Goal: Task Accomplishment & Management: Manage account settings

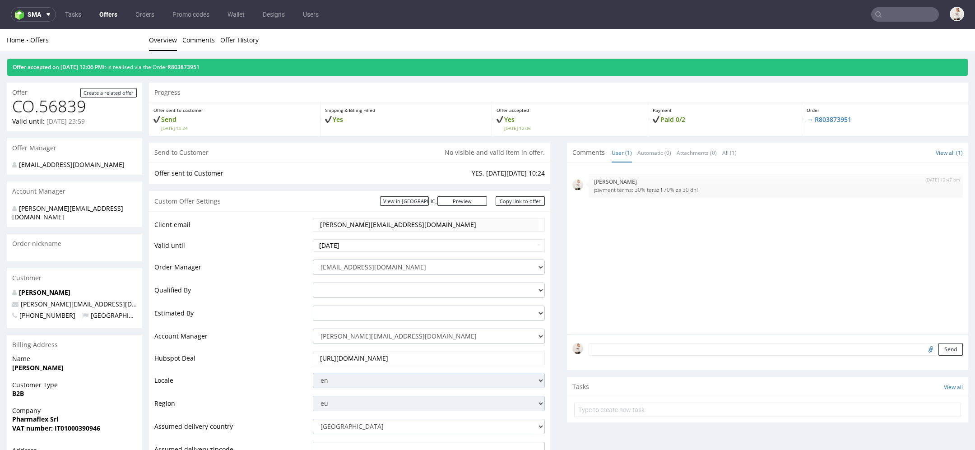
scroll to position [101, 0]
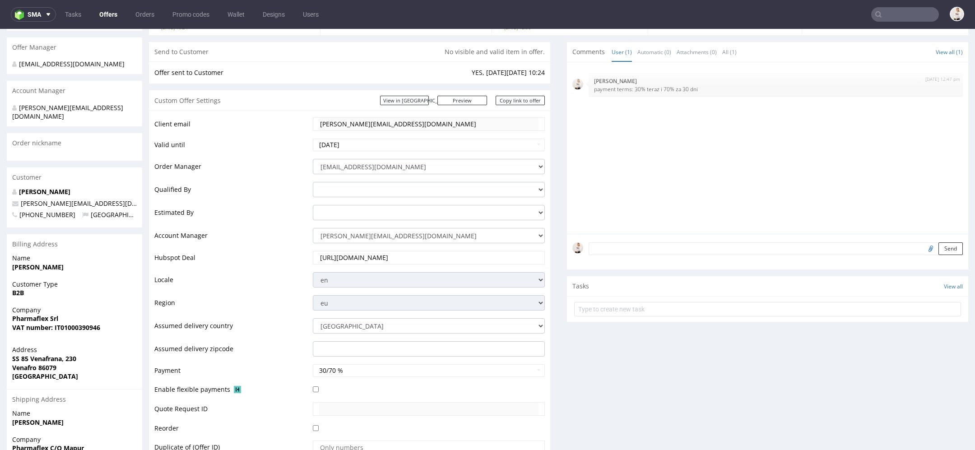
click at [883, 16] on input "text" at bounding box center [905, 14] width 68 height 14
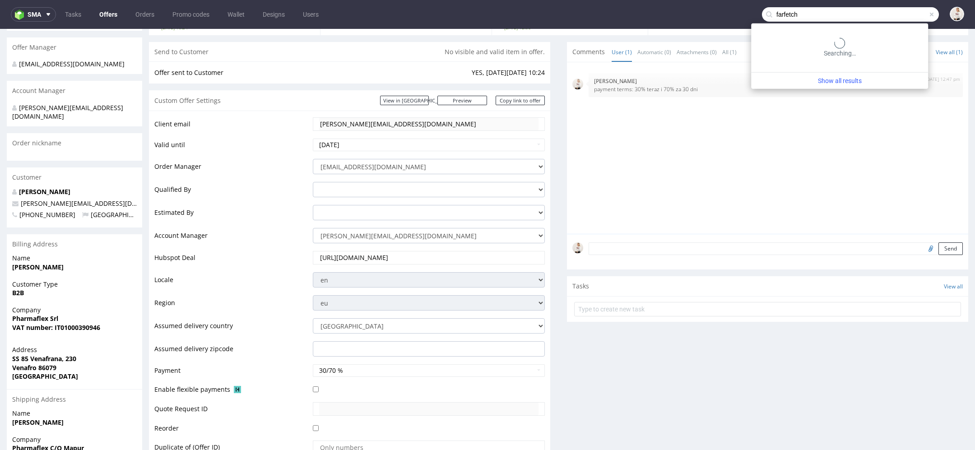
type input "farfetch"
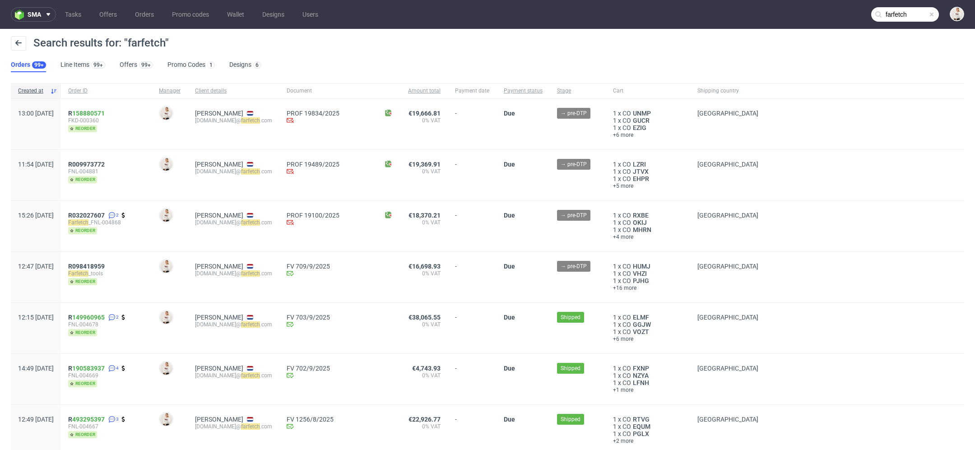
drag, startPoint x: 296, startPoint y: 123, endPoint x: 223, endPoint y: 123, distance: 73.6
click at [223, 123] on div "Carla Dias procurement.pt@ farfetch .com" at bounding box center [234, 124] width 92 height 51
drag, startPoint x: 223, startPoint y: 123, endPoint x: 296, endPoint y: 127, distance: 72.8
click at [279, 127] on div "Carla Dias procurement.pt@ farfetch .com" at bounding box center [234, 124] width 92 height 51
copy div "procurement.pt@ farfetch .com"
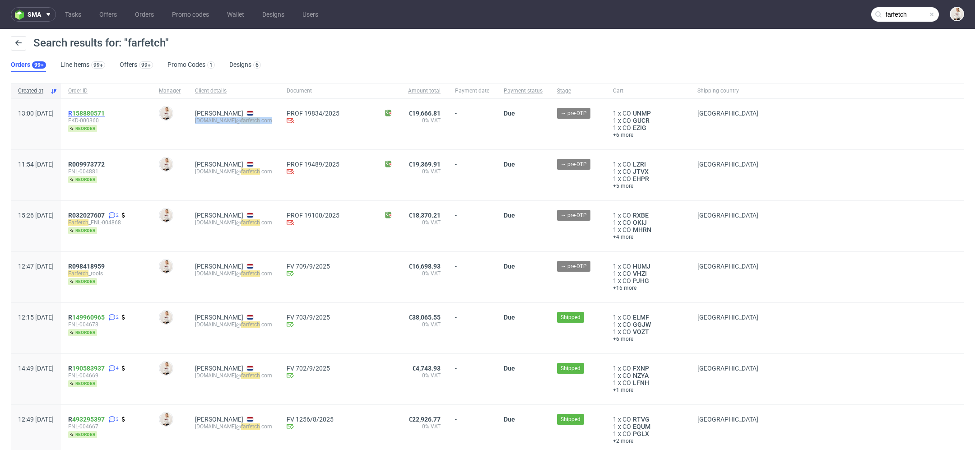
click at [97, 113] on span "R 158880571" at bounding box center [86, 113] width 37 height 7
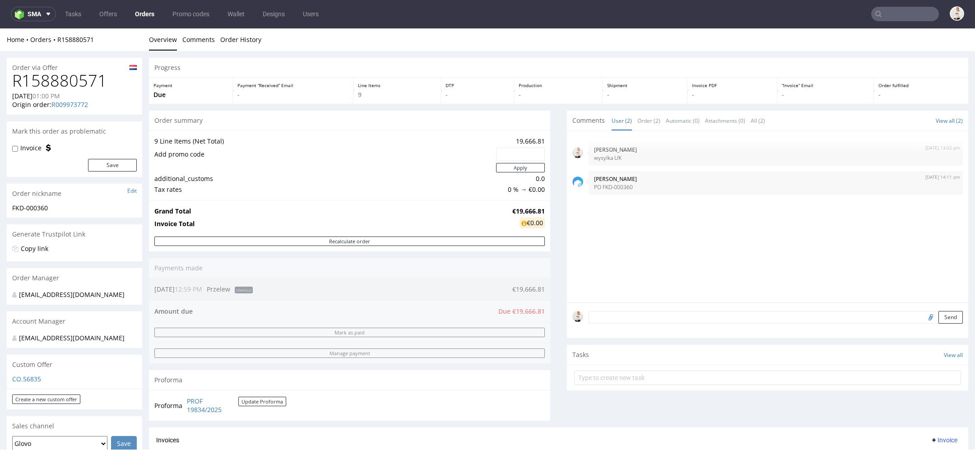
type input "farfetch"
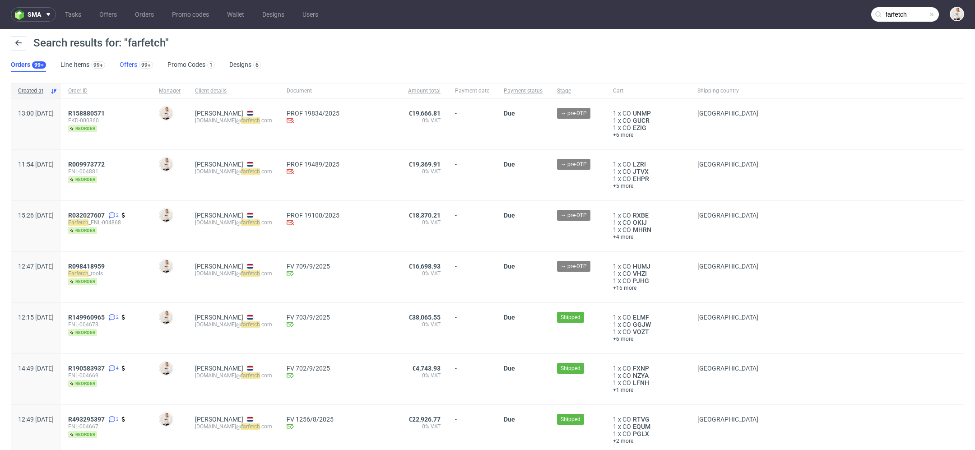
click at [121, 59] on link "Offers 99+" at bounding box center [136, 65] width 33 height 14
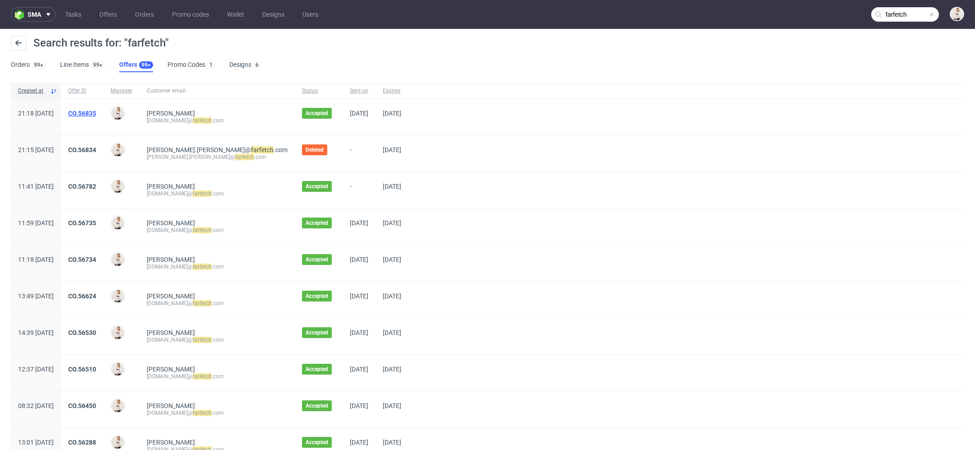
click at [96, 114] on link "CO.56835" at bounding box center [82, 113] width 28 height 7
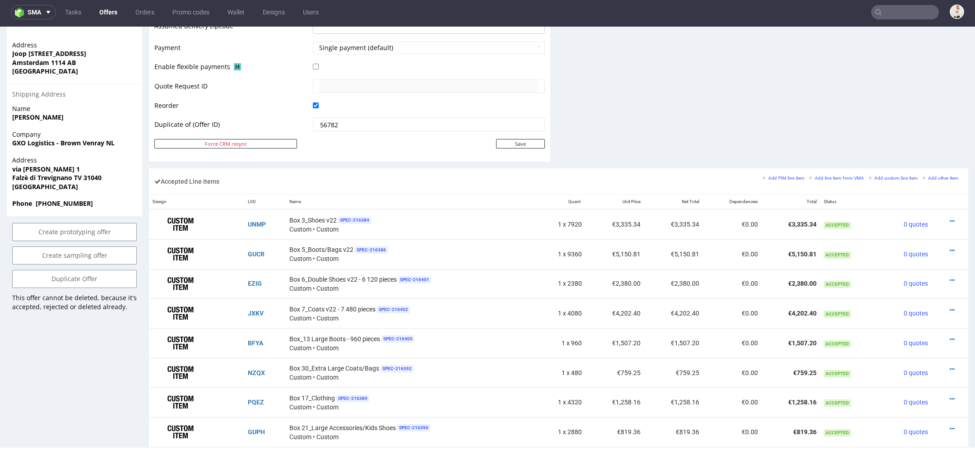
scroll to position [420, 0]
click at [100, 286] on link "Duplicate Offer" at bounding box center [74, 280] width 125 height 18
click at [52, 267] on link "Yes" at bounding box center [61, 265] width 26 height 14
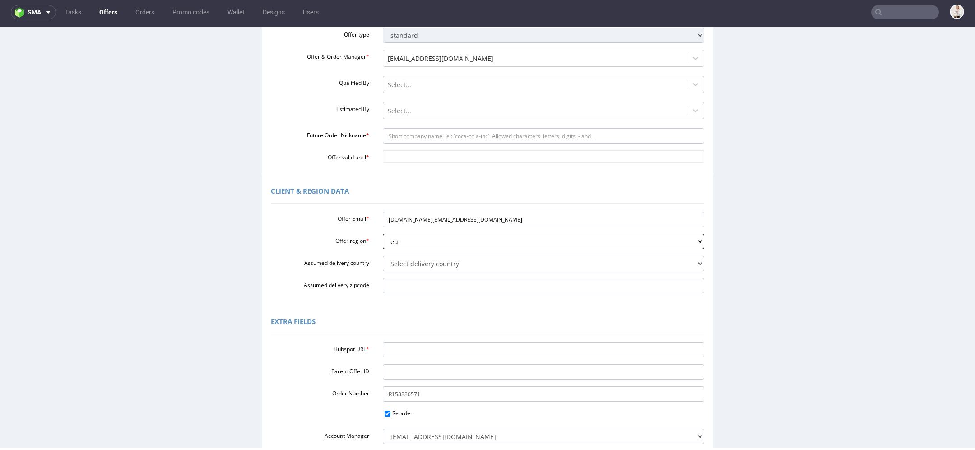
scroll to position [174, 0]
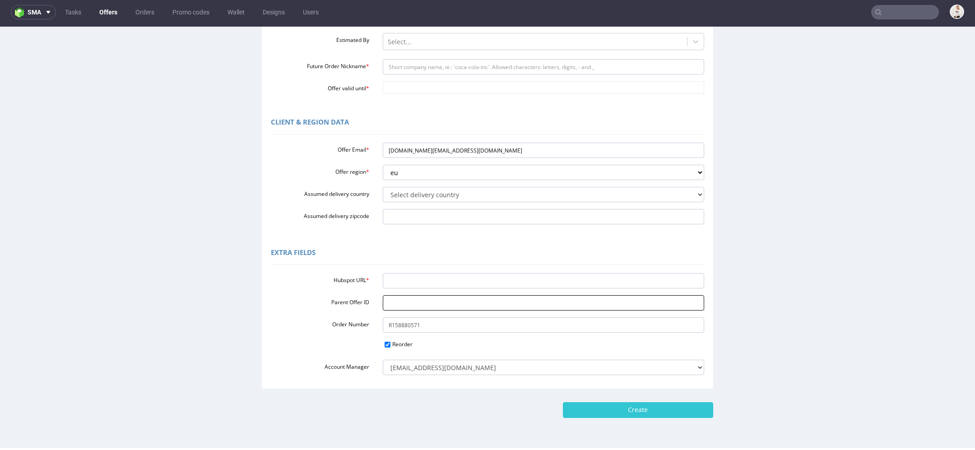
click at [419, 304] on input "Parent Offer ID" at bounding box center [544, 302] width 322 height 15
click at [409, 281] on input "Hubspot URL *" at bounding box center [544, 280] width 322 height 15
paste input "https://app-eu1.hubspot.com/contacts/25600958/record/0-3/309212849349/"
type input "https://app-eu1.hubspot.com/contacts/25600958/record/0-3/309212849349/"
click at [414, 255] on div "Extra Fields" at bounding box center [487, 254] width 433 height 22
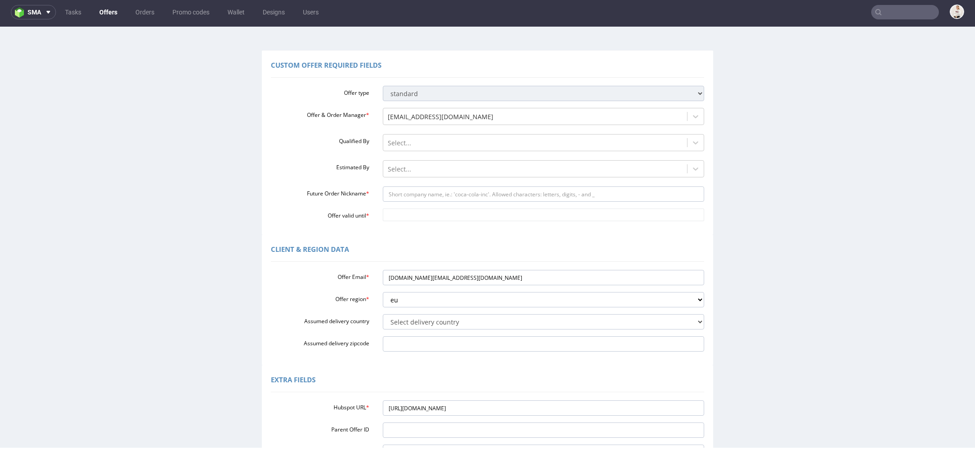
scroll to position [28, 0]
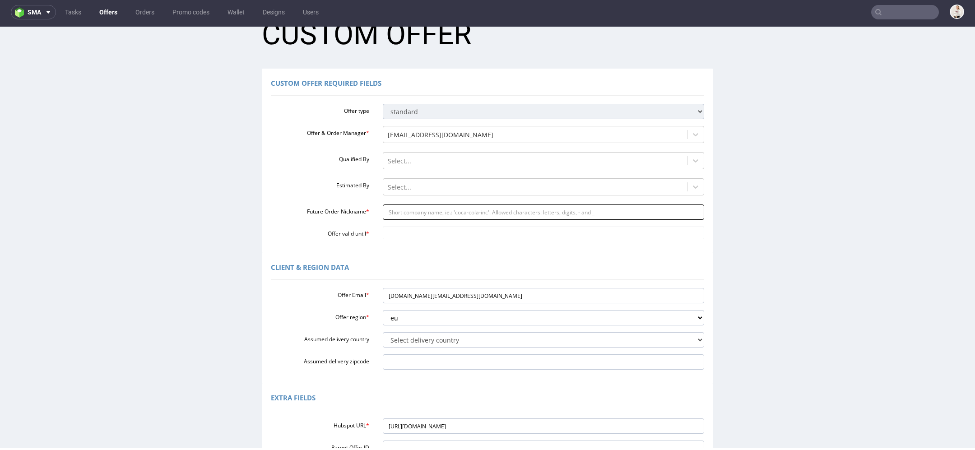
click at [430, 213] on input "Future Order Nickname *" at bounding box center [544, 212] width 322 height 15
paste input "Farfetch_FNL-004893"
type input "Farfetch_FNL-004893"
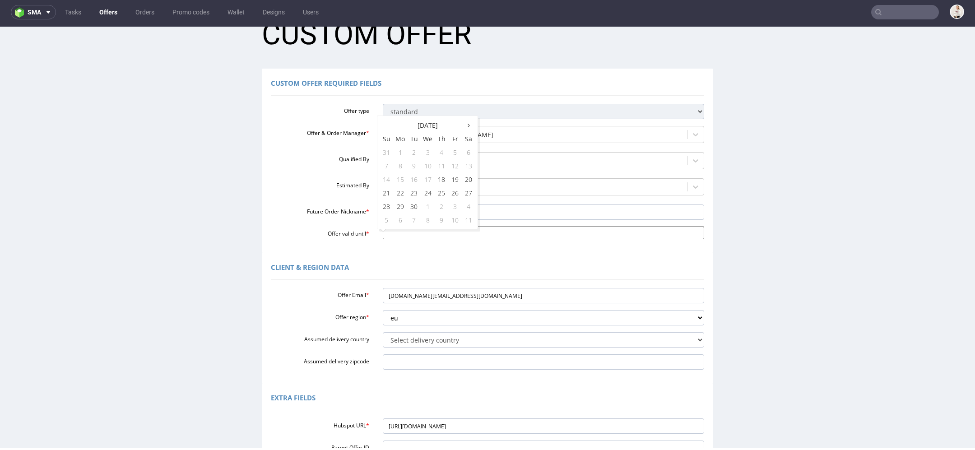
click at [398, 233] on input "Offer valid until *" at bounding box center [544, 233] width 322 height 13
click at [470, 178] on td "20" at bounding box center [469, 179] width 14 height 14
type input "[DATE]"
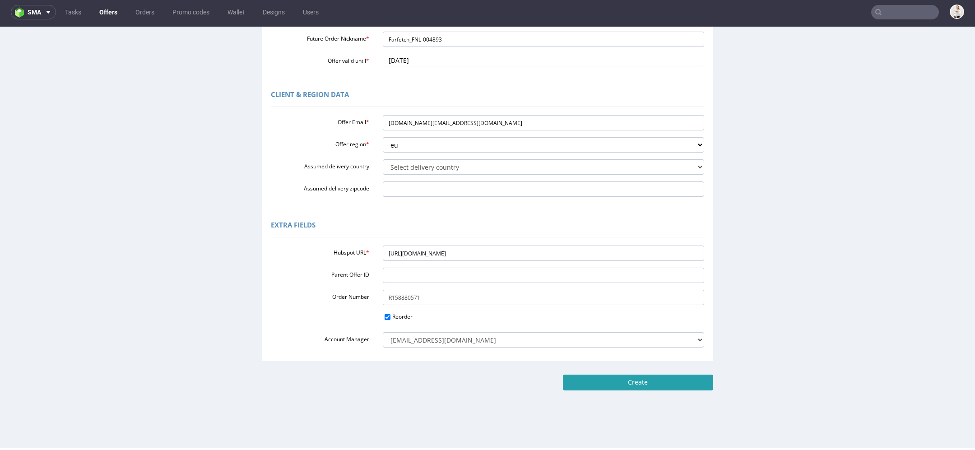
click at [694, 382] on input "Create" at bounding box center [638, 382] width 150 height 15
type input "Please wait..."
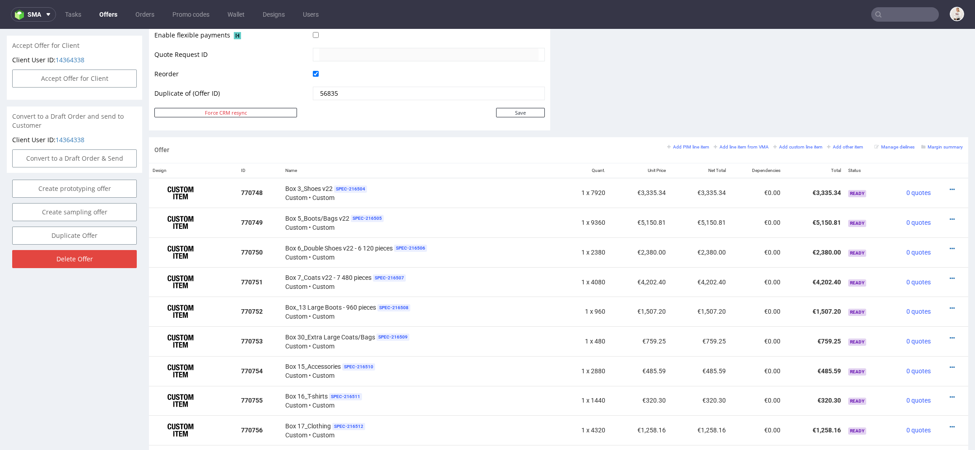
scroll to position [398, 0]
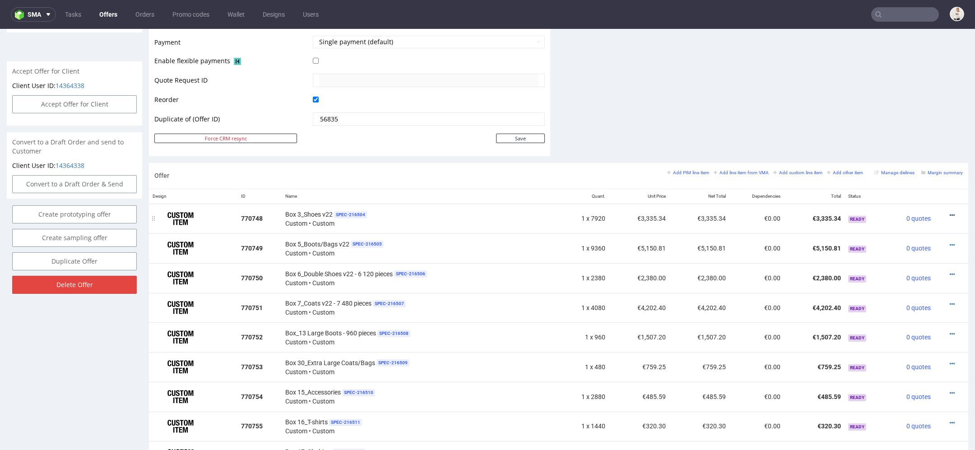
click at [950, 212] on icon at bounding box center [952, 215] width 5 height 6
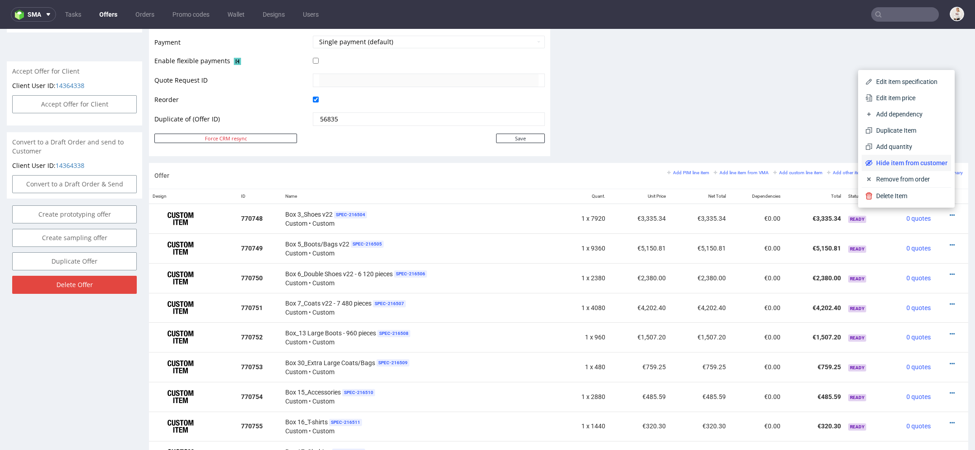
click at [884, 162] on span "Hide item from customer" at bounding box center [910, 162] width 75 height 9
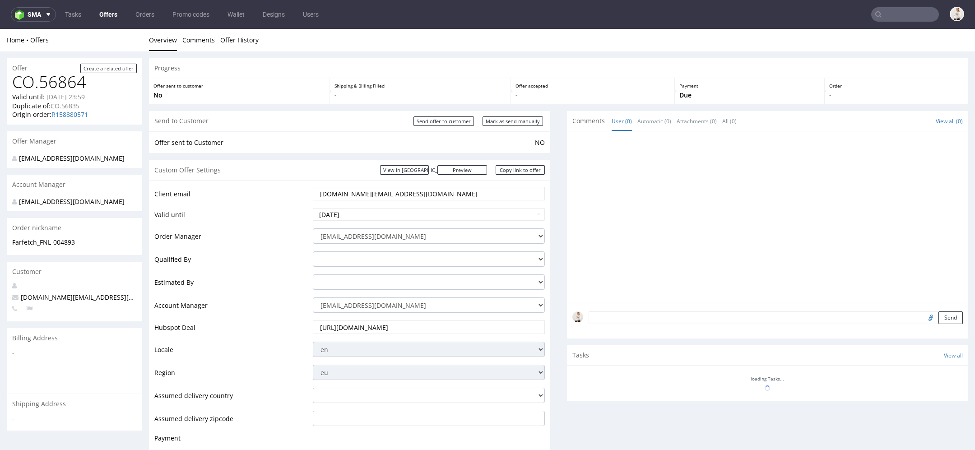
scroll to position [397, 0]
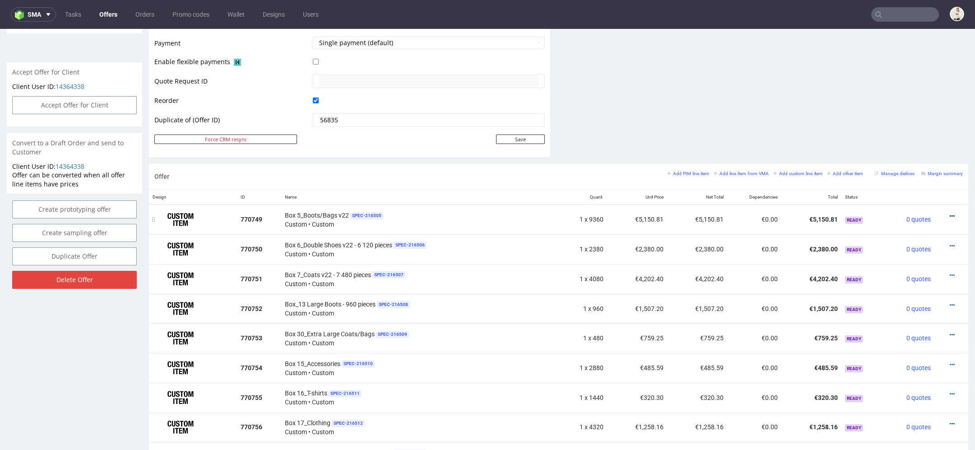
click at [950, 213] on icon at bounding box center [952, 216] width 5 height 6
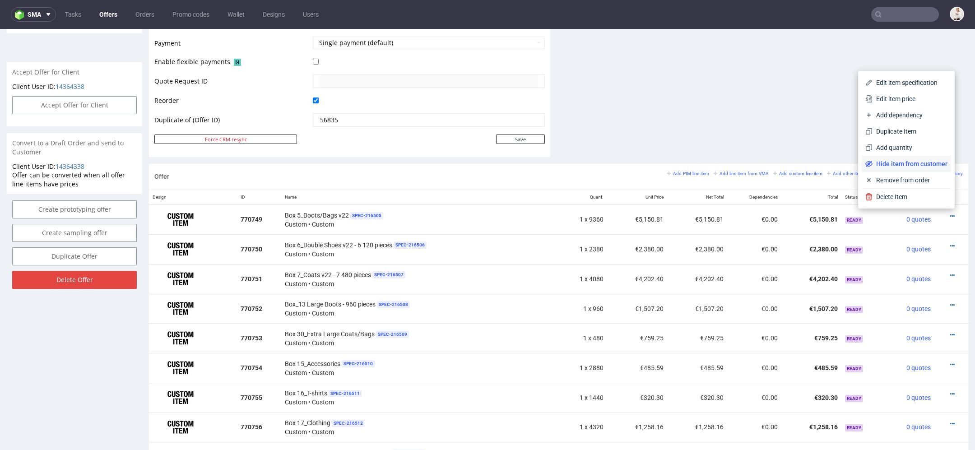
click at [900, 162] on span "Hide item from customer" at bounding box center [910, 163] width 75 height 9
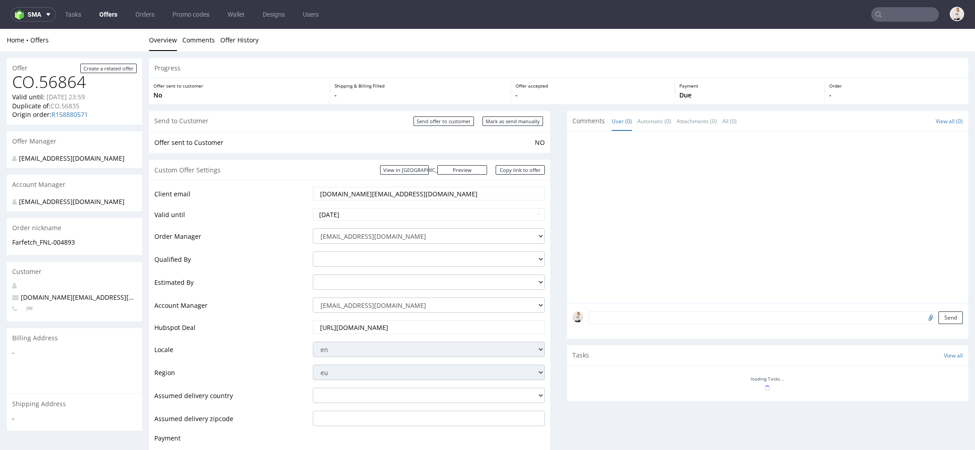
scroll to position [397, 0]
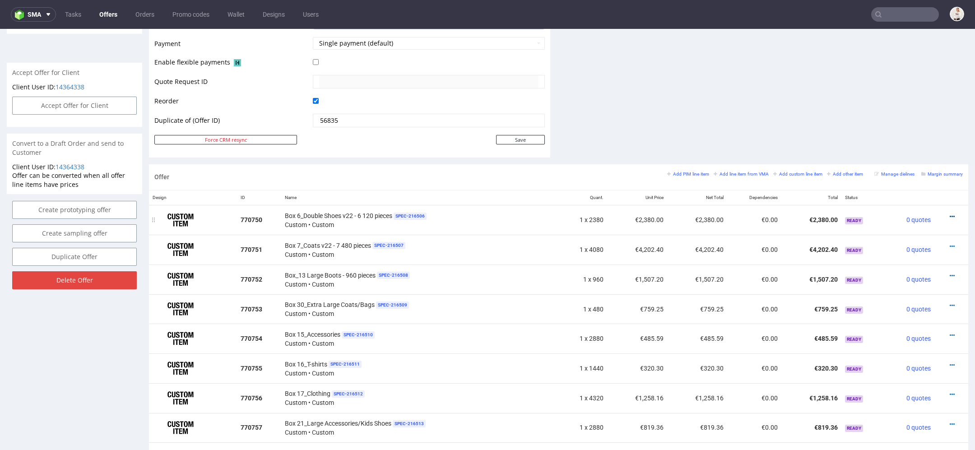
click at [950, 213] on link at bounding box center [952, 216] width 5 height 7
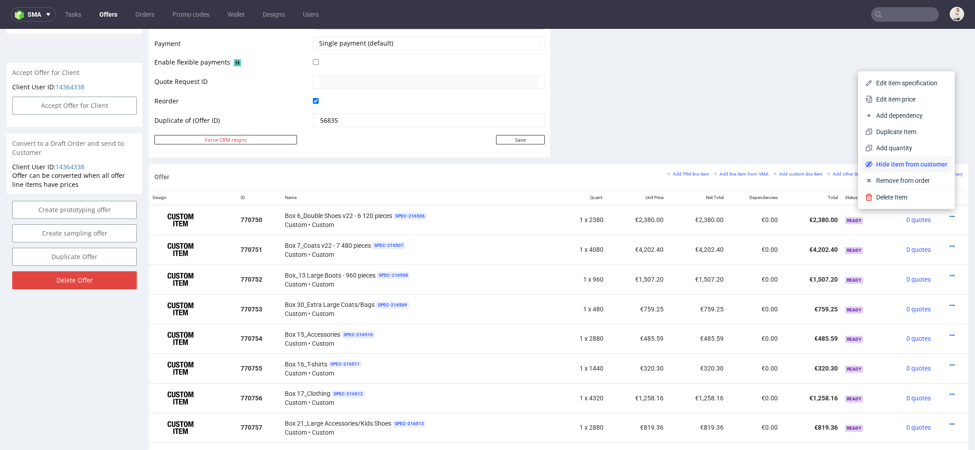
click at [902, 168] on span "Hide item from customer" at bounding box center [910, 164] width 75 height 9
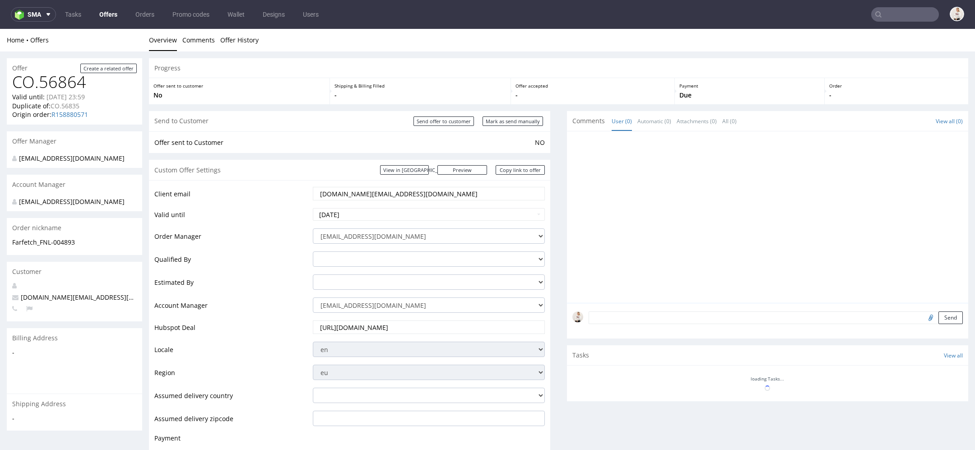
scroll to position [396, 0]
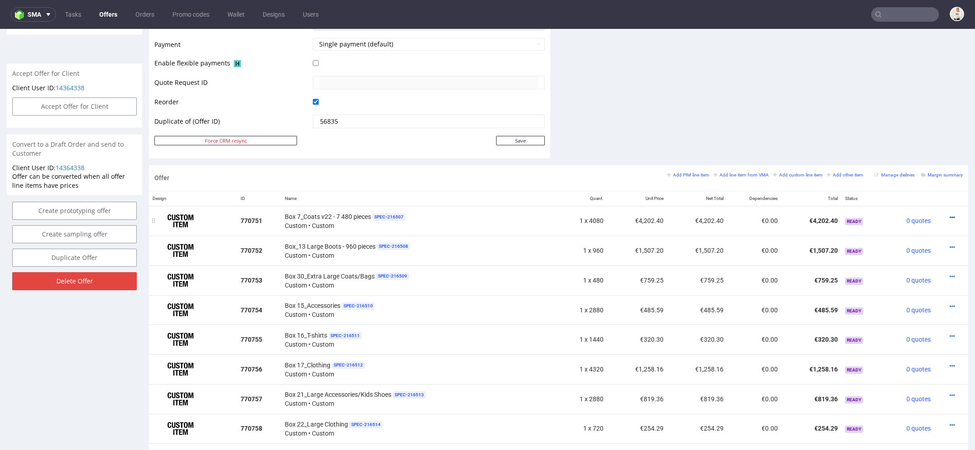
click at [950, 214] on icon at bounding box center [952, 217] width 5 height 6
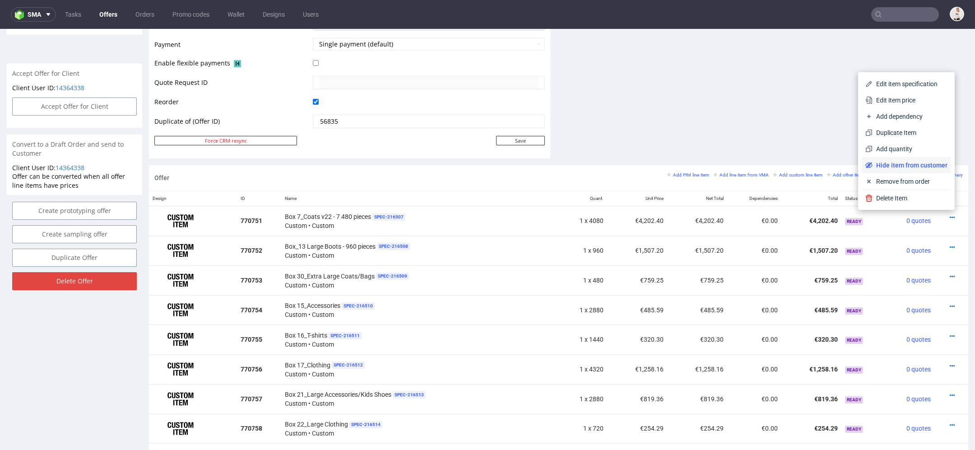
click at [905, 165] on span "Hide item from customer" at bounding box center [910, 165] width 75 height 9
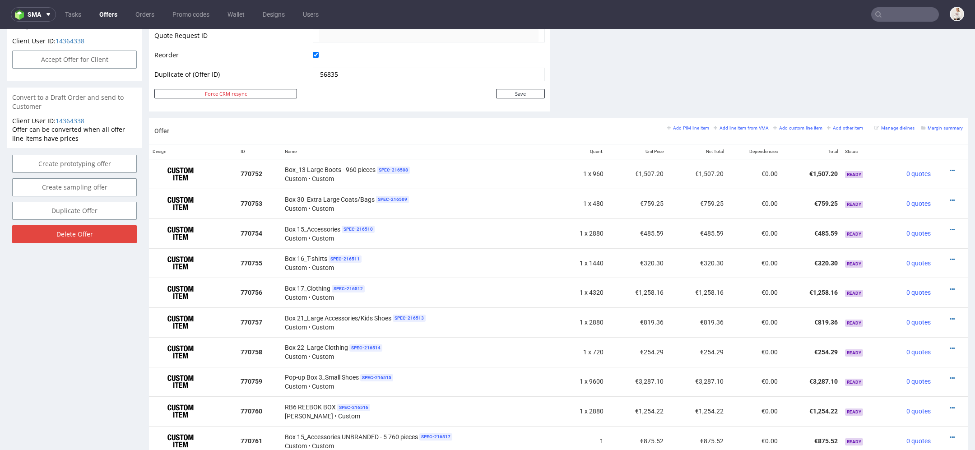
scroll to position [447, 0]
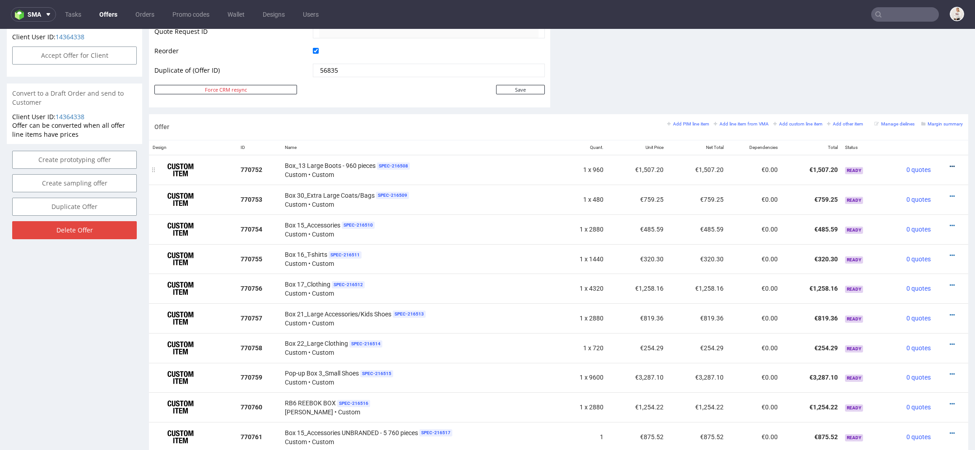
click at [950, 163] on icon at bounding box center [952, 166] width 5 height 6
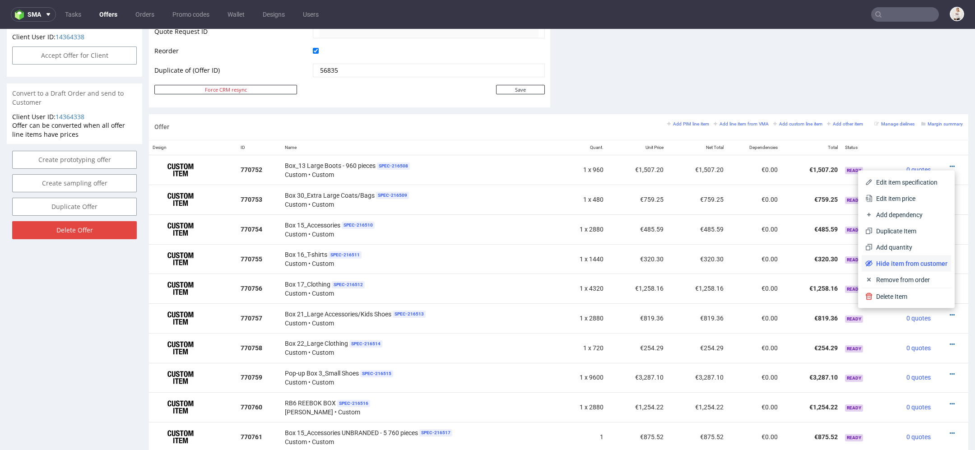
click at [904, 264] on span "Hide item from customer" at bounding box center [910, 263] width 75 height 9
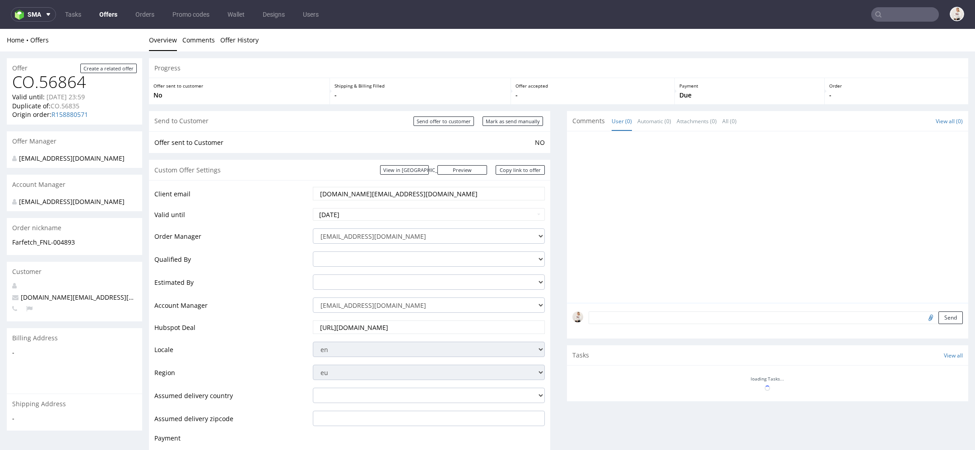
scroll to position [441, 0]
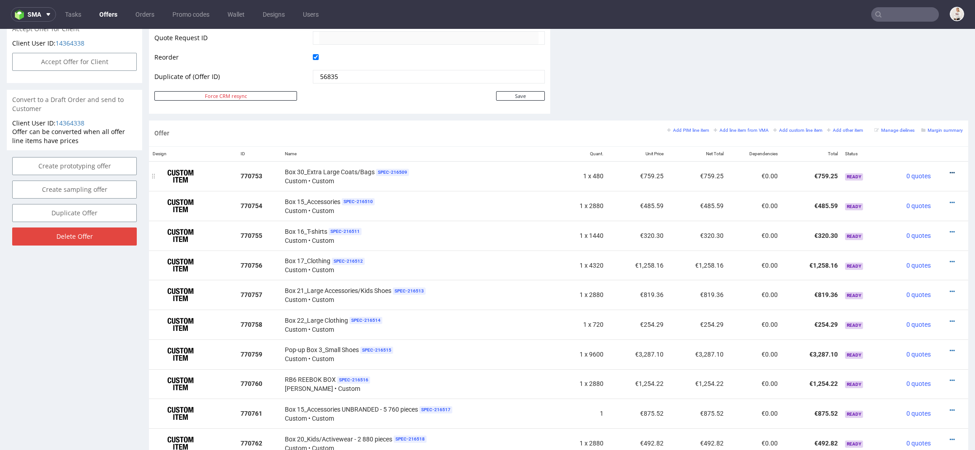
click at [950, 170] on icon at bounding box center [952, 173] width 5 height 6
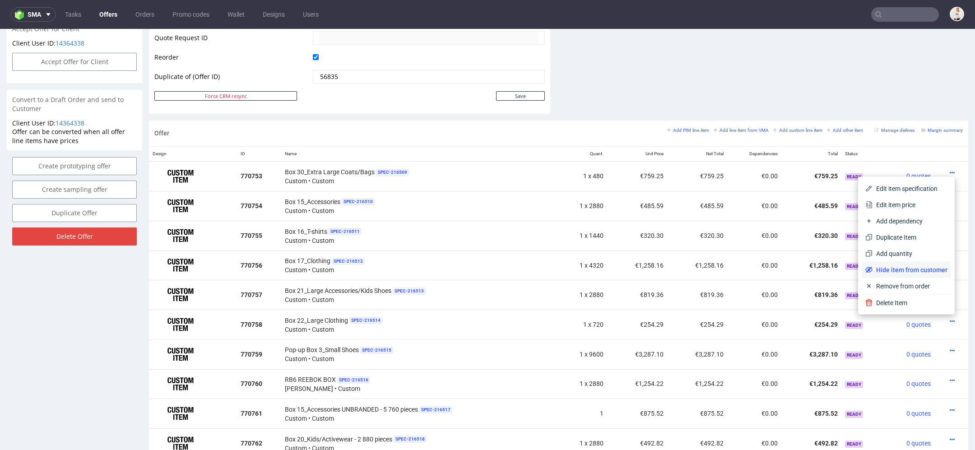
click at [888, 270] on span "Hide item from customer" at bounding box center [910, 269] width 75 height 9
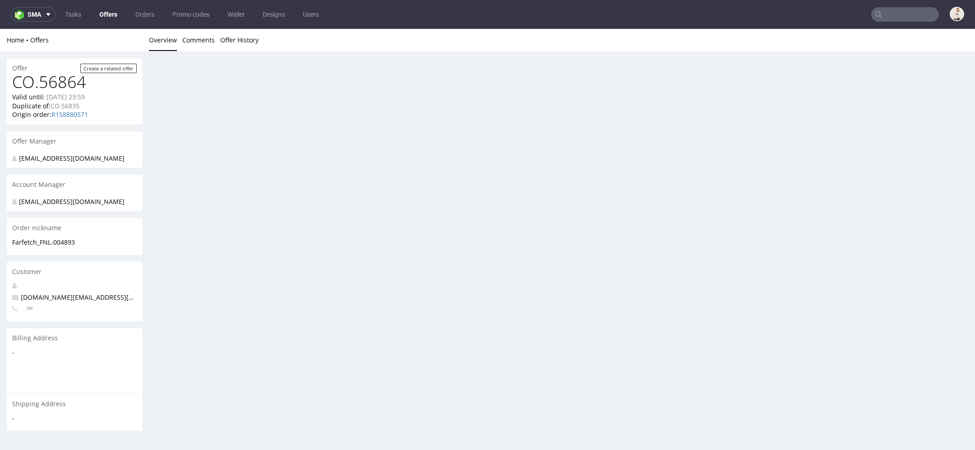
scroll to position [0, 0]
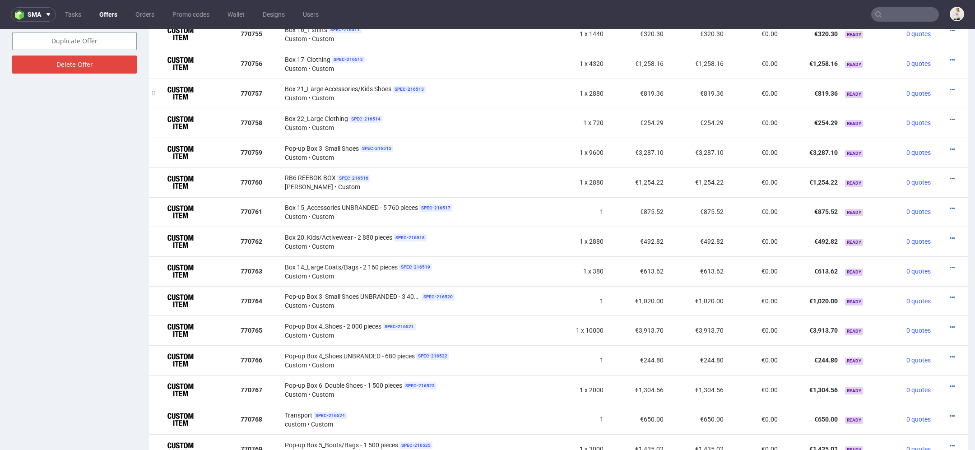
scroll to position [611, 0]
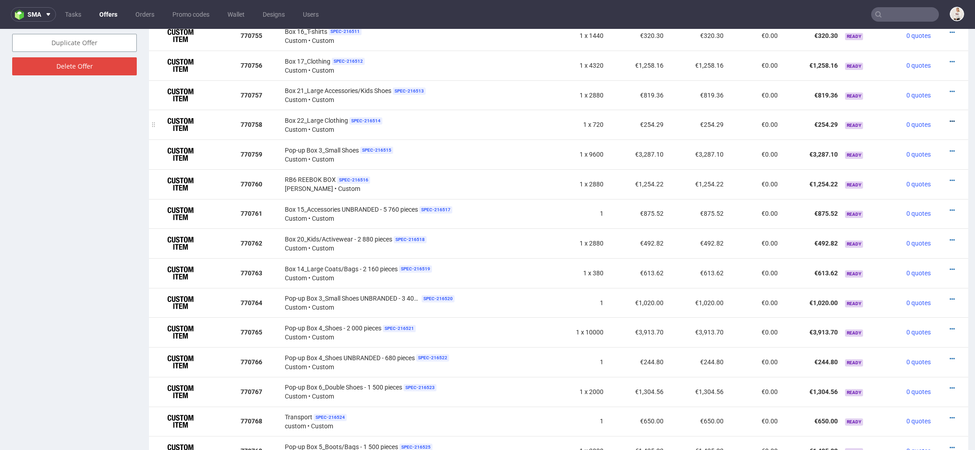
click at [950, 118] on icon at bounding box center [952, 121] width 5 height 6
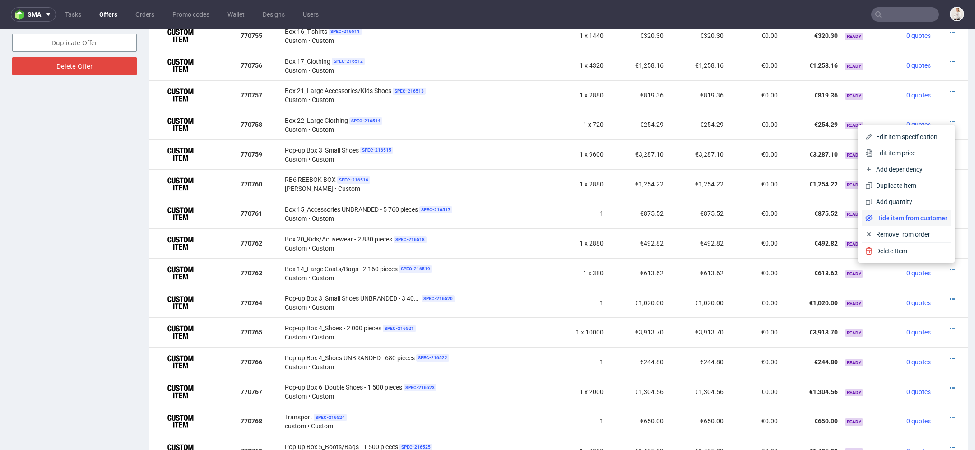
click at [891, 216] on span "Hide item from customer" at bounding box center [910, 218] width 75 height 9
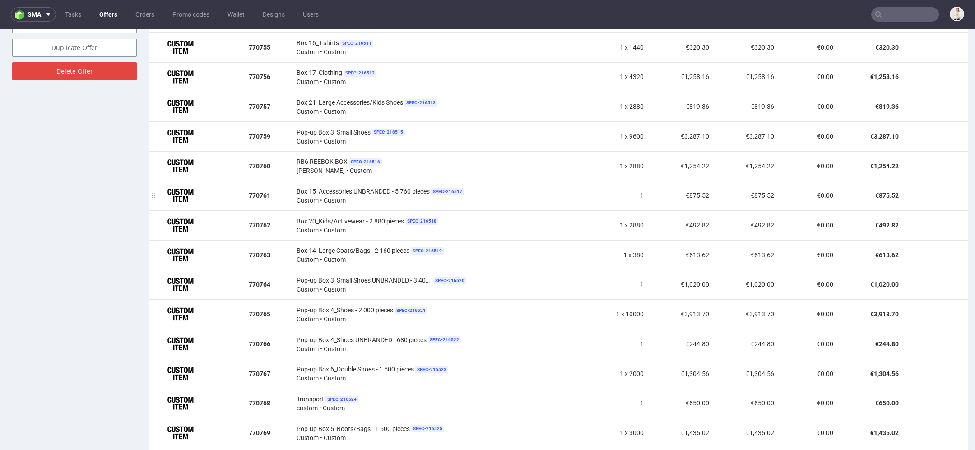
scroll to position [605, 0]
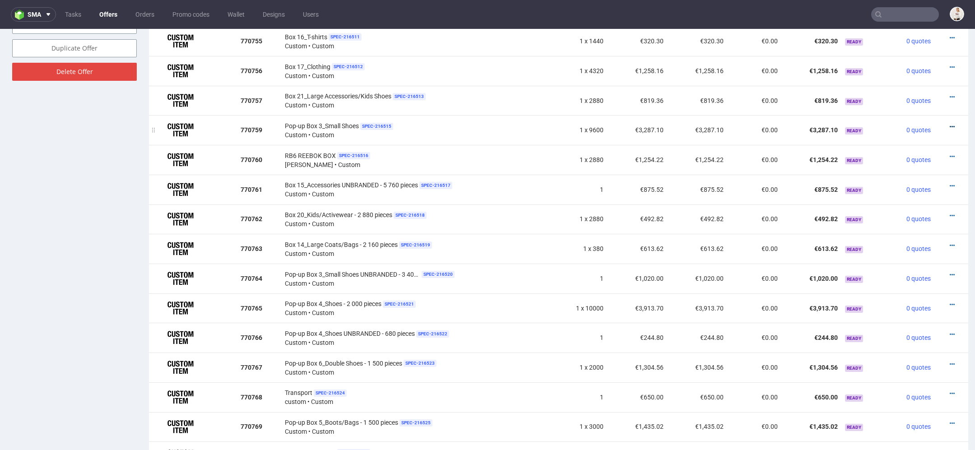
click at [950, 124] on icon at bounding box center [952, 127] width 5 height 6
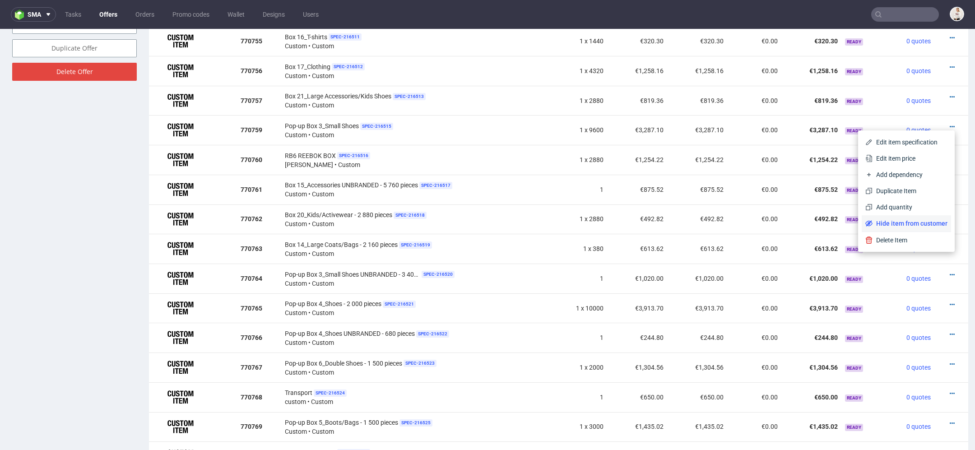
click at [906, 223] on span "Hide item from customer" at bounding box center [910, 223] width 75 height 9
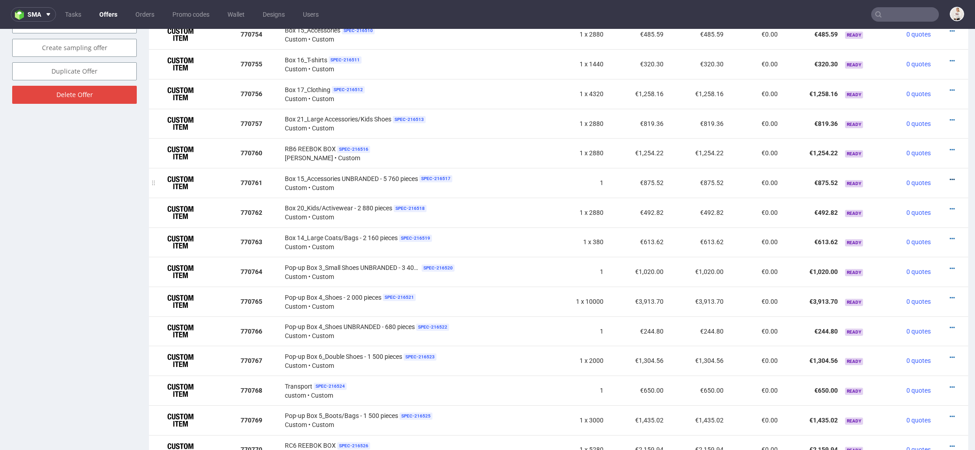
scroll to position [601, 0]
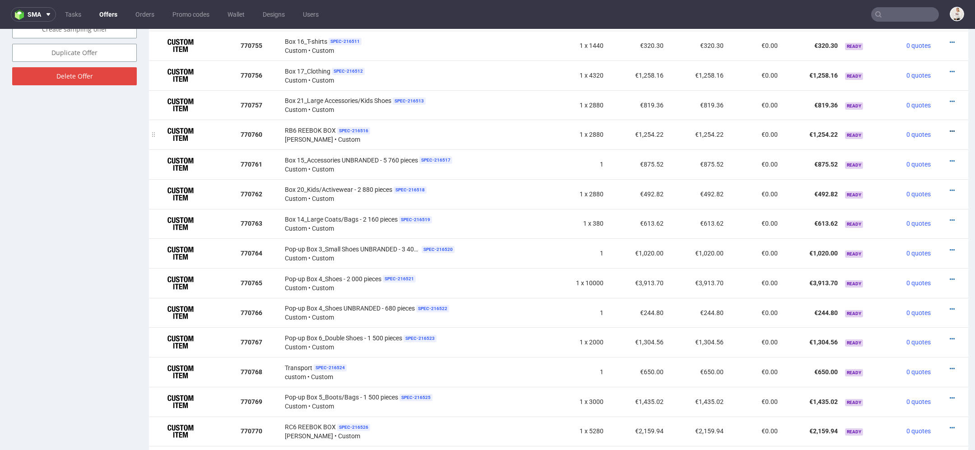
click at [950, 128] on icon at bounding box center [952, 131] width 5 height 6
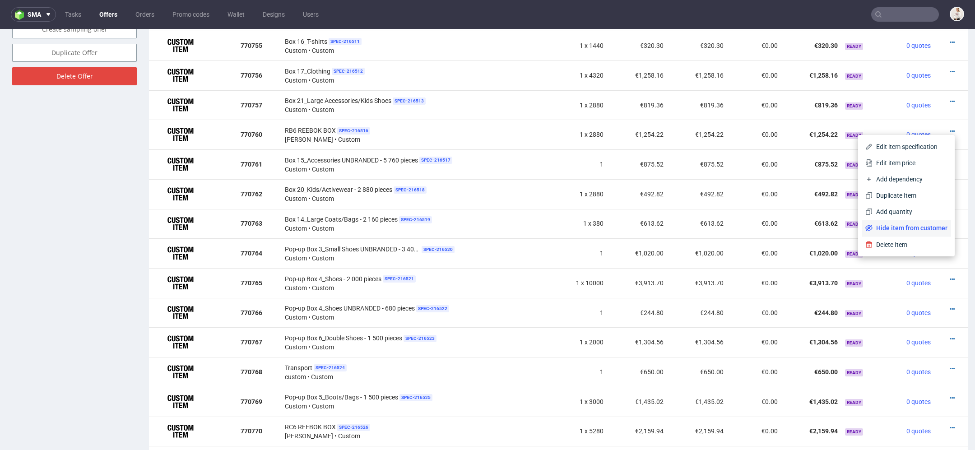
click at [883, 225] on span "Hide item from customer" at bounding box center [910, 227] width 75 height 9
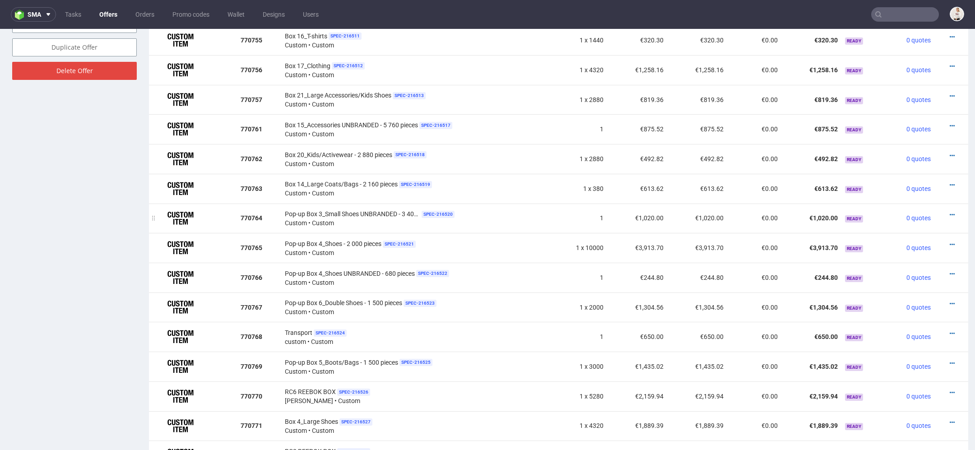
scroll to position [624, 0]
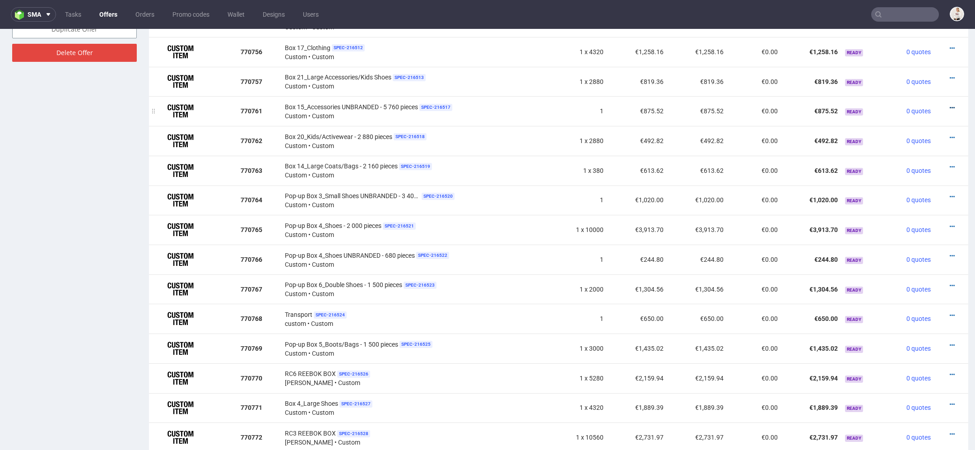
click at [950, 105] on icon at bounding box center [952, 108] width 5 height 6
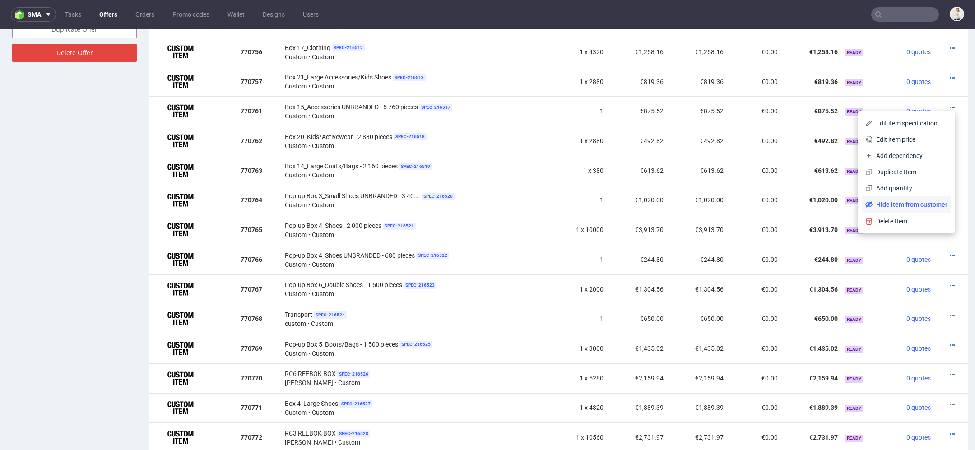
click at [912, 201] on span "Hide item from customer" at bounding box center [910, 204] width 75 height 9
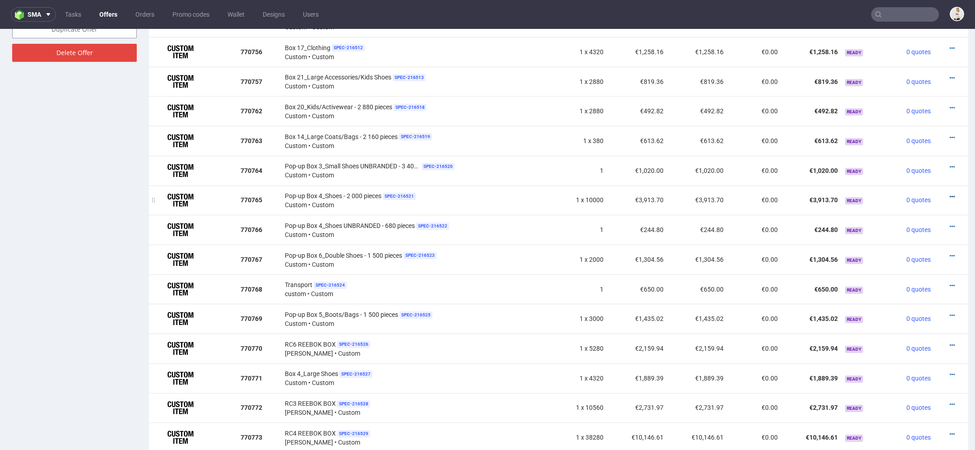
click at [950, 195] on icon at bounding box center [952, 197] width 5 height 6
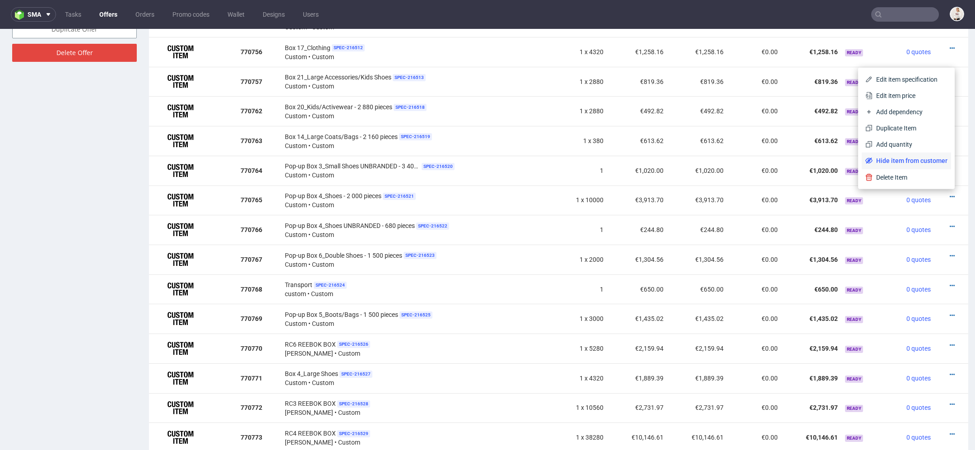
click at [897, 159] on span "Hide item from customer" at bounding box center [910, 160] width 75 height 9
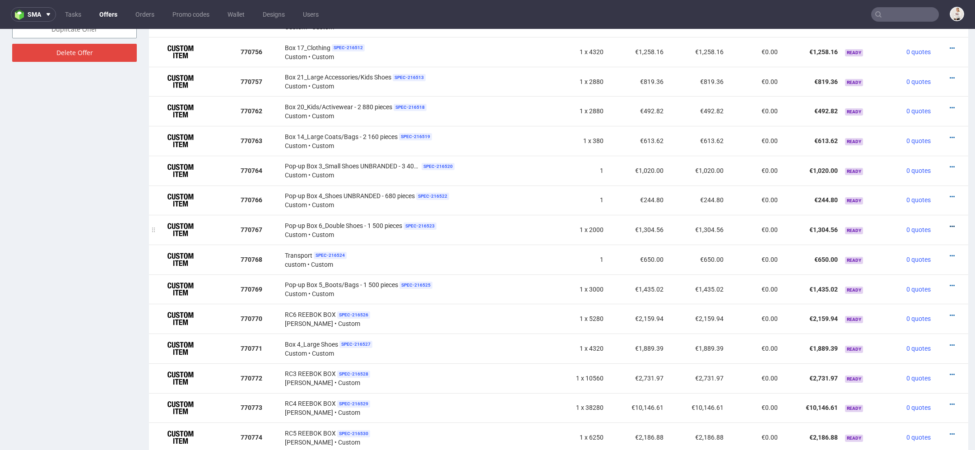
click at [950, 223] on icon at bounding box center [952, 226] width 5 height 6
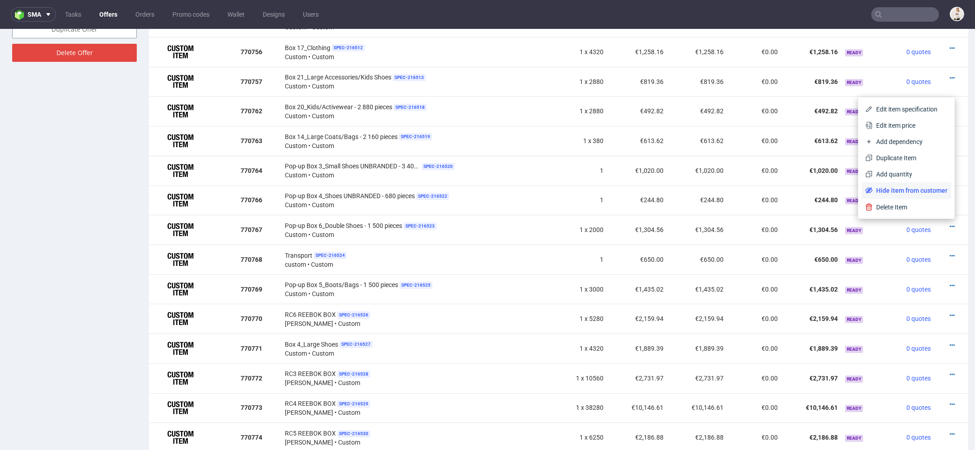
click at [916, 188] on span "Hide item from customer" at bounding box center [910, 190] width 75 height 9
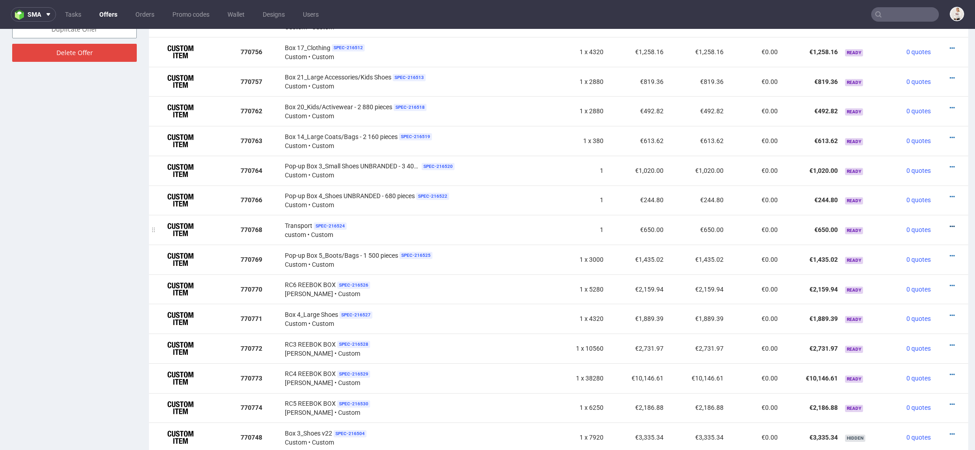
click at [950, 223] on icon at bounding box center [952, 226] width 5 height 6
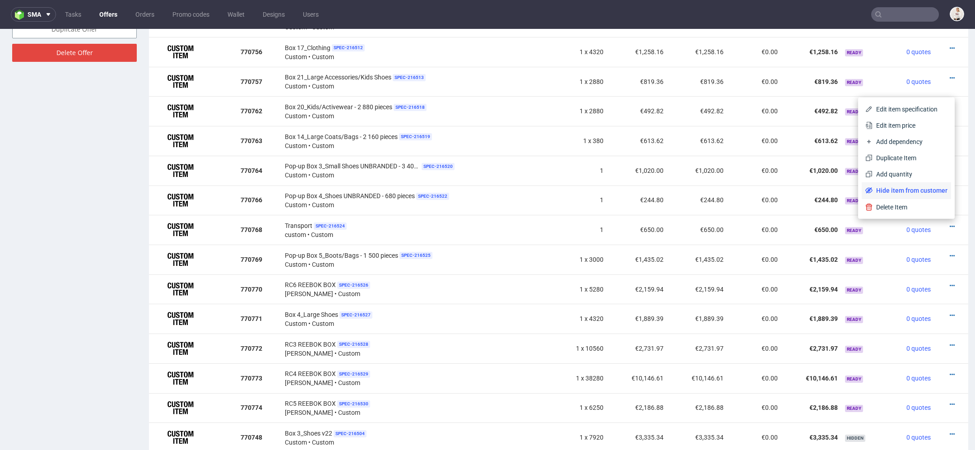
click at [925, 191] on span "Hide item from customer" at bounding box center [910, 190] width 75 height 9
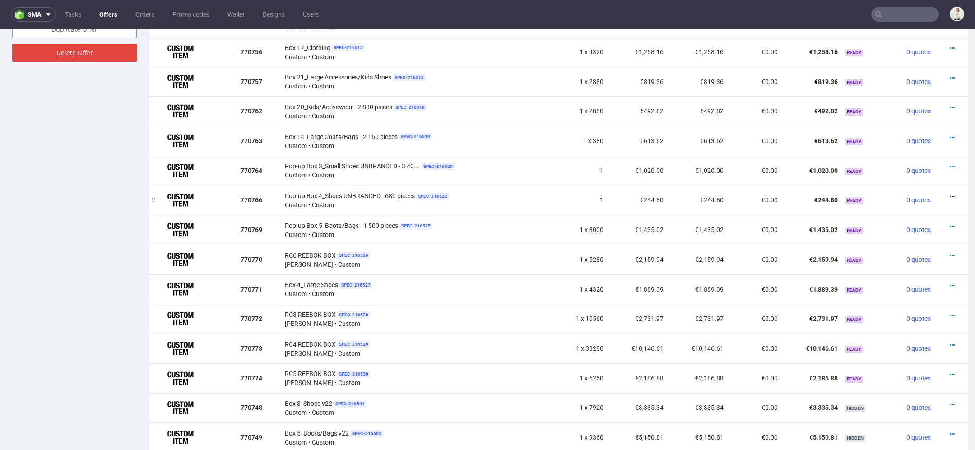
click at [950, 194] on icon at bounding box center [952, 197] width 5 height 6
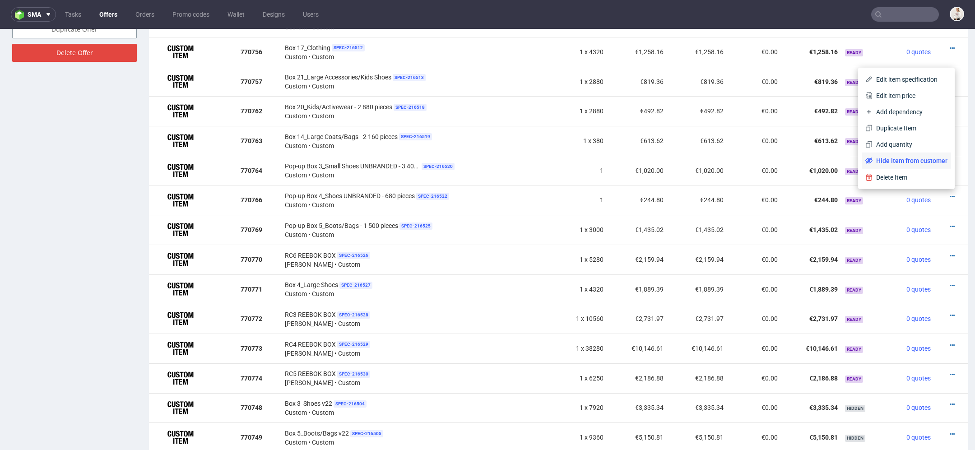
click at [926, 160] on span "Hide item from customer" at bounding box center [910, 160] width 75 height 9
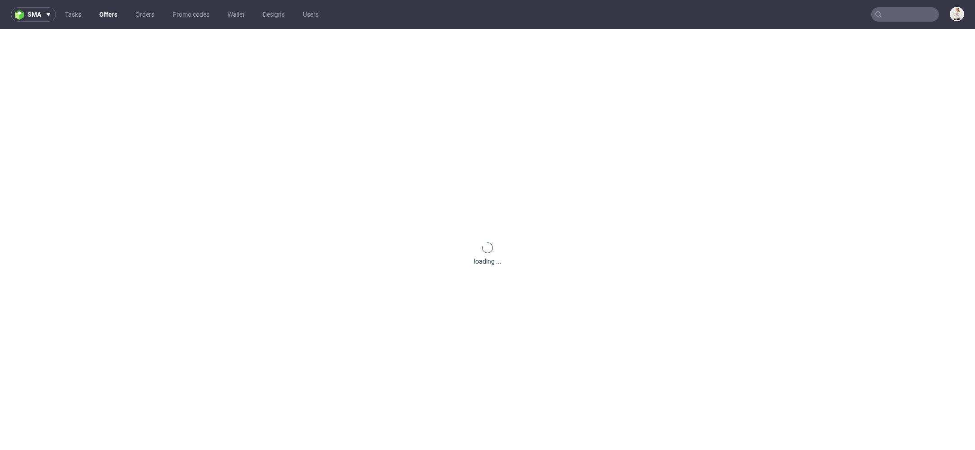
scroll to position [0, 0]
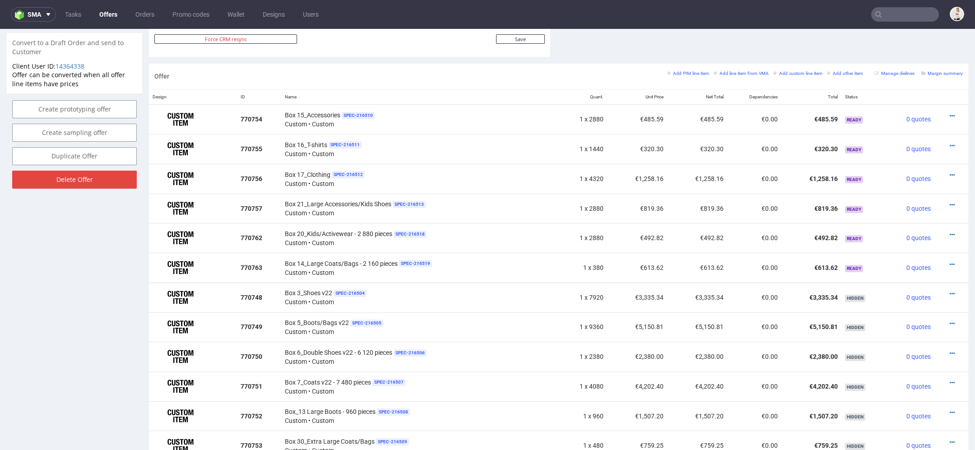
scroll to position [498, 0]
click at [944, 231] on div at bounding box center [948, 234] width 21 height 9
click at [950, 232] on icon at bounding box center [952, 235] width 5 height 6
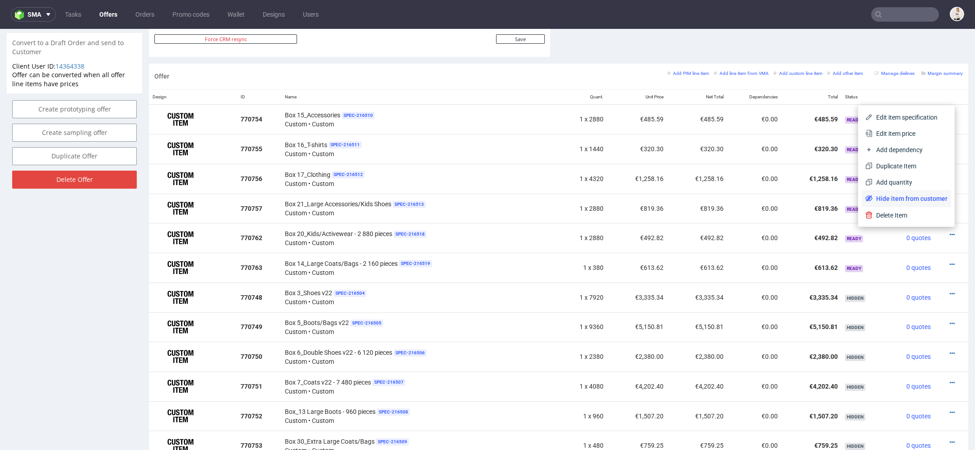
click at [921, 196] on span "Hide item from customer" at bounding box center [910, 198] width 75 height 9
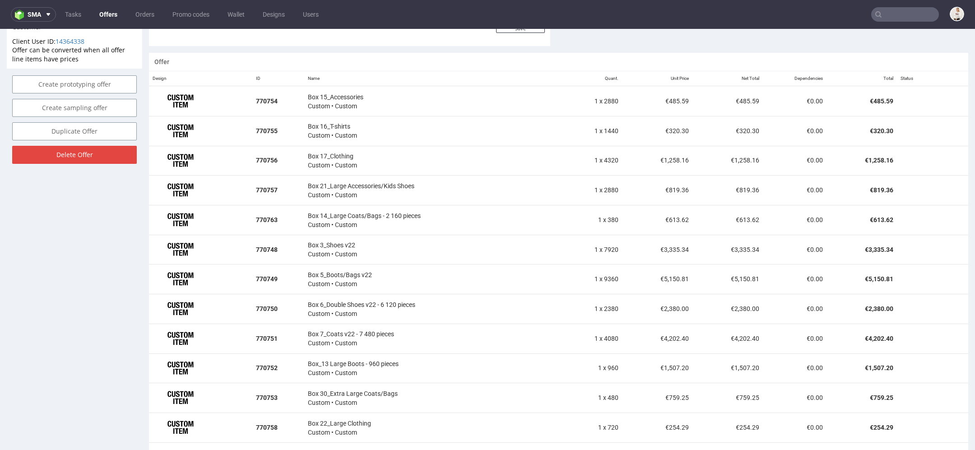
scroll to position [522, 0]
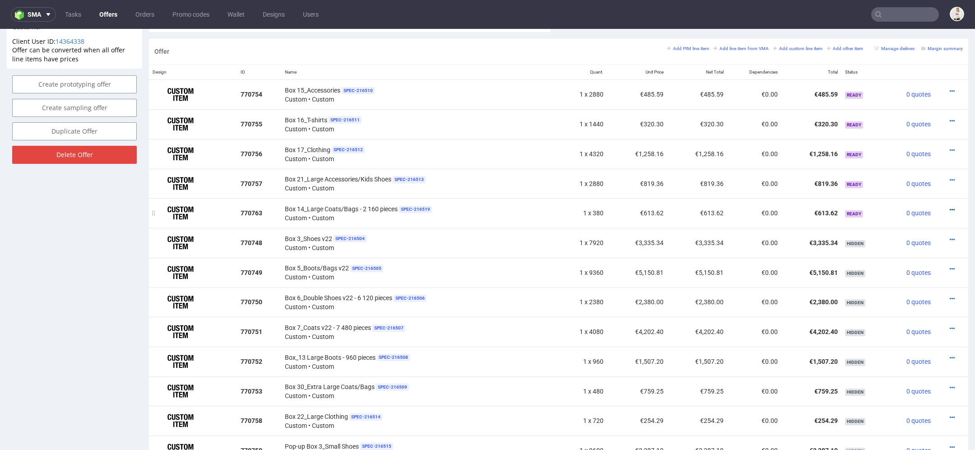
click at [950, 207] on icon at bounding box center [952, 210] width 5 height 6
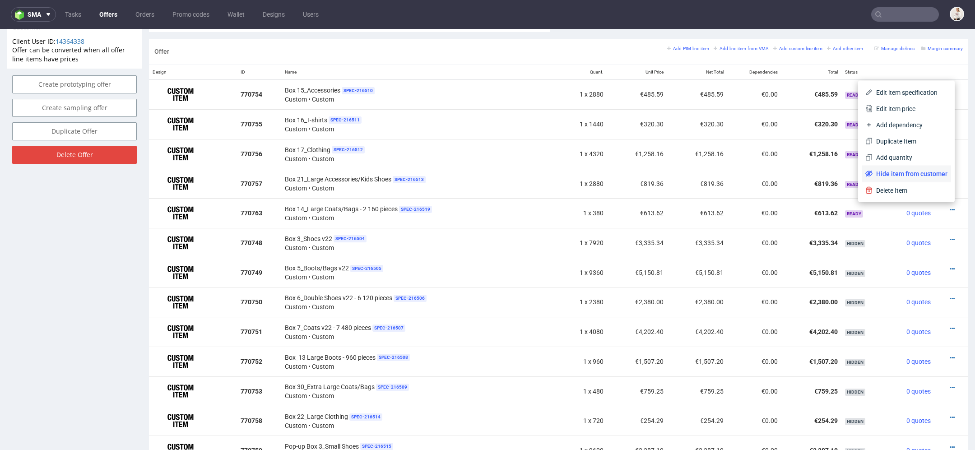
click at [918, 173] on span "Hide item from customer" at bounding box center [910, 173] width 75 height 9
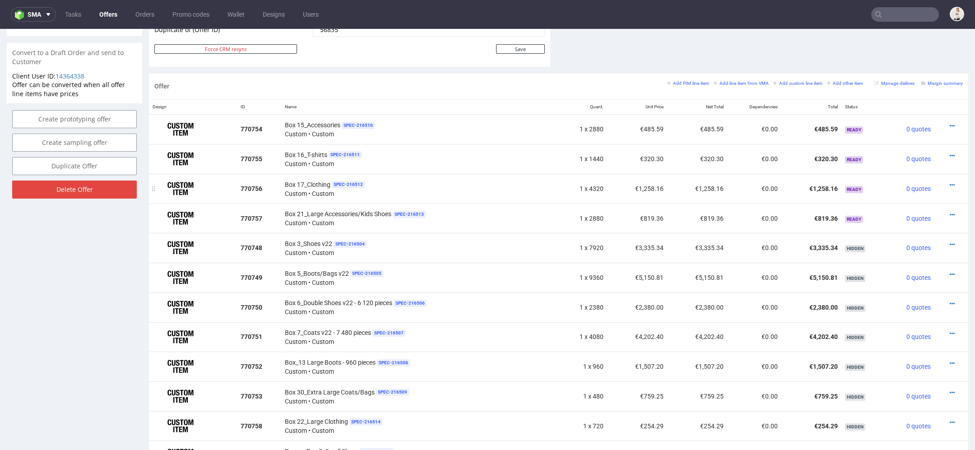
scroll to position [490, 0]
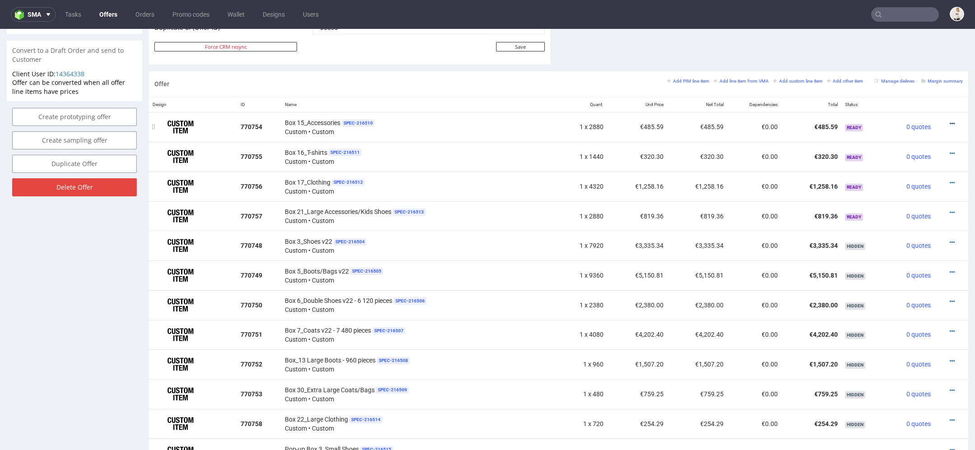
click at [950, 121] on icon at bounding box center [952, 124] width 5 height 6
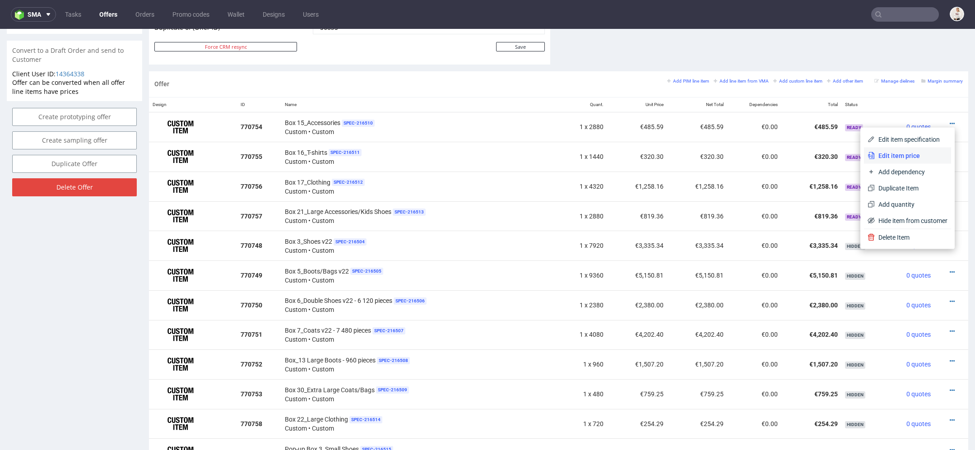
click at [885, 155] on span "Edit item price" at bounding box center [911, 155] width 73 height 9
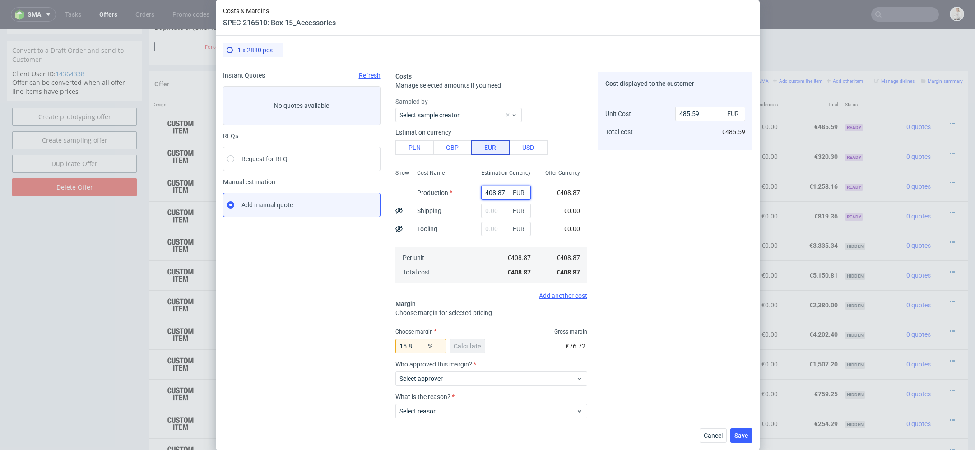
click at [496, 186] on input "408.87" at bounding box center [506, 193] width 50 height 14
paste input "€3 056,03"
type input "€3 056,03"
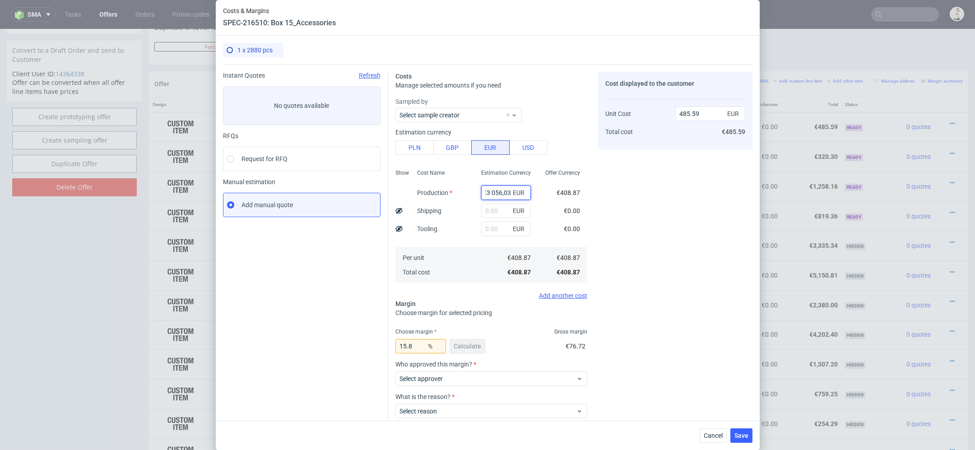
type input "0"
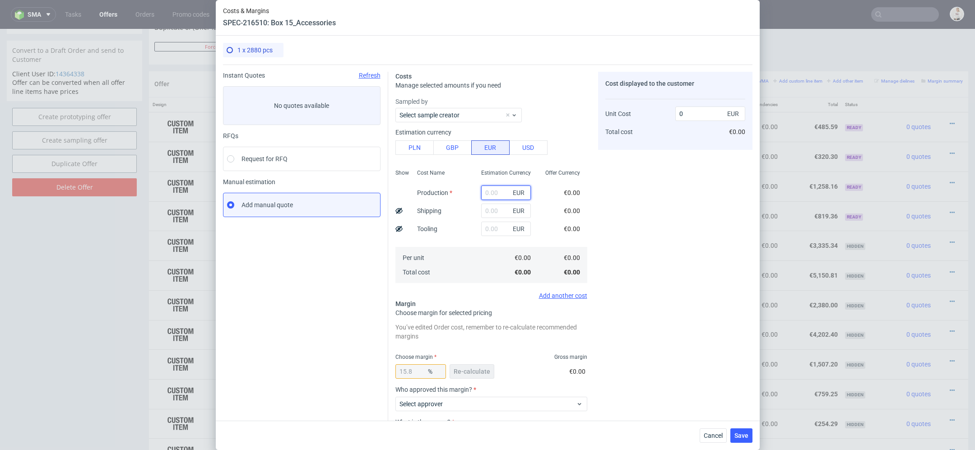
scroll to position [0, 0]
paste input "€3 056,03"
click at [492, 194] on input "€3 056,03" at bounding box center [506, 193] width 50 height 14
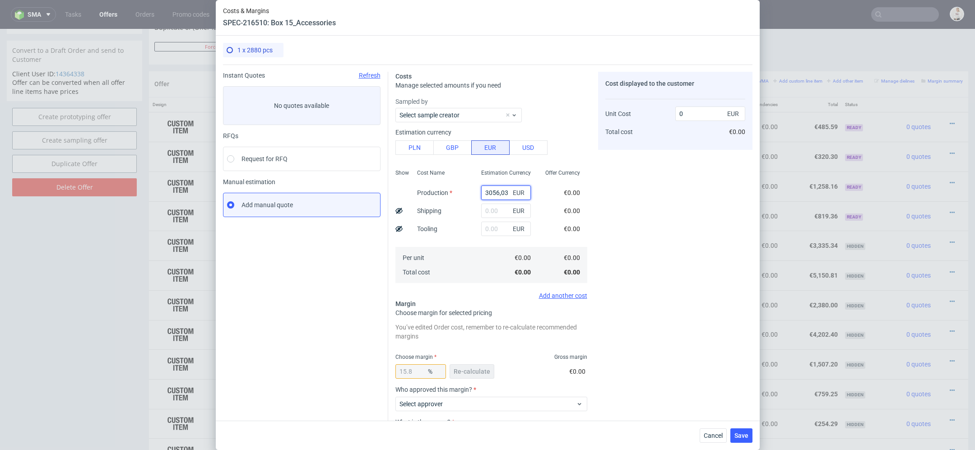
type input "3056.03"
type input "3629.49"
type input "3056.03"
click at [620, 223] on div "Cost displayed to the customer Unit Cost Total cost 3629.49 EUR €3,629.49" at bounding box center [675, 282] width 154 height 421
click at [476, 372] on span "Re-calculate" at bounding box center [472, 371] width 37 height 6
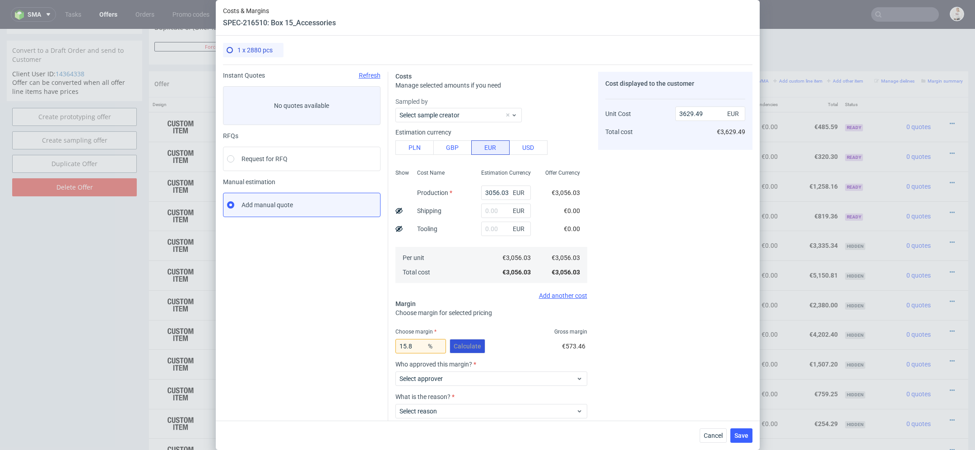
scroll to position [53, 0]
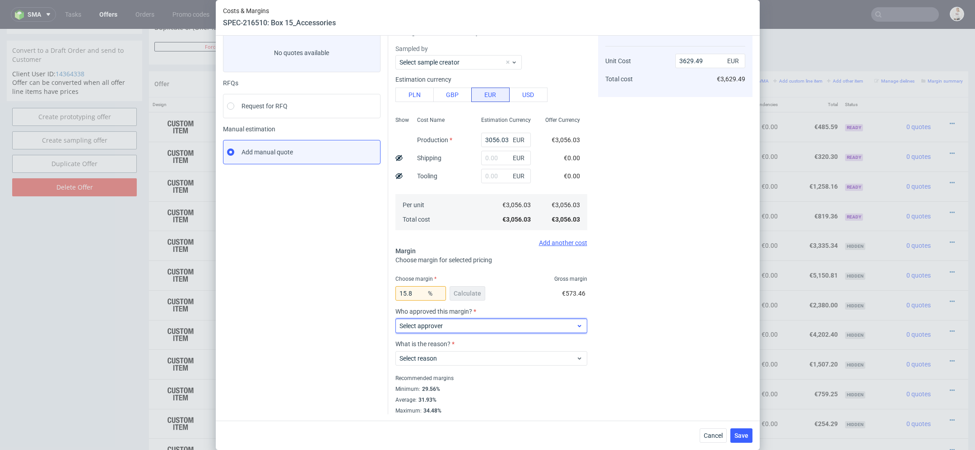
click at [465, 325] on span "Select approver" at bounding box center [488, 325] width 177 height 9
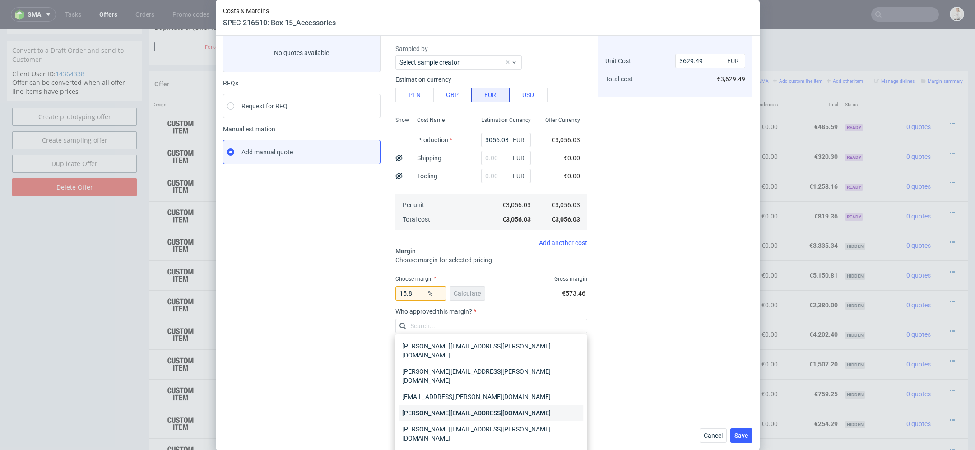
click at [469, 405] on div "[PERSON_NAME][EMAIL_ADDRESS][DOMAIN_NAME]" at bounding box center [491, 413] width 185 height 16
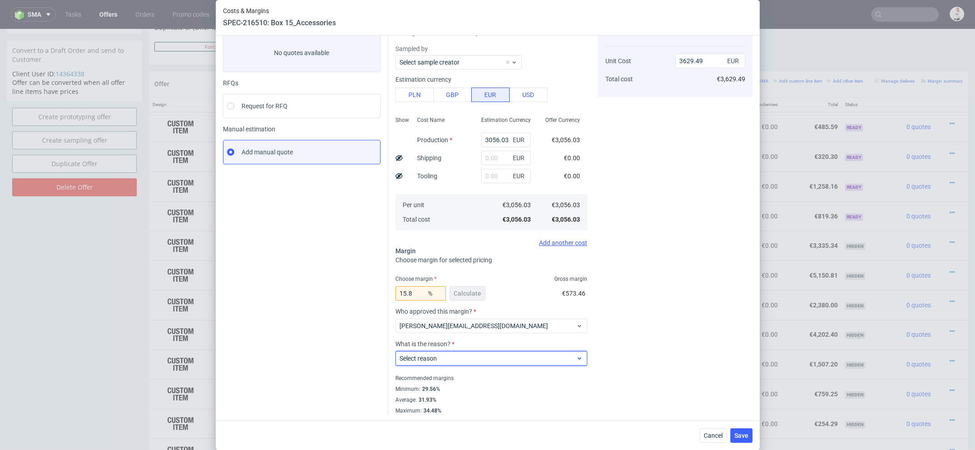
click at [465, 360] on span "Select reason" at bounding box center [488, 358] width 177 height 9
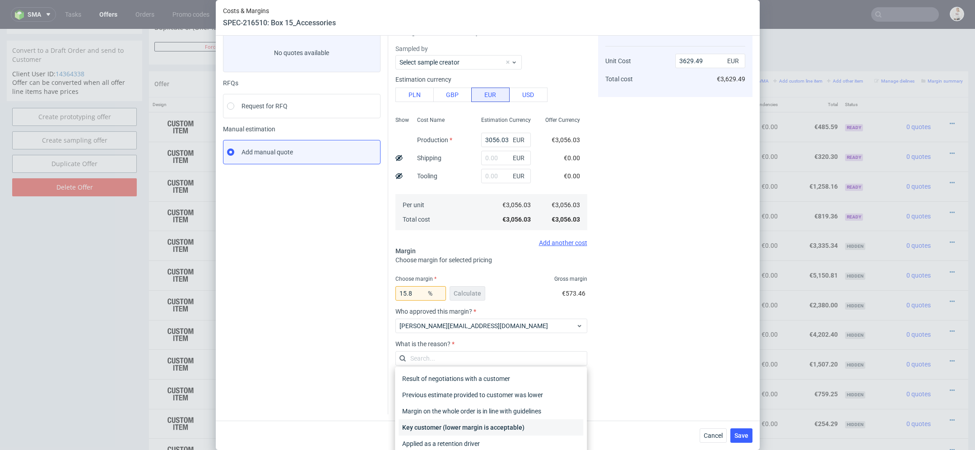
click at [476, 428] on div "Key customer (lower margin is acceptable)" at bounding box center [491, 427] width 185 height 16
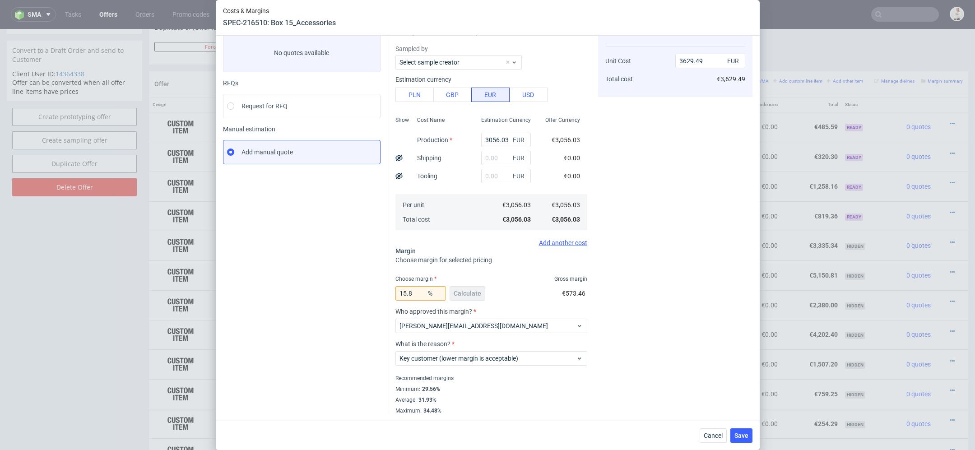
click at [684, 346] on div "Cost displayed to the customer Unit Cost Total cost 3629.49 EUR €3,629.49" at bounding box center [675, 216] width 154 height 395
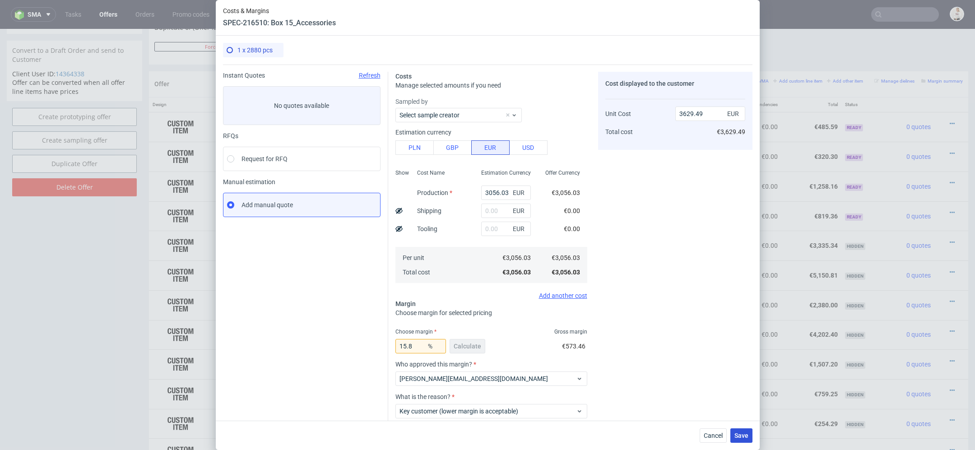
click at [745, 436] on span "Save" at bounding box center [742, 436] width 14 height 6
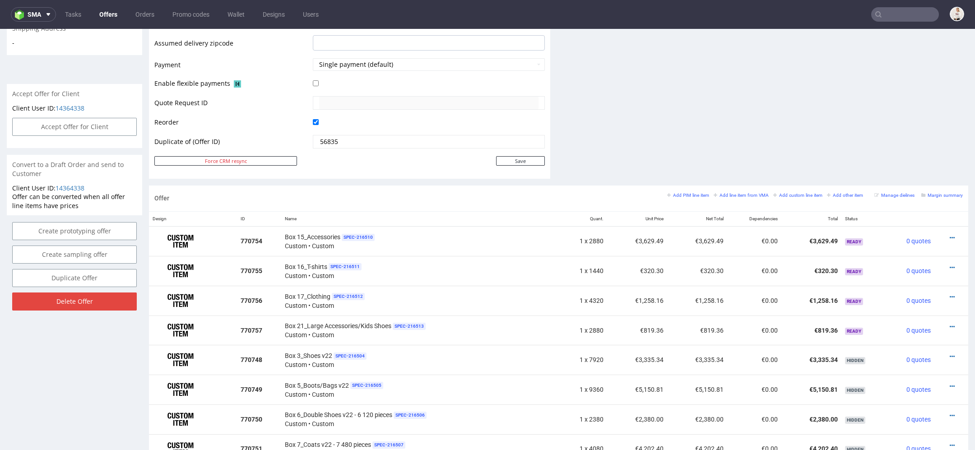
scroll to position [380, 0]
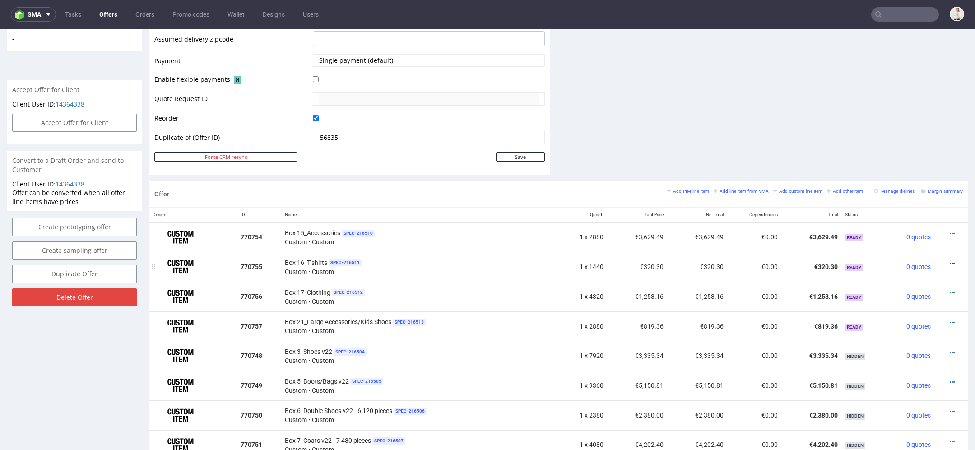
click at [950, 261] on icon at bounding box center [952, 264] width 5 height 6
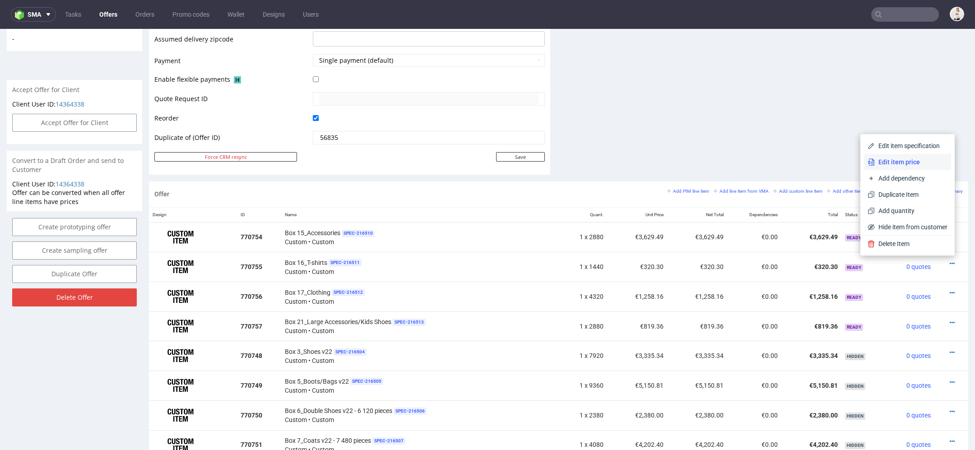
click at [902, 166] on span "Edit item price" at bounding box center [911, 162] width 73 height 9
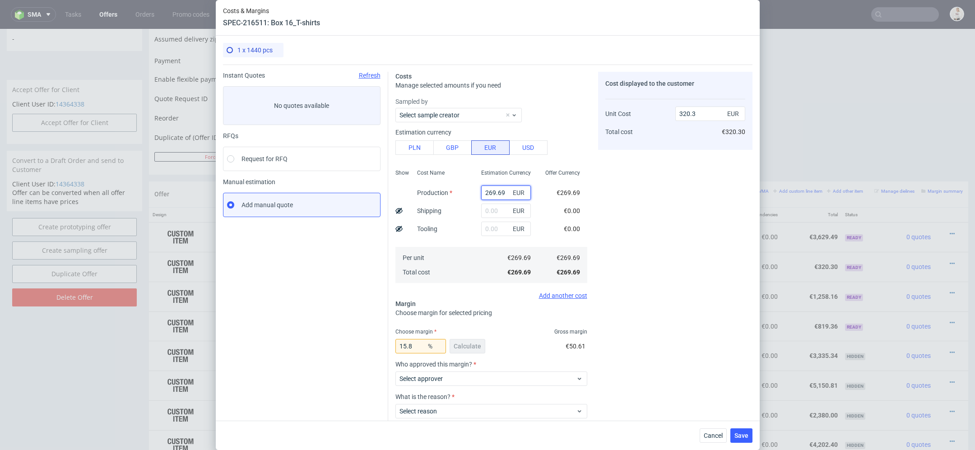
click at [484, 193] on input "269.69" at bounding box center [506, 193] width 50 height 14
paste input "€2 183,92"
type input "€2 183,92"
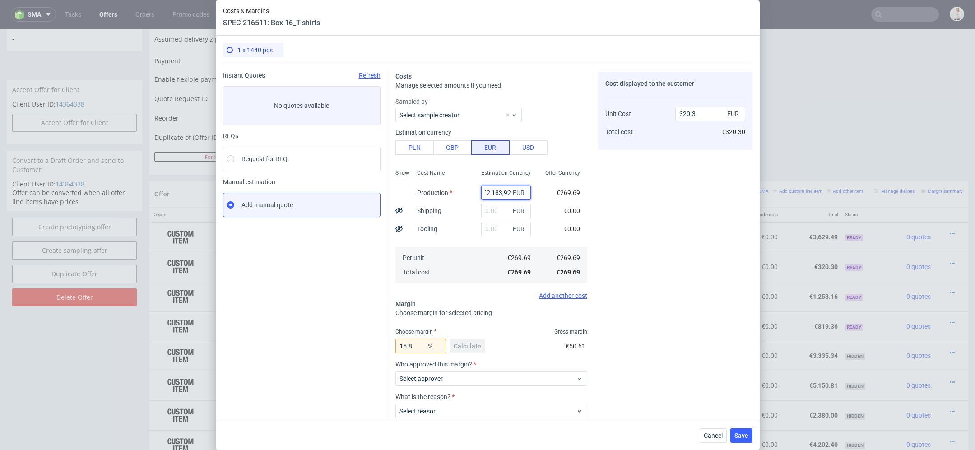
type input "0"
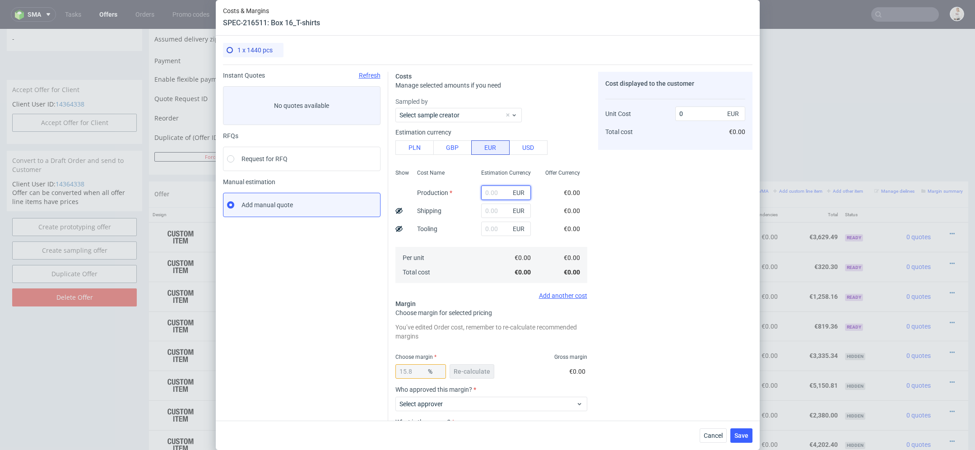
paste input "€2 183,92"
click at [493, 194] on input "€2 183,92" at bounding box center [506, 193] width 50 height 14
click at [488, 191] on input "€2183,92" at bounding box center [506, 193] width 50 height 14
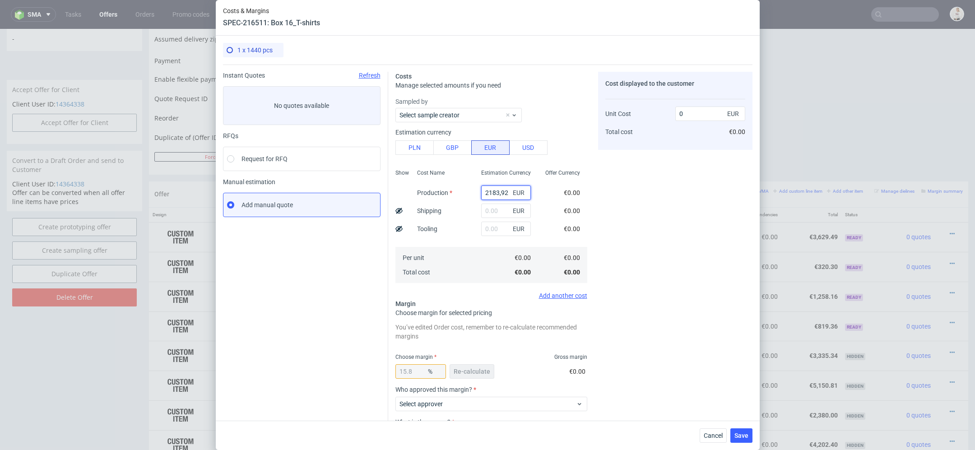
scroll to position [0, 0]
type input "2183.92"
click at [611, 231] on div "Cost displayed to the customer Unit Cost Total cost 0 EUR €0.00" at bounding box center [675, 282] width 154 height 421
type input "2593.73"
click at [471, 372] on span "Re-calculate" at bounding box center [472, 371] width 37 height 6
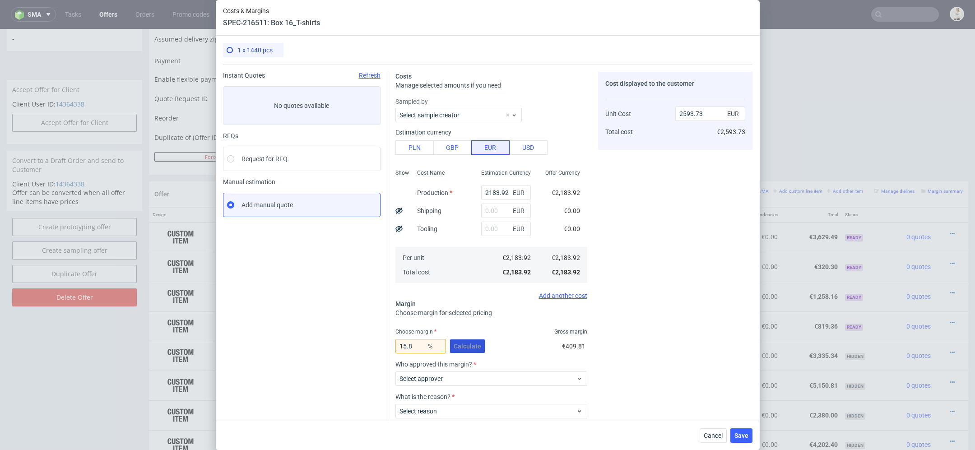
scroll to position [53, 0]
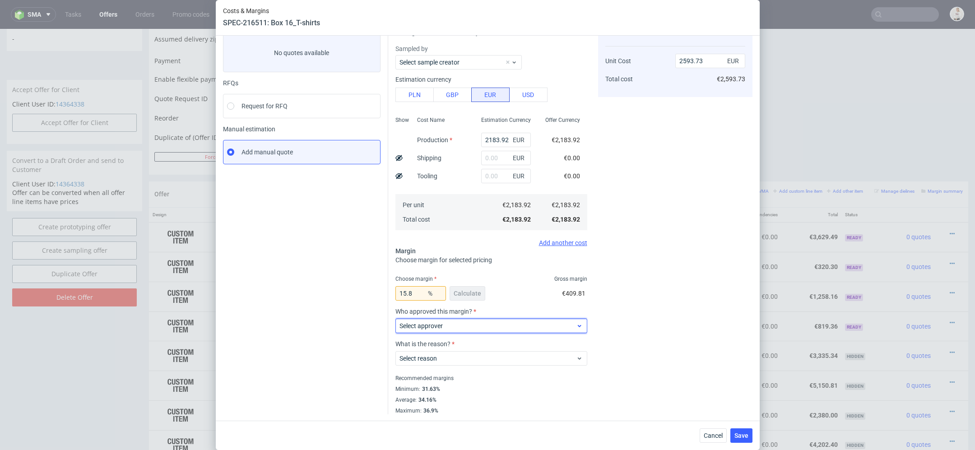
click at [472, 324] on span "Select approver" at bounding box center [488, 325] width 177 height 9
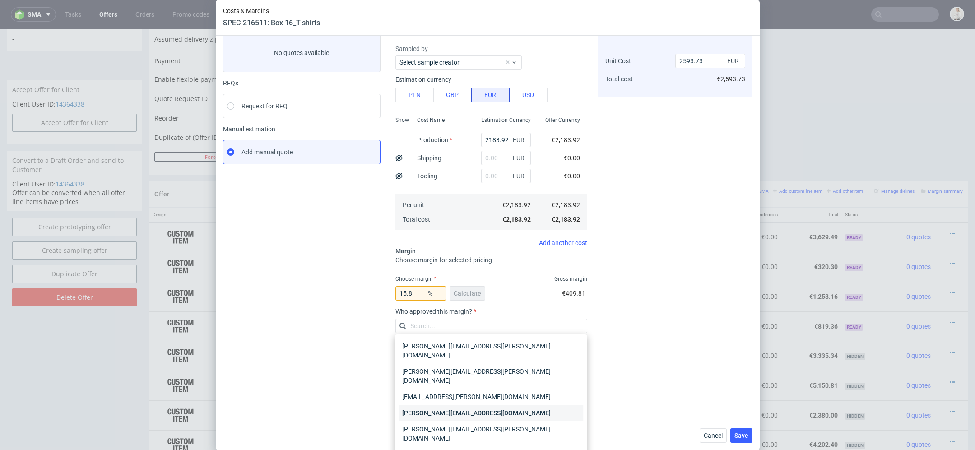
click at [487, 405] on div "[PERSON_NAME][EMAIL_ADDRESS][DOMAIN_NAME]" at bounding box center [491, 413] width 185 height 16
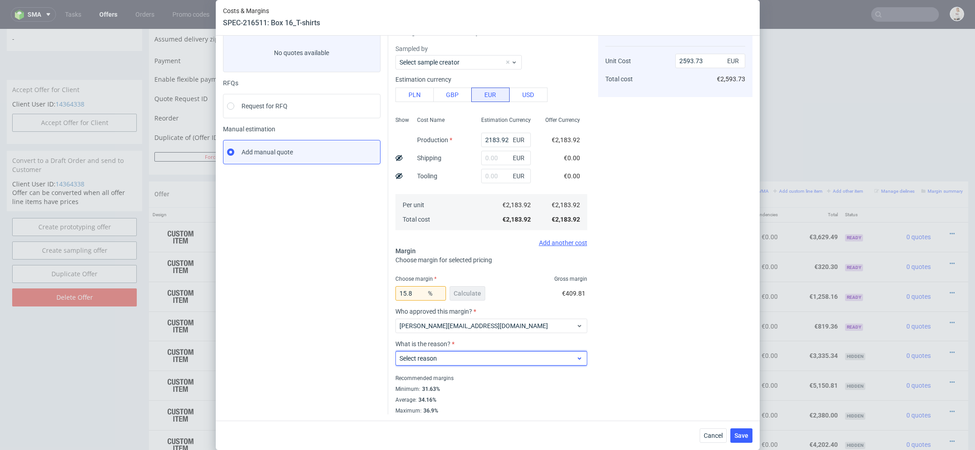
click at [484, 363] on div "Select reason" at bounding box center [491, 358] width 192 height 14
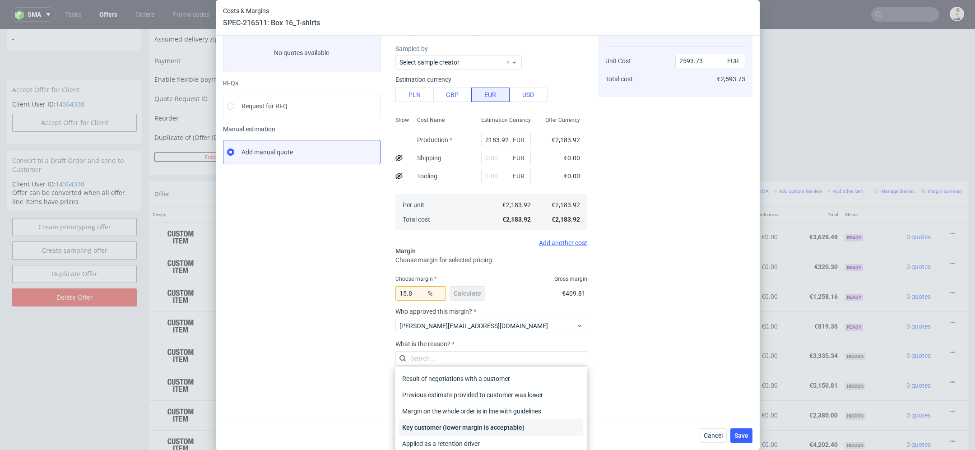
click at [473, 423] on div "Key customer (lower margin is acceptable)" at bounding box center [491, 427] width 185 height 16
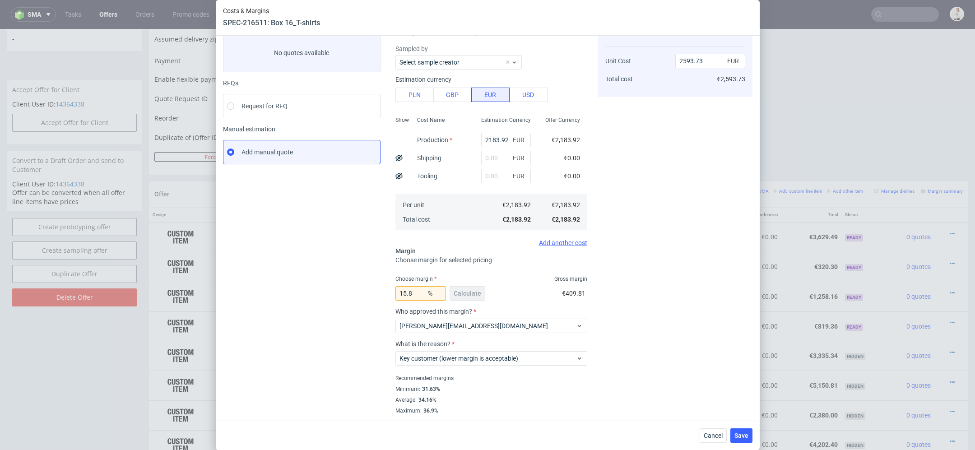
click at [668, 405] on div "Cost displayed to the customer Unit Cost Total cost 2593.73 EUR €2,593.73" at bounding box center [675, 216] width 154 height 395
click at [736, 435] on span "Save" at bounding box center [742, 436] width 14 height 6
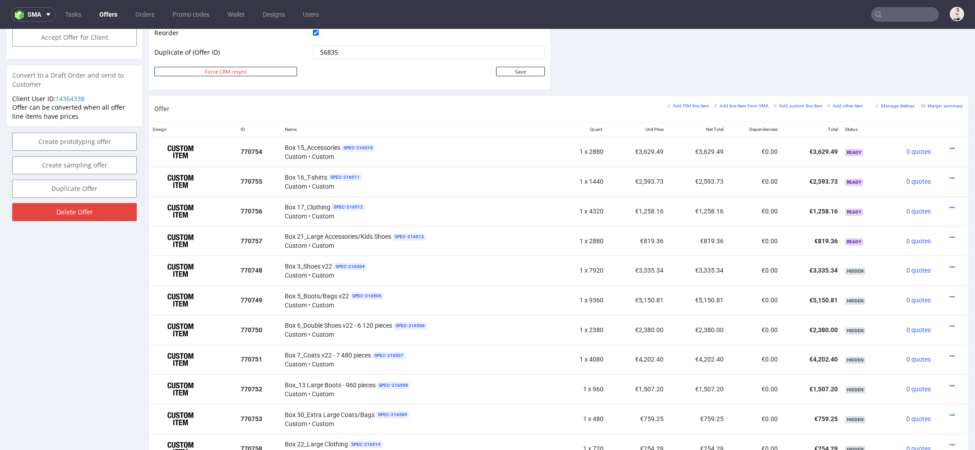
scroll to position [479, 0]
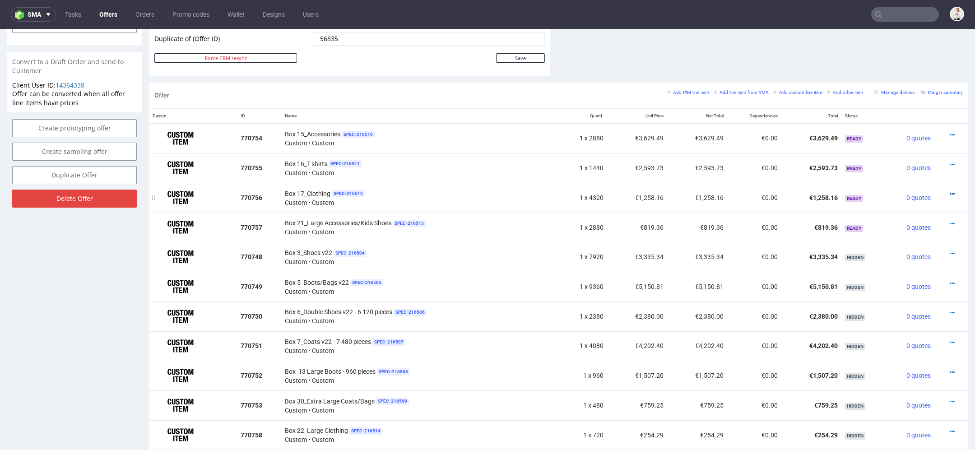
click at [950, 191] on icon at bounding box center [952, 194] width 5 height 6
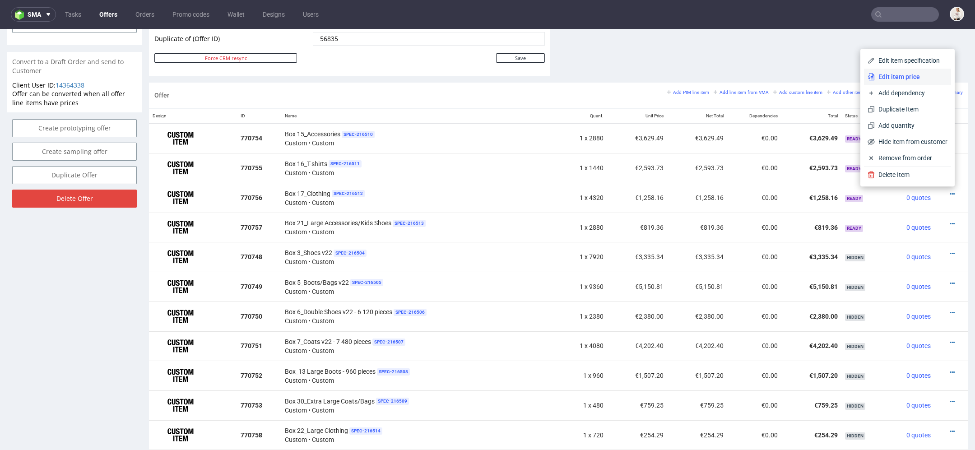
click at [890, 74] on span "Edit item price" at bounding box center [911, 76] width 73 height 9
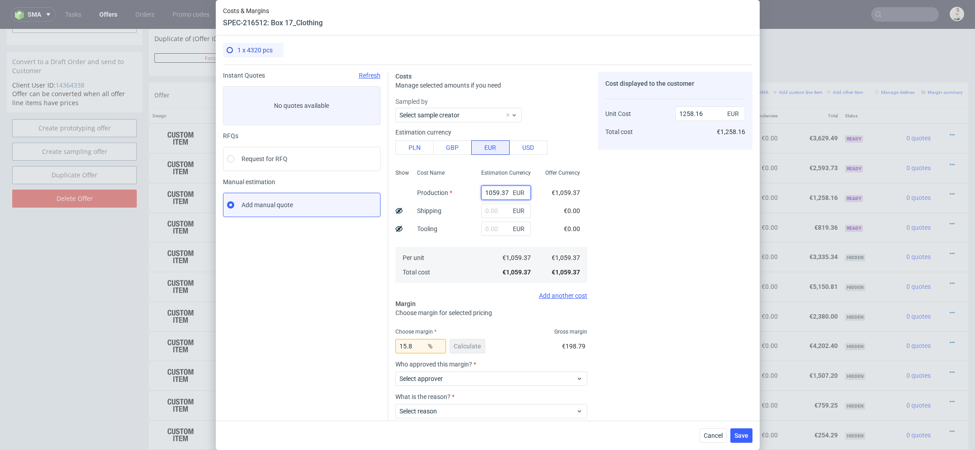
click at [500, 195] on input "1059.37" at bounding box center [506, 193] width 50 height 14
paste input "€9 542,10"
type input "€9 542,10"
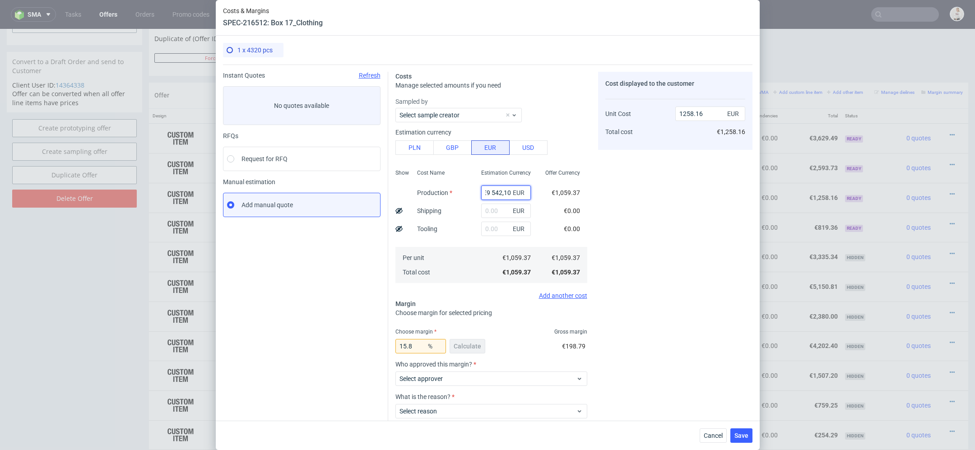
type input "0"
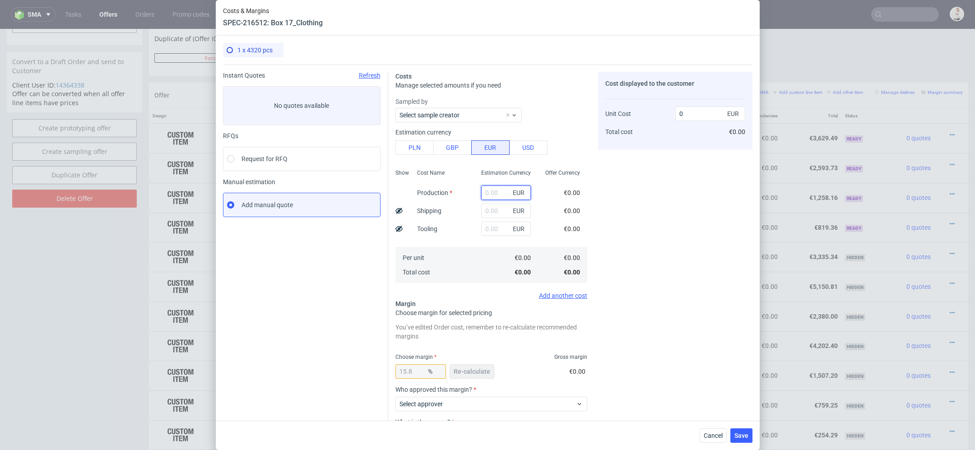
paste input "€9 542,10"
click at [491, 192] on input "€9 542,10" at bounding box center [506, 193] width 50 height 14
type input "9542.1"
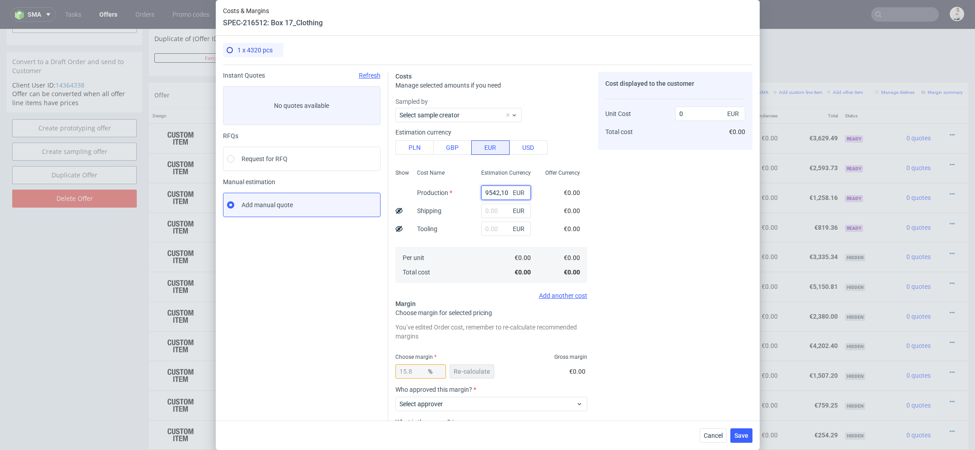
type input "11332.66"
type input "9542.1"
click at [628, 217] on div "Cost displayed to the customer Unit Cost Total cost 11332.66 EUR €11,332.66" at bounding box center [675, 282] width 154 height 421
click at [474, 371] on span "Re-calculate" at bounding box center [472, 371] width 37 height 6
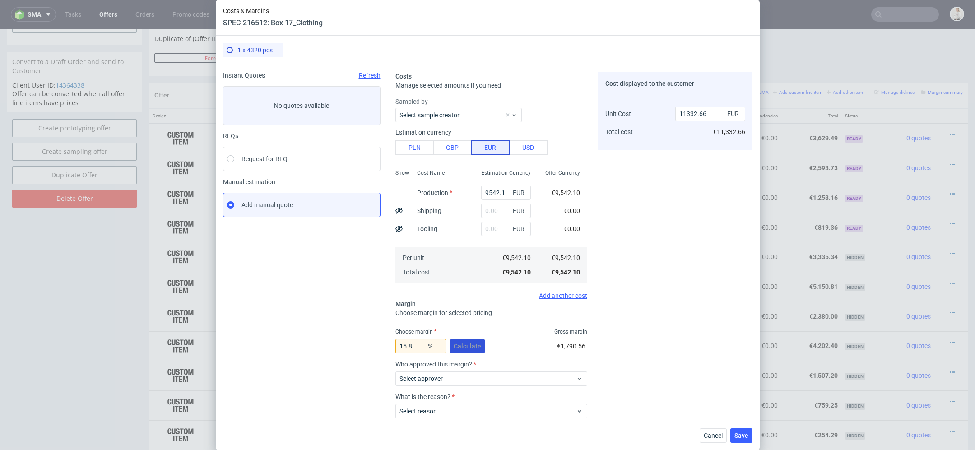
scroll to position [53, 0]
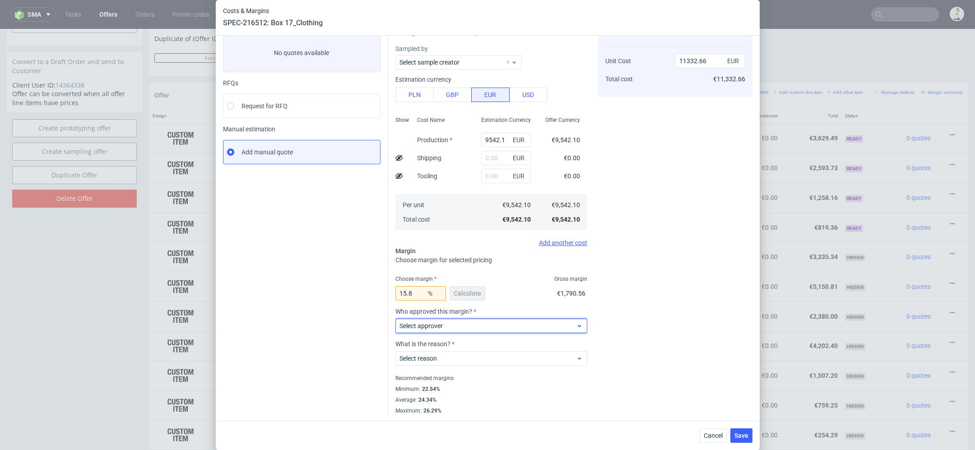
click at [457, 328] on span "Select approver" at bounding box center [488, 325] width 177 height 9
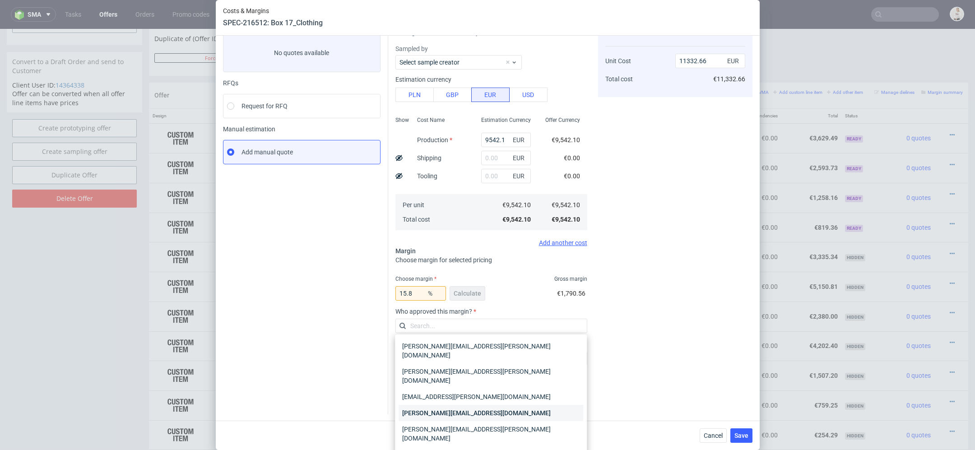
click at [469, 405] on div "[PERSON_NAME][EMAIL_ADDRESS][DOMAIN_NAME]" at bounding box center [491, 413] width 185 height 16
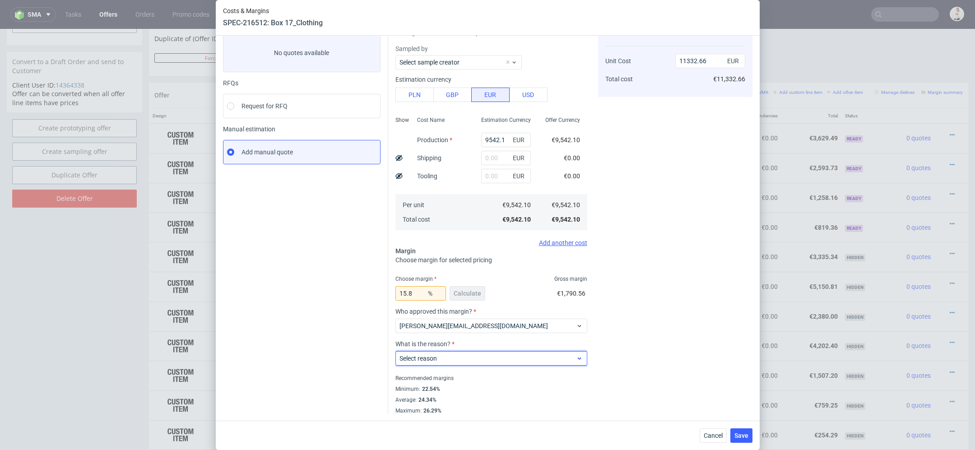
click at [468, 352] on div "Select reason" at bounding box center [491, 358] width 192 height 14
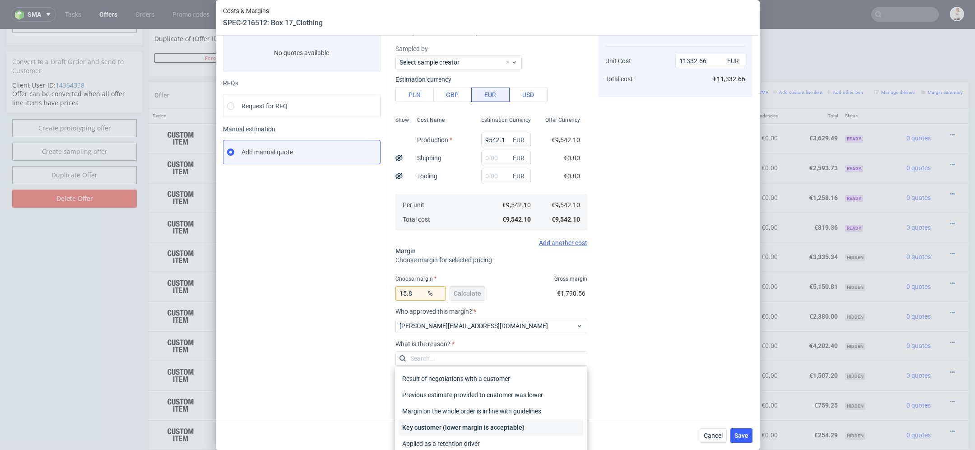
click at [476, 425] on div "Key customer (lower margin is acceptable)" at bounding box center [491, 427] width 185 height 16
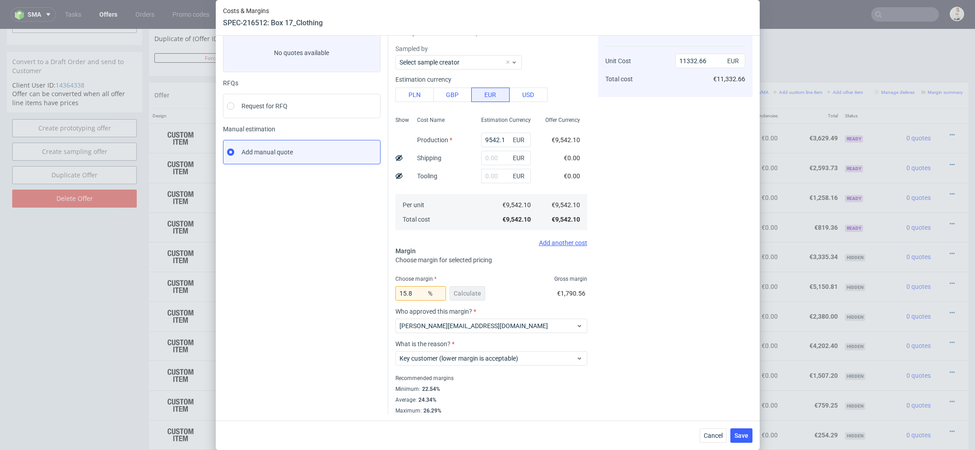
click at [679, 360] on div "Cost displayed to the customer Unit Cost Total cost 11332.66 EUR €11,332.66" at bounding box center [675, 216] width 154 height 395
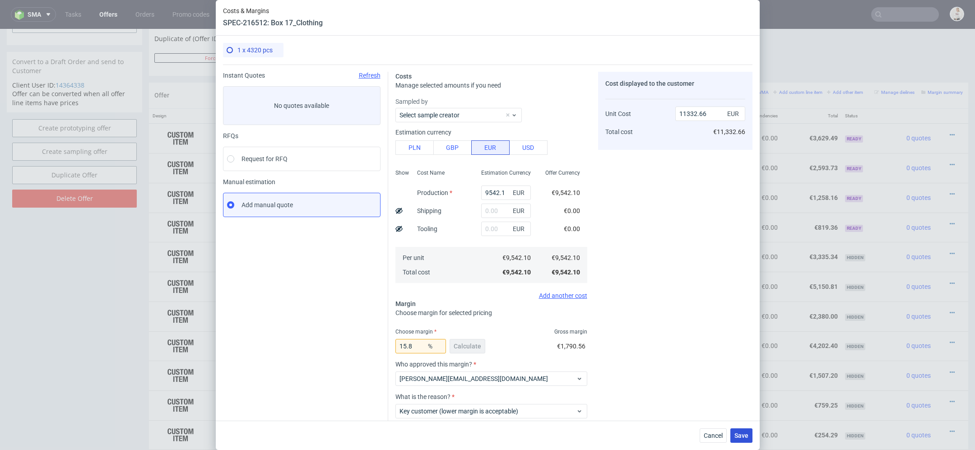
click at [736, 438] on span "Save" at bounding box center [742, 436] width 14 height 6
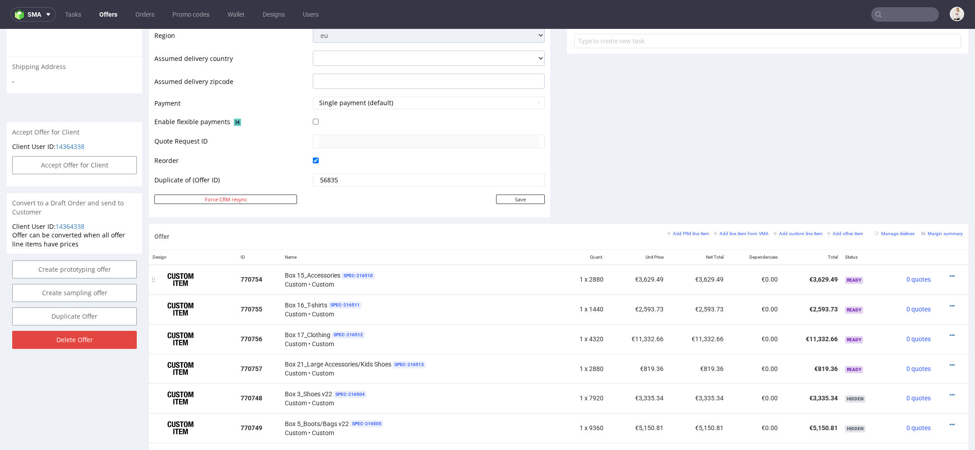
scroll to position [347, 0]
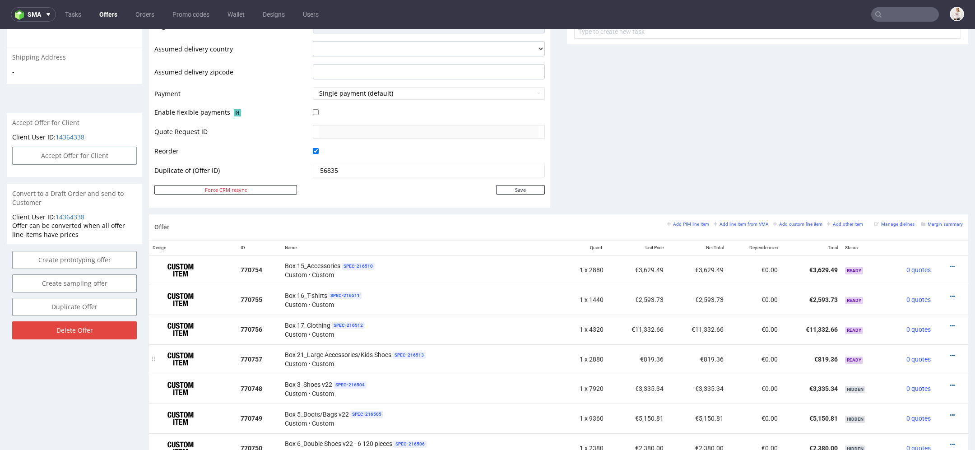
click at [950, 353] on icon at bounding box center [952, 356] width 5 height 6
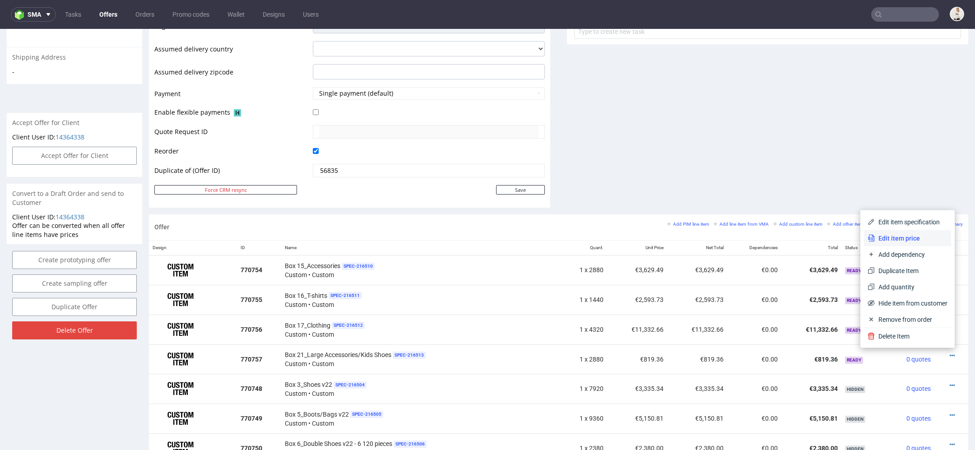
click at [903, 241] on span "Edit item price" at bounding box center [911, 238] width 73 height 9
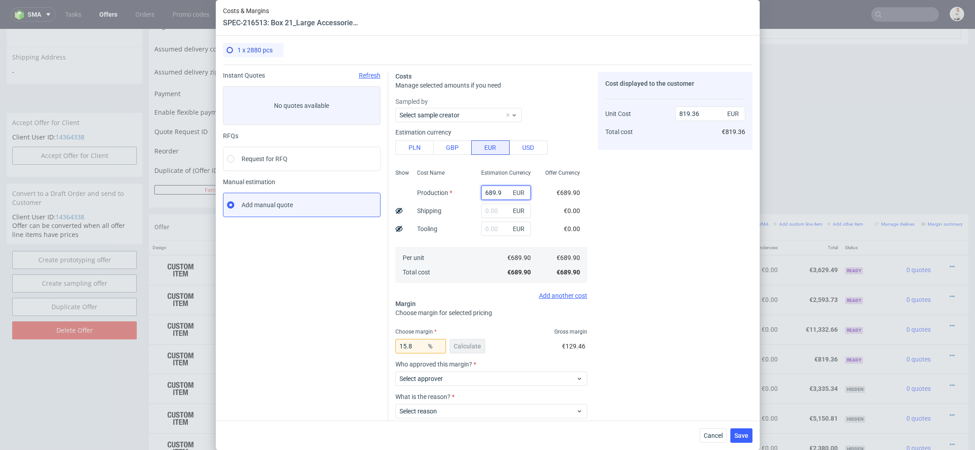
click at [501, 190] on input "689.9" at bounding box center [506, 193] width 50 height 14
paste input "€5 846,17"
type input "€5 846,17"
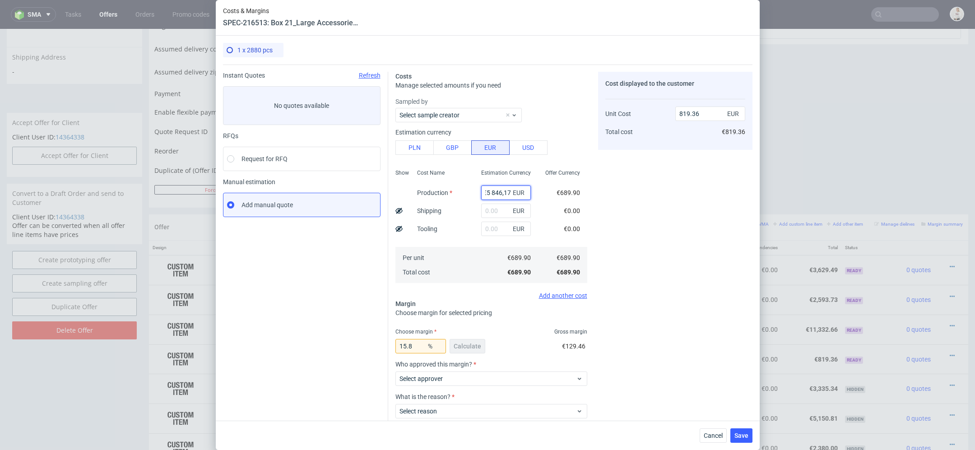
type input "0"
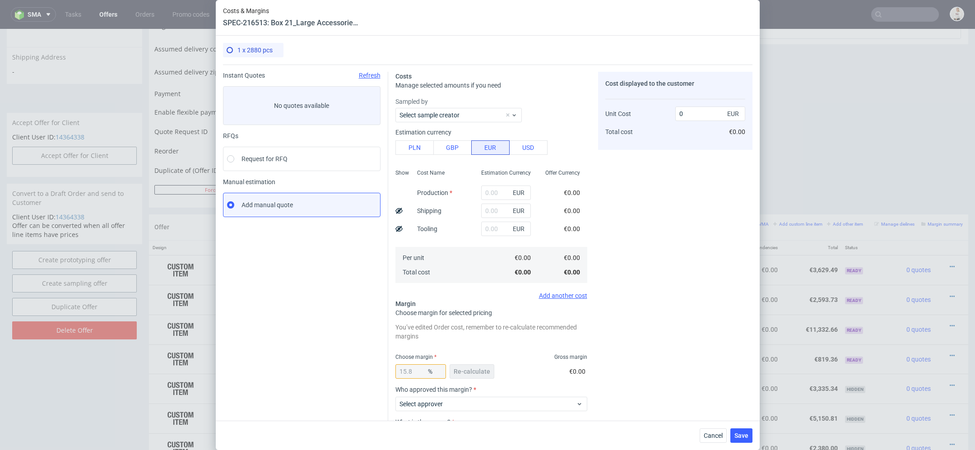
click at [565, 214] on div "€0.00" at bounding box center [572, 210] width 16 height 9
click at [491, 198] on input "text" at bounding box center [506, 193] width 50 height 14
paste input "€5 846,17"
click at [491, 194] on input "€5 846,17" at bounding box center [506, 193] width 50 height 14
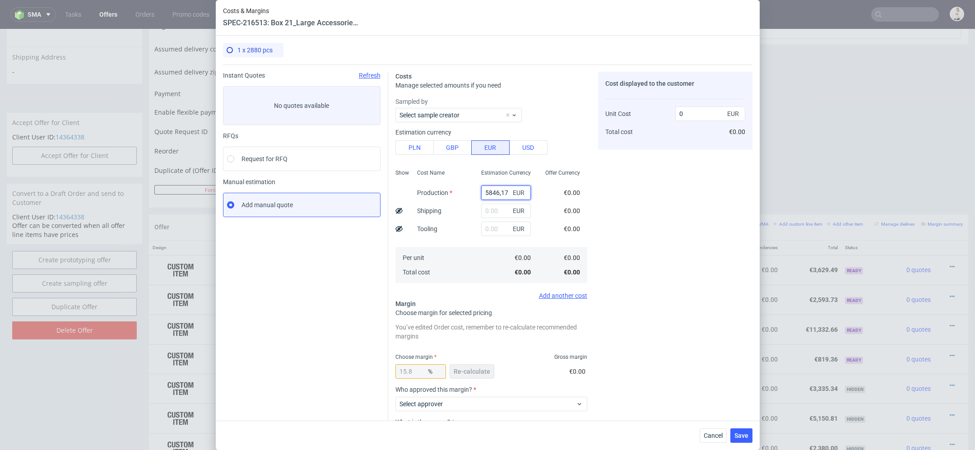
scroll to position [0, 0]
type input "5846.17"
type input "6943.19"
type input "5846.17"
click at [622, 204] on div "Cost displayed to the customer Unit Cost Total cost 6943.19 EUR €6,943.19" at bounding box center [675, 282] width 154 height 421
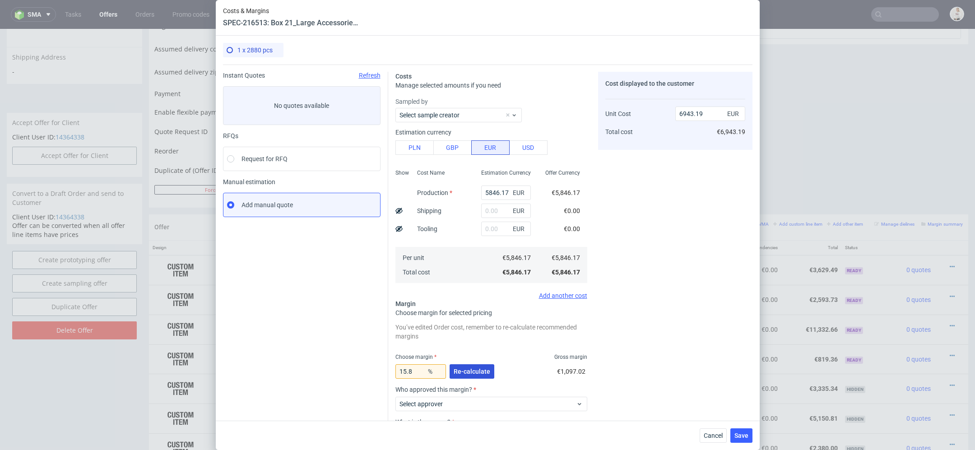
click at [474, 368] on span "Re-calculate" at bounding box center [472, 371] width 37 height 6
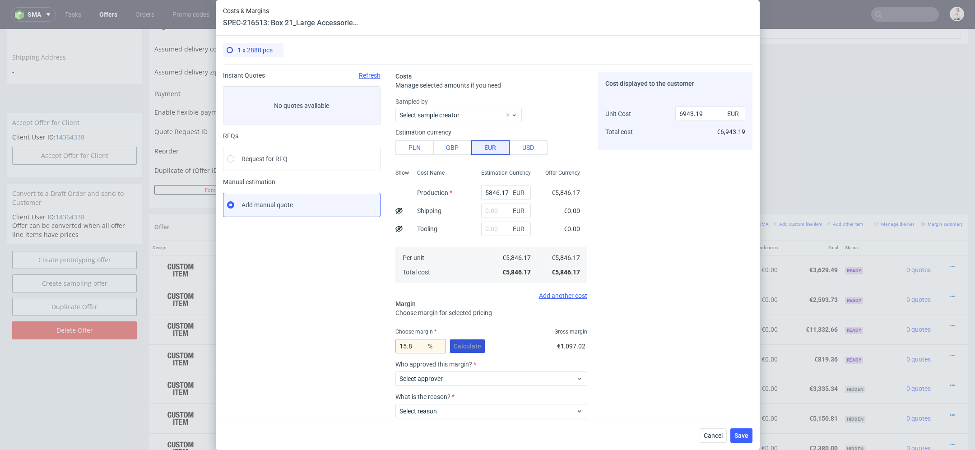
scroll to position [53, 0]
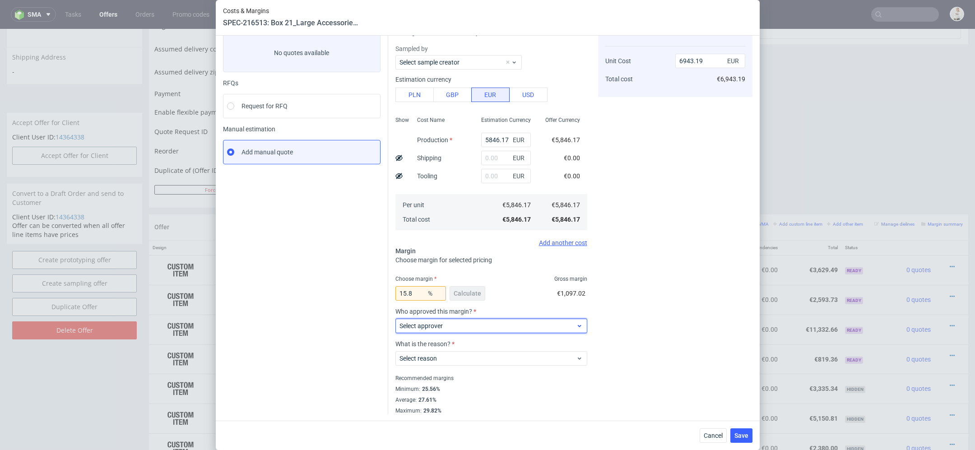
click at [463, 326] on span "Select approver" at bounding box center [488, 325] width 177 height 9
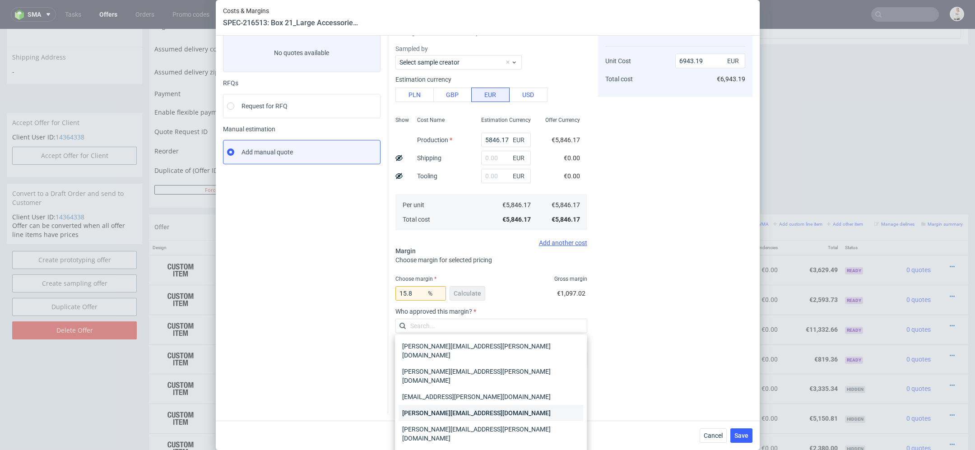
click at [474, 405] on div "[PERSON_NAME][EMAIL_ADDRESS][DOMAIN_NAME]" at bounding box center [491, 413] width 185 height 16
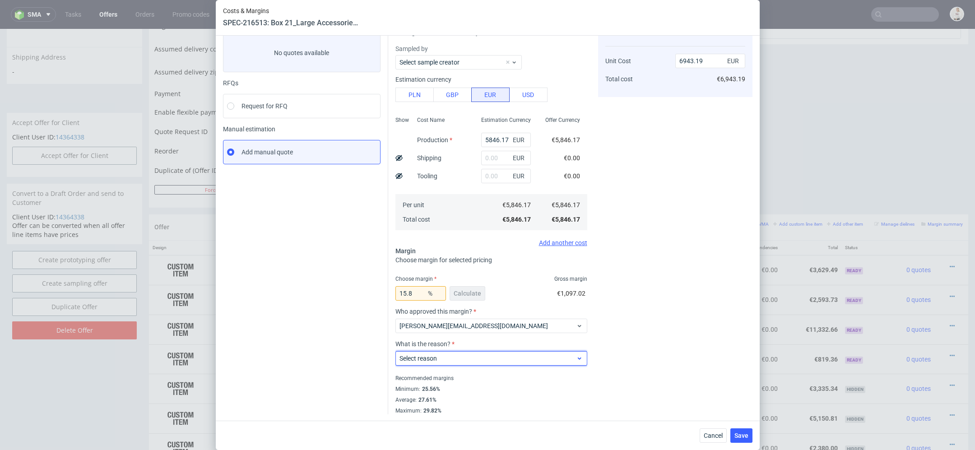
click at [467, 361] on span "Select reason" at bounding box center [488, 358] width 177 height 9
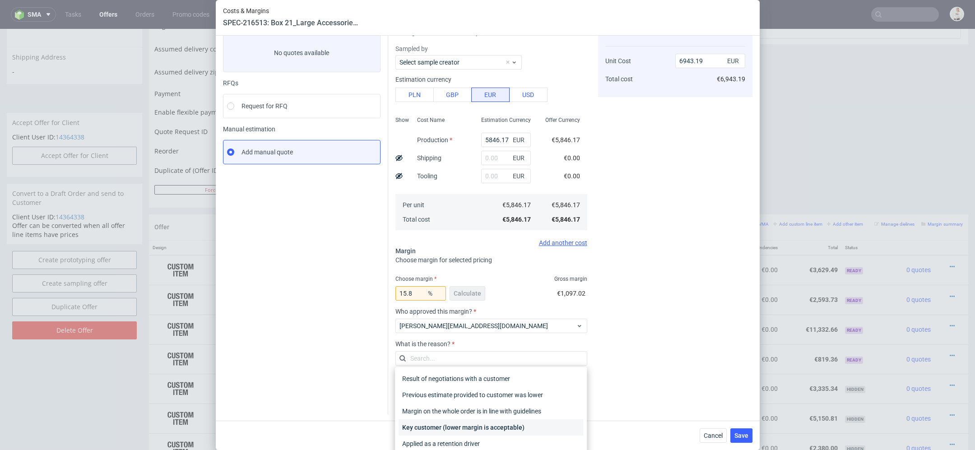
click at [469, 428] on div "Key customer (lower margin is acceptable)" at bounding box center [491, 427] width 185 height 16
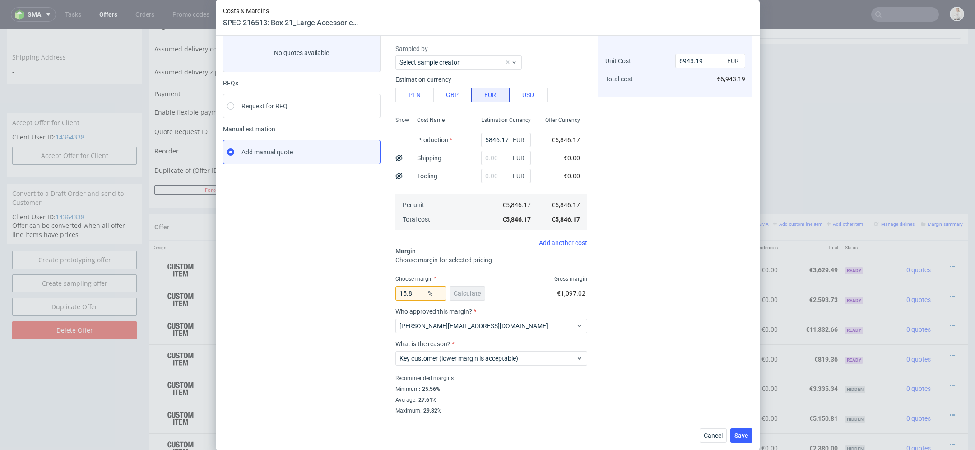
click at [682, 365] on div "Cost displayed to the customer Unit Cost Total cost 6943.19 EUR €6,943.19" at bounding box center [675, 216] width 154 height 395
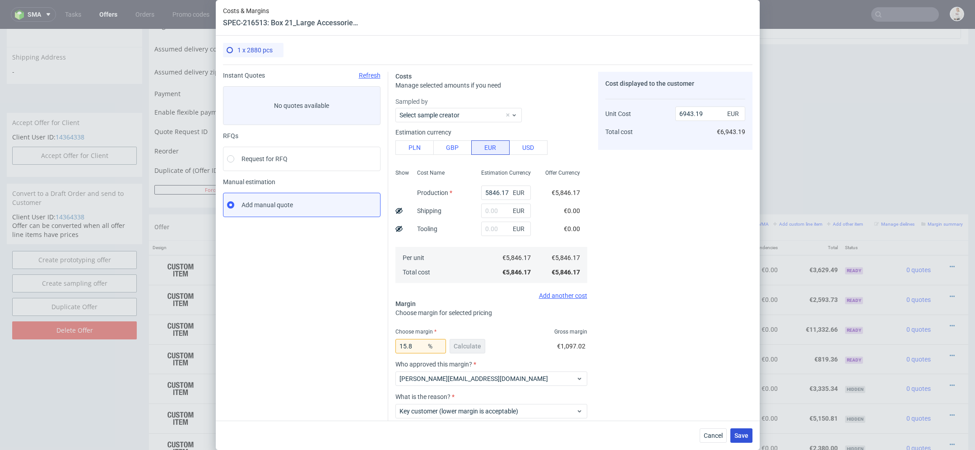
click at [735, 433] on span "Save" at bounding box center [742, 436] width 14 height 6
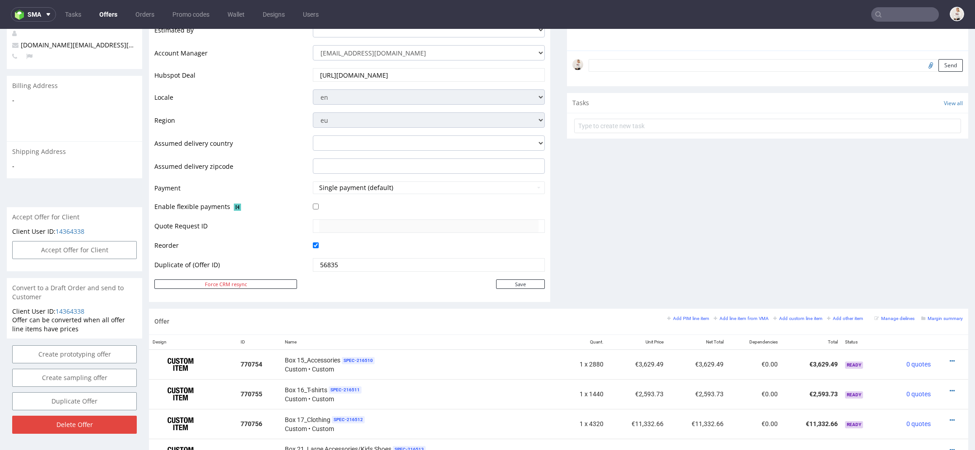
scroll to position [255, 0]
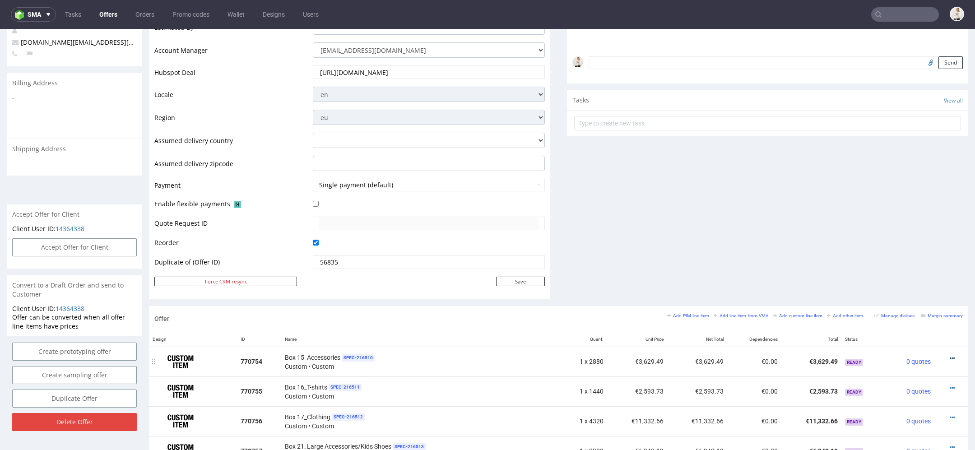
click at [950, 355] on icon at bounding box center [952, 358] width 5 height 6
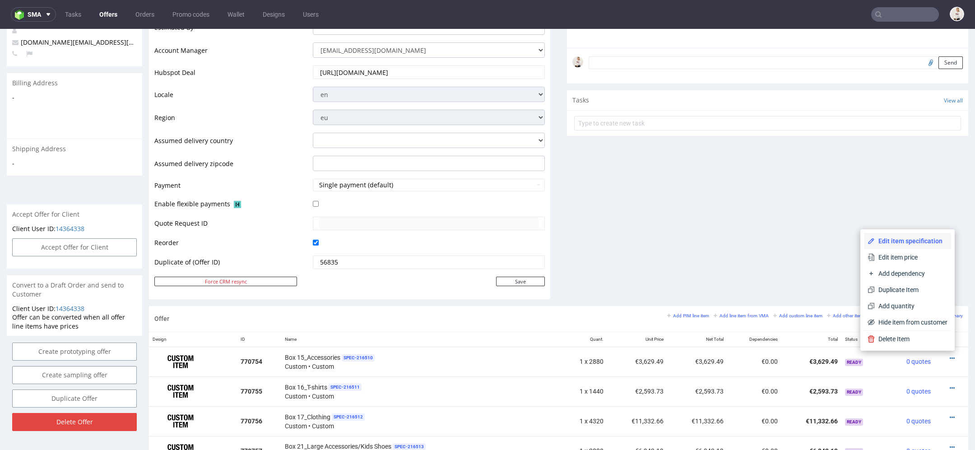
click at [902, 240] on span "Edit item specification" at bounding box center [911, 241] width 73 height 9
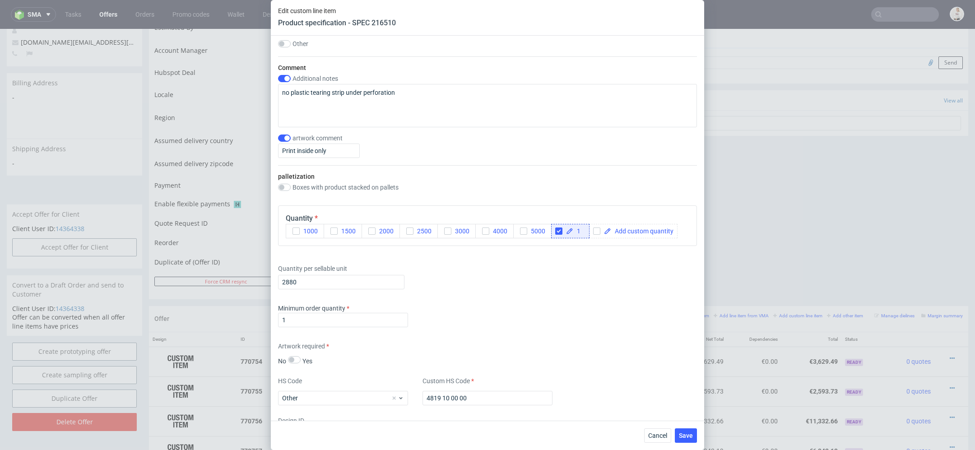
scroll to position [1077, 0]
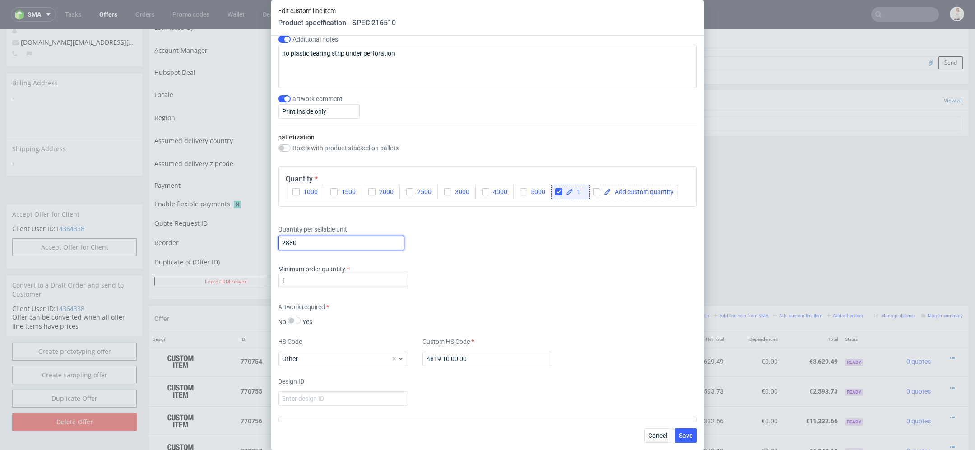
click at [320, 244] on input "2880" at bounding box center [341, 243] width 126 height 14
drag, startPoint x: 302, startPoint y: 240, endPoint x: 221, endPoint y: 239, distance: 80.4
click at [221, 239] on div "Edit custom line item Product specification - SPEC 216510 Supplier TFP Sp. z o.…" at bounding box center [487, 225] width 975 height 450
type input "1"
paste input "23 040"
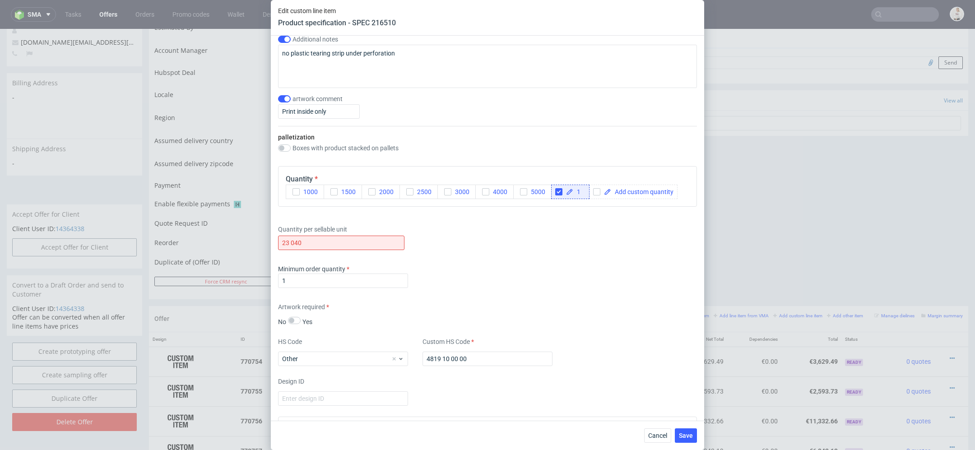
click at [559, 299] on div "Supplier TFP Sp. z o.o. Technical specification Instant price RFQ Type Product …" at bounding box center [487, 228] width 433 height 385
click at [290, 242] on input "23 040" at bounding box center [341, 243] width 126 height 14
type input "23040"
click at [565, 290] on div "Supplier TFP Sp. z o.o. Technical specification Instant price RFQ Type Product …" at bounding box center [487, 228] width 433 height 385
click at [686, 430] on button "Save" at bounding box center [686, 435] width 22 height 14
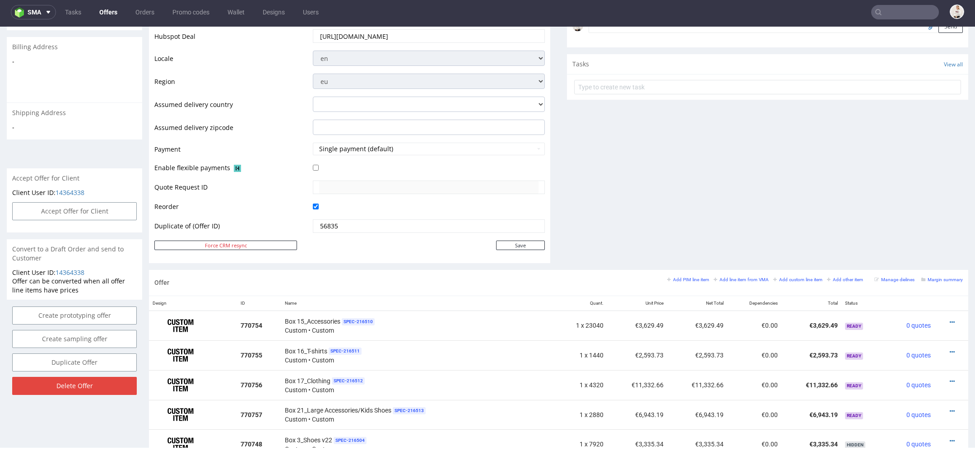
scroll to position [339, 0]
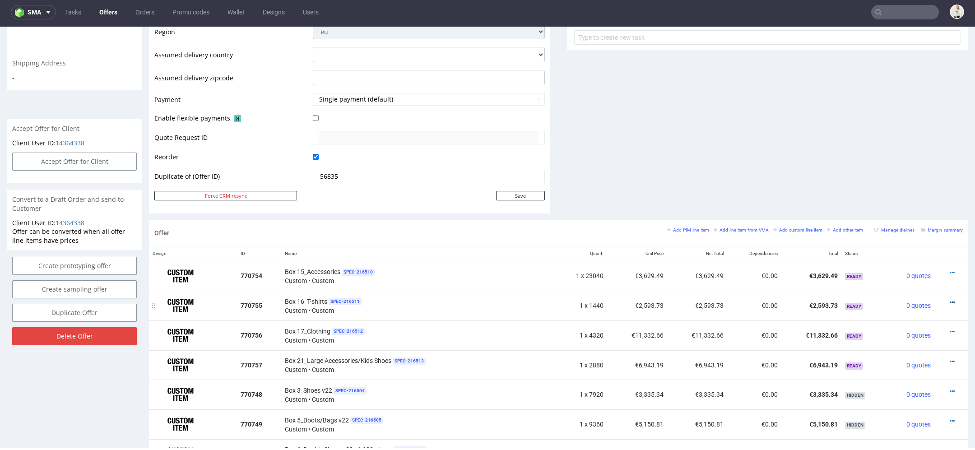
click at [950, 299] on icon at bounding box center [952, 302] width 5 height 6
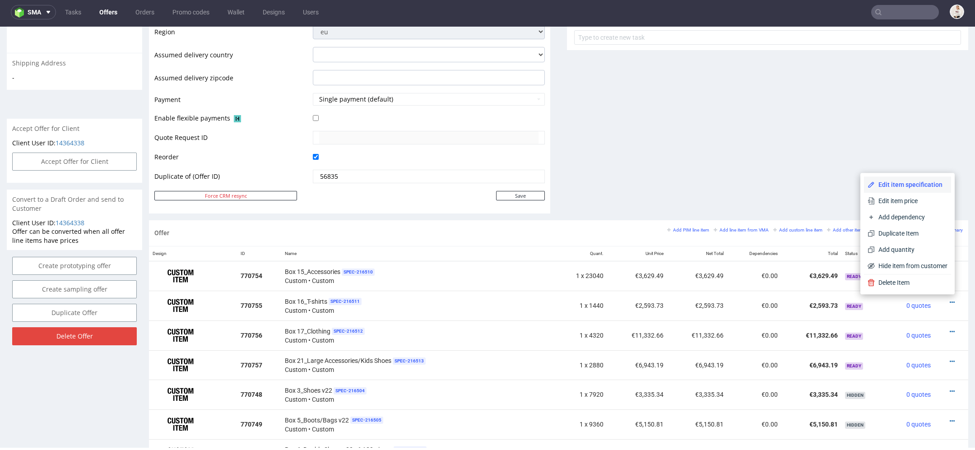
click at [905, 186] on span "Edit item specification" at bounding box center [911, 184] width 73 height 9
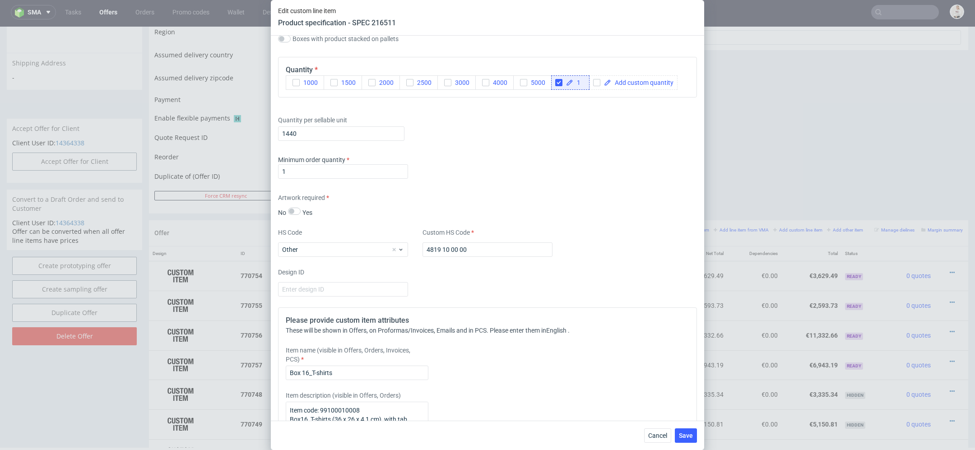
scroll to position [1186, 0]
type input "11520"
click at [684, 433] on span "Save" at bounding box center [686, 436] width 14 height 6
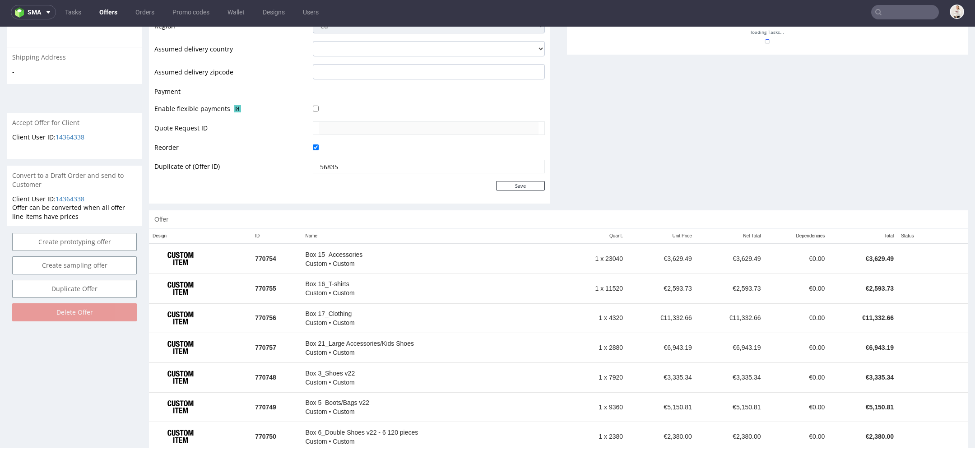
scroll to position [351, 0]
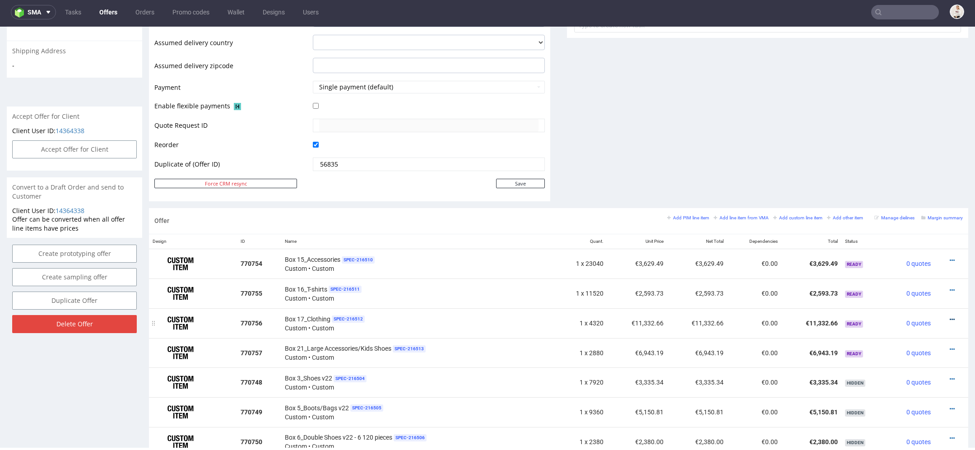
click at [950, 317] on icon at bounding box center [952, 319] width 5 height 6
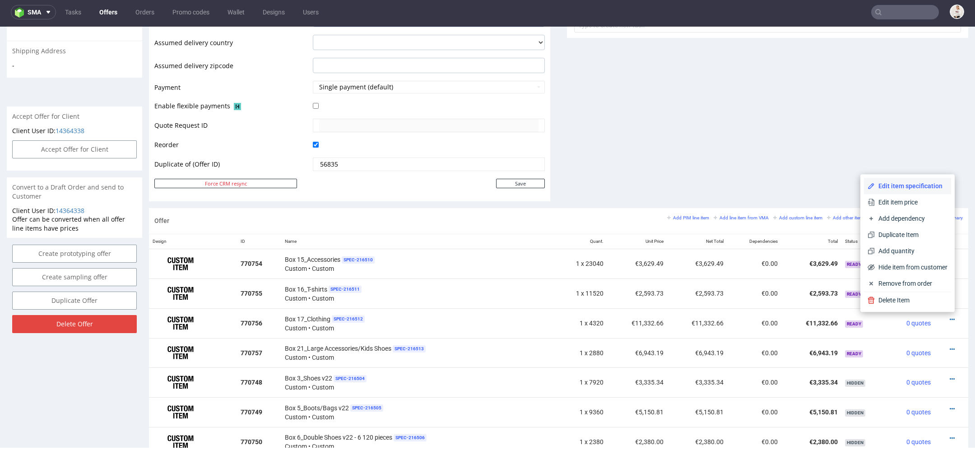
click at [918, 188] on span "Edit item specification" at bounding box center [911, 185] width 73 height 9
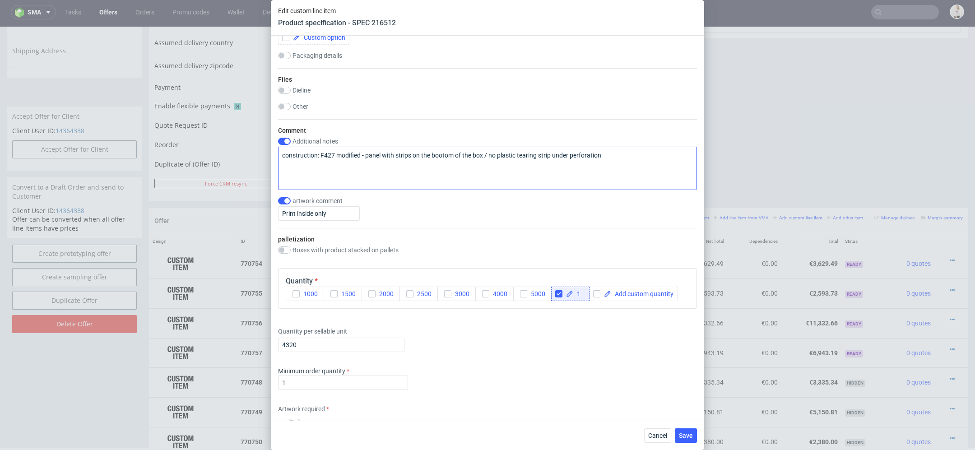
scroll to position [976, 0]
click at [316, 343] on input "4320" at bounding box center [341, 344] width 126 height 14
type input "43200"
click at [558, 417] on div "Artwork required No Yes" at bounding box center [487, 416] width 419 height 24
click at [684, 436] on span "Save" at bounding box center [686, 436] width 14 height 6
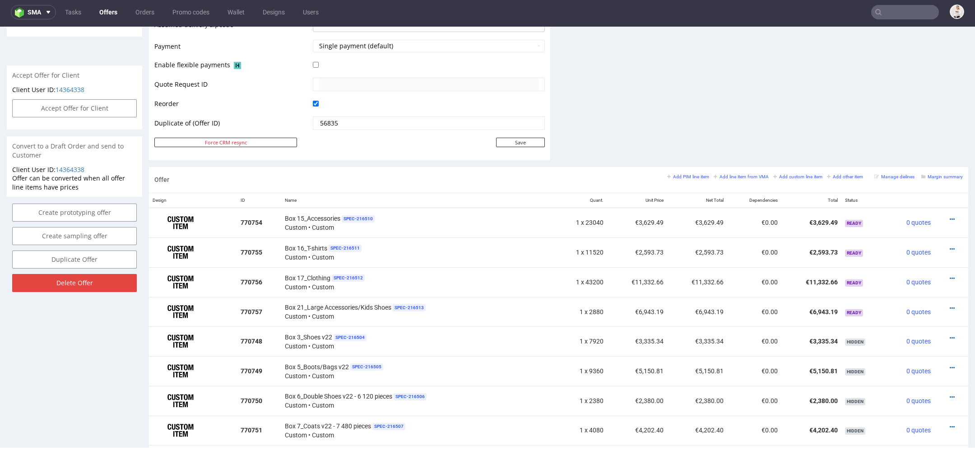
scroll to position [444, 0]
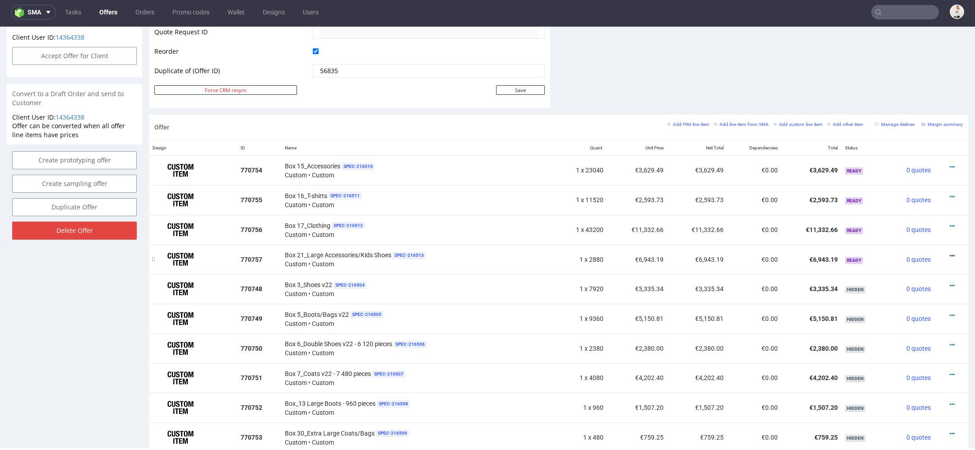
click at [950, 253] on icon at bounding box center [952, 256] width 5 height 6
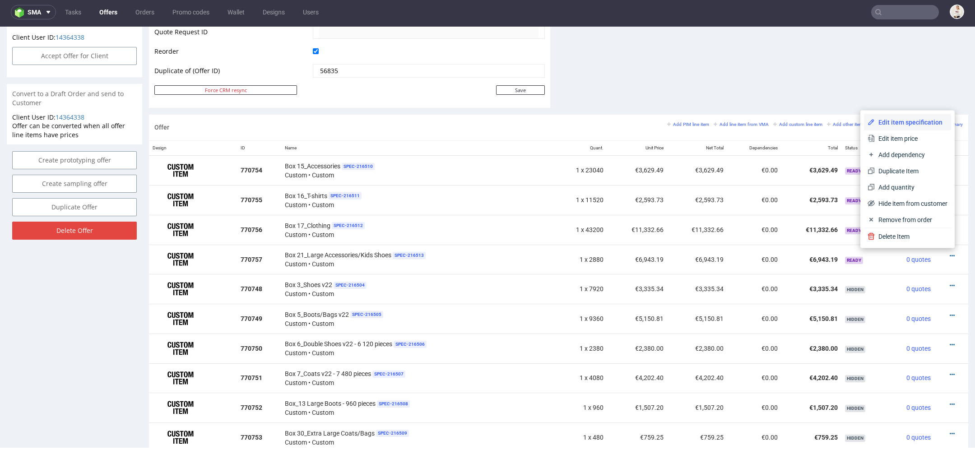
click at [906, 124] on span "Edit item specification" at bounding box center [911, 122] width 73 height 9
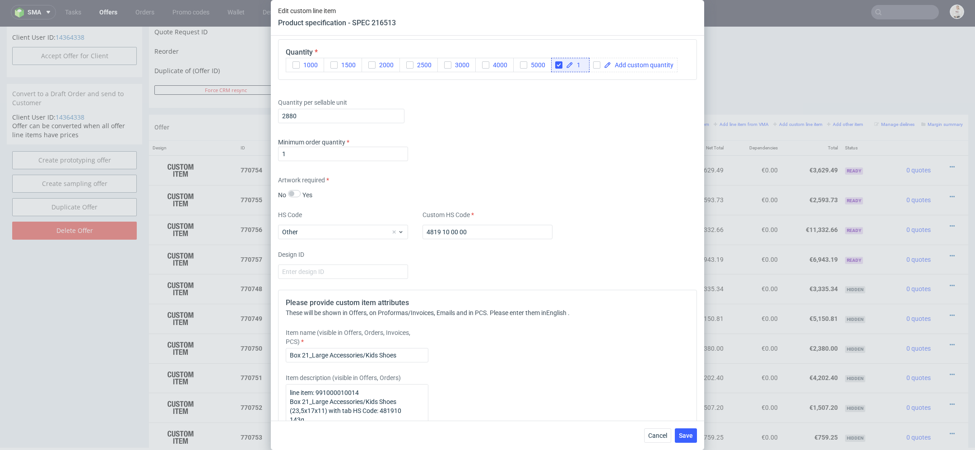
scroll to position [1205, 0]
drag, startPoint x: 319, startPoint y: 150, endPoint x: 136, endPoint y: 150, distance: 182.8
click at [136, 150] on div "Edit custom line item Product specification - SPEC 216513 Supplier TFP Sp. z o.…" at bounding box center [487, 225] width 975 height 450
click at [428, 172] on div "Supplier TFP Sp. z o.o. Technical specification Instant price RFQ Type Product …" at bounding box center [487, 228] width 433 height 385
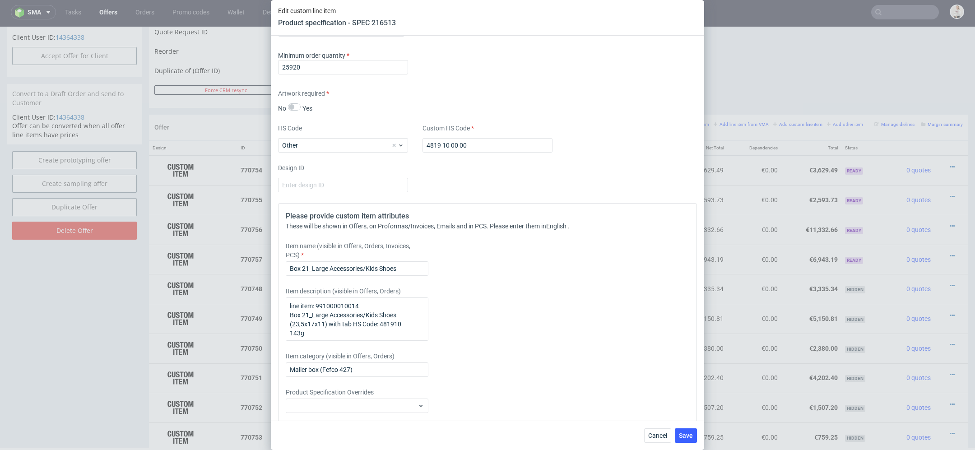
scroll to position [1311, 0]
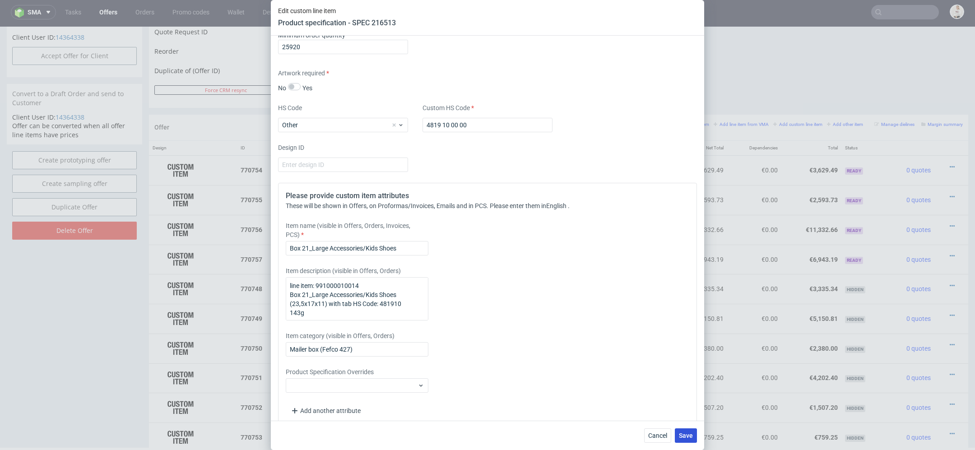
click at [687, 434] on span "Save" at bounding box center [686, 436] width 14 height 6
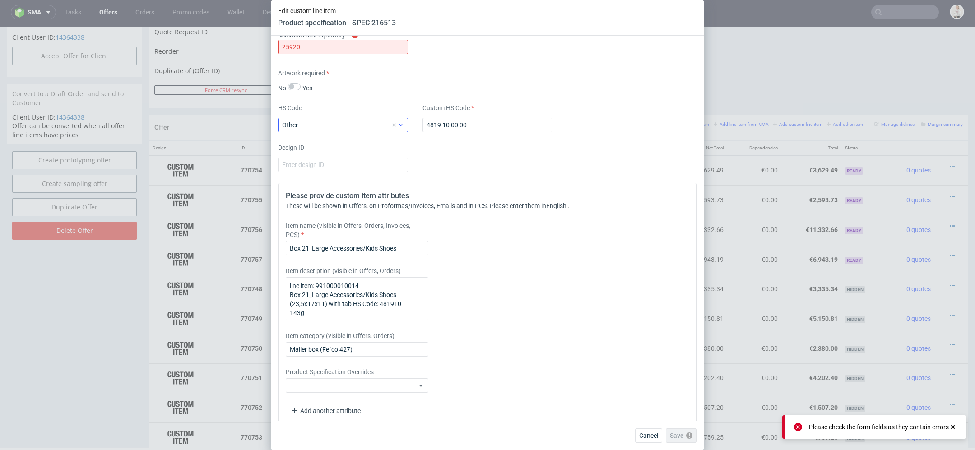
scroll to position [1218, 0]
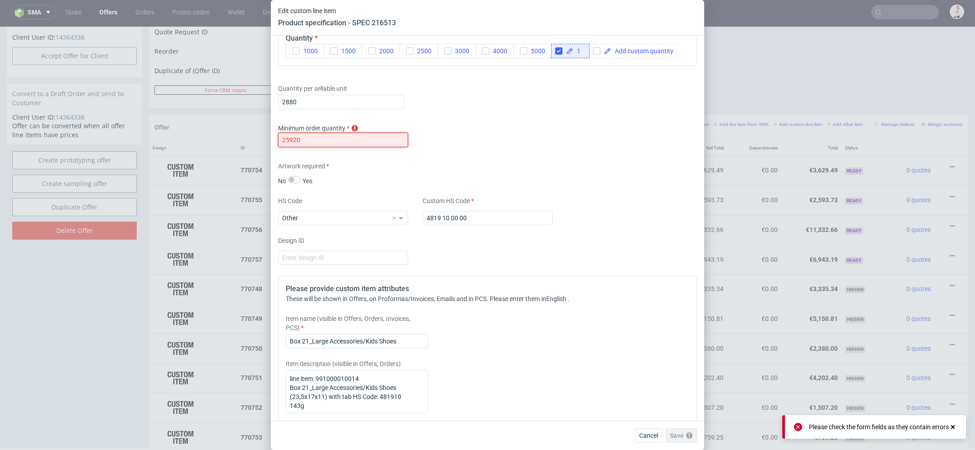
drag, startPoint x: 336, startPoint y: 136, endPoint x: 118, endPoint y: 121, distance: 218.5
click at [118, 121] on div "Edit custom line item Product specification - SPEC 216513 Supplier TFP Sp. z o.…" at bounding box center [487, 225] width 975 height 450
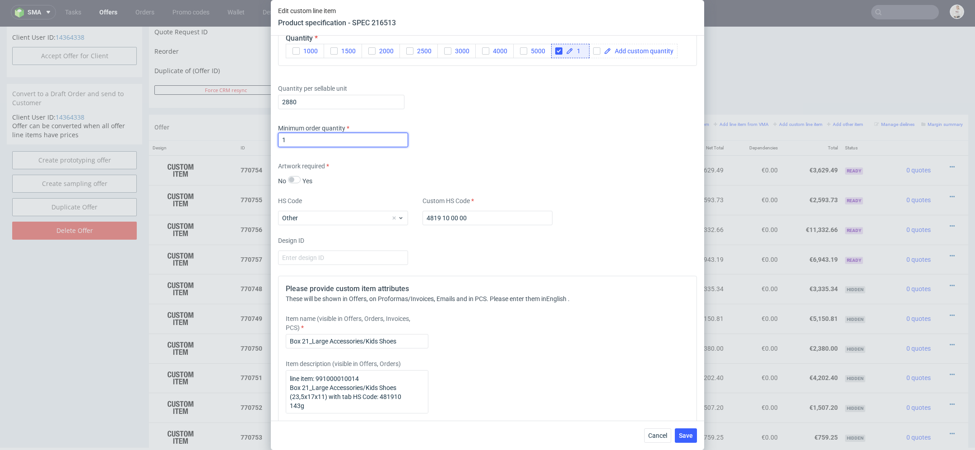
type input "1"
click at [515, 158] on div "Supplier TFP Sp. z o.o. Technical specification Instant price RFQ Type Product …" at bounding box center [487, 228] width 433 height 385
click at [299, 102] on input "2880" at bounding box center [341, 102] width 126 height 14
type input "25920"
click at [549, 112] on div "Supplier TFP Sp. z o.o. Technical specification Instant price RFQ Type Product …" at bounding box center [487, 228] width 433 height 385
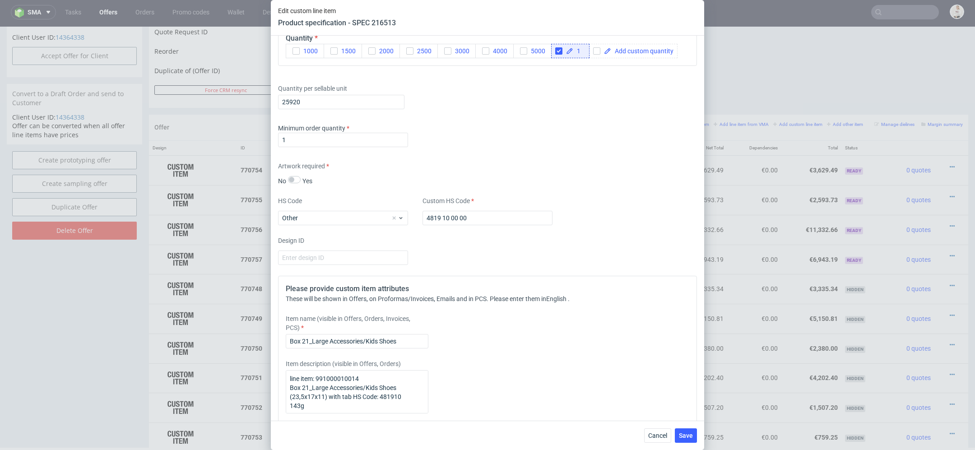
click at [687, 444] on div "Cancel Save" at bounding box center [487, 435] width 433 height 29
click at [687, 433] on span "Save" at bounding box center [686, 436] width 14 height 6
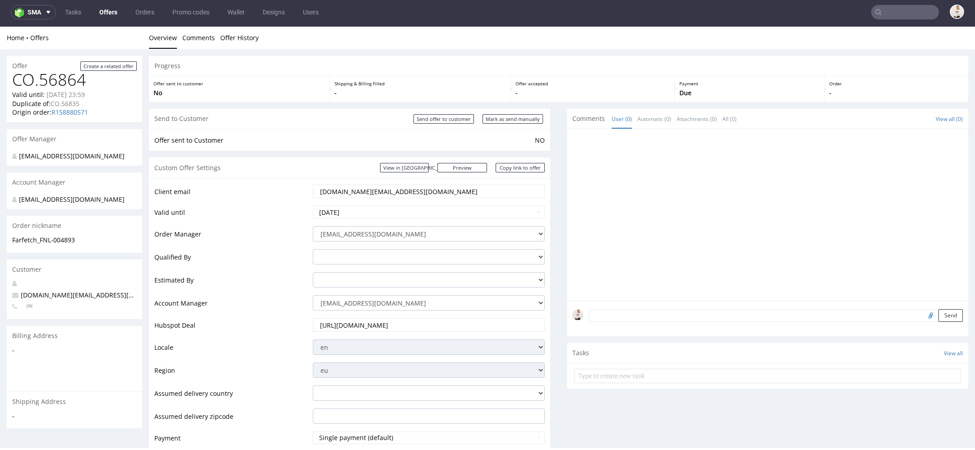
scroll to position [0, 0]
click at [106, 12] on link "Offers" at bounding box center [108, 12] width 29 height 14
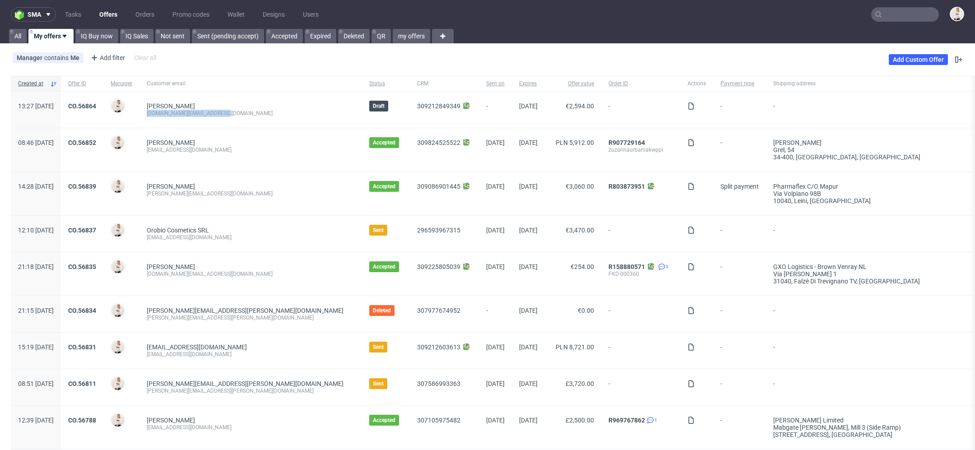
drag, startPoint x: 249, startPoint y: 114, endPoint x: 172, endPoint y: 113, distance: 76.8
click at [172, 113] on div "Carla Dias procurement.pt@farfetch.com" at bounding box center [251, 110] width 223 height 36
copy div "[DOMAIN_NAME][EMAIL_ADDRESS][DOMAIN_NAME]"
click at [903, 62] on link "Add Custom Offer" at bounding box center [918, 59] width 59 height 11
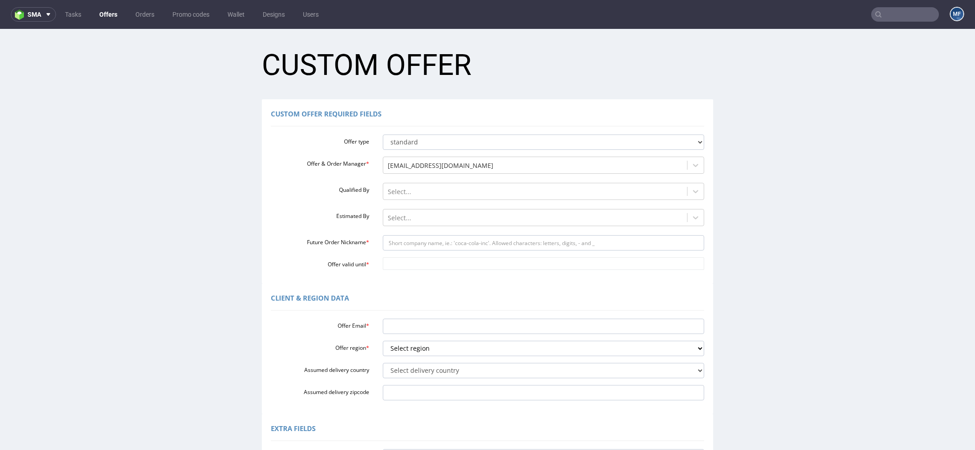
click at [102, 15] on link "Offers" at bounding box center [108, 14] width 29 height 14
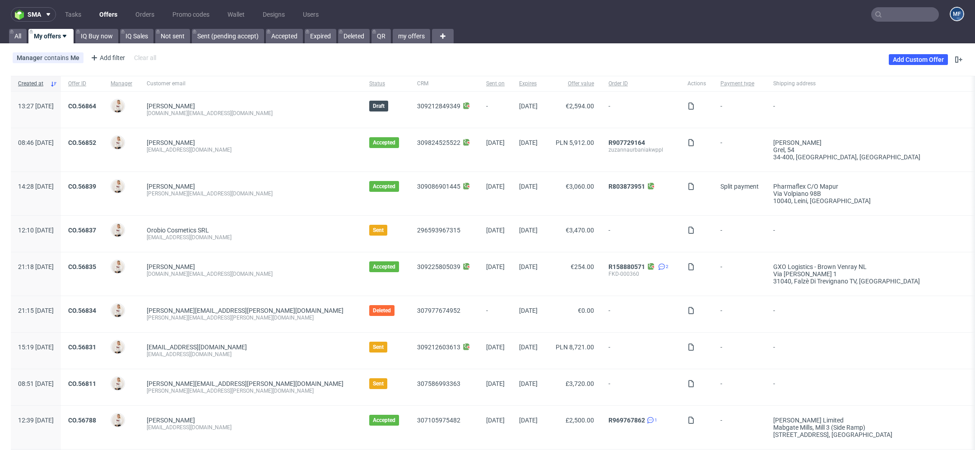
click at [907, 17] on input "text" at bounding box center [905, 14] width 68 height 14
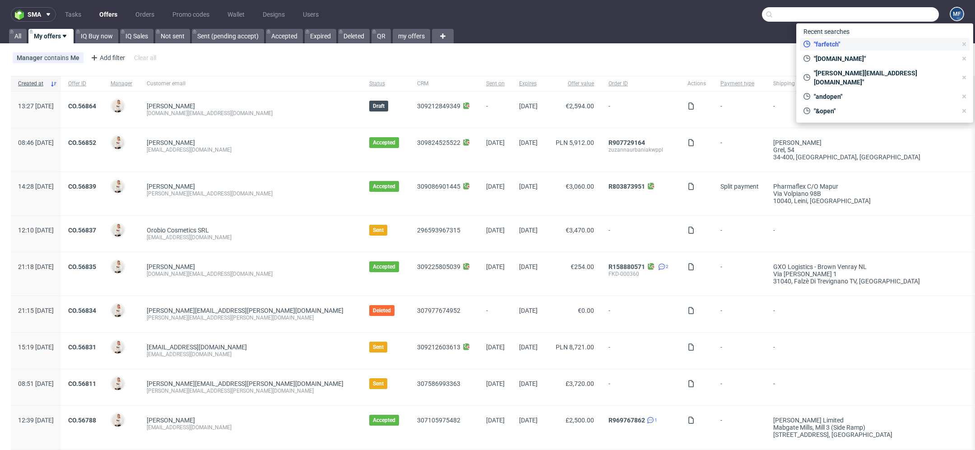
click at [863, 43] on span ""farfetch"" at bounding box center [883, 44] width 147 height 9
type input "farfetch"
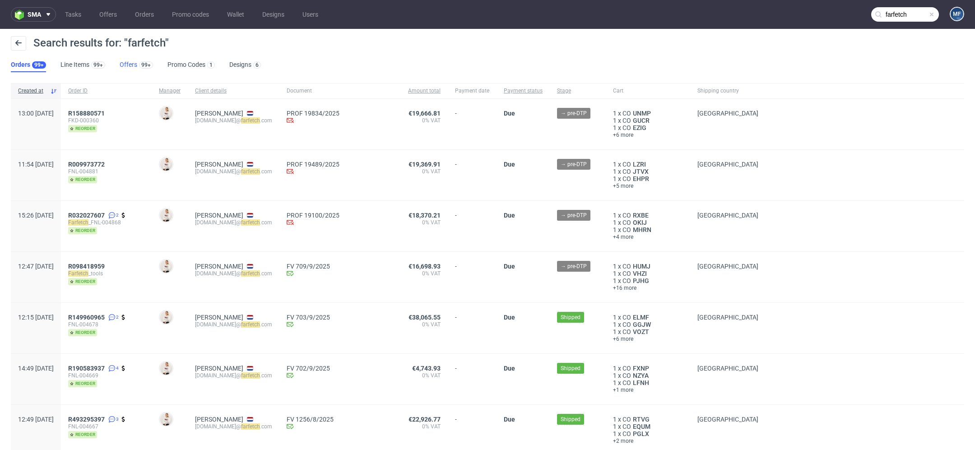
click at [130, 64] on link "Offers 99+" at bounding box center [136, 65] width 33 height 14
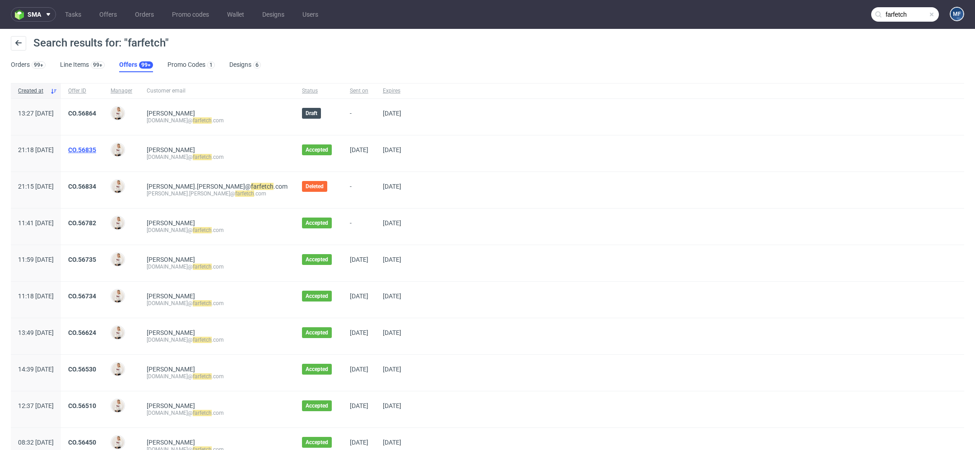
click at [96, 147] on link "CO.56835" at bounding box center [82, 149] width 28 height 7
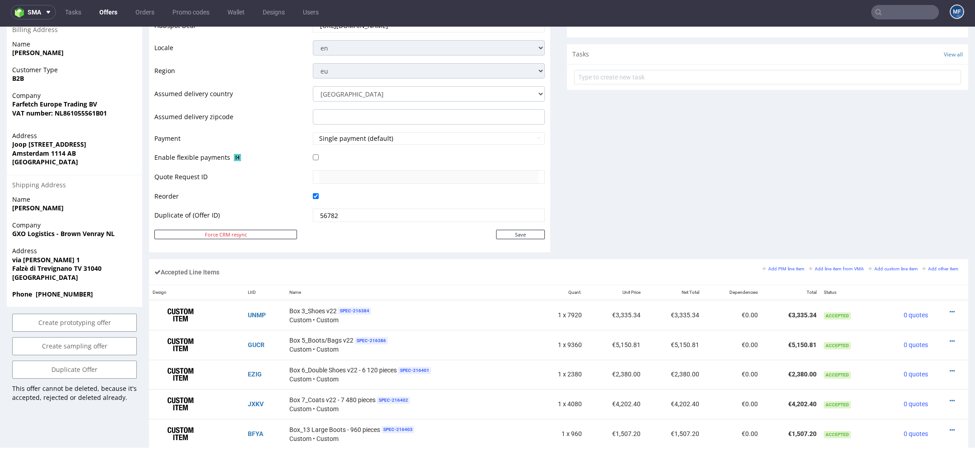
scroll to position [331, 0]
click at [97, 377] on link "Duplicate Offer" at bounding box center [74, 369] width 125 height 18
click at [60, 349] on link "Yes" at bounding box center [61, 354] width 26 height 14
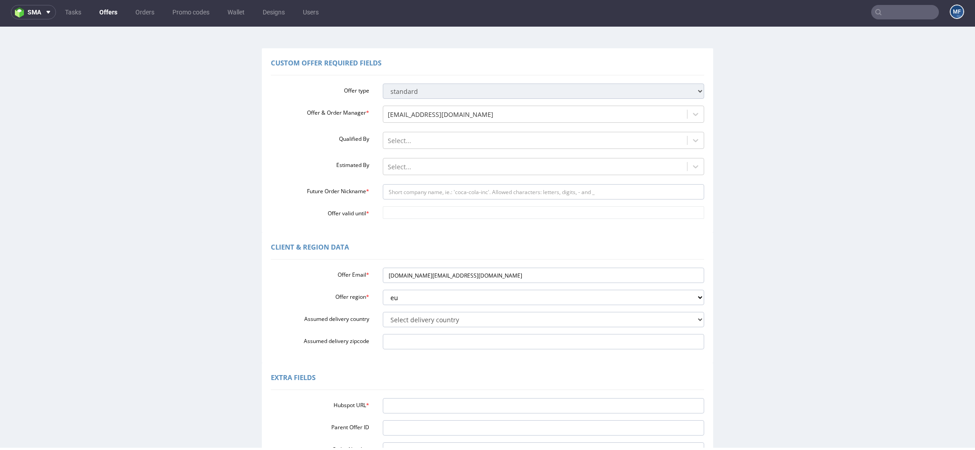
scroll to position [122, 0]
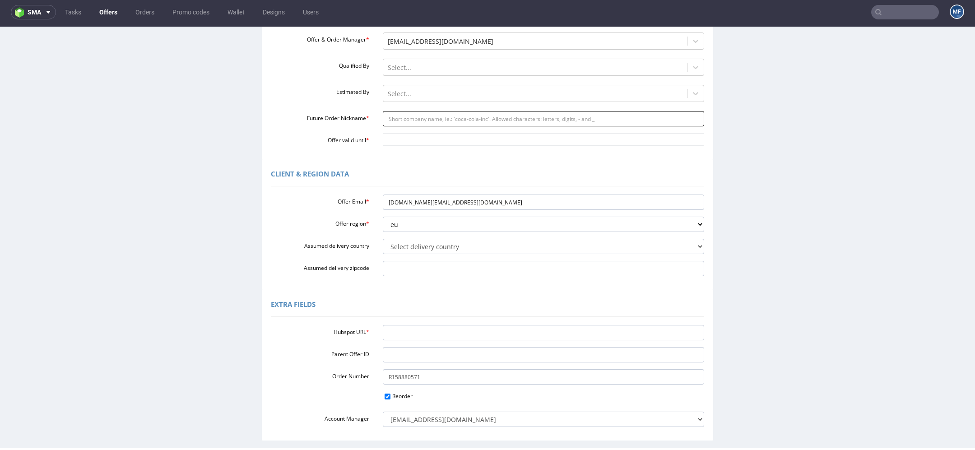
click at [458, 121] on input "Future Order Nickname *" at bounding box center [544, 118] width 322 height 15
paste input "Farfetch_FNL-004895"
type input "Farfetch_FNL-004895"
click at [413, 140] on input "Offer valid until *" at bounding box center [544, 139] width 322 height 13
click at [423, 226] on td "24" at bounding box center [428, 228] width 14 height 14
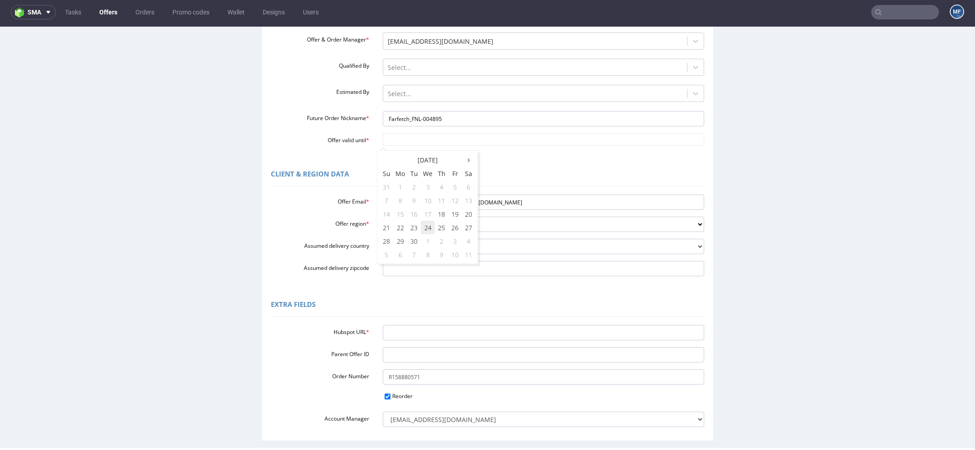
type input "[DATE]"
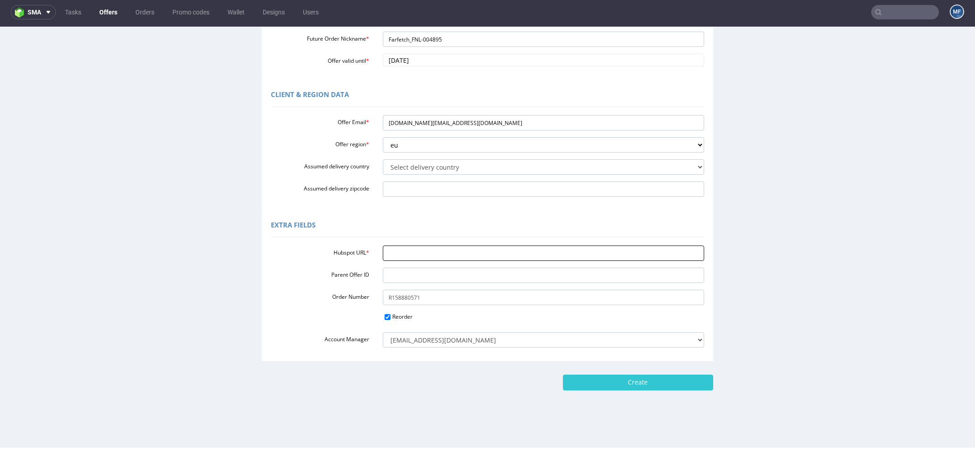
click at [426, 257] on input "Hubspot URL *" at bounding box center [544, 253] width 322 height 15
paste input "[URL][DOMAIN_NAME]"
type input "[URL][DOMAIN_NAME]"
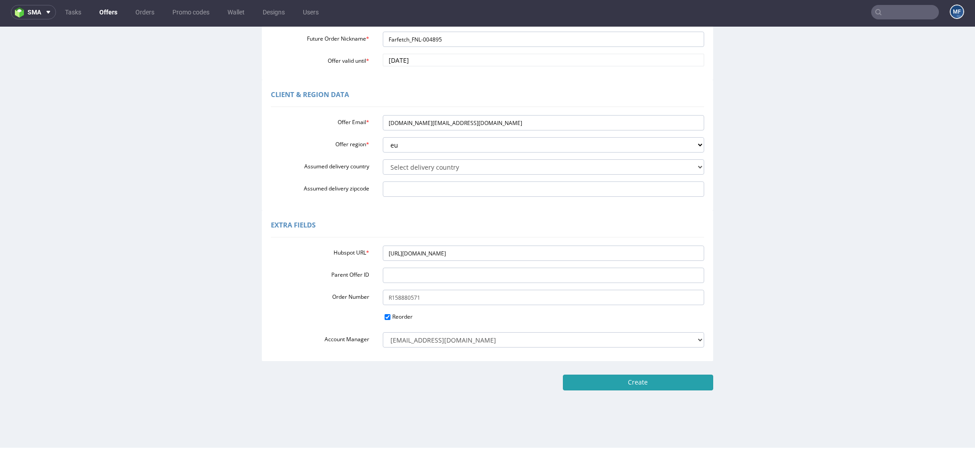
click at [666, 383] on input "Create" at bounding box center [638, 382] width 150 height 15
type input "Please wait..."
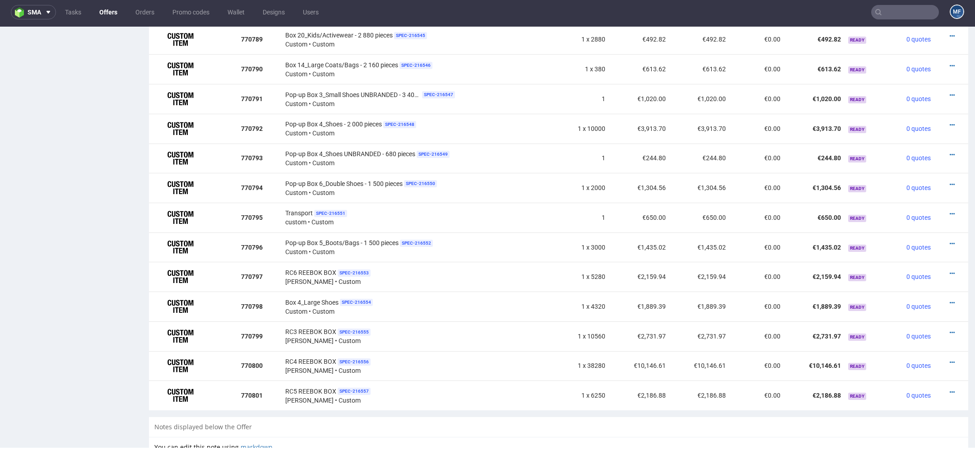
scroll to position [991, 0]
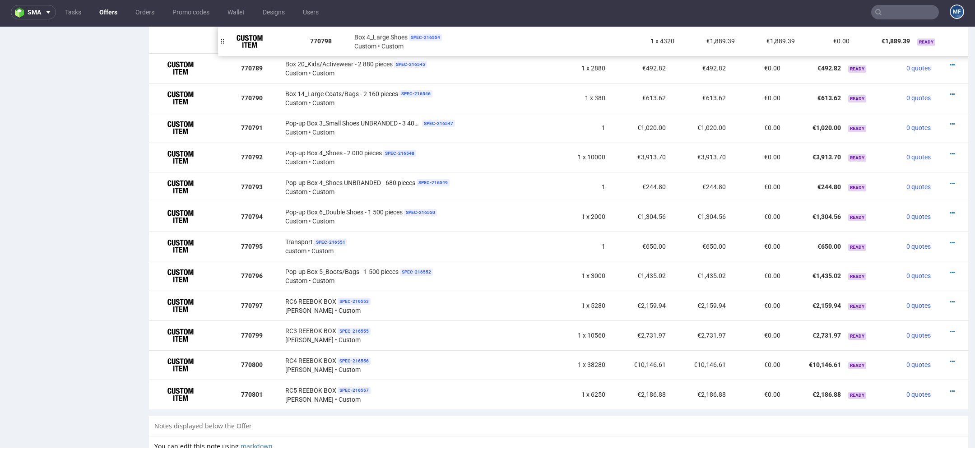
drag, startPoint x: 155, startPoint y: 305, endPoint x: 224, endPoint y: 42, distance: 272.4
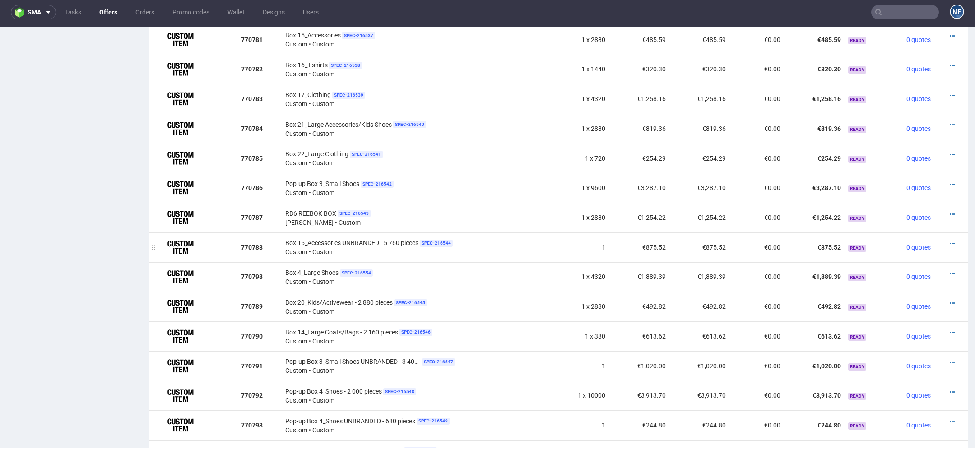
scroll to position [749, 0]
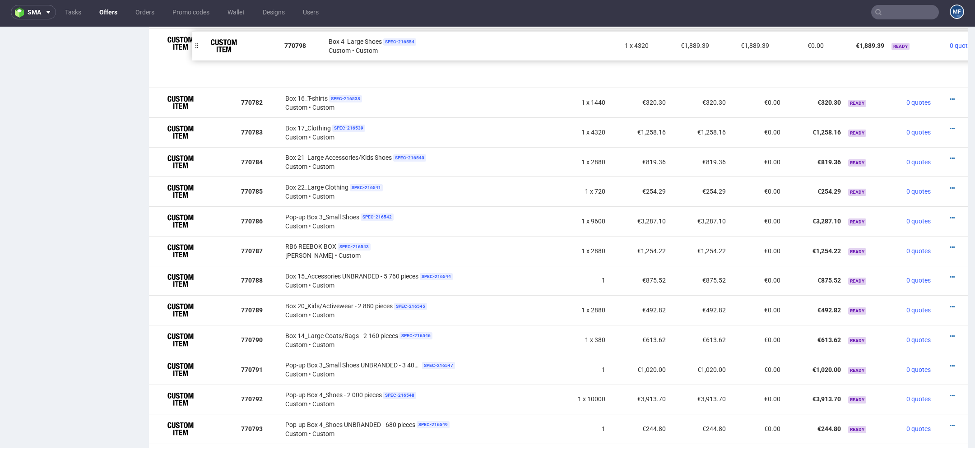
drag, startPoint x: 157, startPoint y: 280, endPoint x: 200, endPoint y: 46, distance: 238.3
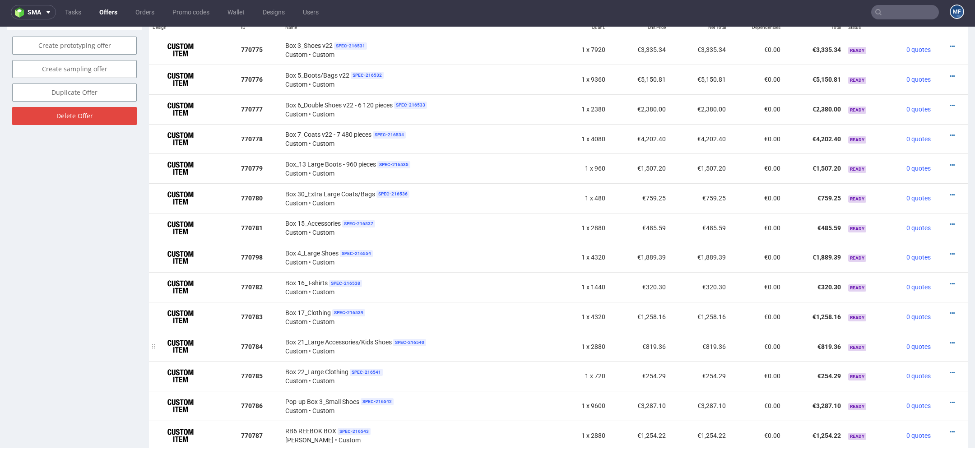
scroll to position [553, 0]
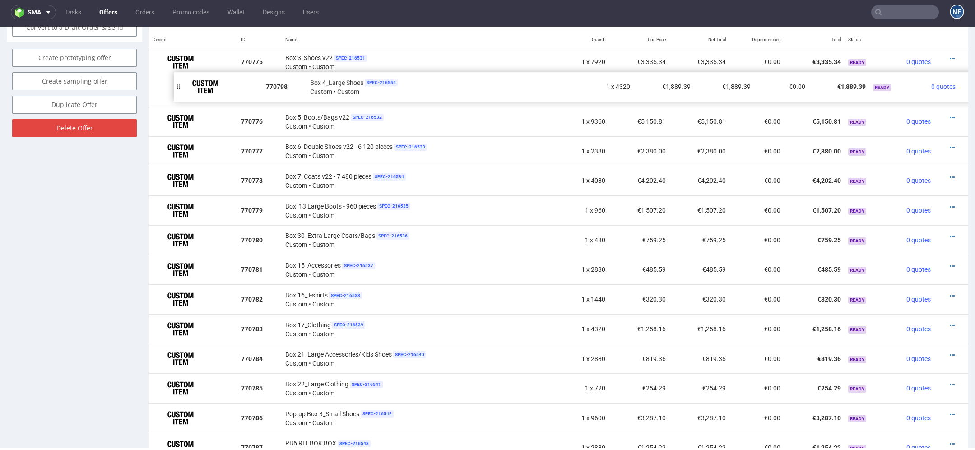
drag, startPoint x: 155, startPoint y: 267, endPoint x: 179, endPoint y: 85, distance: 184.0
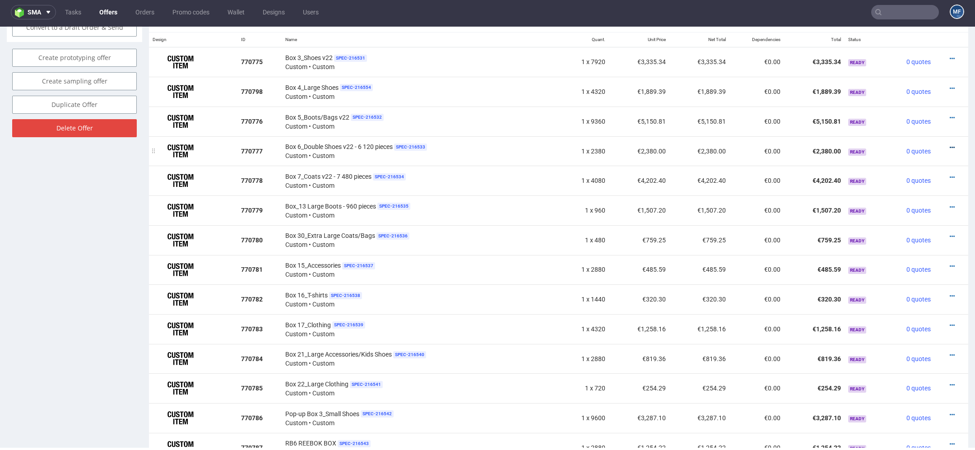
click at [950, 144] on icon at bounding box center [952, 147] width 5 height 6
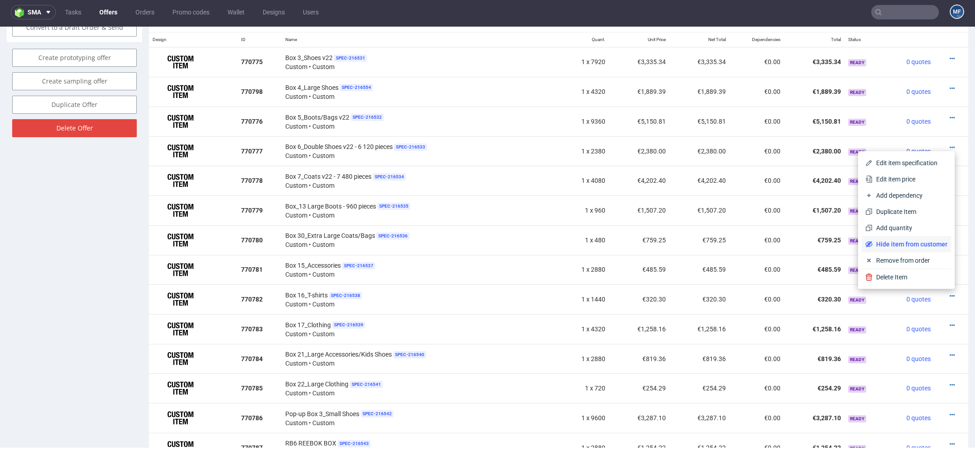
click at [904, 242] on span "Hide item from customer" at bounding box center [910, 244] width 75 height 9
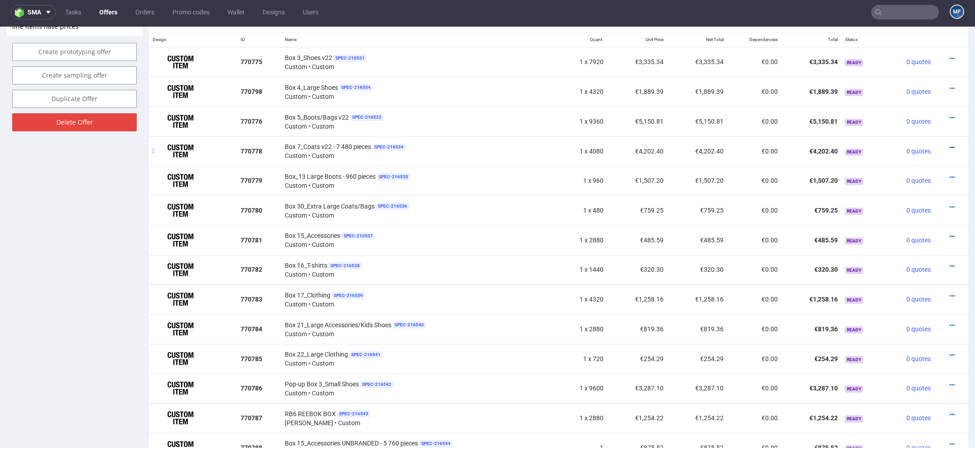
click at [950, 144] on icon at bounding box center [952, 147] width 5 height 6
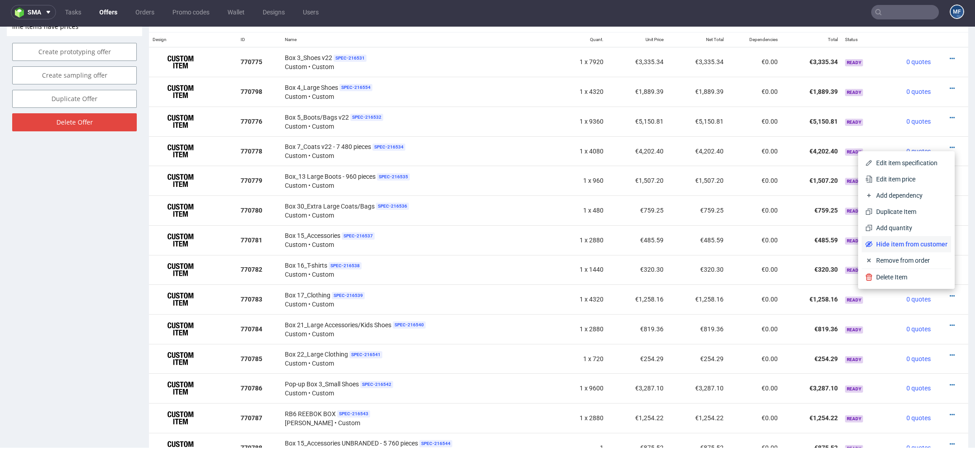
click at [890, 247] on span "Hide item from customer" at bounding box center [910, 244] width 75 height 9
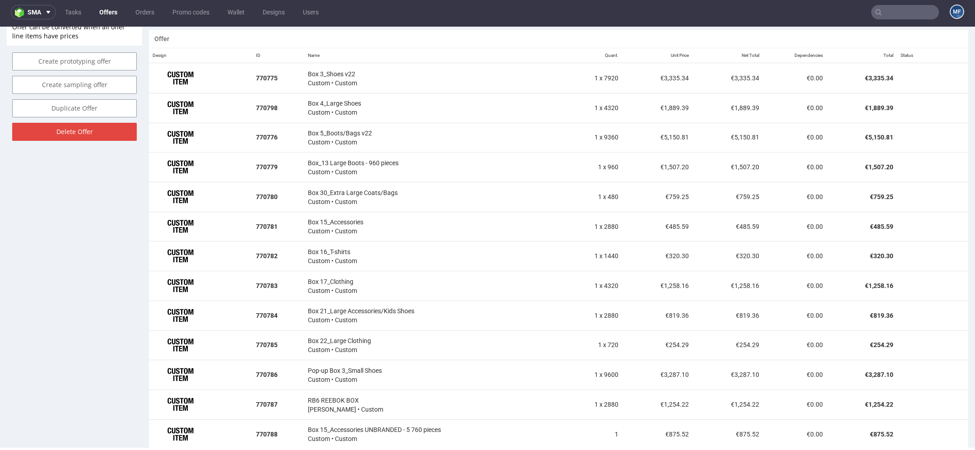
scroll to position [543, 0]
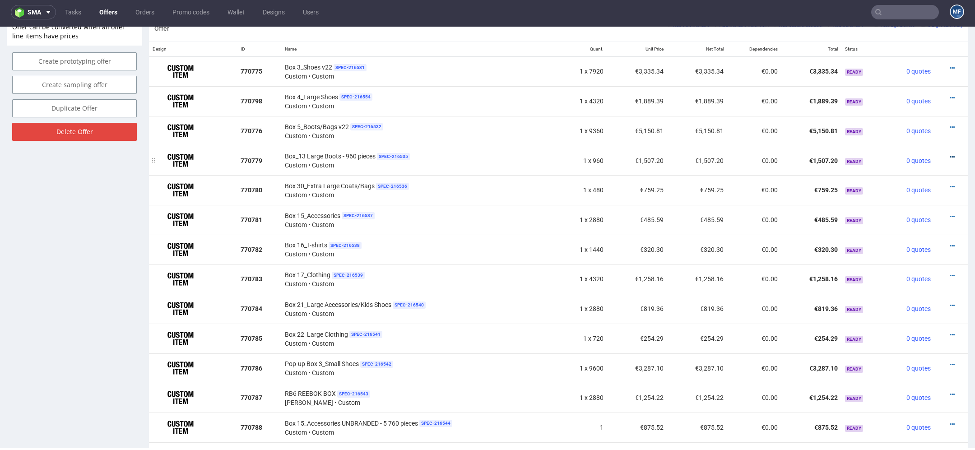
click at [950, 154] on icon at bounding box center [952, 157] width 5 height 6
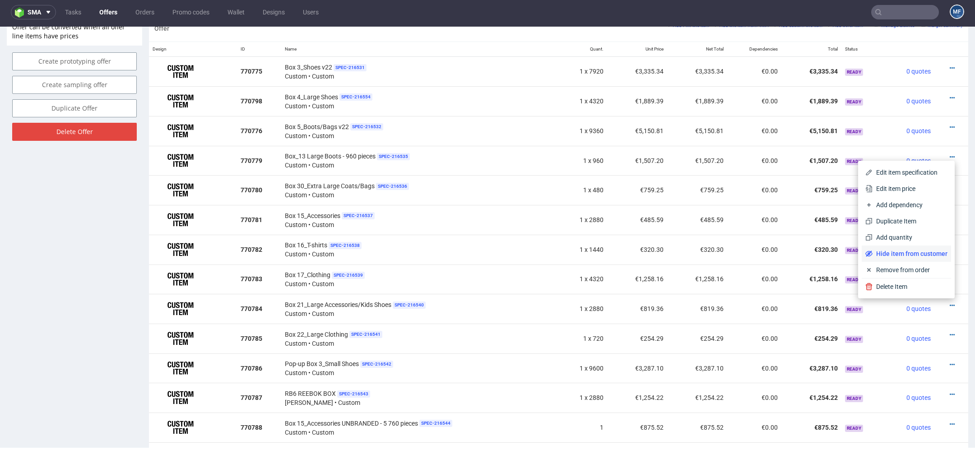
click at [894, 251] on span "Hide item from customer" at bounding box center [910, 253] width 75 height 9
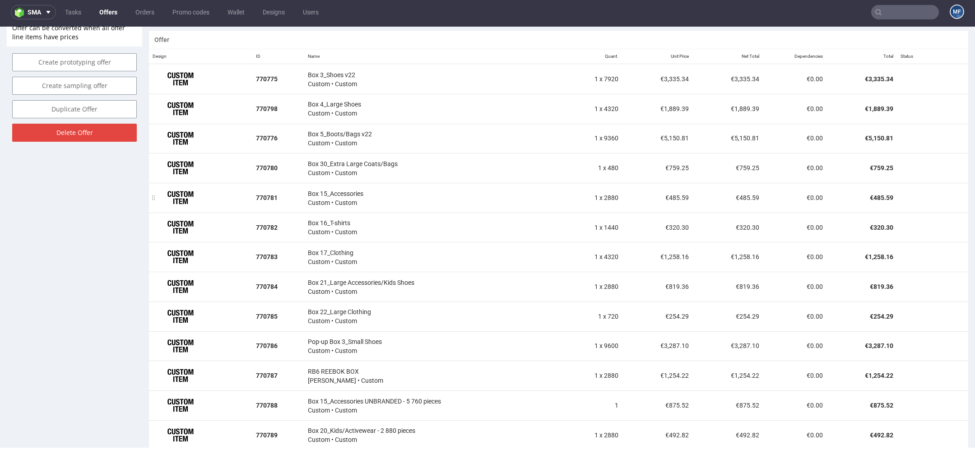
scroll to position [542, 0]
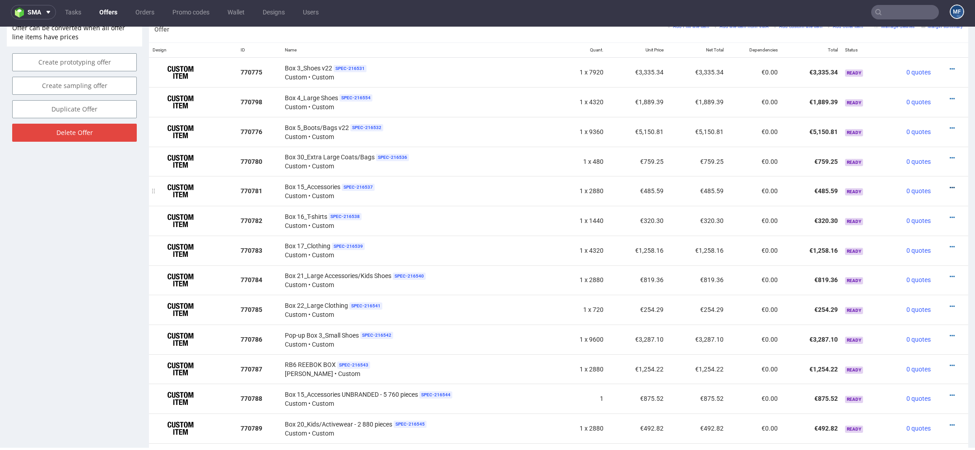
click at [950, 186] on icon at bounding box center [952, 188] width 5 height 6
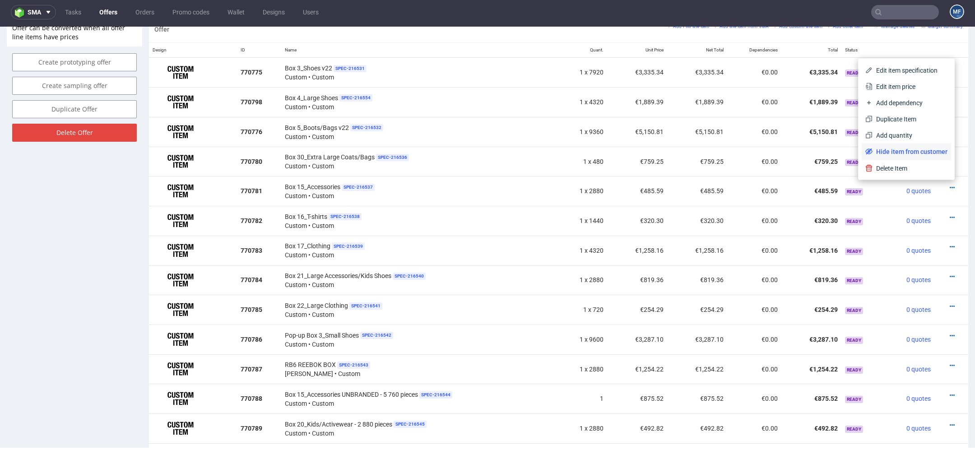
click at [898, 154] on span "Hide item from customer" at bounding box center [910, 151] width 75 height 9
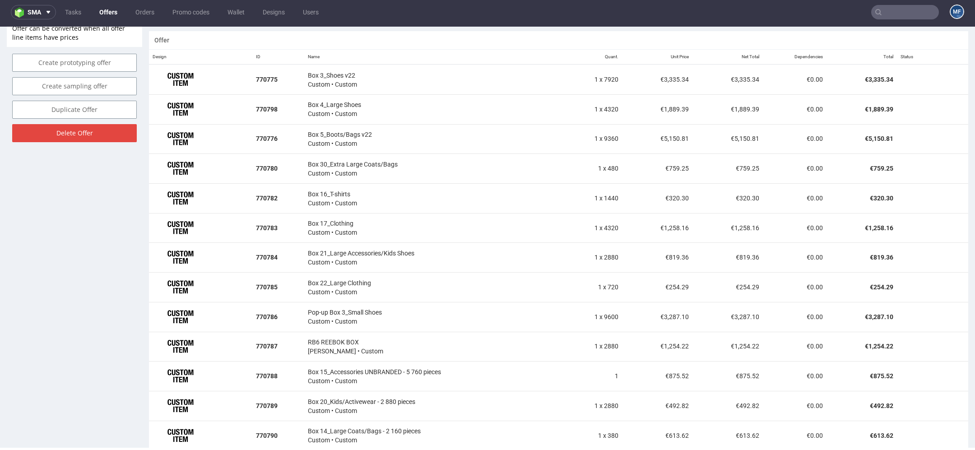
scroll to position [542, 0]
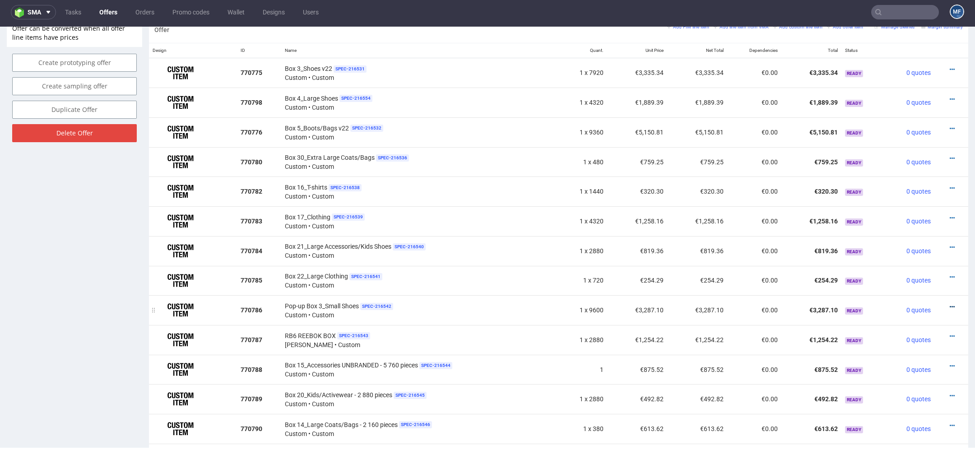
click at [950, 304] on icon at bounding box center [952, 307] width 5 height 6
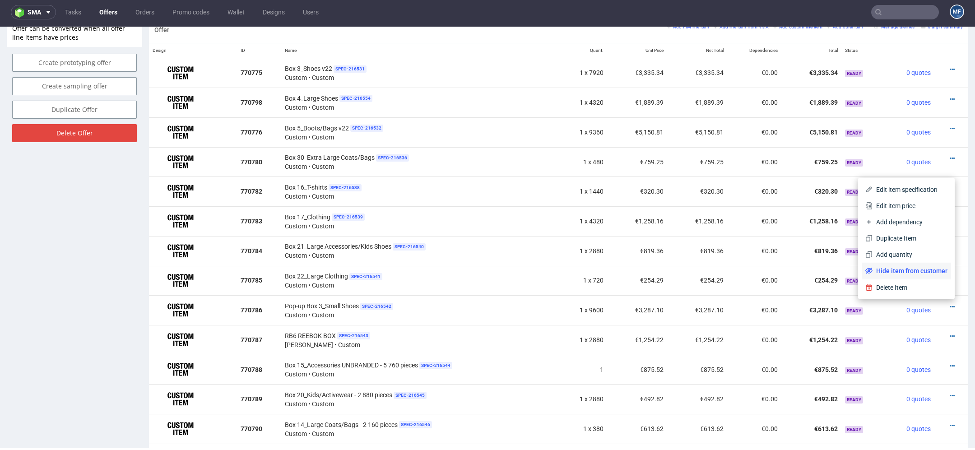
click at [912, 274] on span "Hide item from customer" at bounding box center [910, 270] width 75 height 9
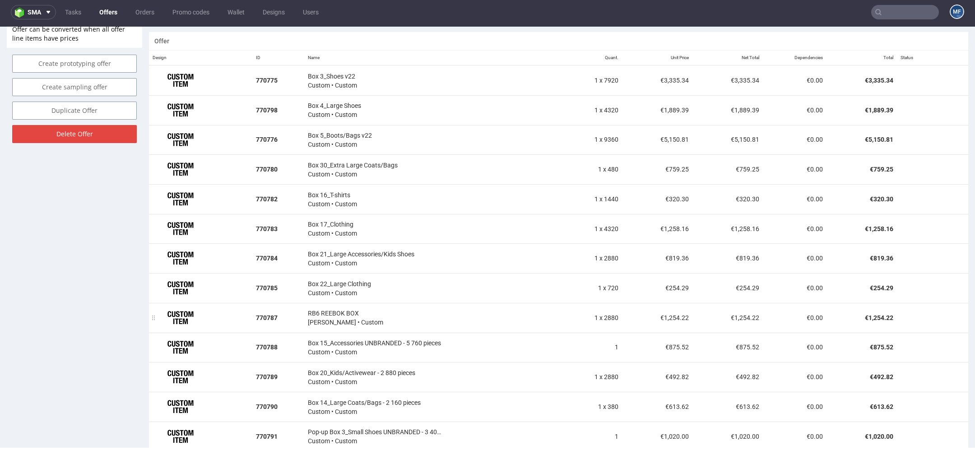
scroll to position [541, 0]
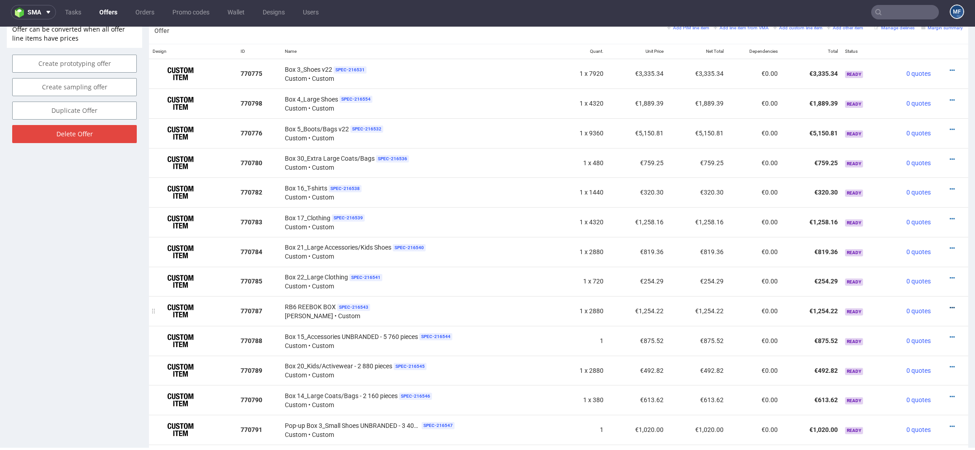
click at [950, 305] on icon at bounding box center [952, 308] width 5 height 6
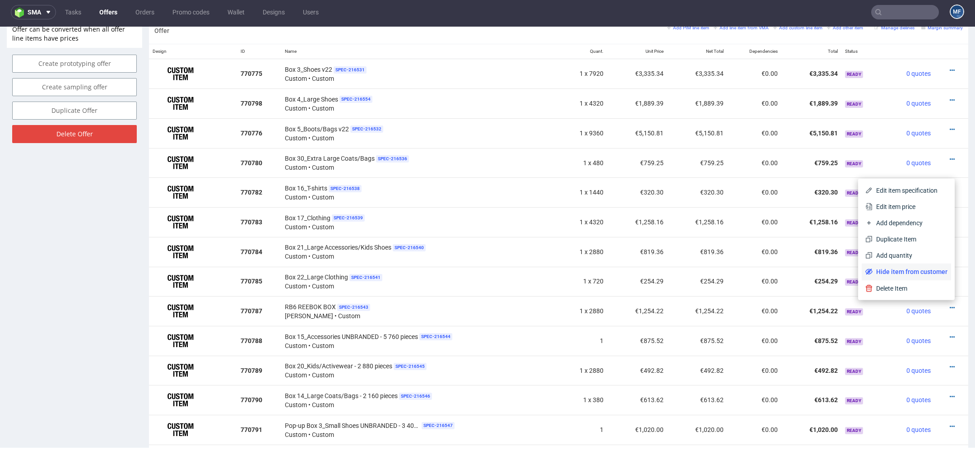
click at [908, 275] on span "Hide item from customer" at bounding box center [910, 271] width 75 height 9
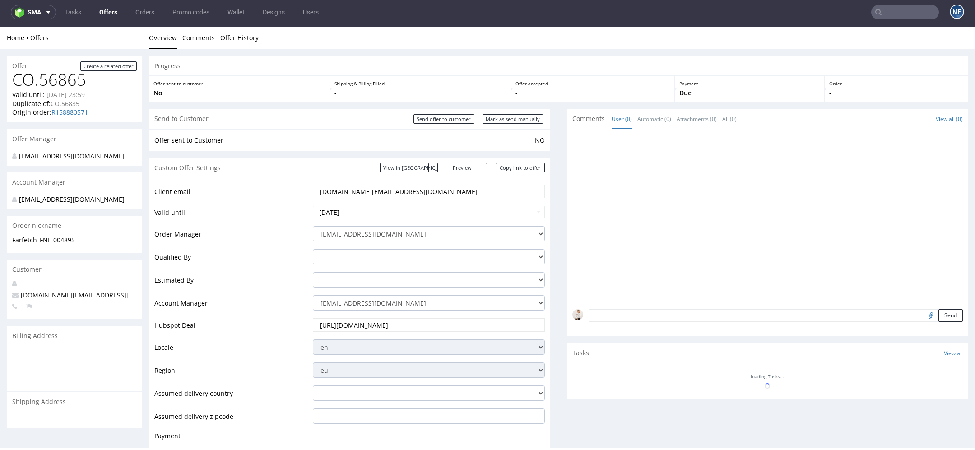
scroll to position [0, 0]
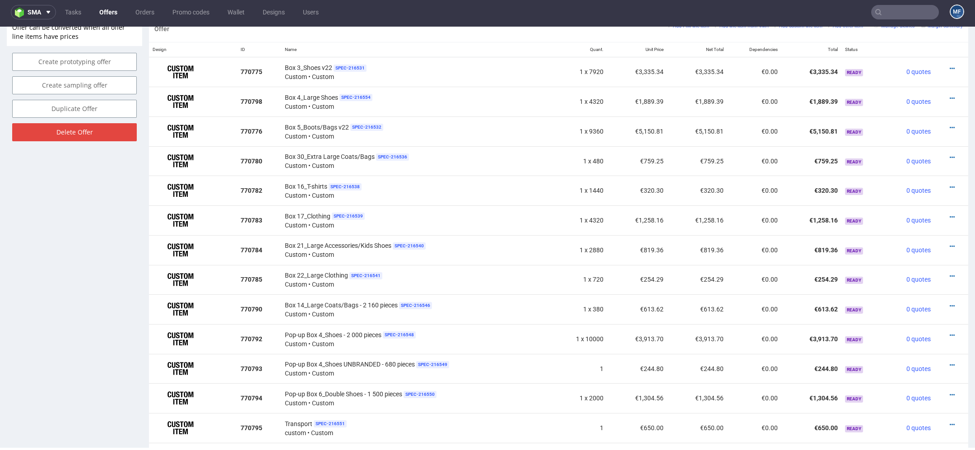
scroll to position [561, 0]
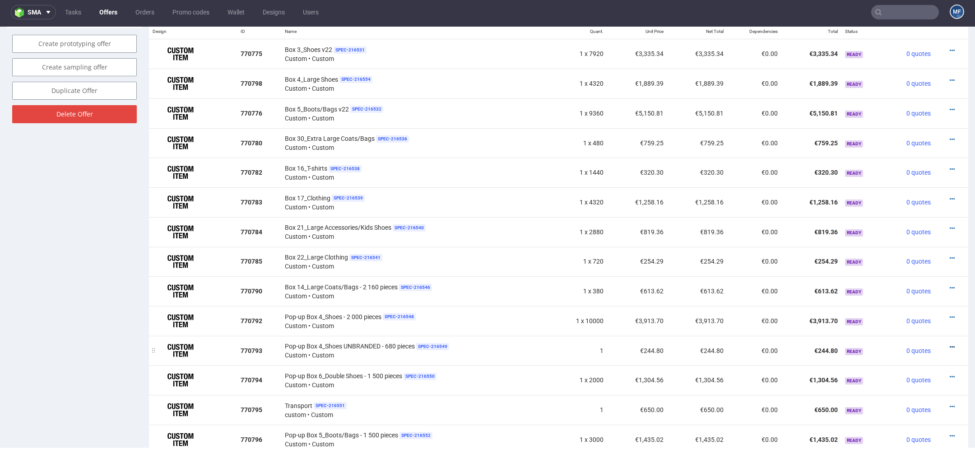
click at [950, 344] on icon at bounding box center [952, 347] width 5 height 6
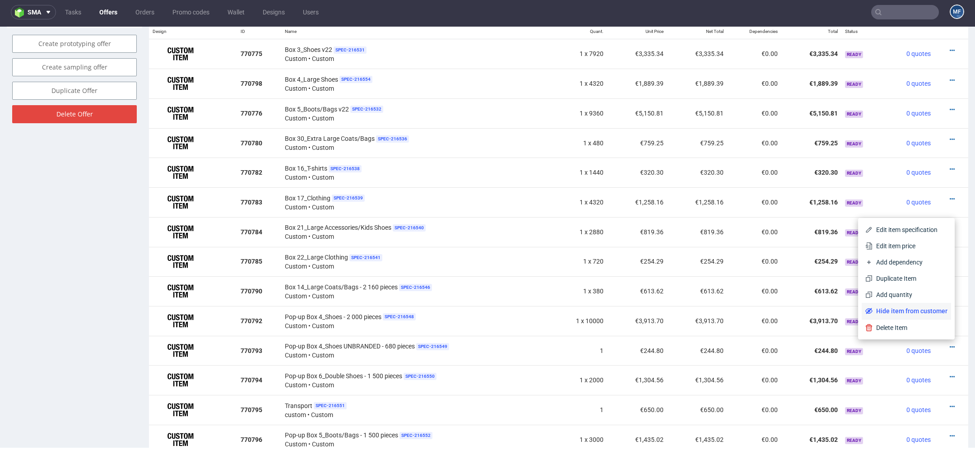
click at [930, 310] on span "Hide item from customer" at bounding box center [910, 311] width 75 height 9
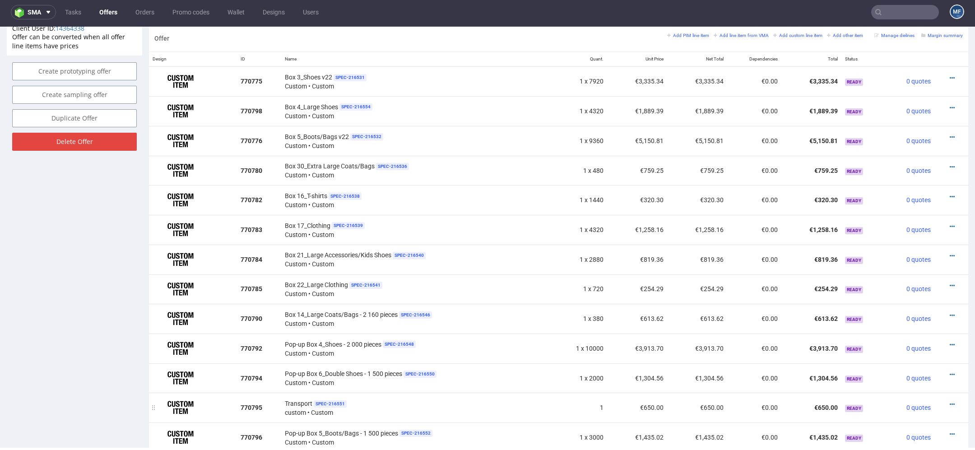
scroll to position [551, 0]
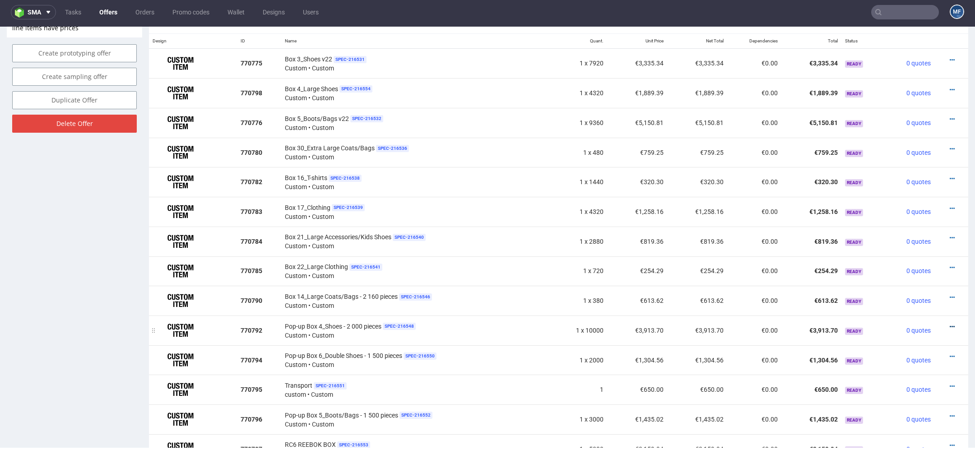
click at [950, 324] on icon at bounding box center [952, 327] width 5 height 6
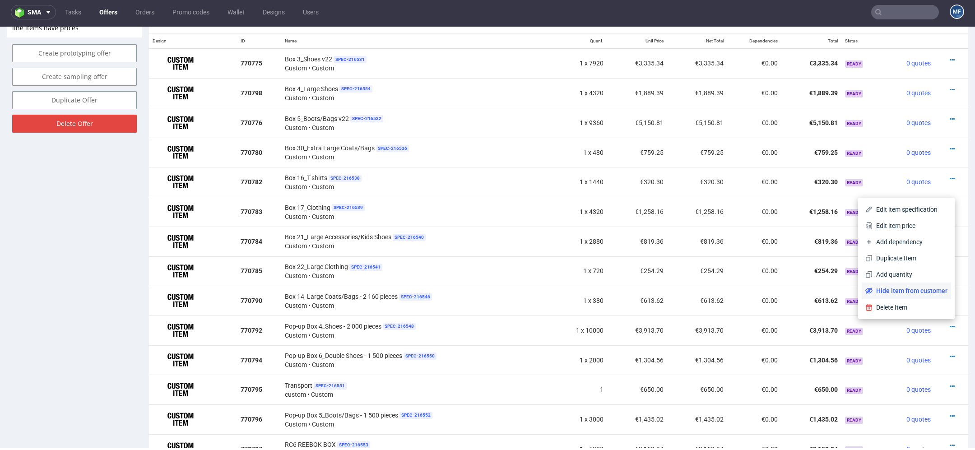
click at [920, 290] on span "Hide item from customer" at bounding box center [910, 290] width 75 height 9
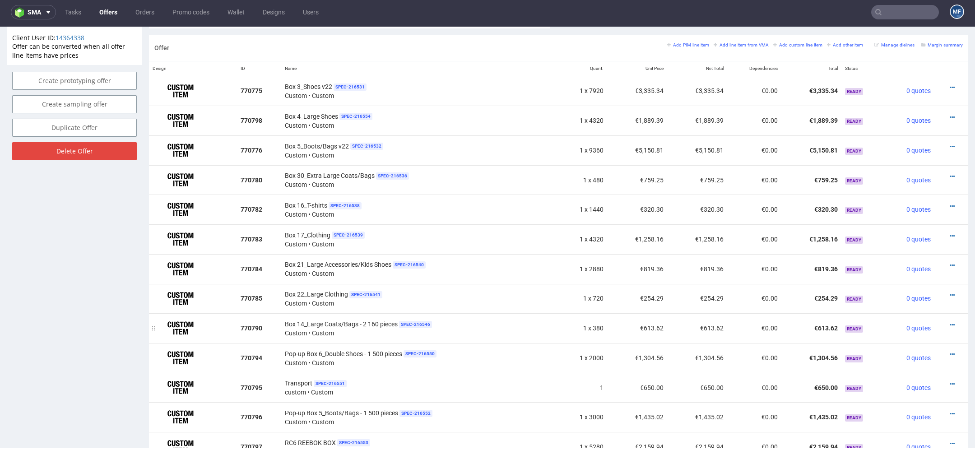
scroll to position [542, 0]
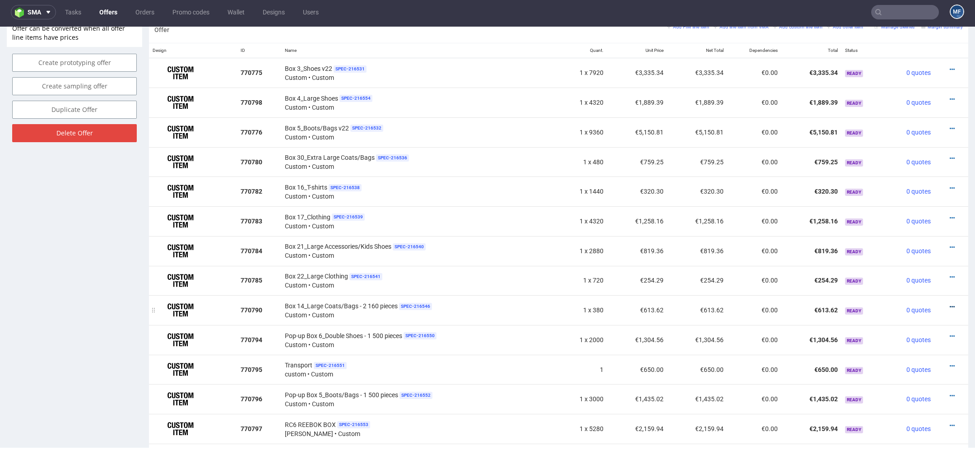
click at [950, 304] on icon at bounding box center [952, 307] width 5 height 6
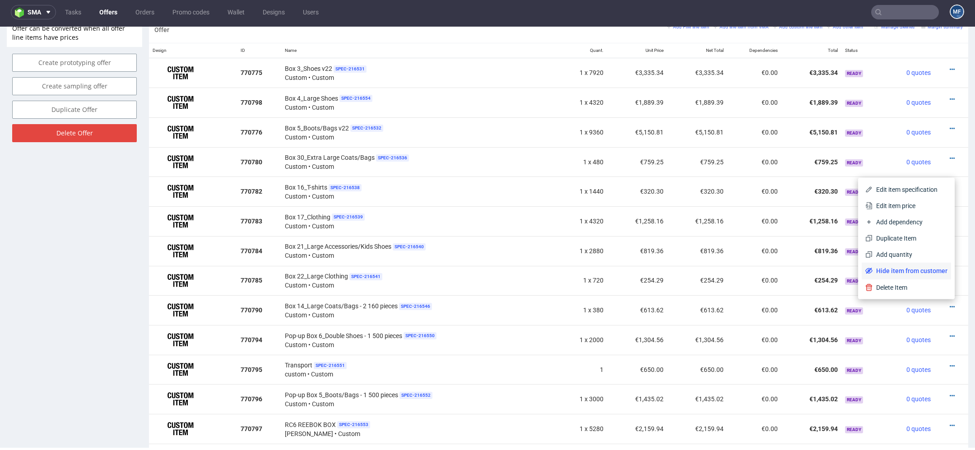
click at [919, 270] on span "Hide item from customer" at bounding box center [910, 270] width 75 height 9
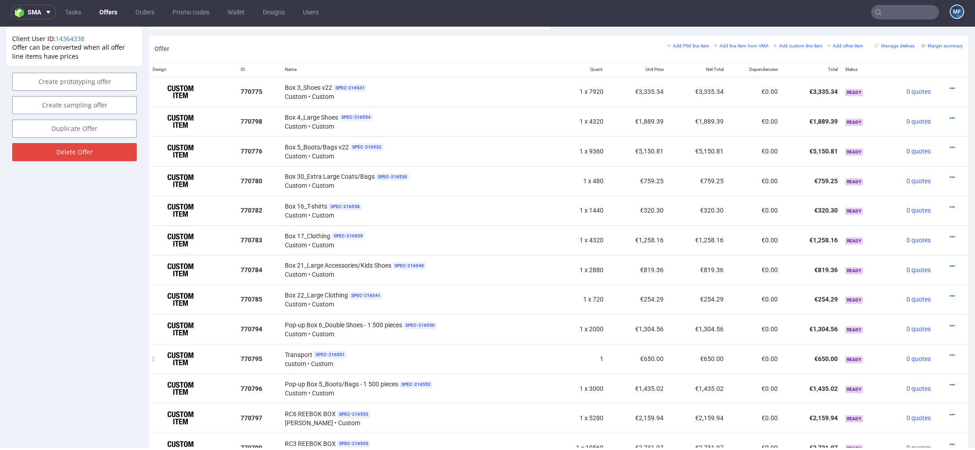
scroll to position [541, 0]
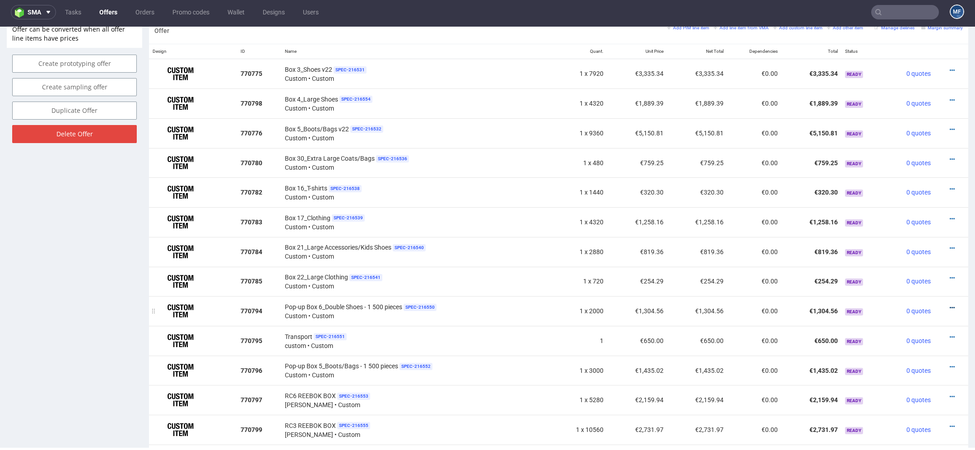
click at [950, 305] on icon at bounding box center [952, 308] width 5 height 6
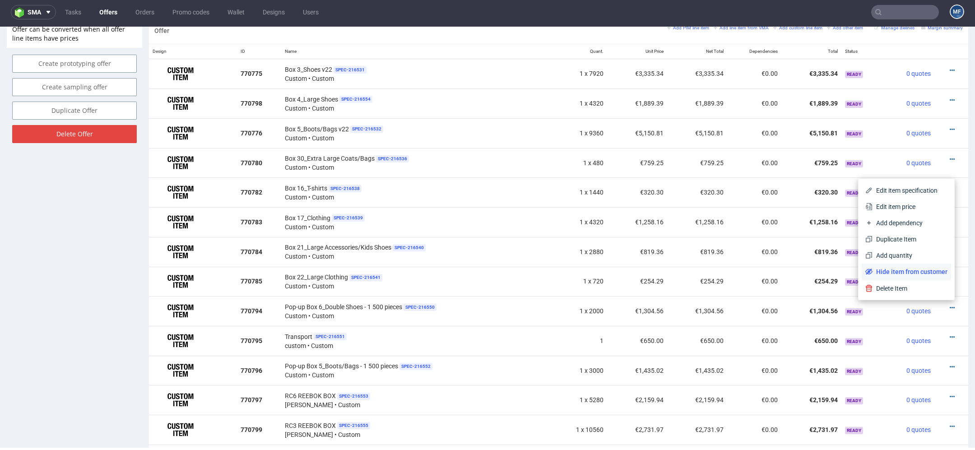
click at [924, 272] on span "Hide item from customer" at bounding box center [910, 271] width 75 height 9
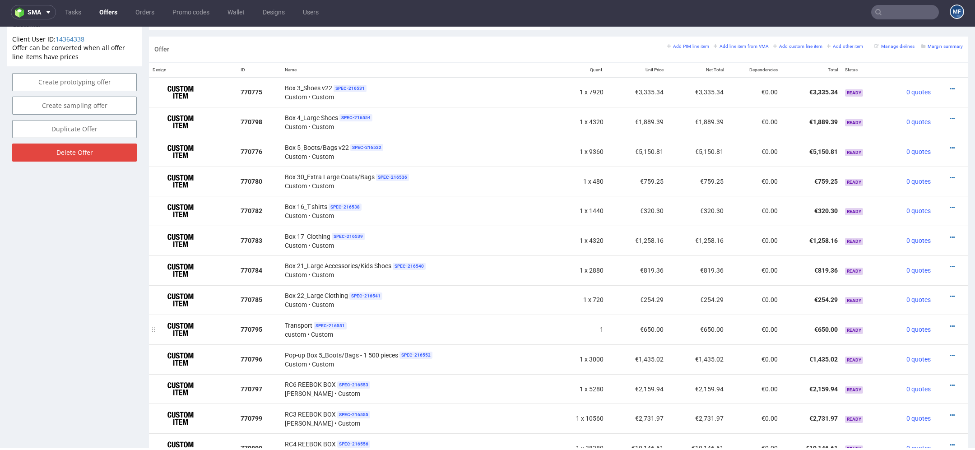
scroll to position [540, 0]
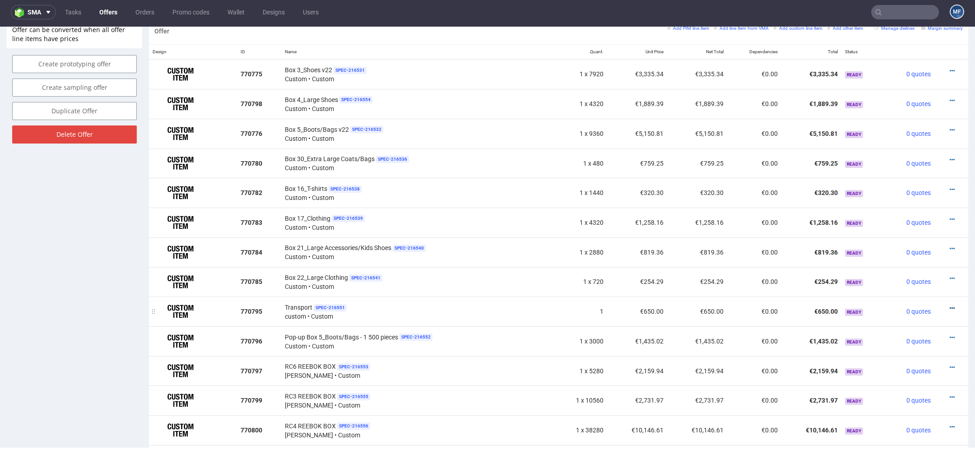
click at [950, 306] on icon at bounding box center [952, 308] width 5 height 6
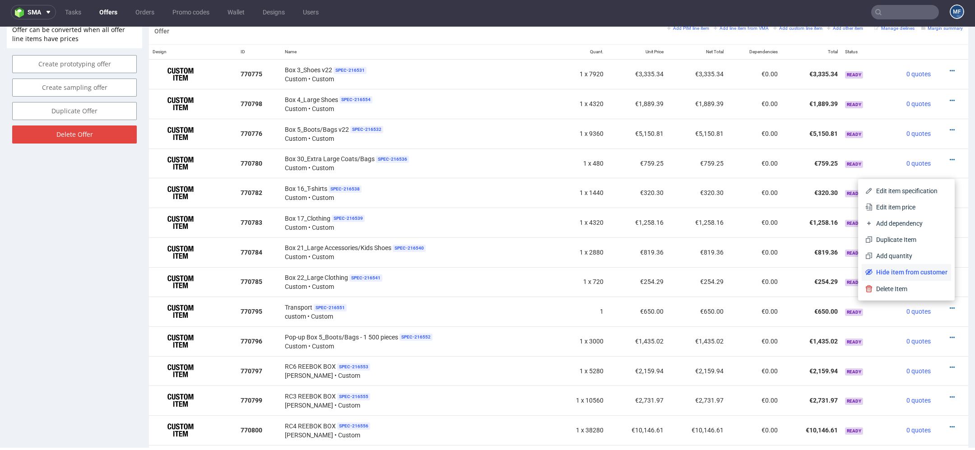
click at [925, 274] on span "Hide item from customer" at bounding box center [910, 272] width 75 height 9
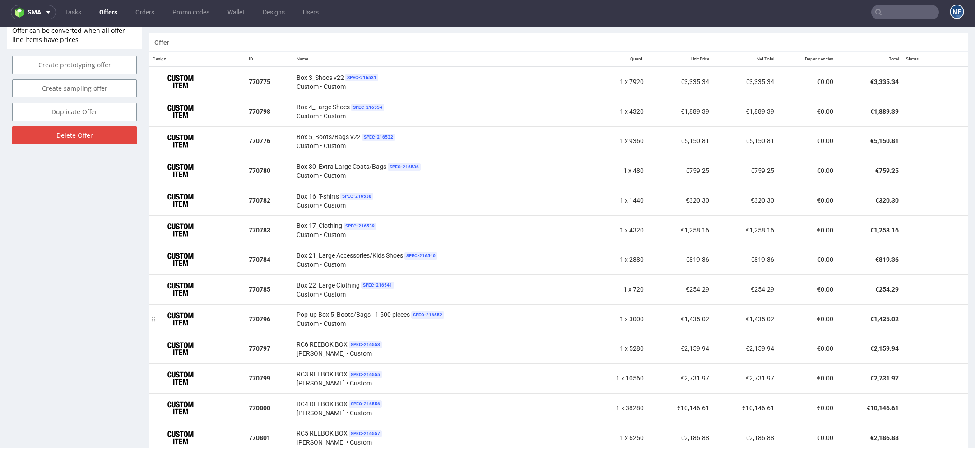
scroll to position [540, 0]
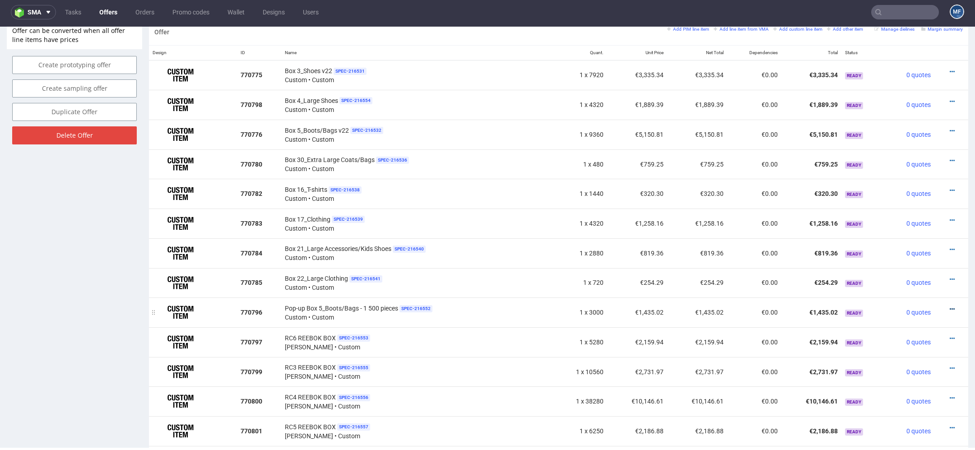
click at [950, 306] on icon at bounding box center [952, 309] width 5 height 6
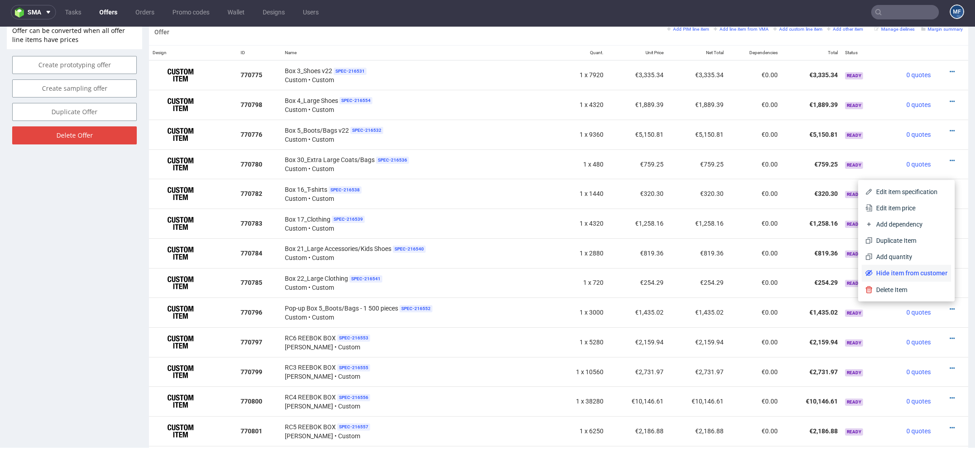
click at [921, 272] on span "Hide item from customer" at bounding box center [910, 273] width 75 height 9
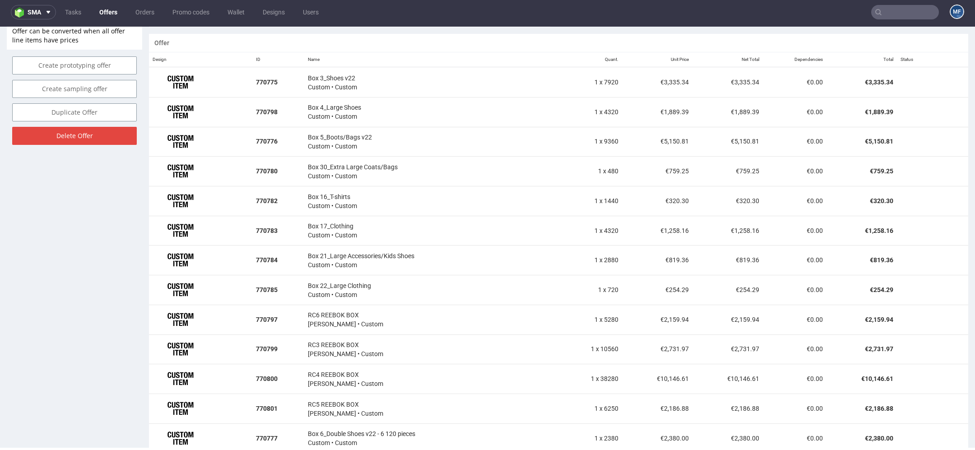
scroll to position [539, 0]
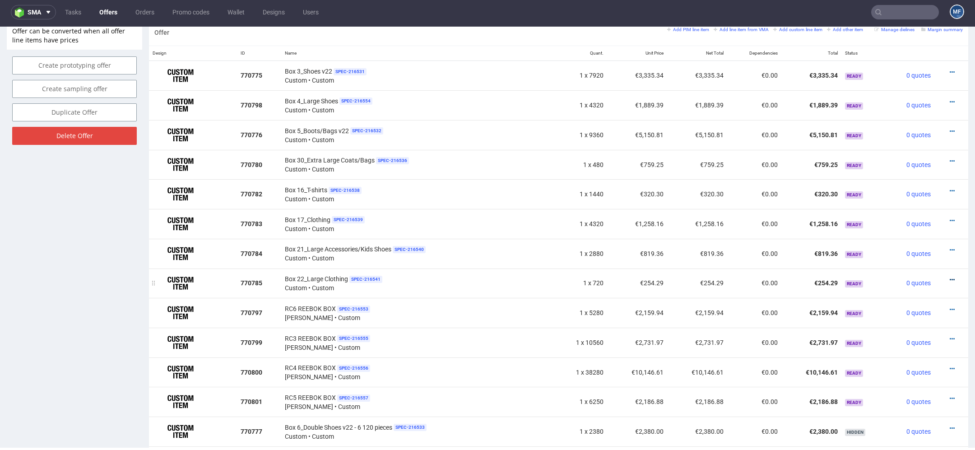
click at [950, 278] on icon at bounding box center [952, 280] width 5 height 6
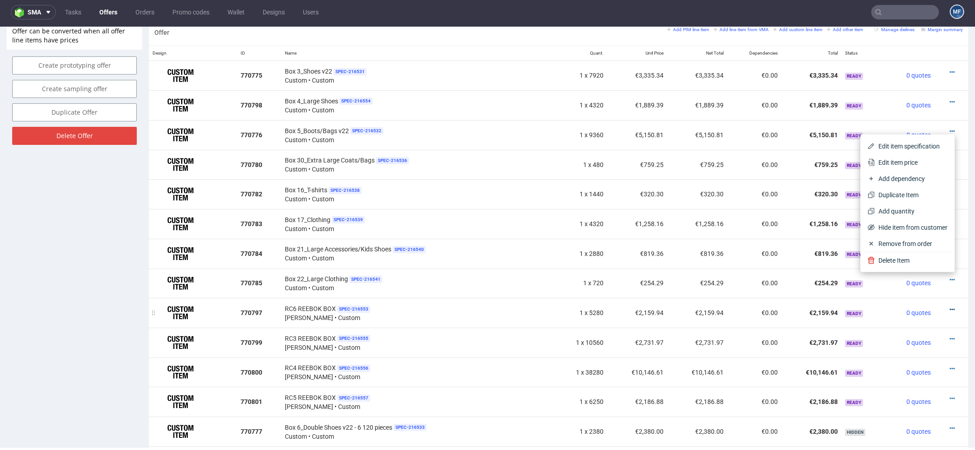
click at [950, 309] on icon at bounding box center [952, 310] width 5 height 6
click at [921, 274] on span "Hide item from customer" at bounding box center [910, 273] width 75 height 9
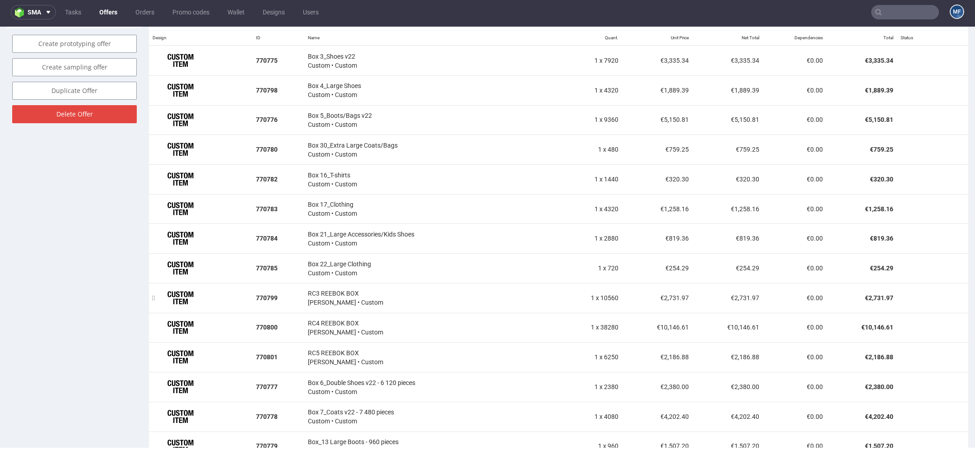
scroll to position [561, 0]
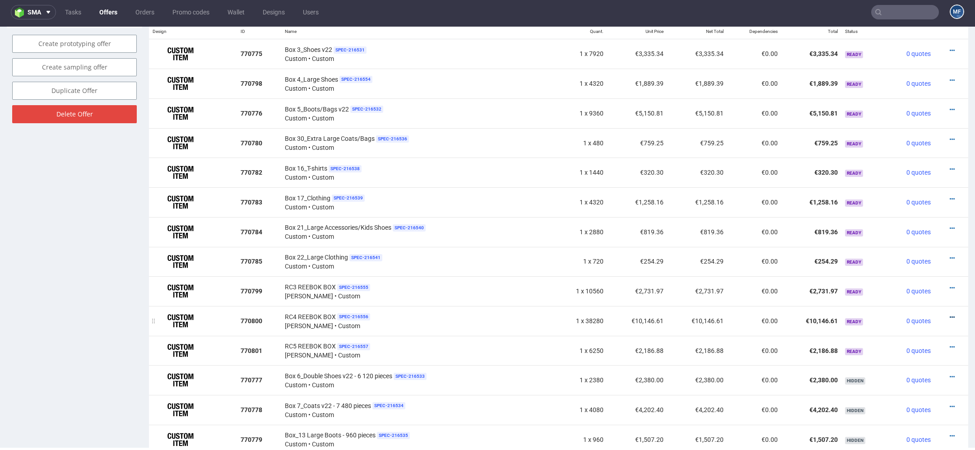
click at [950, 314] on icon at bounding box center [952, 317] width 5 height 6
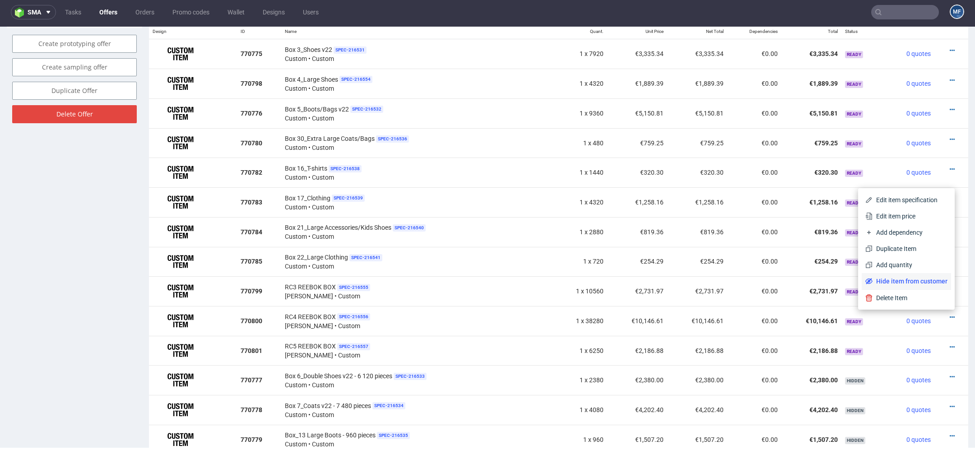
click at [911, 278] on span "Hide item from customer" at bounding box center [910, 281] width 75 height 9
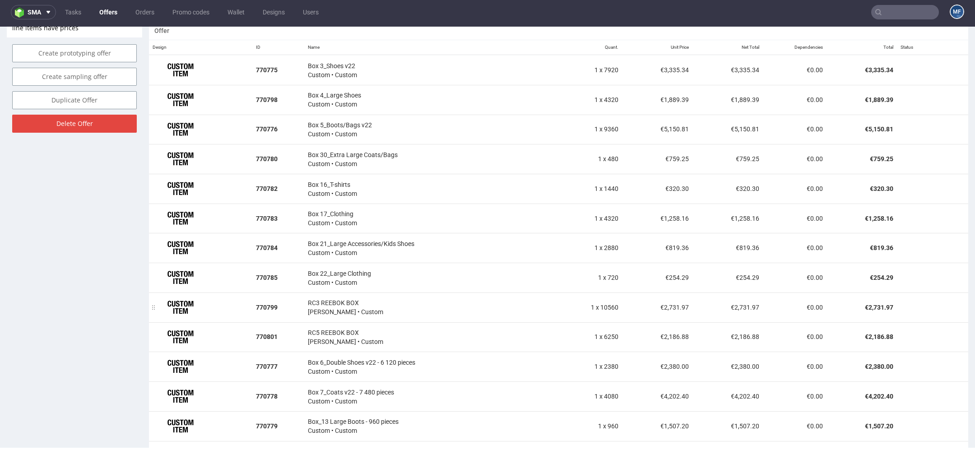
scroll to position [551, 0]
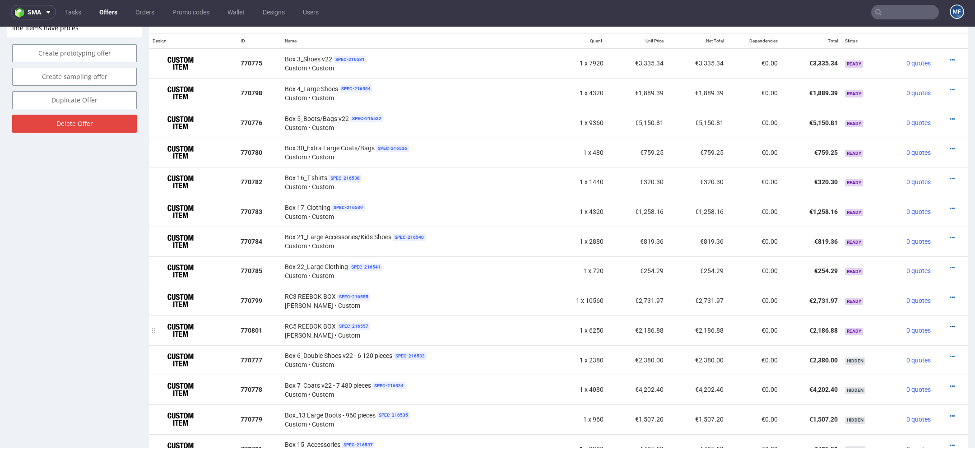
click at [950, 324] on icon at bounding box center [952, 327] width 5 height 6
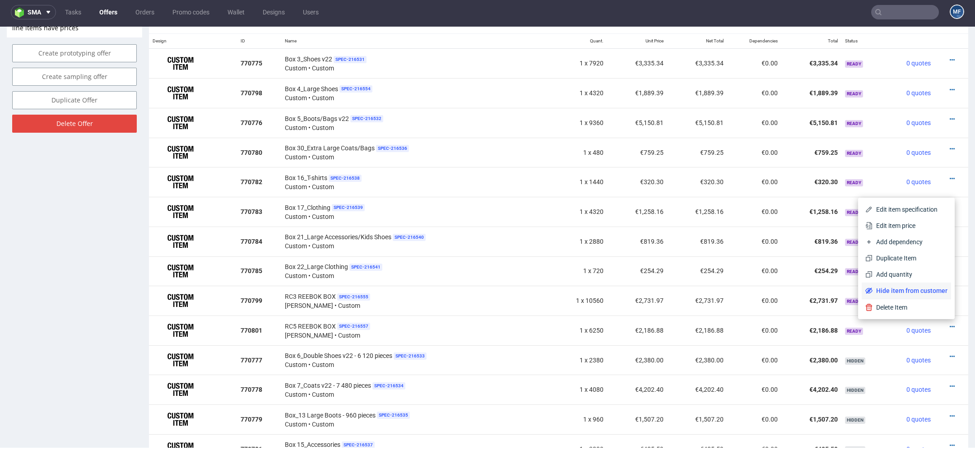
click at [921, 288] on span "Hide item from customer" at bounding box center [910, 290] width 75 height 9
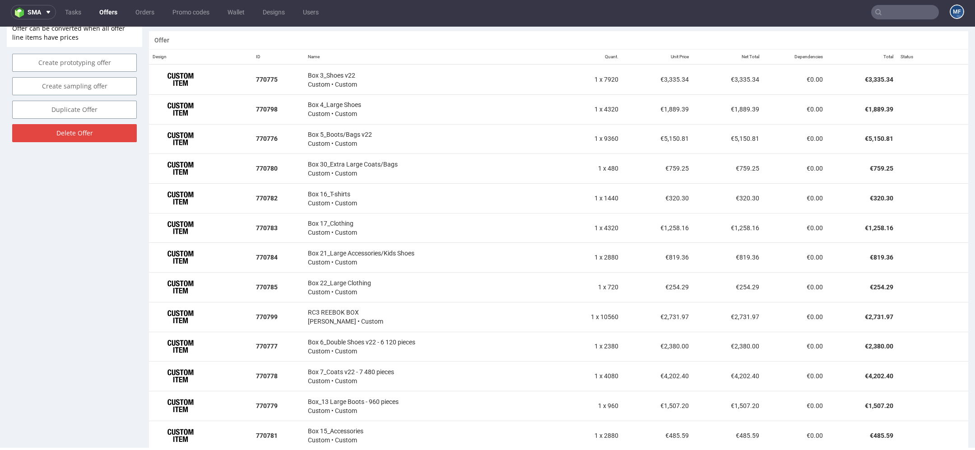
scroll to position [542, 0]
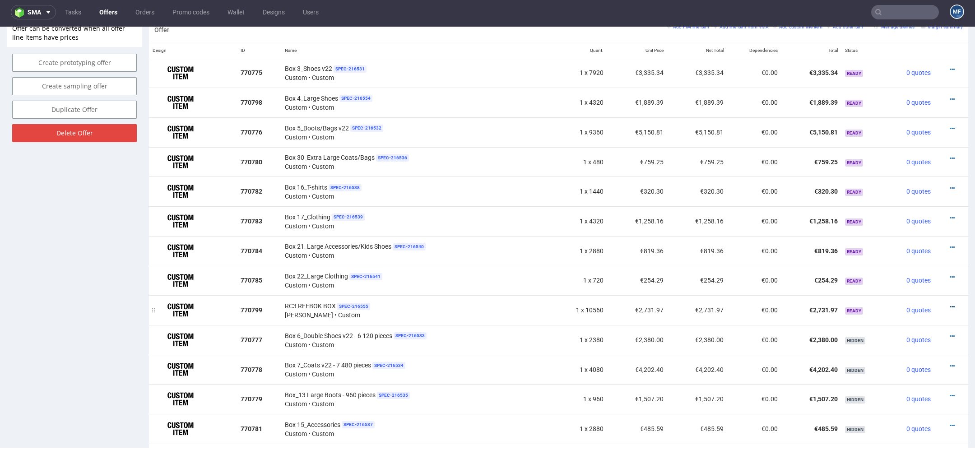
click at [950, 304] on icon at bounding box center [952, 307] width 5 height 6
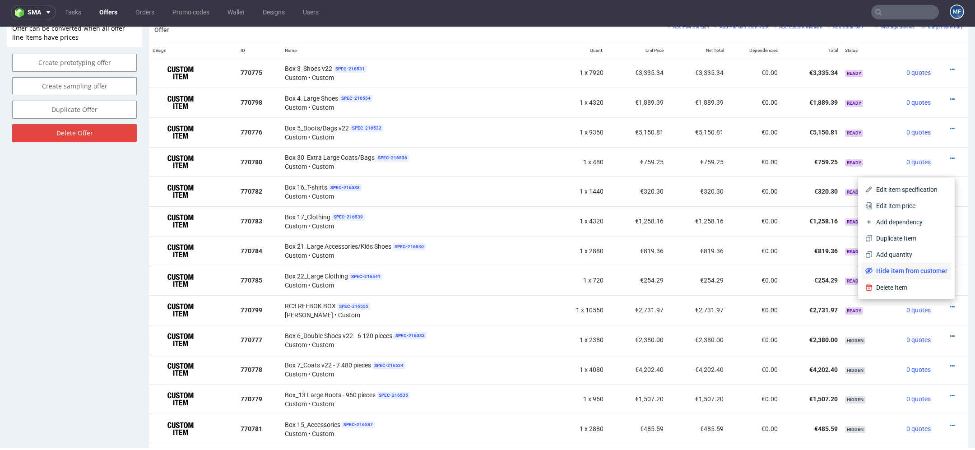
click at [913, 270] on span "Hide item from customer" at bounding box center [910, 270] width 75 height 9
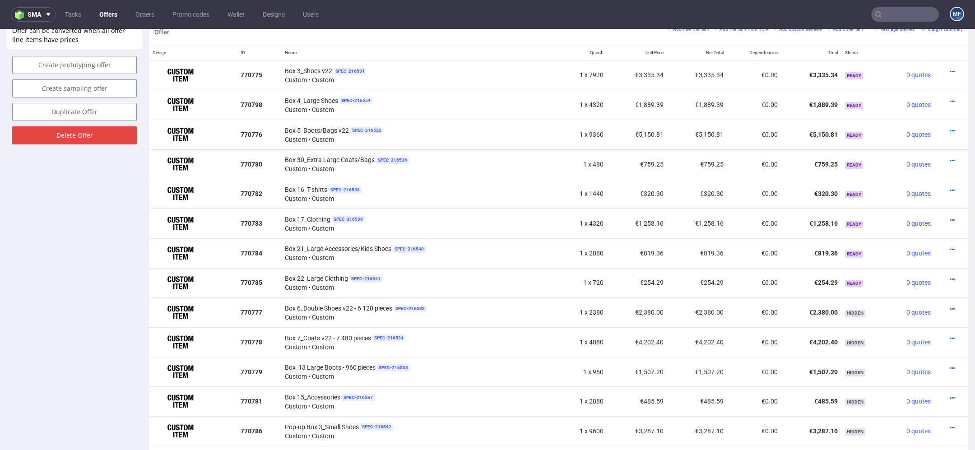
scroll to position [3, 0]
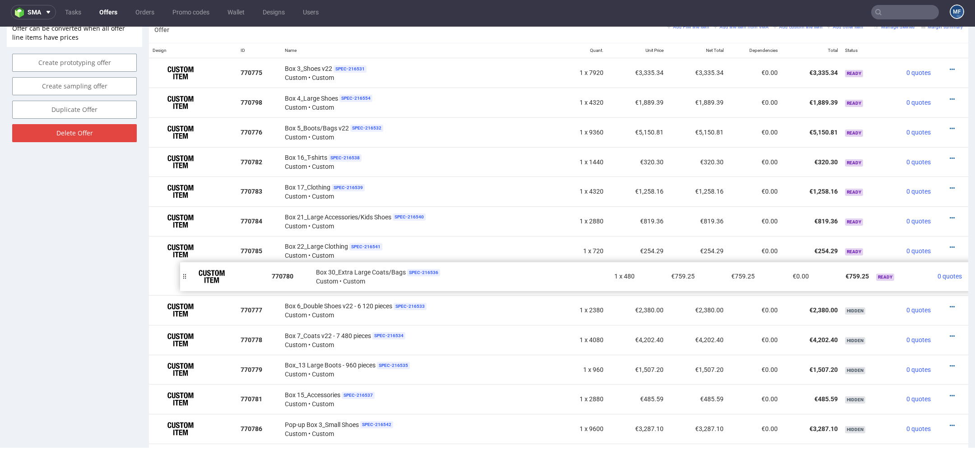
drag, startPoint x: 155, startPoint y: 160, endPoint x: 186, endPoint y: 274, distance: 118.8
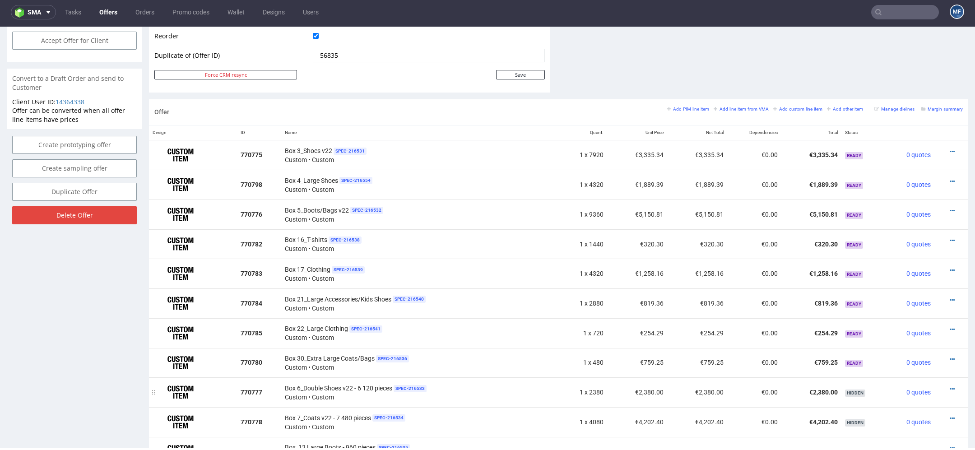
scroll to position [458, 0]
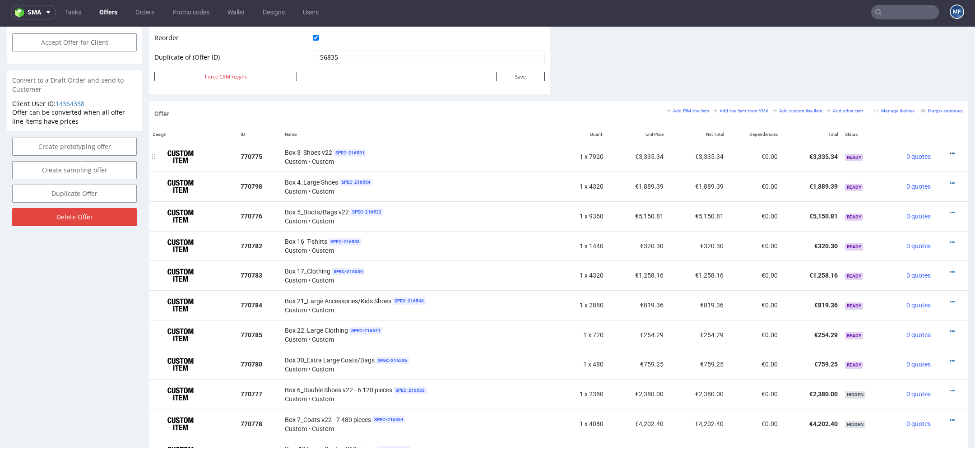
click at [950, 150] on icon at bounding box center [952, 153] width 5 height 6
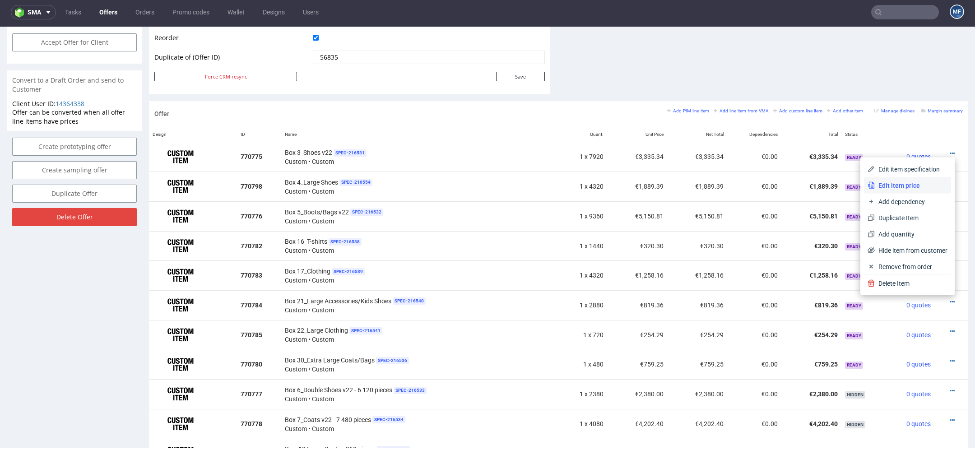
click at [919, 183] on span "Edit item price" at bounding box center [911, 185] width 73 height 9
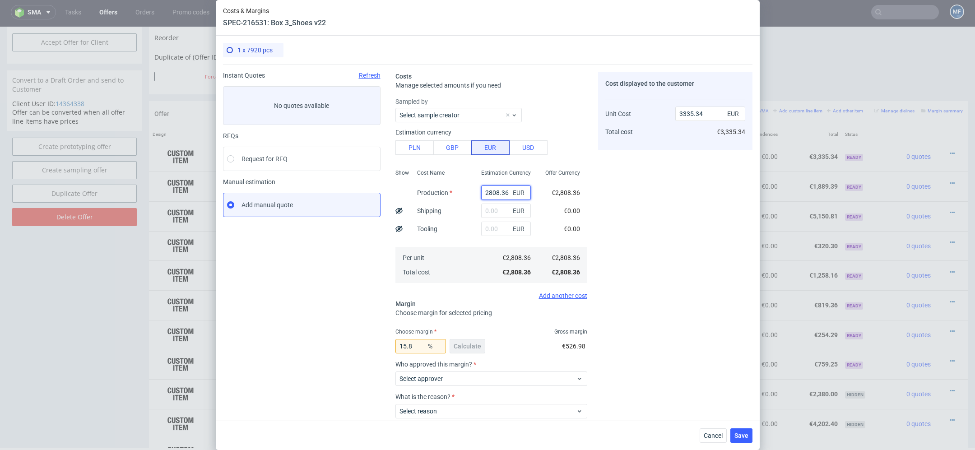
click at [502, 188] on input "2808.36" at bounding box center [506, 193] width 50 height 14
paste input "€3 928,05"
type input "€3 928,05"
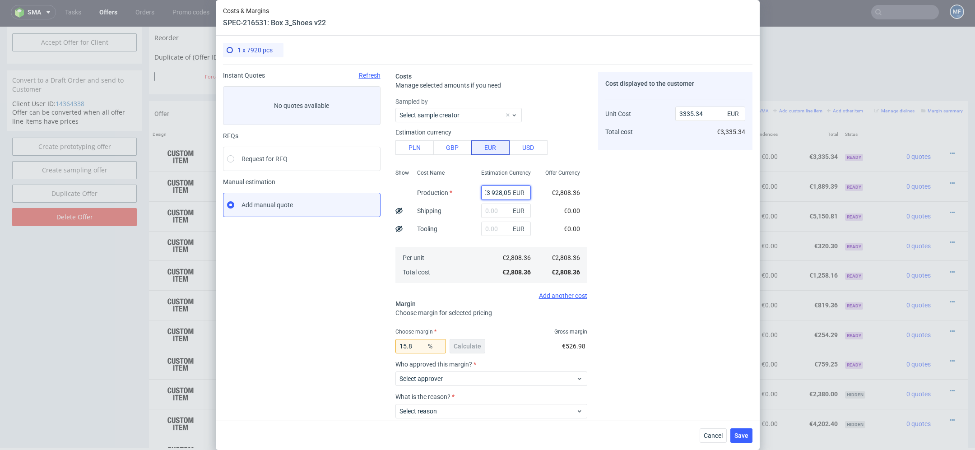
type input "0"
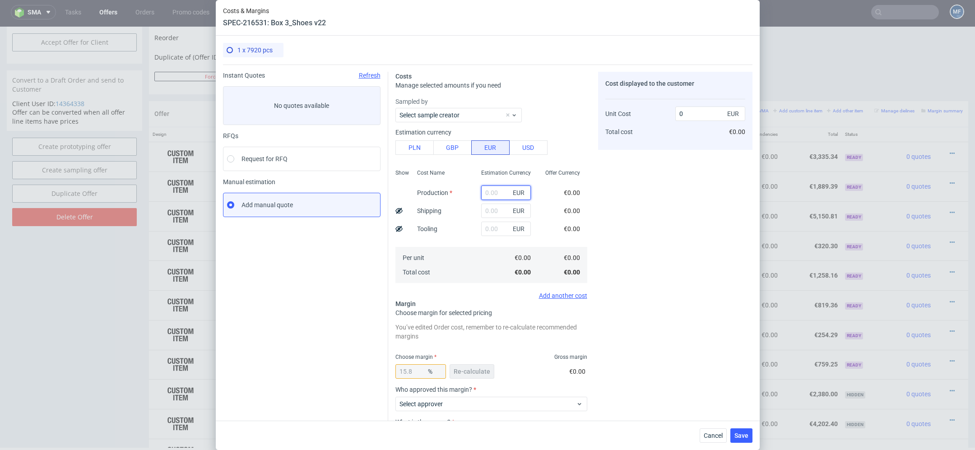
scroll to position [0, 0]
paste input "€3 928,05"
click at [492, 194] on input "€3 928,05" at bounding box center [506, 193] width 50 height 14
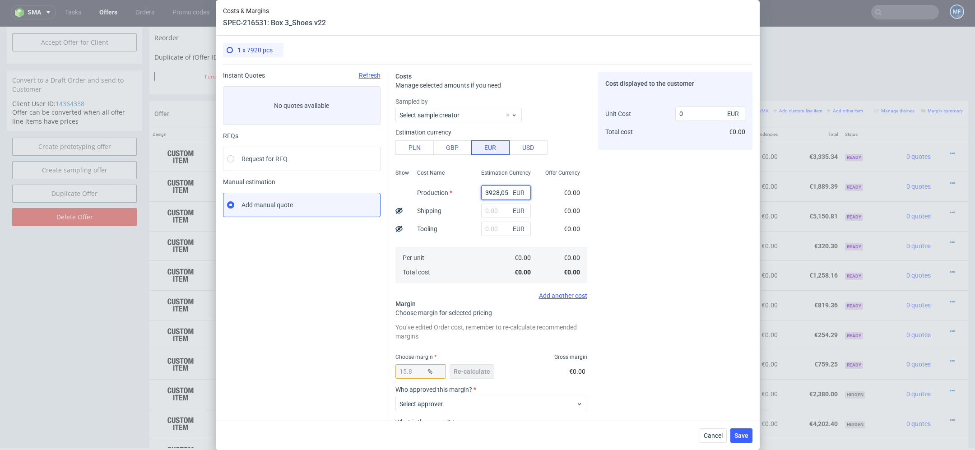
type input "3928.05"
type input "4665.14"
type input "3928.05"
click at [679, 243] on div "Cost displayed to the customer Unit Cost Total cost 4665.14 EUR €4,665.14" at bounding box center [675, 282] width 154 height 421
click at [475, 373] on span "Re-calculate" at bounding box center [472, 371] width 37 height 6
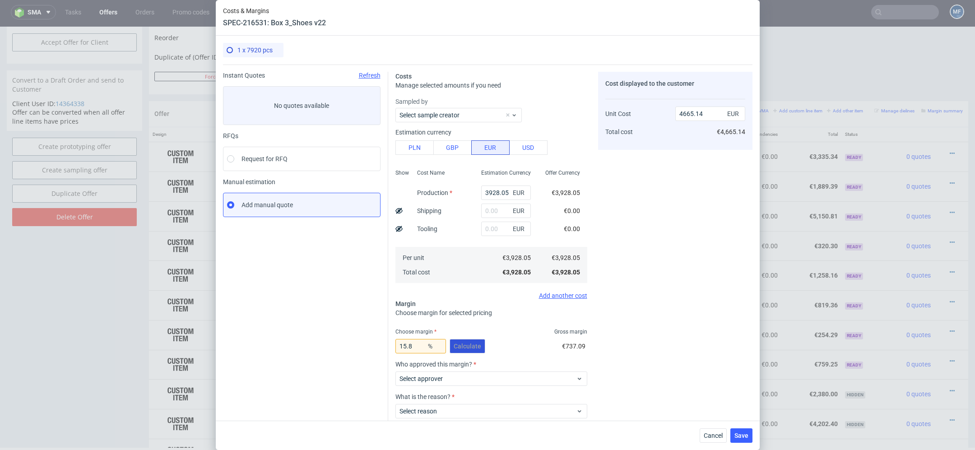
scroll to position [53, 0]
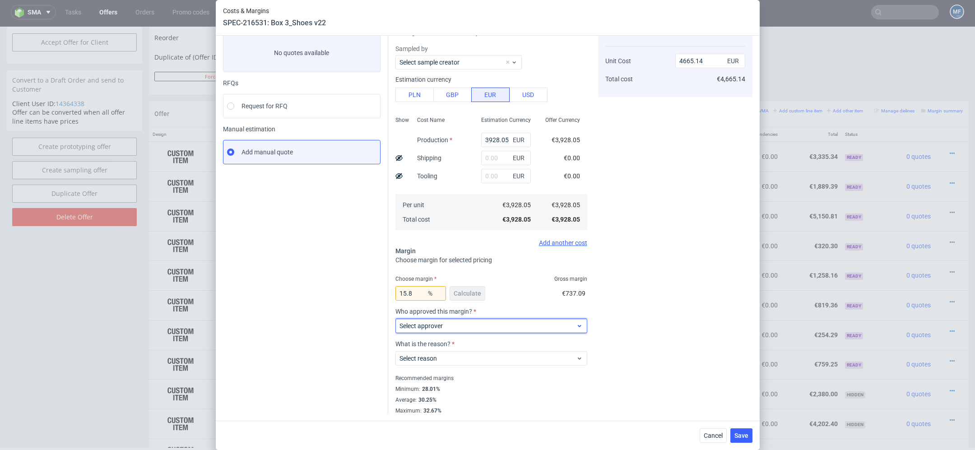
click at [473, 328] on span "Select approver" at bounding box center [488, 325] width 177 height 9
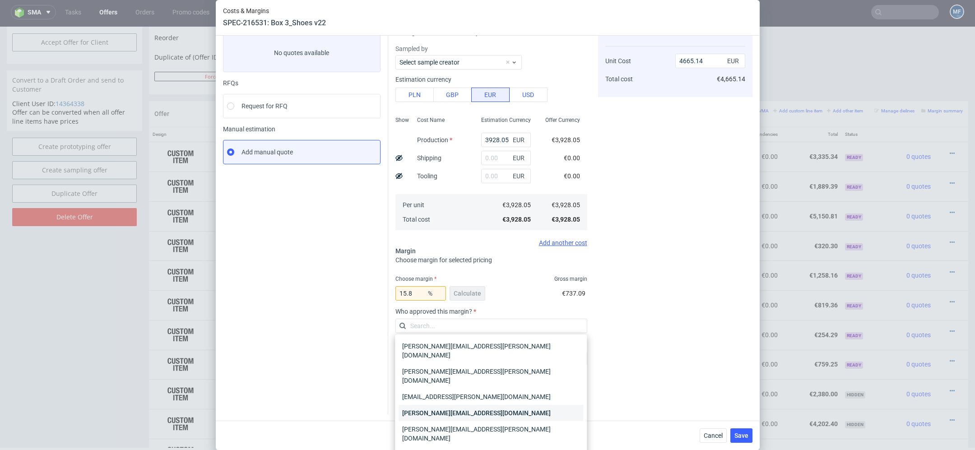
click at [472, 405] on div "[PERSON_NAME][EMAIL_ADDRESS][DOMAIN_NAME]" at bounding box center [491, 413] width 185 height 16
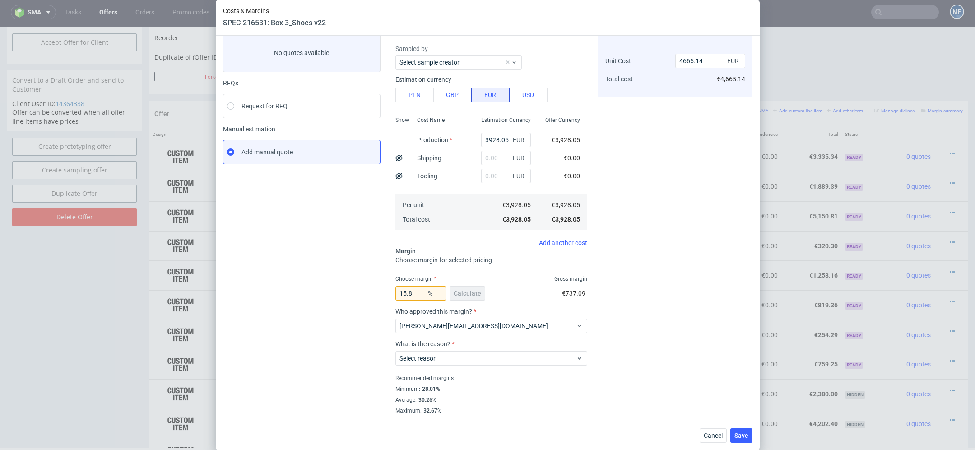
click at [486, 349] on div "Select reason" at bounding box center [491, 357] width 192 height 18
click at [486, 362] on span "Select reason" at bounding box center [488, 358] width 177 height 9
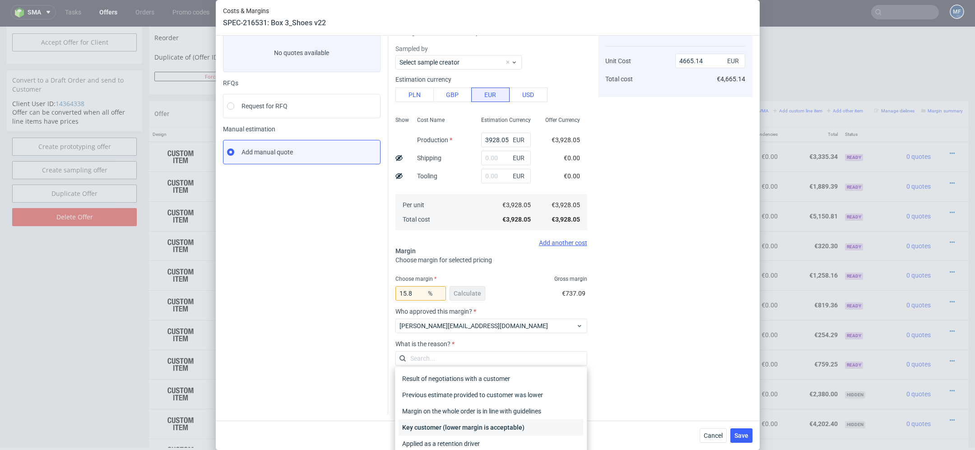
click at [493, 428] on div "Key customer (lower margin is acceptable)" at bounding box center [491, 427] width 185 height 16
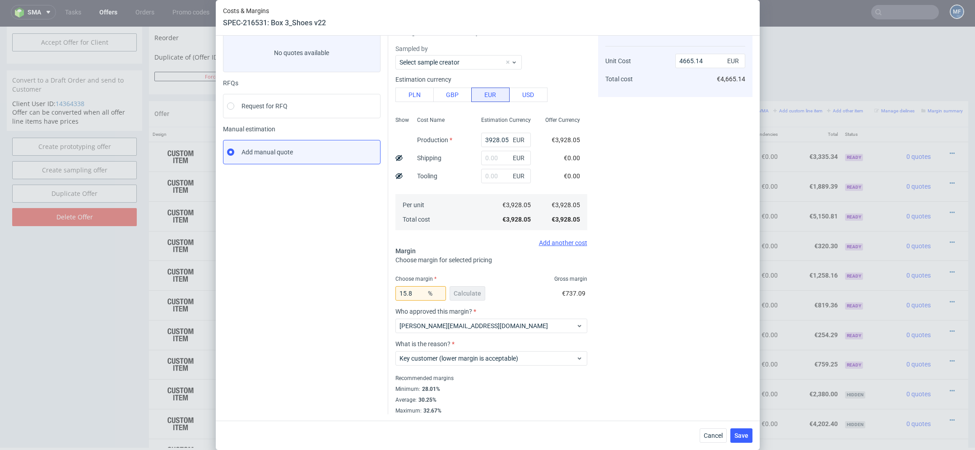
click at [645, 379] on div "Cost displayed to the customer Unit Cost Total cost 4665.14 EUR €4,665.14" at bounding box center [675, 216] width 154 height 395
click at [745, 438] on span "Save" at bounding box center [742, 436] width 14 height 6
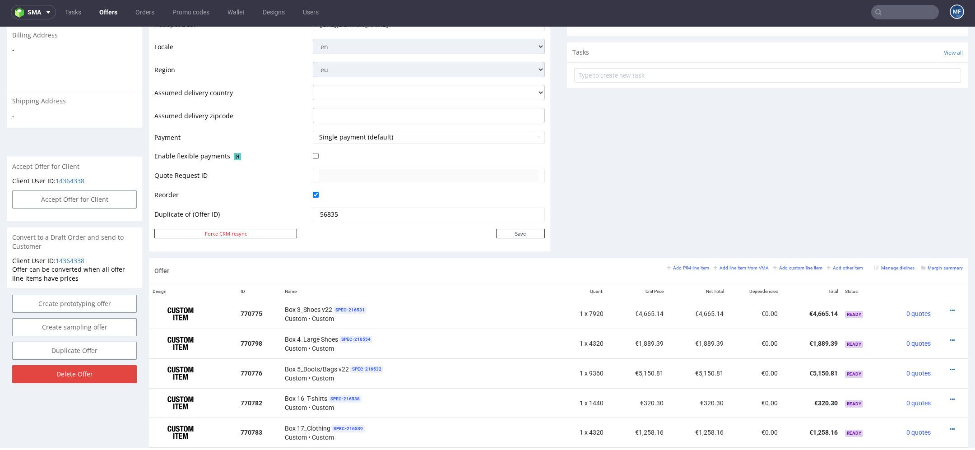
scroll to position [335, 0]
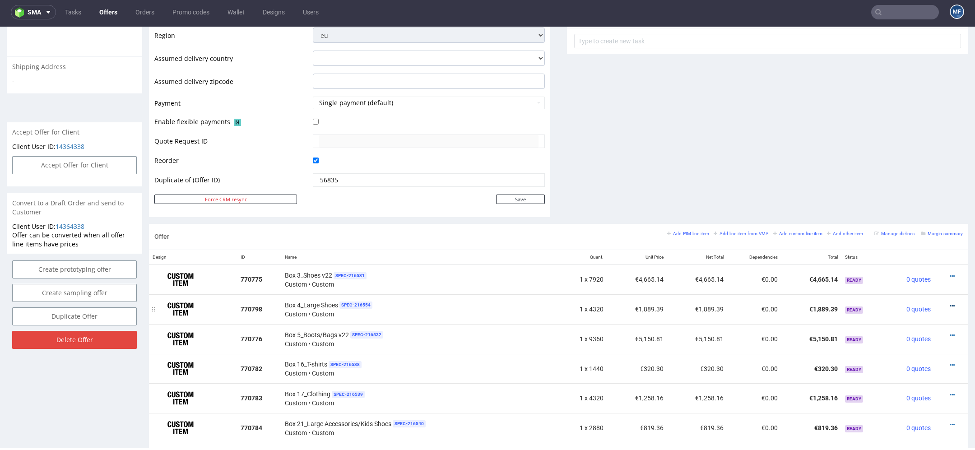
click at [950, 303] on icon at bounding box center [952, 306] width 5 height 6
click at [911, 203] on span "Edit item price" at bounding box center [911, 204] width 73 height 9
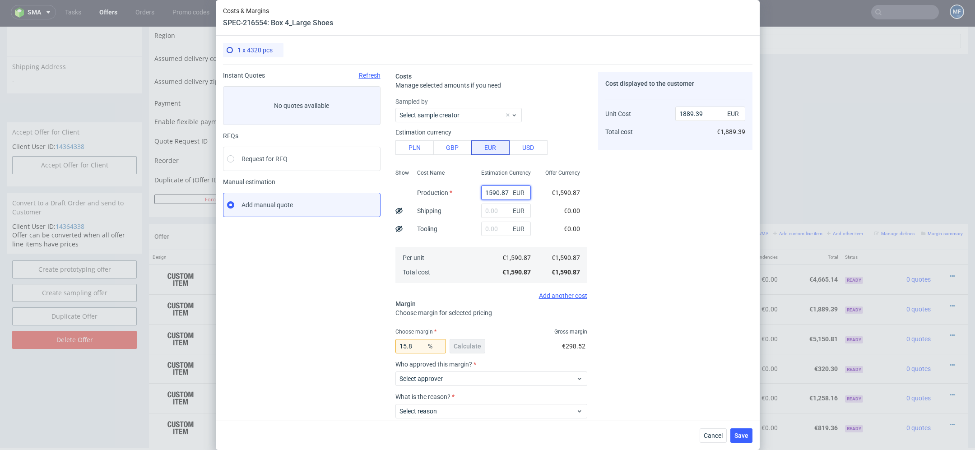
click at [509, 197] on input "1590.87" at bounding box center [506, 193] width 50 height 14
paste input "€2 651,45"
type input "€2 651,45"
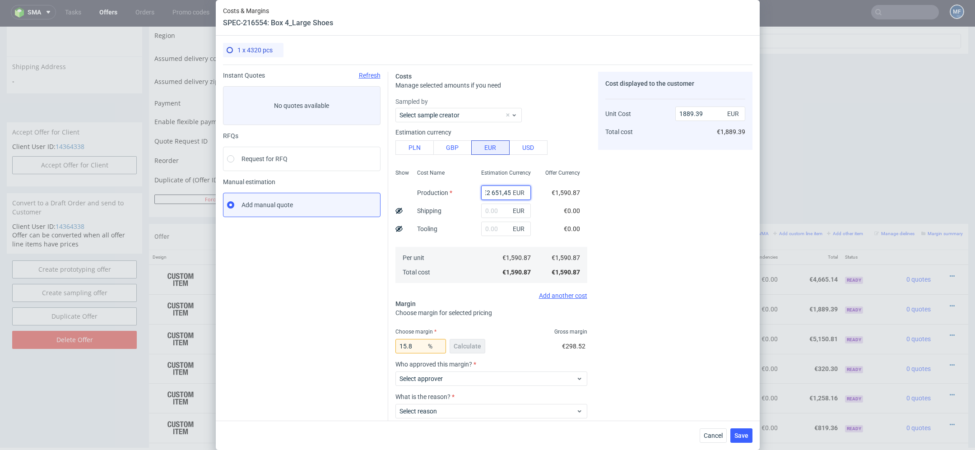
type input "0"
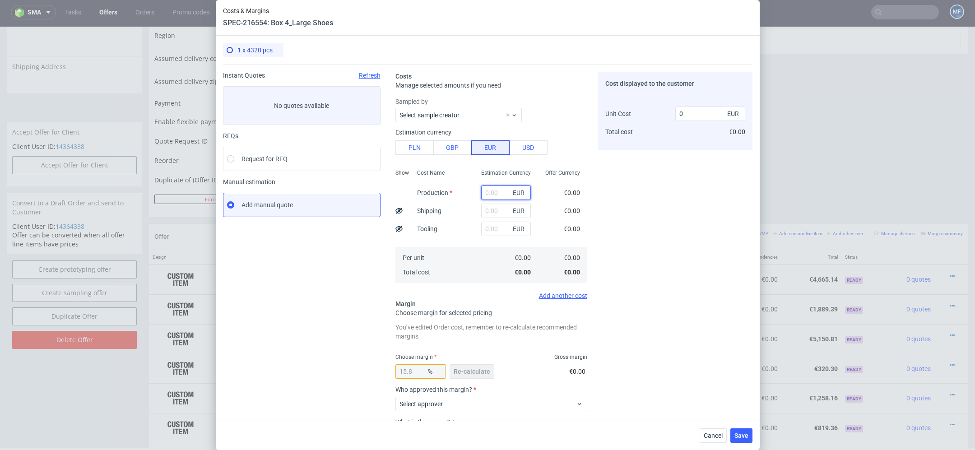
scroll to position [0, 0]
paste input "€2 651,45"
click at [493, 192] on input "€2 651,45" at bounding box center [506, 193] width 50 height 14
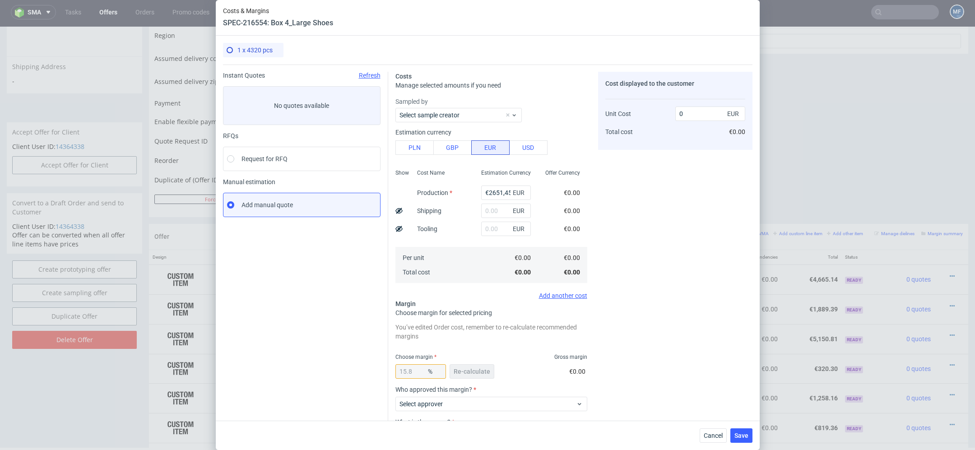
click at [576, 207] on span "€0.00" at bounding box center [572, 210] width 16 height 7
click at [499, 375] on div "15.8 % Re-calculate €0.00" at bounding box center [491, 373] width 192 height 25
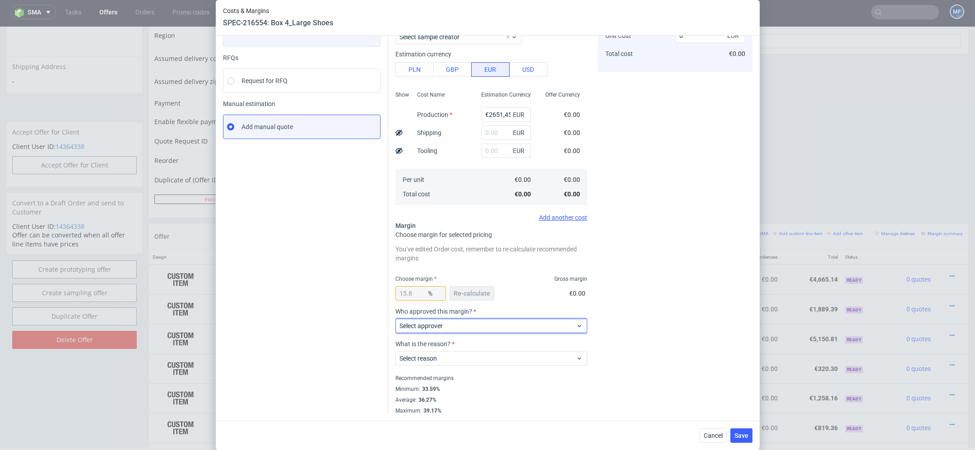
click at [469, 324] on span "Select approver" at bounding box center [488, 325] width 177 height 9
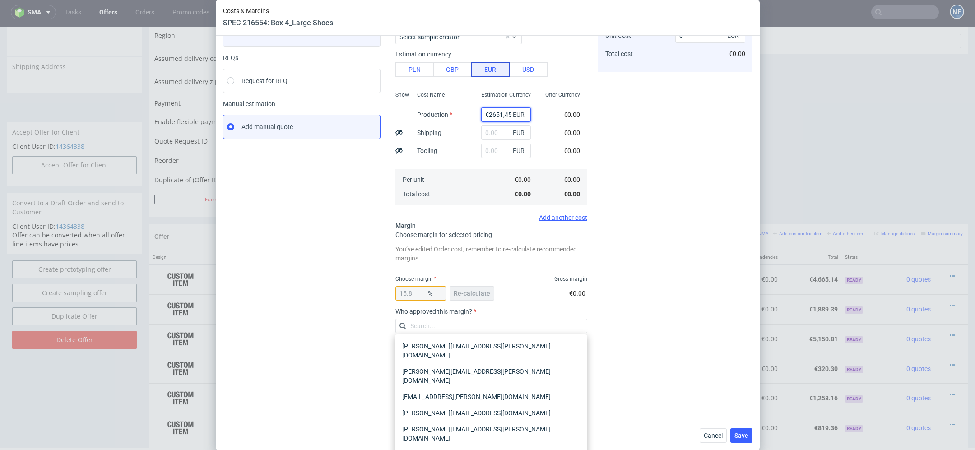
click at [487, 112] on input "€2651,45" at bounding box center [506, 114] width 50 height 14
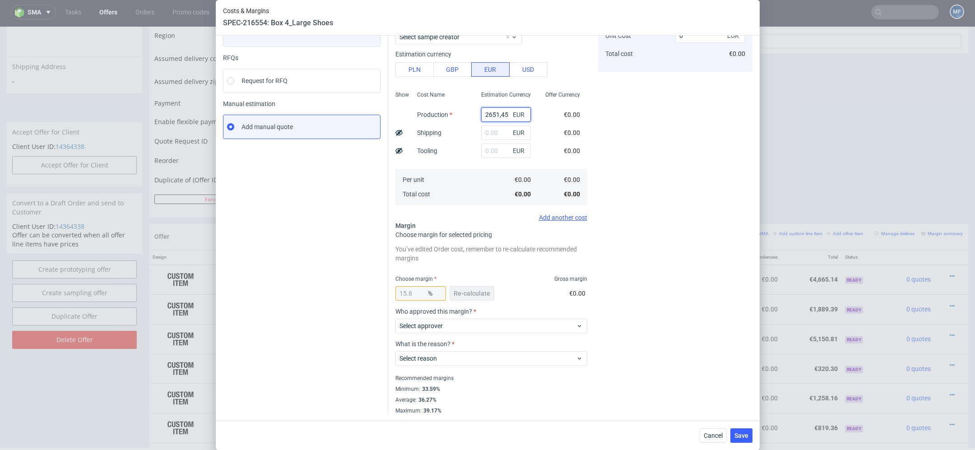
type input "2651.45"
type input "3148.99"
type input "2651.45"
click at [568, 158] on div "€0.00" at bounding box center [572, 151] width 31 height 18
click at [481, 297] on button "Re-calculate" at bounding box center [472, 293] width 45 height 14
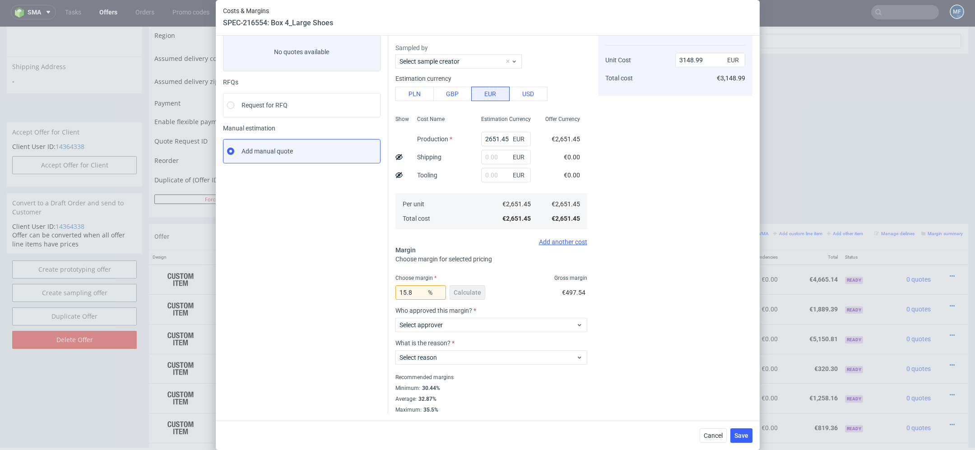
scroll to position [53, 0]
click at [464, 326] on span "Select approver" at bounding box center [488, 325] width 177 height 9
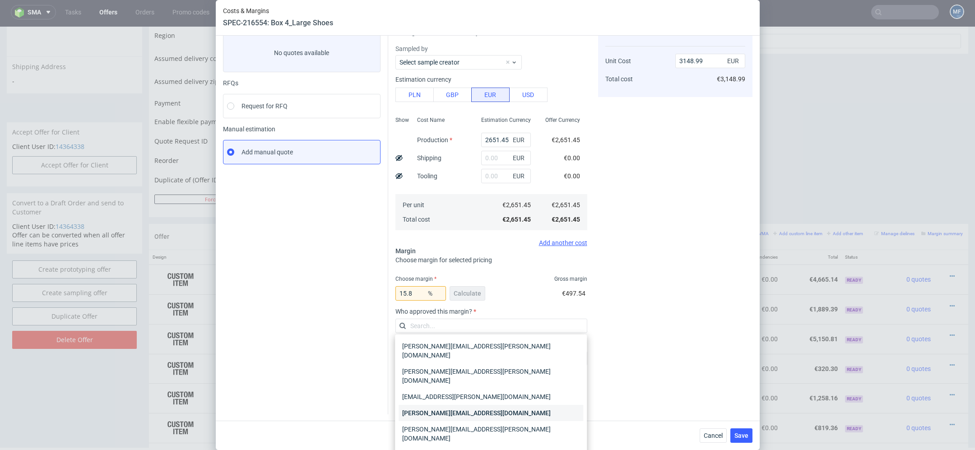
click at [473, 405] on div "[PERSON_NAME][EMAIL_ADDRESS][DOMAIN_NAME]" at bounding box center [491, 413] width 185 height 16
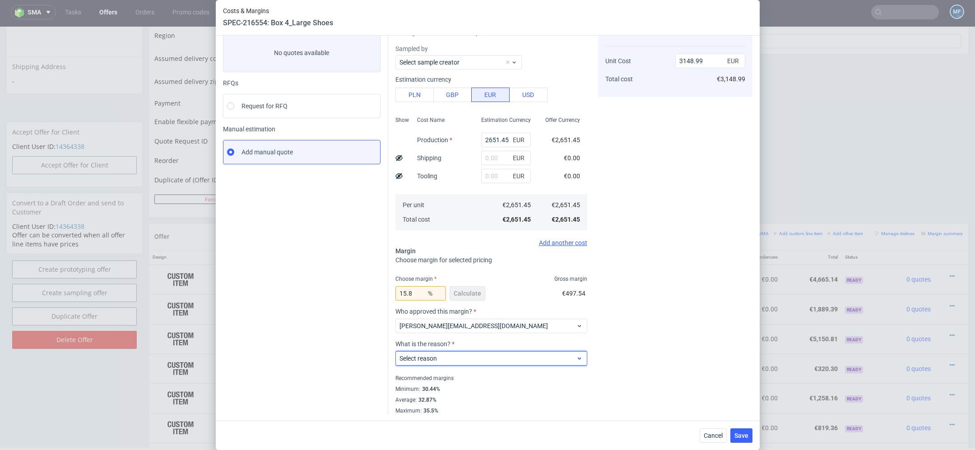
click at [459, 352] on div "Select reason" at bounding box center [491, 358] width 192 height 14
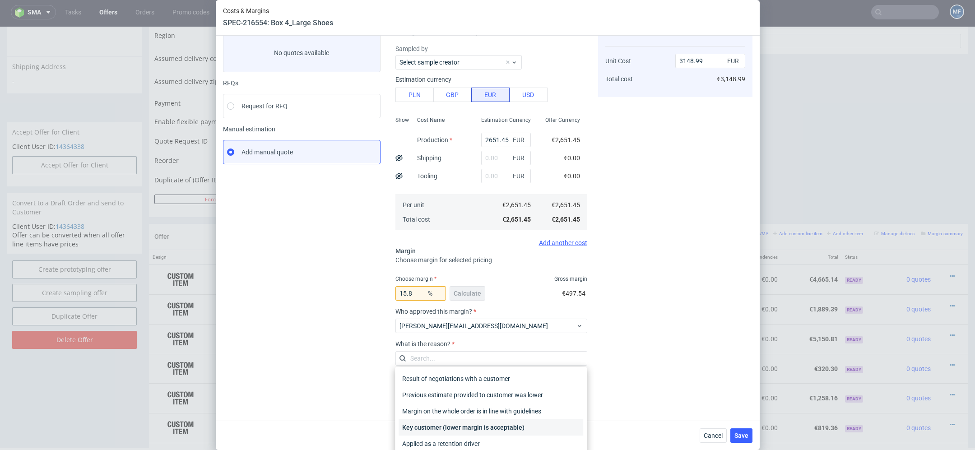
click at [468, 427] on div "Key customer (lower margin is acceptable)" at bounding box center [491, 427] width 185 height 16
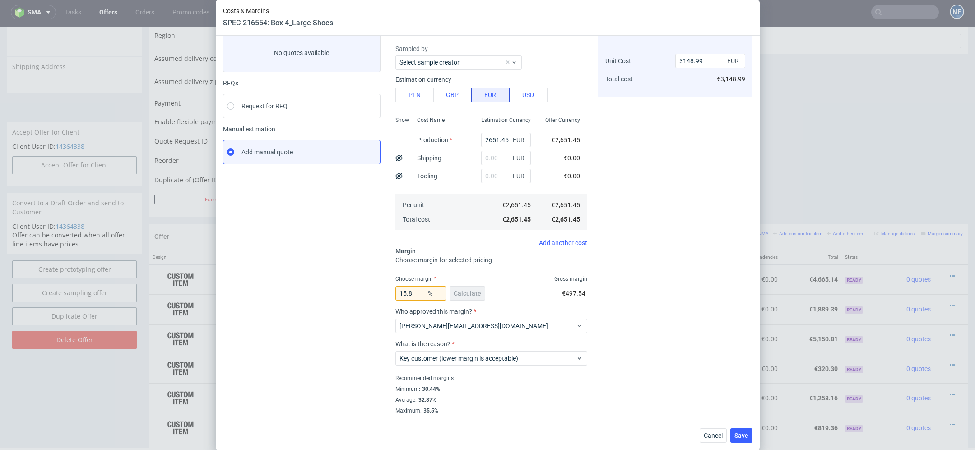
click at [624, 408] on div "Cost displayed to the customer Unit Cost Total cost 3148.99 EUR €3,148.99" at bounding box center [675, 216] width 154 height 395
click at [738, 437] on span "Save" at bounding box center [742, 436] width 14 height 6
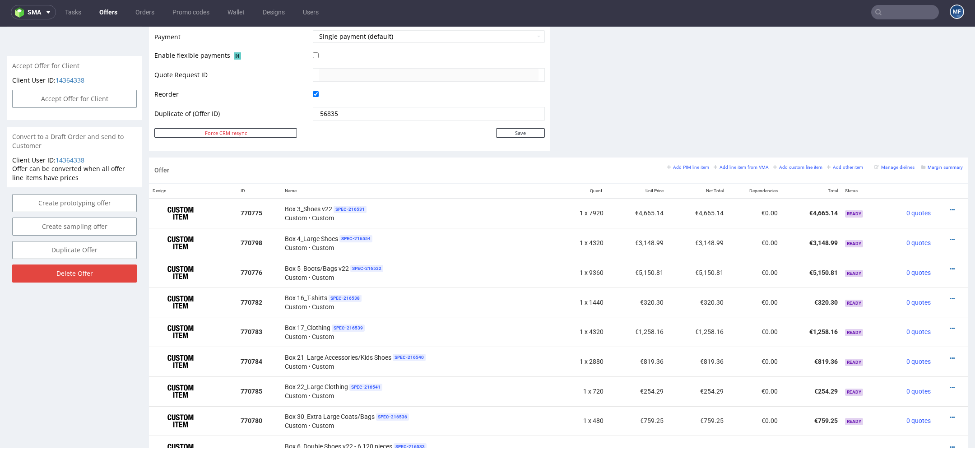
scroll to position [405, 0]
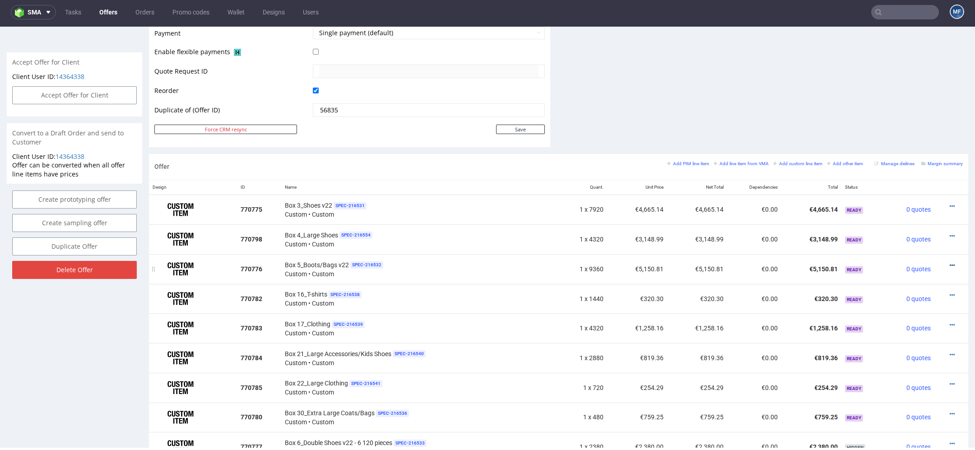
click at [950, 262] on icon at bounding box center [952, 265] width 5 height 6
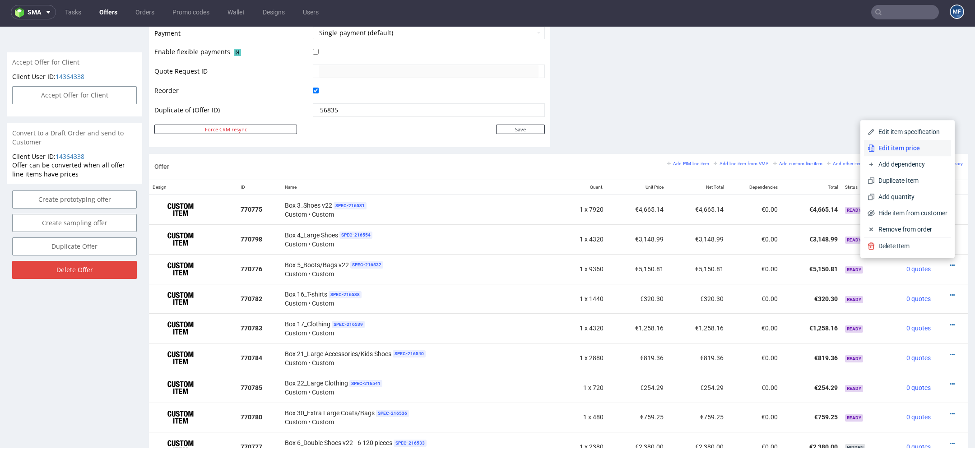
click at [886, 149] on span "Edit item price" at bounding box center [911, 148] width 73 height 9
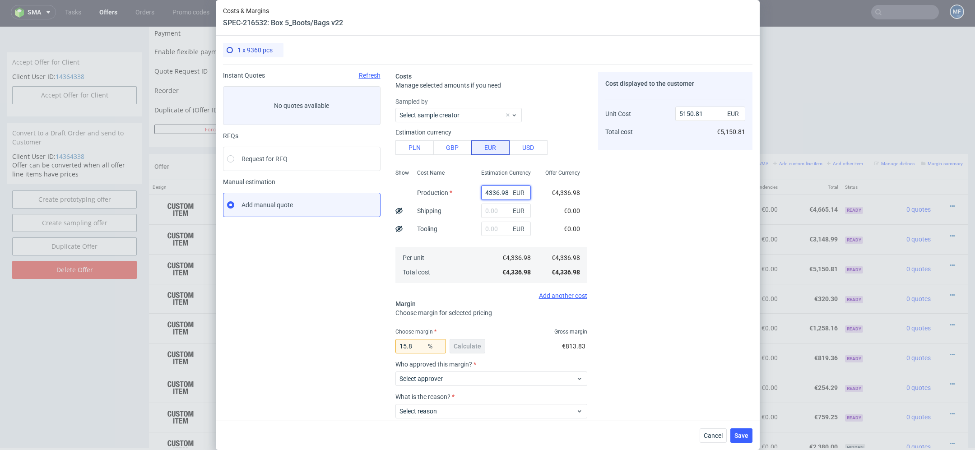
click at [491, 194] on input "4336.98" at bounding box center [506, 193] width 50 height 14
paste input "€7 093,17"
type input "€7 093,17"
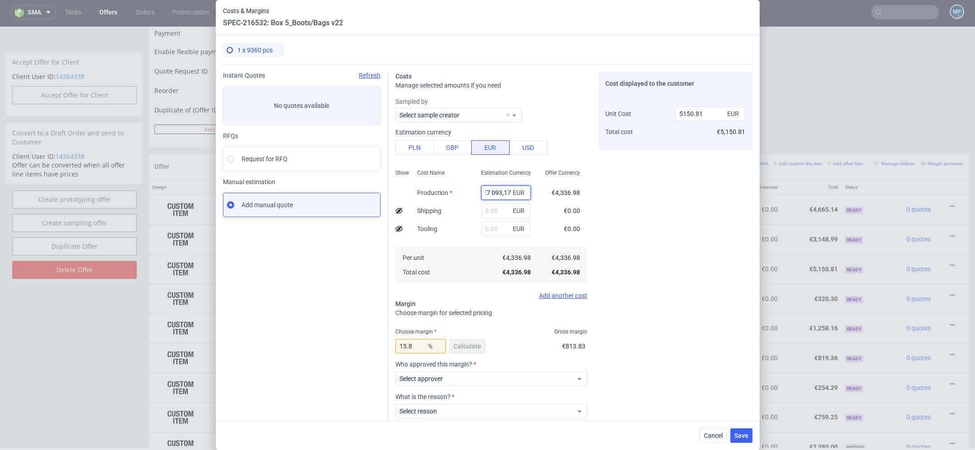
type input "0"
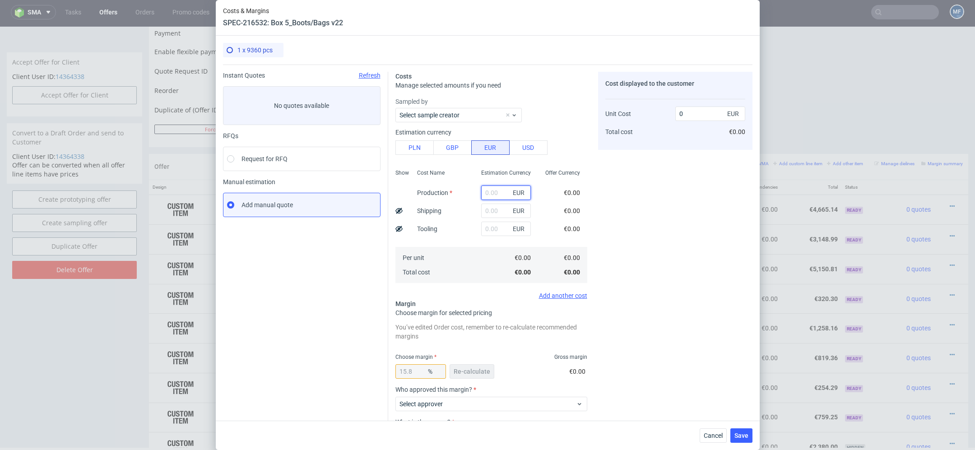
paste input "€7 093,17"
click at [491, 193] on input "€7 093,17" at bounding box center [506, 193] width 50 height 14
type input "7093.17"
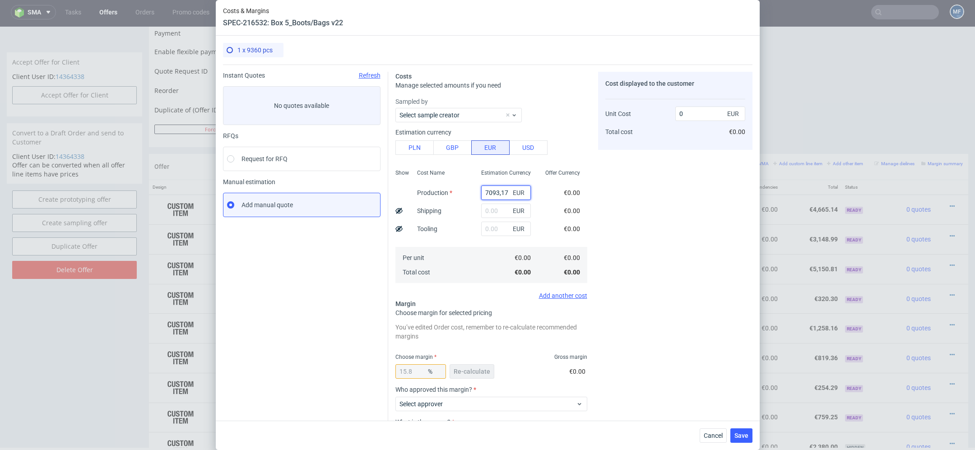
type input "8424.19"
type input "7093.17"
click at [649, 222] on div "Cost displayed to the customer Unit Cost Total cost 8424.19 EUR €8,424.19" at bounding box center [675, 282] width 154 height 421
click at [470, 373] on span "Re-calculate" at bounding box center [472, 371] width 37 height 6
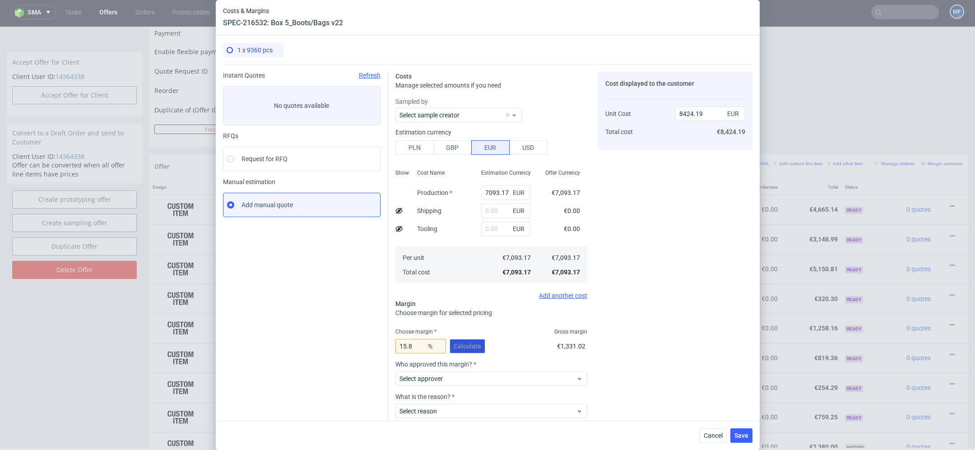
scroll to position [53, 0]
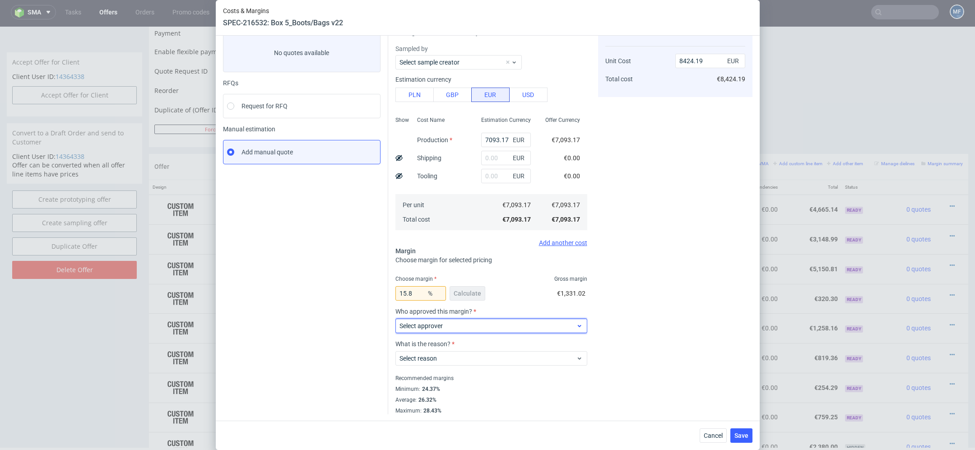
click at [451, 324] on span "Select approver" at bounding box center [488, 325] width 177 height 9
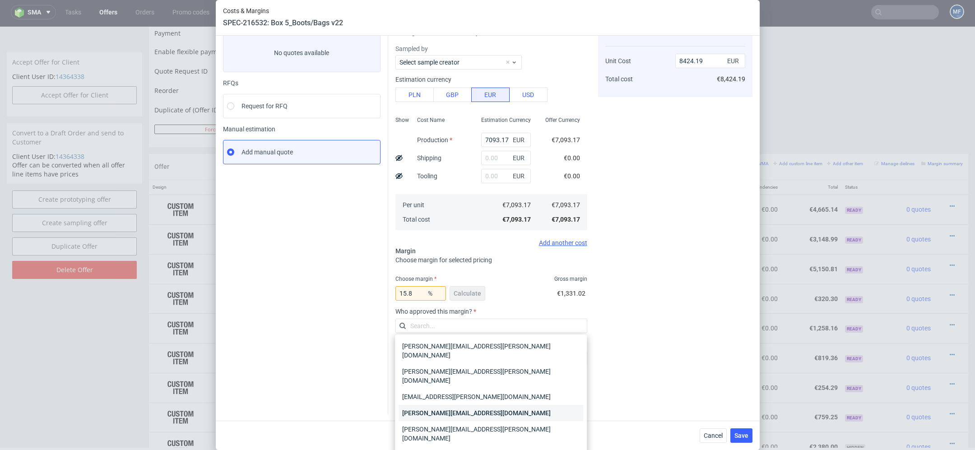
click at [468, 405] on div "[PERSON_NAME][EMAIL_ADDRESS][DOMAIN_NAME]" at bounding box center [491, 413] width 185 height 16
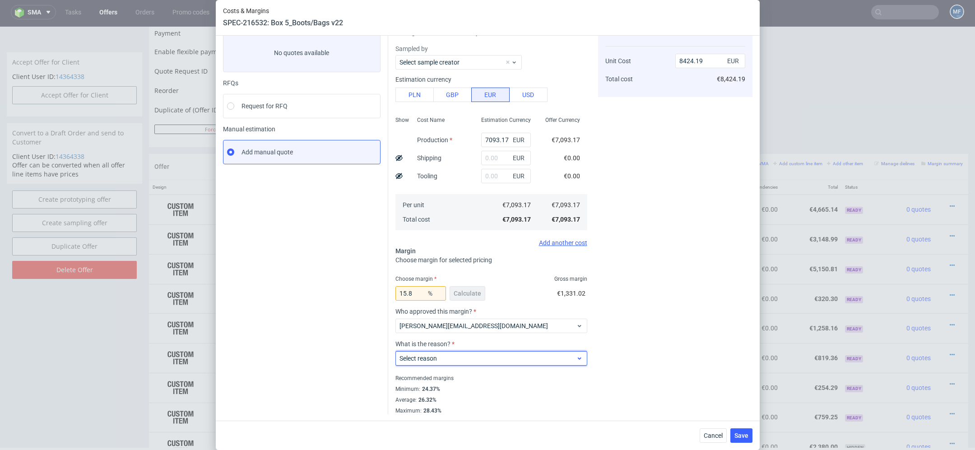
click at [447, 361] on span "Select reason" at bounding box center [488, 358] width 177 height 9
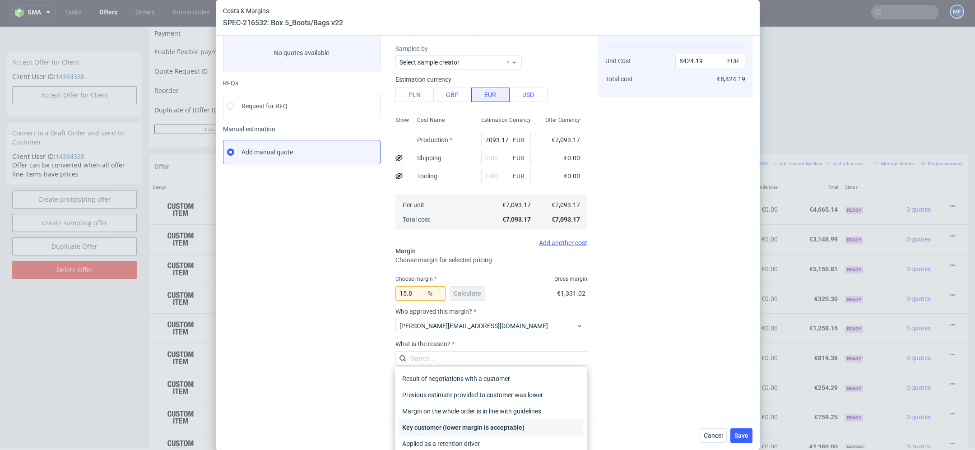
click at [461, 428] on div "Key customer (lower margin is acceptable)" at bounding box center [491, 427] width 185 height 16
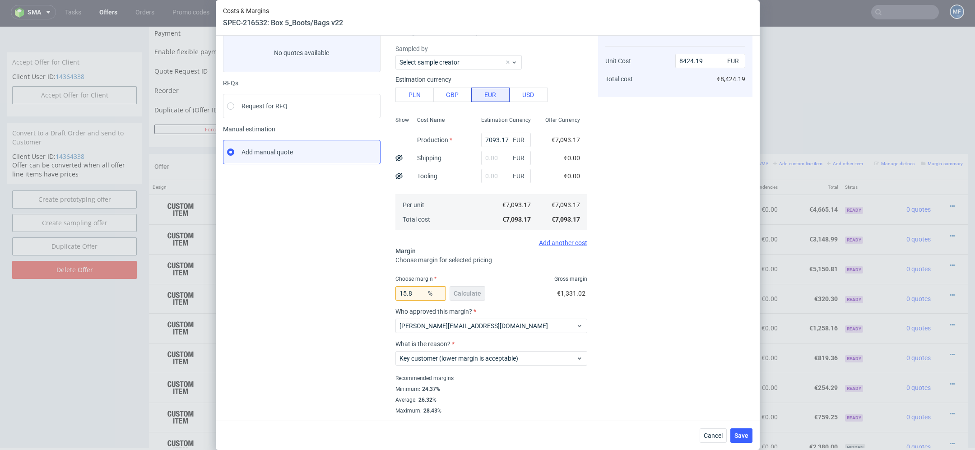
click at [633, 363] on div "Cost displayed to the customer Unit Cost Total cost 8424.19 EUR €8,424.19" at bounding box center [675, 216] width 154 height 395
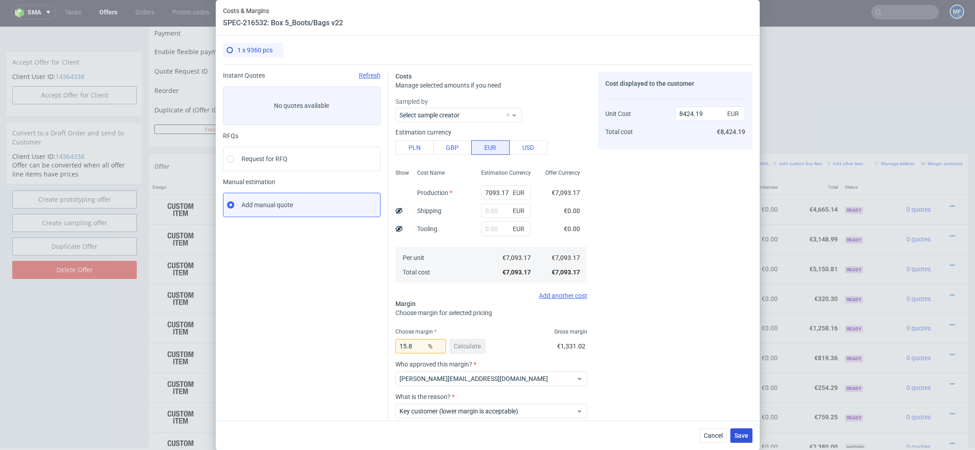
click at [744, 429] on button "Save" at bounding box center [741, 435] width 22 height 14
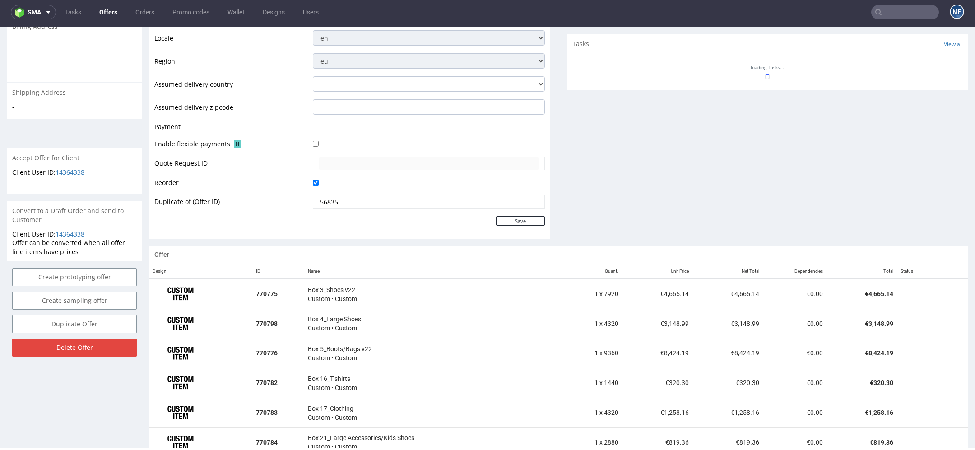
scroll to position [431, 0]
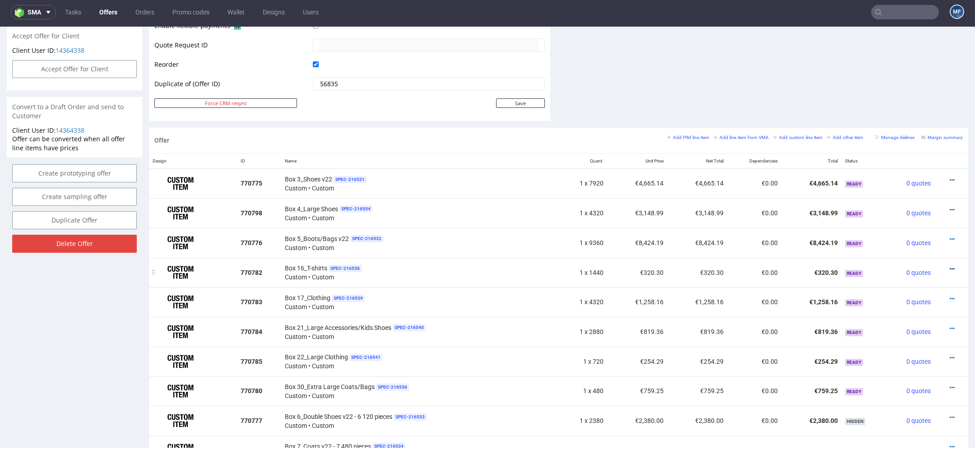
click at [950, 266] on icon at bounding box center [952, 269] width 5 height 6
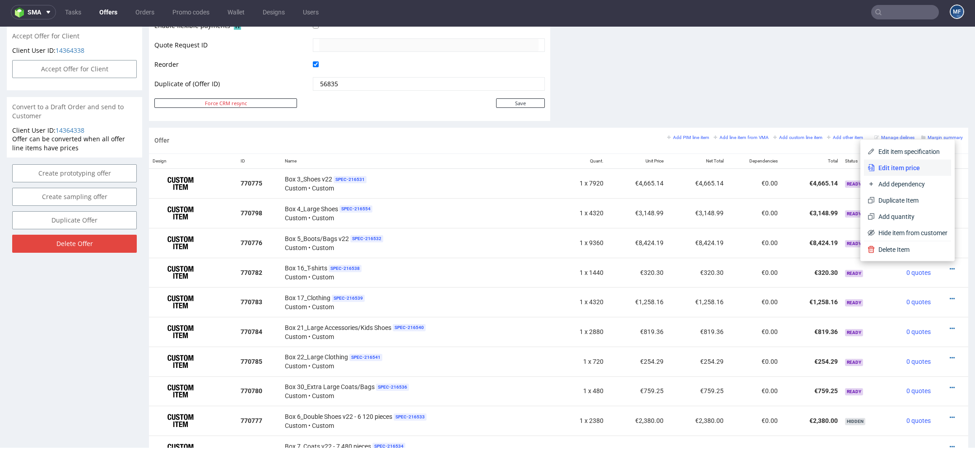
click at [896, 161] on li "Edit item price" at bounding box center [907, 168] width 87 height 16
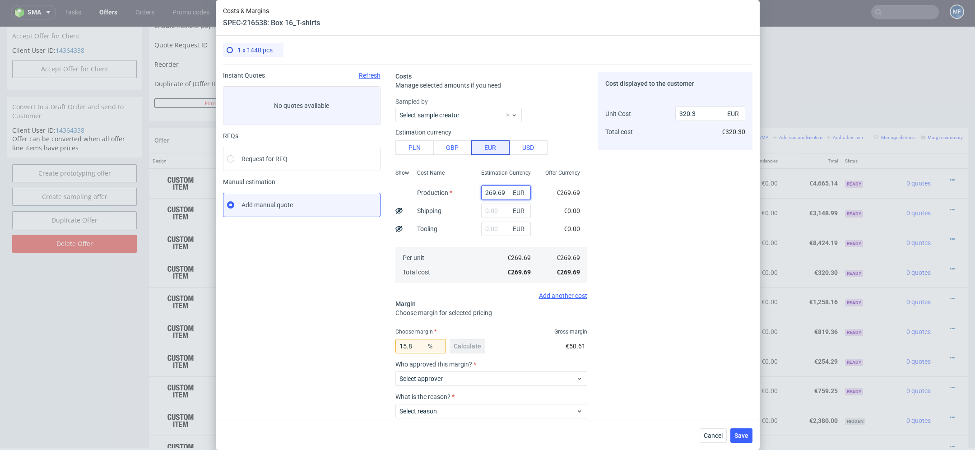
click at [486, 193] on input "269.69" at bounding box center [506, 193] width 50 height 14
paste input "€269,"
type input "€269,69"
type input "0"
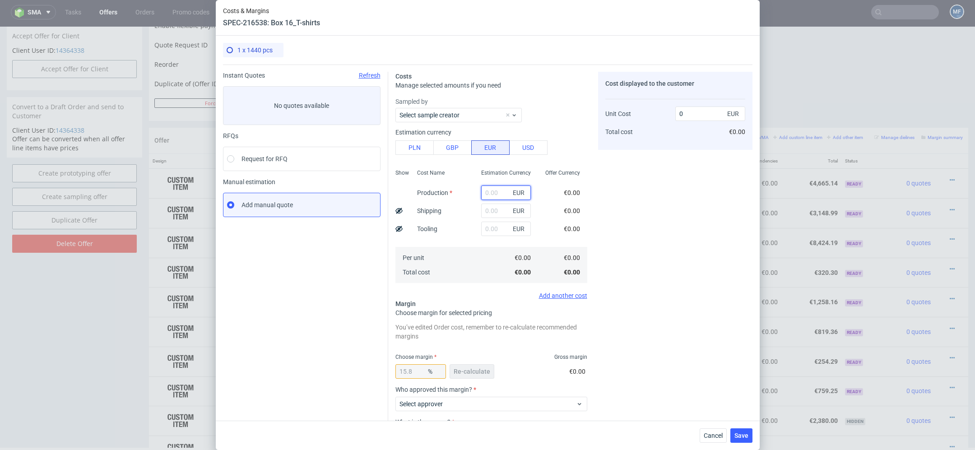
paste input "€269,69"
click at [489, 191] on input "€269,69" at bounding box center [506, 193] width 50 height 14
type input "269.69"
type input "320.3"
click at [640, 253] on div "Cost displayed to the customer Unit Cost Total cost 320.3 EUR €320.30" at bounding box center [675, 282] width 154 height 421
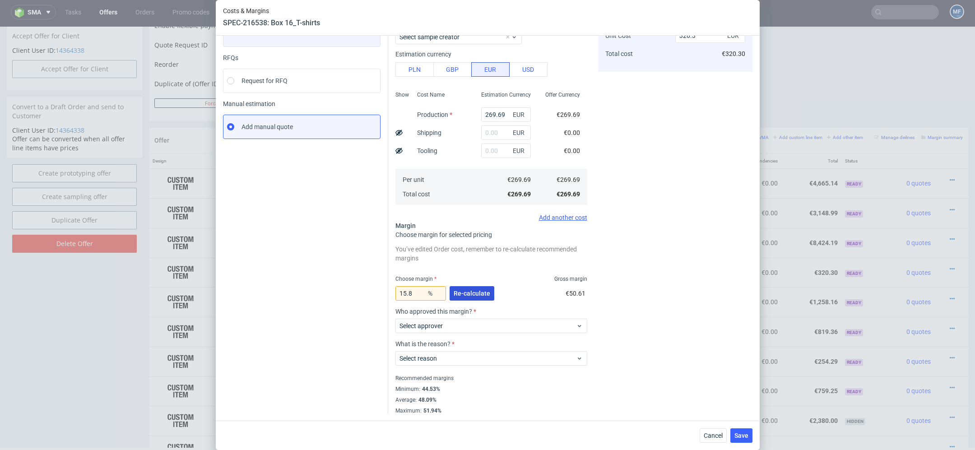
click at [457, 292] on span "Re-calculate" at bounding box center [472, 293] width 37 height 6
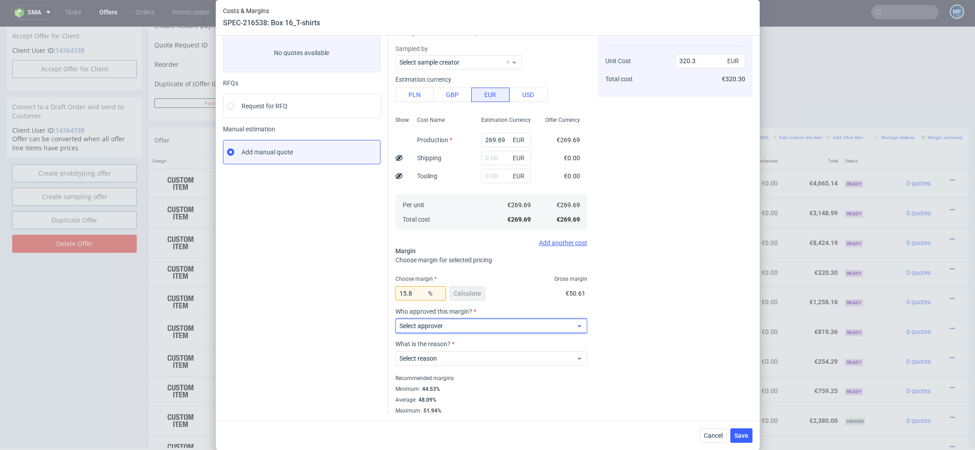
click at [480, 326] on span "Select approver" at bounding box center [488, 325] width 177 height 9
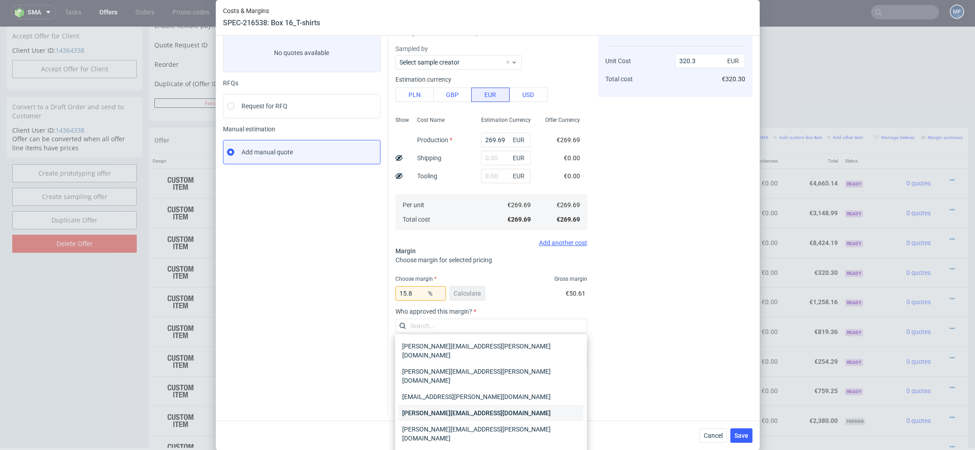
click at [483, 405] on div "[PERSON_NAME][EMAIL_ADDRESS][DOMAIN_NAME]" at bounding box center [491, 413] width 185 height 16
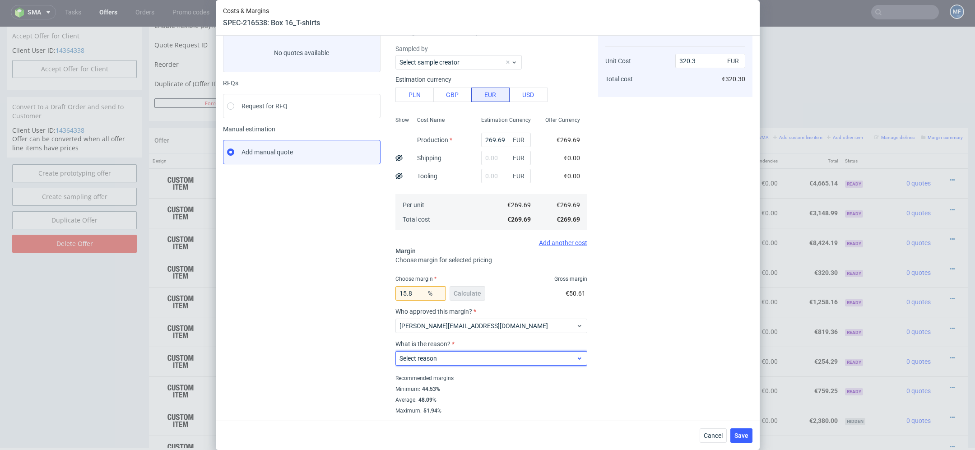
click at [469, 357] on span "Select reason" at bounding box center [488, 358] width 177 height 9
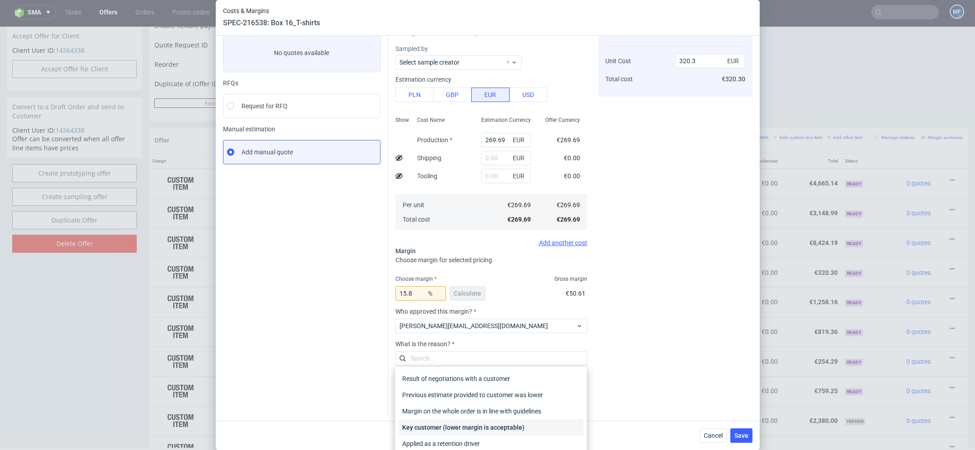
click at [481, 427] on div "Key customer (lower margin is acceptable)" at bounding box center [491, 427] width 185 height 16
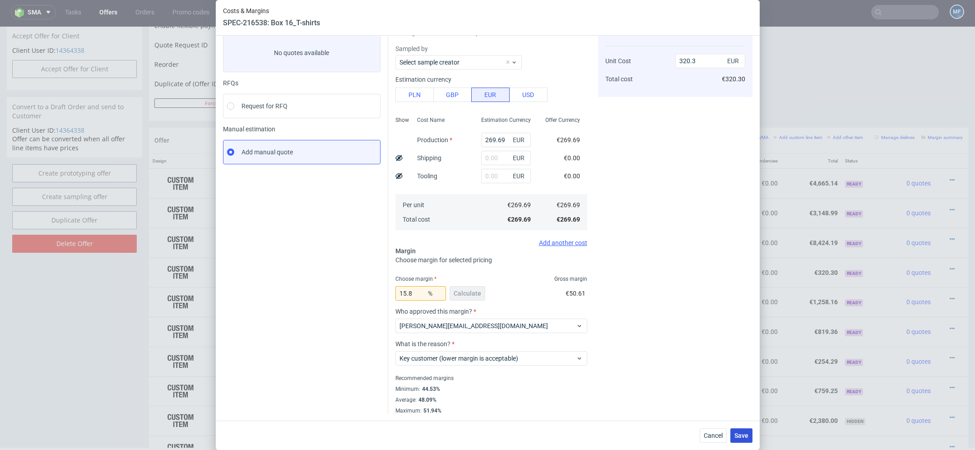
click at [741, 436] on span "Save" at bounding box center [742, 436] width 14 height 6
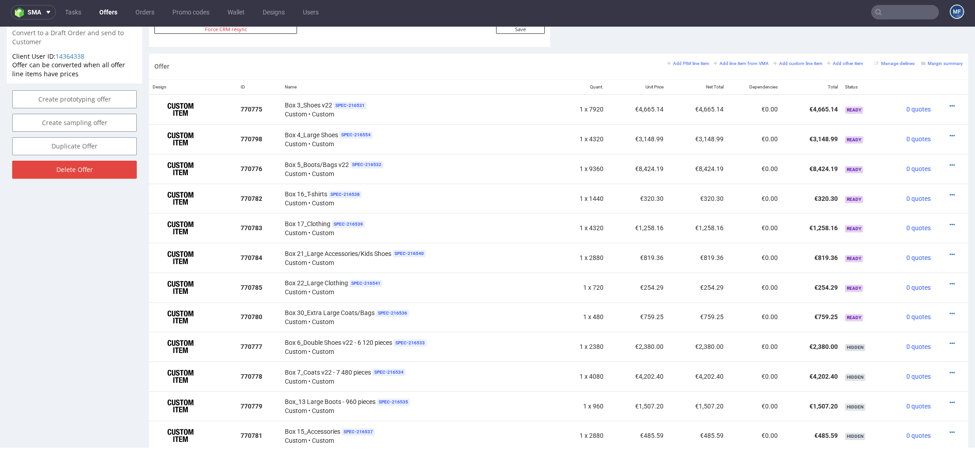
scroll to position [510, 0]
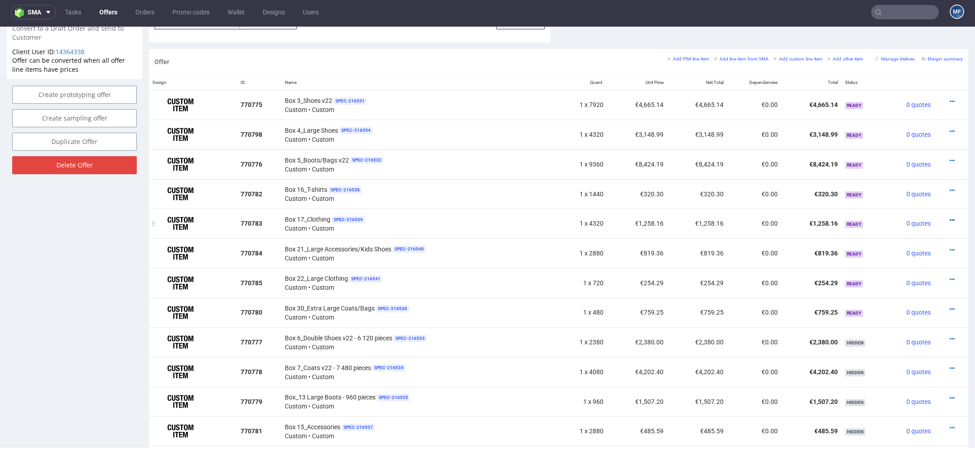
click at [950, 217] on icon at bounding box center [952, 220] width 5 height 6
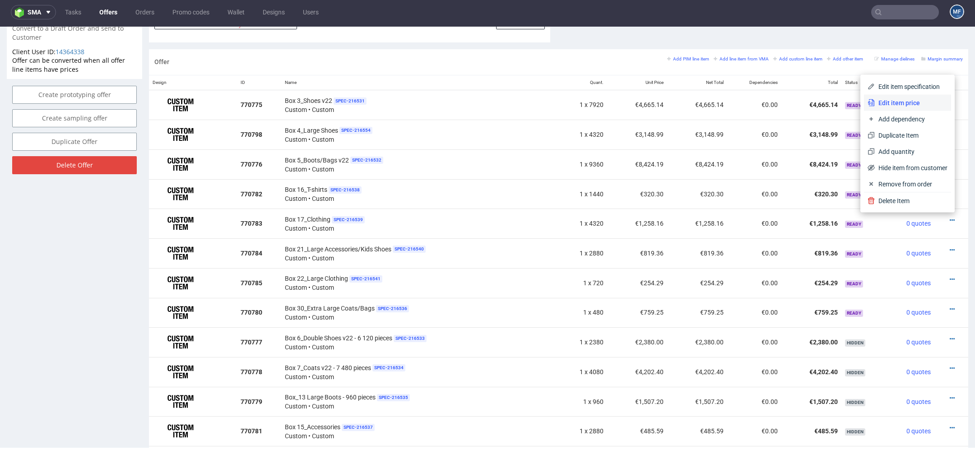
click at [884, 104] on span "Edit item price" at bounding box center [911, 102] width 73 height 9
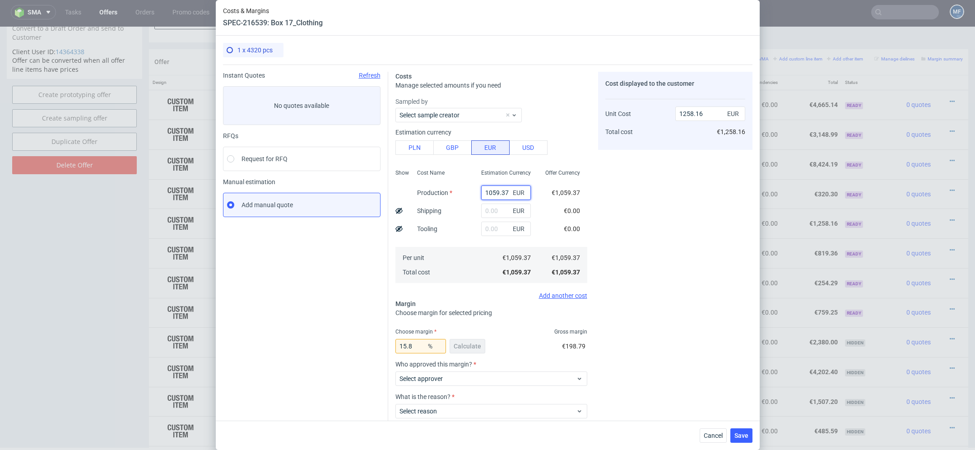
click at [496, 196] on input "1059.37" at bounding box center [506, 193] width 50 height 14
paste input "€642,98"
type input "€642,98"
type input "0"
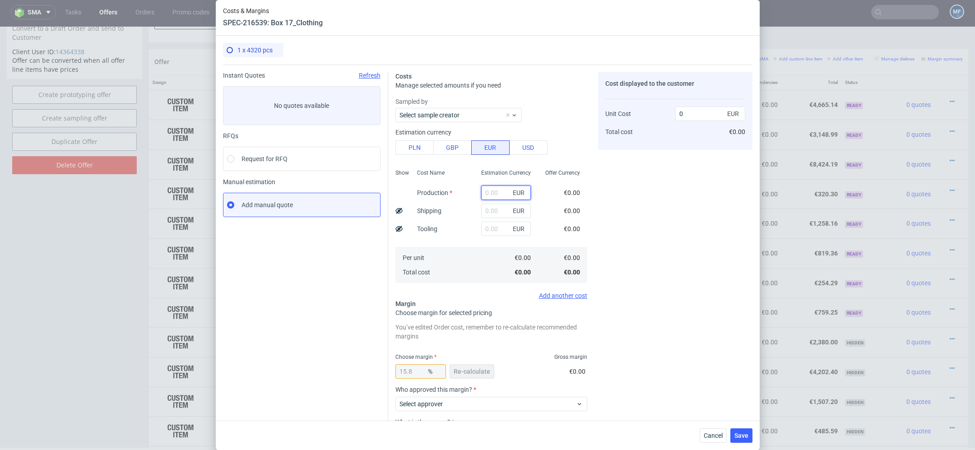
paste input "€642,98"
click at [489, 193] on input "€642,98" at bounding box center [506, 193] width 50 height 14
type input "642.98"
type input "763.63"
type input "642.98"
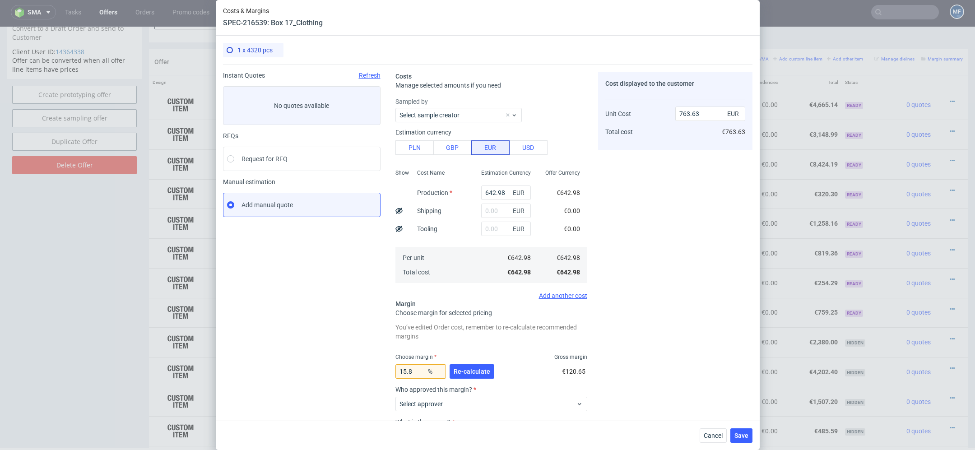
click at [677, 224] on div "Cost displayed to the customer Unit Cost Total cost 763.63 EUR €763.63" at bounding box center [675, 282] width 154 height 421
click at [463, 365] on button "Re-calculate" at bounding box center [472, 371] width 45 height 14
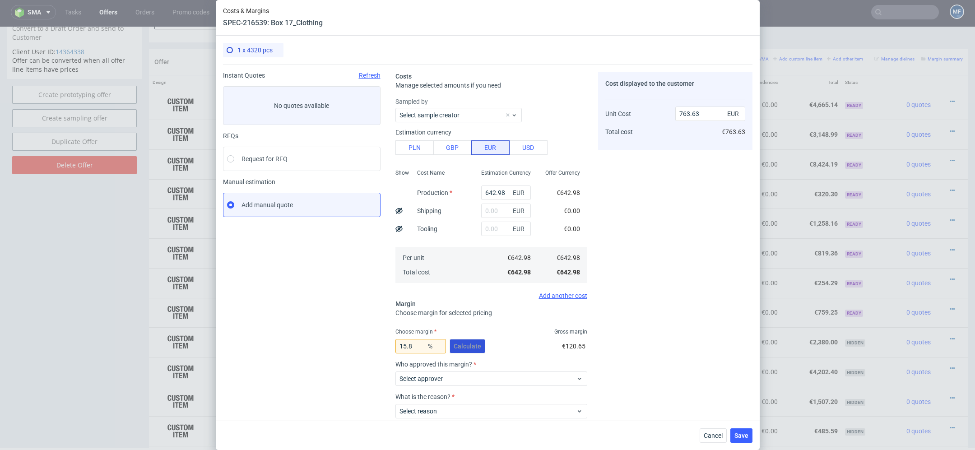
scroll to position [53, 0]
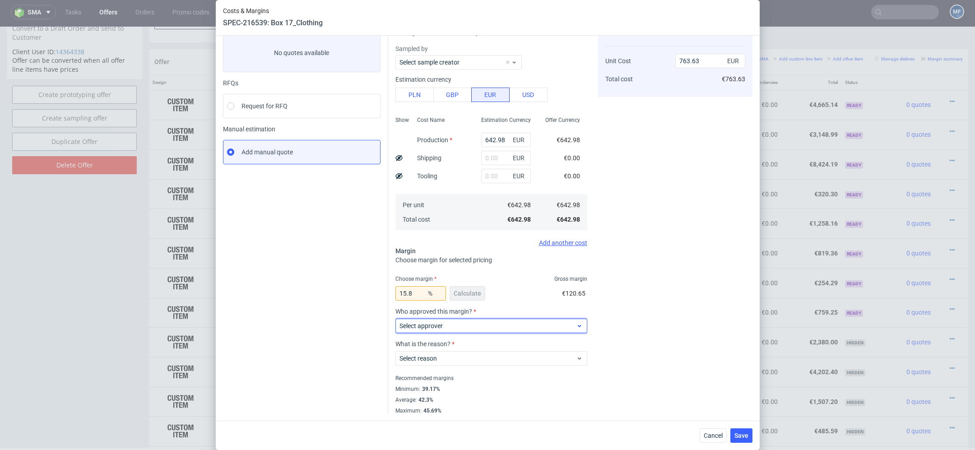
click at [440, 323] on label "Select approver" at bounding box center [421, 325] width 43 height 7
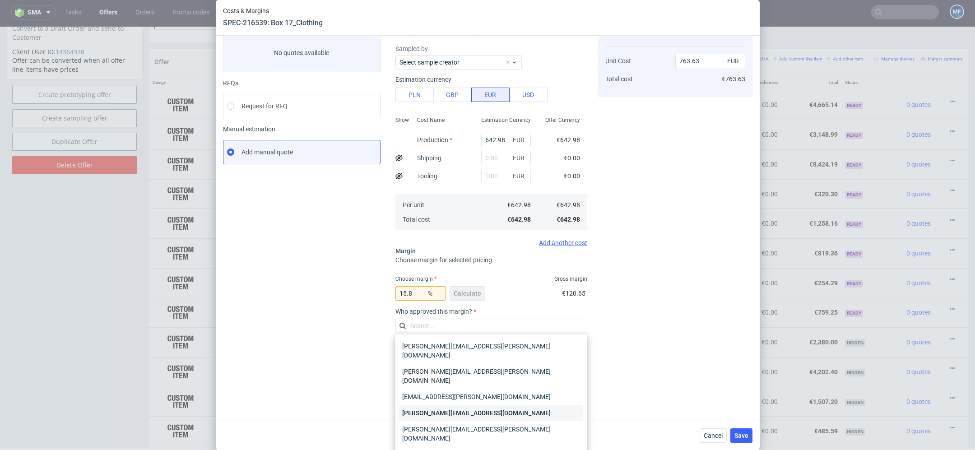
click at [454, 405] on div "[PERSON_NAME][EMAIL_ADDRESS][DOMAIN_NAME]" at bounding box center [491, 413] width 185 height 16
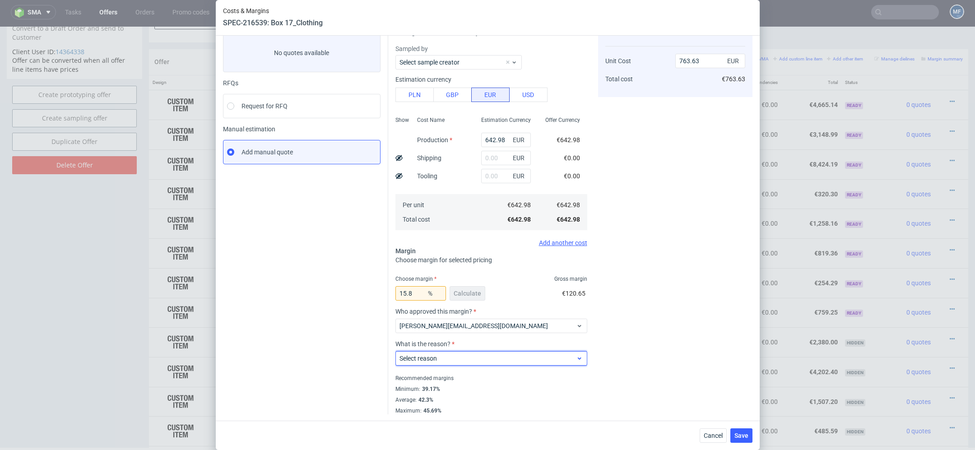
click at [438, 355] on span "Select reason" at bounding box center [488, 358] width 177 height 9
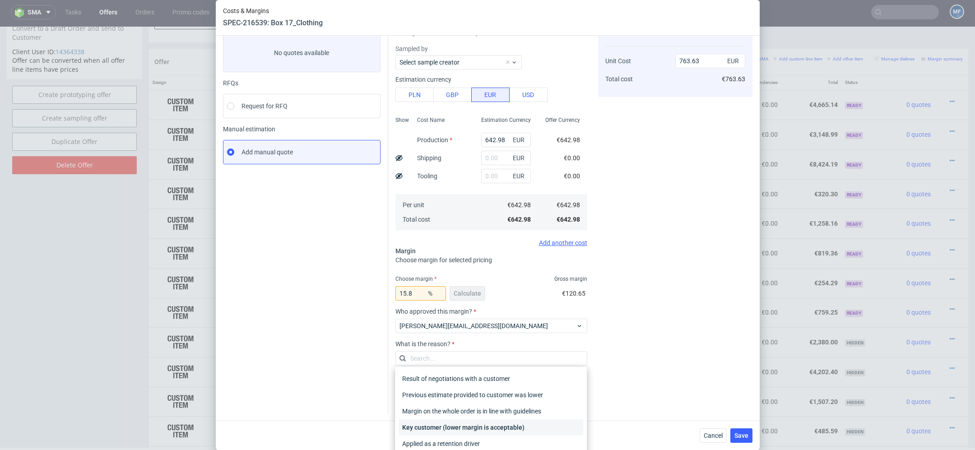
click at [458, 423] on div "Key customer (lower margin is acceptable)" at bounding box center [491, 427] width 185 height 16
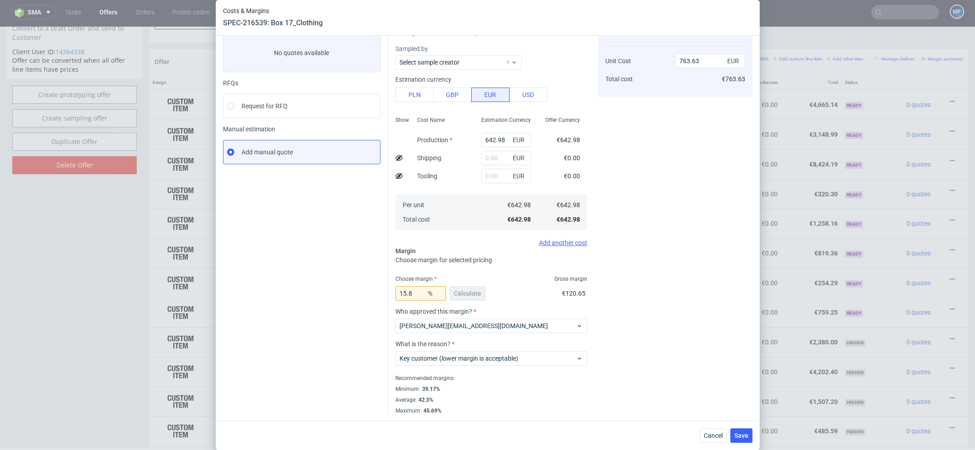
click at [651, 393] on div "Cost displayed to the customer Unit Cost Total cost 763.63 EUR €763.63" at bounding box center [675, 216] width 154 height 395
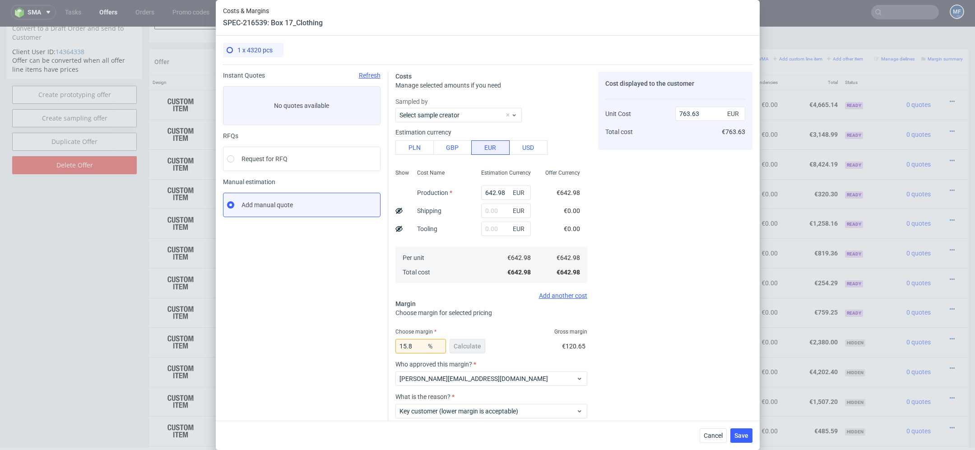
click at [730, 437] on div "Cancel Save" at bounding box center [726, 435] width 53 height 14
click at [737, 437] on span "Save" at bounding box center [742, 436] width 14 height 6
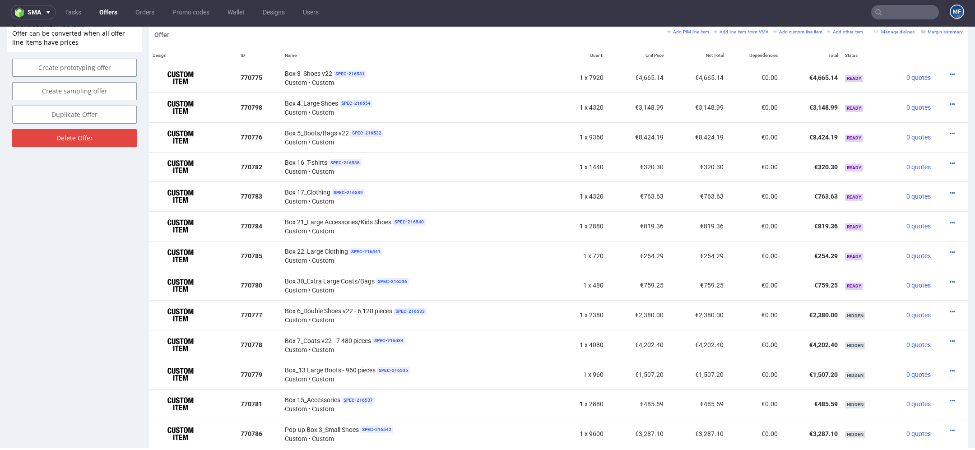
scroll to position [538, 0]
click at [950, 219] on icon at bounding box center [952, 222] width 5 height 6
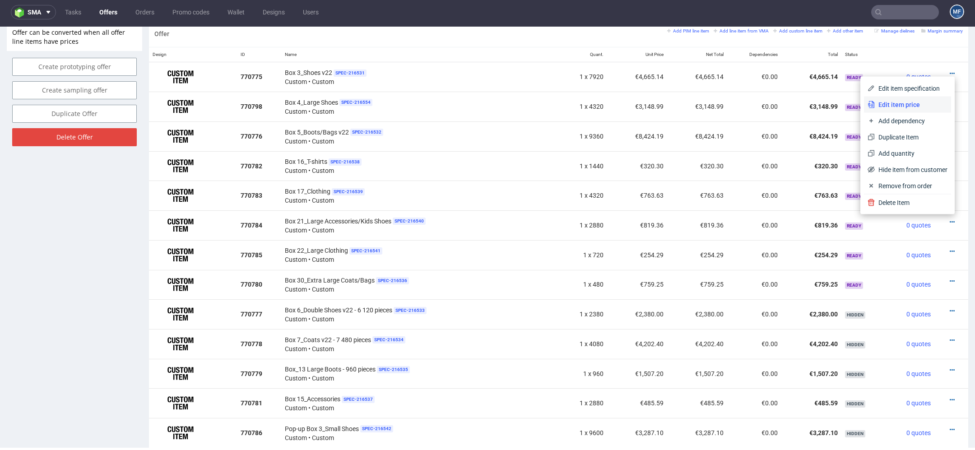
click at [895, 102] on span "Edit item price" at bounding box center [911, 104] width 73 height 9
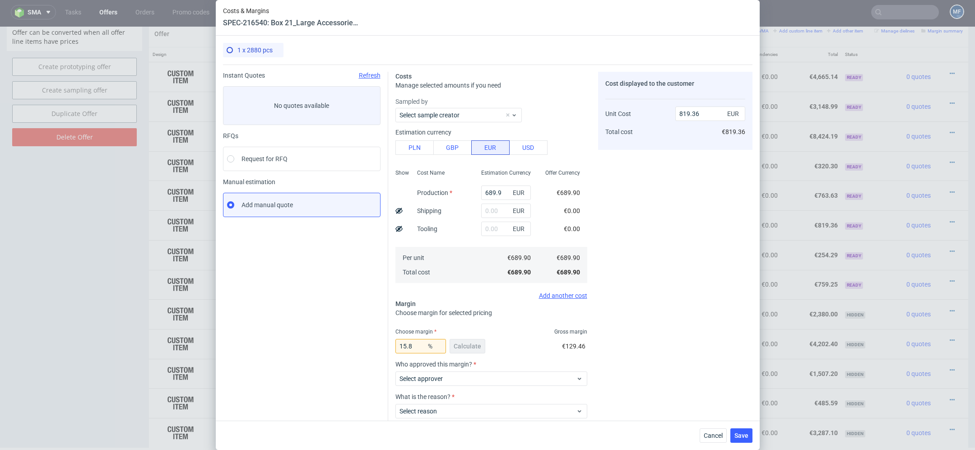
click at [487, 200] on div "689.9 EUR" at bounding box center [506, 193] width 64 height 18
click at [490, 191] on input "689.9" at bounding box center [506, 193] width 50 height 14
paste input "€965,27"
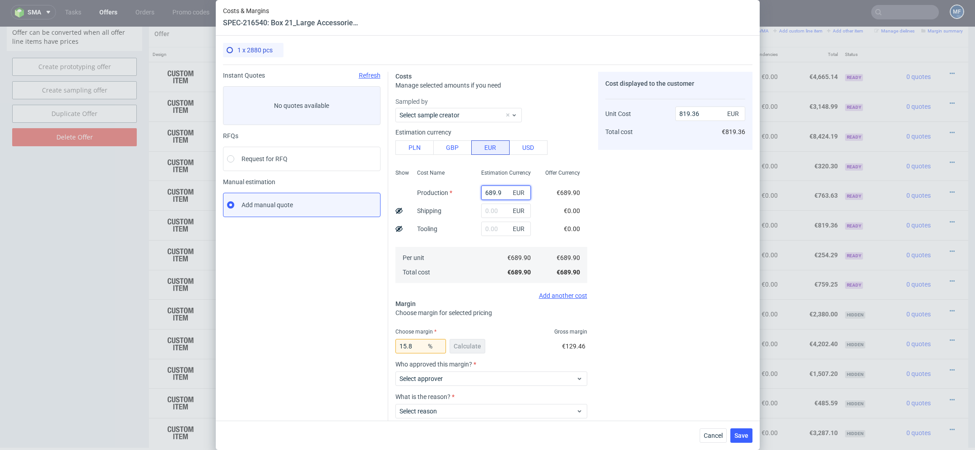
type input "€965,27"
type input "0"
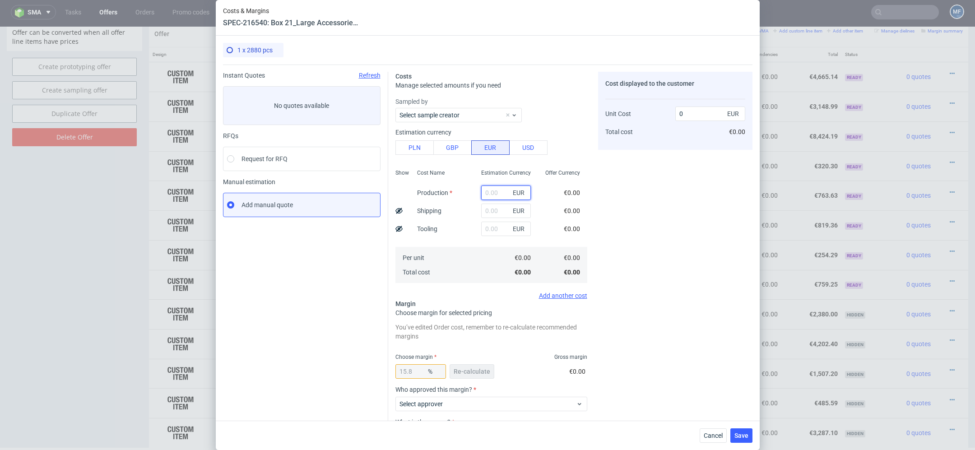
paste input "€965,27"
click at [488, 192] on input "€965,27" at bounding box center [506, 193] width 50 height 14
type input "965.27"
type input "1146.4"
type input "965.27"
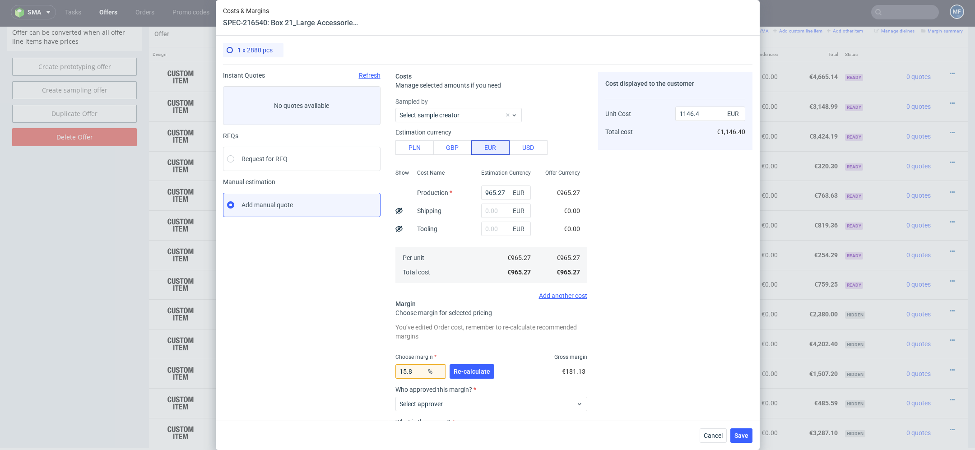
click at [570, 206] on div "€0.00" at bounding box center [572, 210] width 16 height 9
click at [467, 367] on button "Re-calculate" at bounding box center [472, 371] width 45 height 14
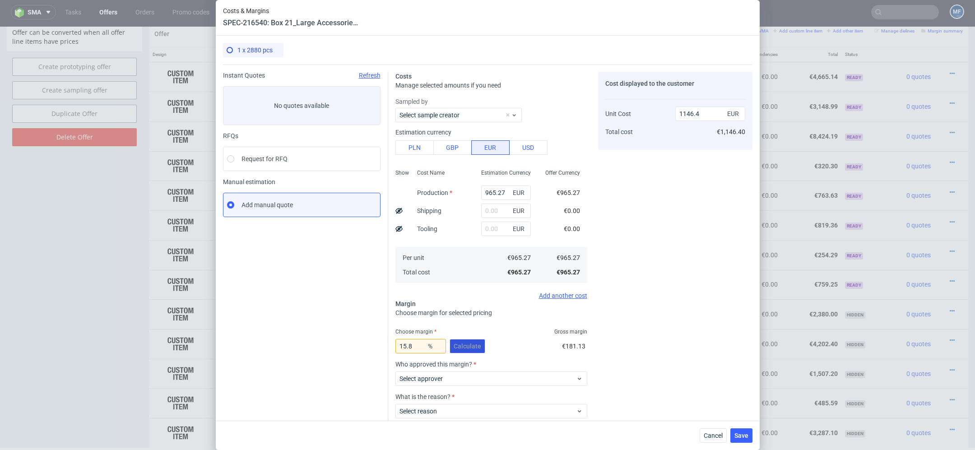
scroll to position [53, 0]
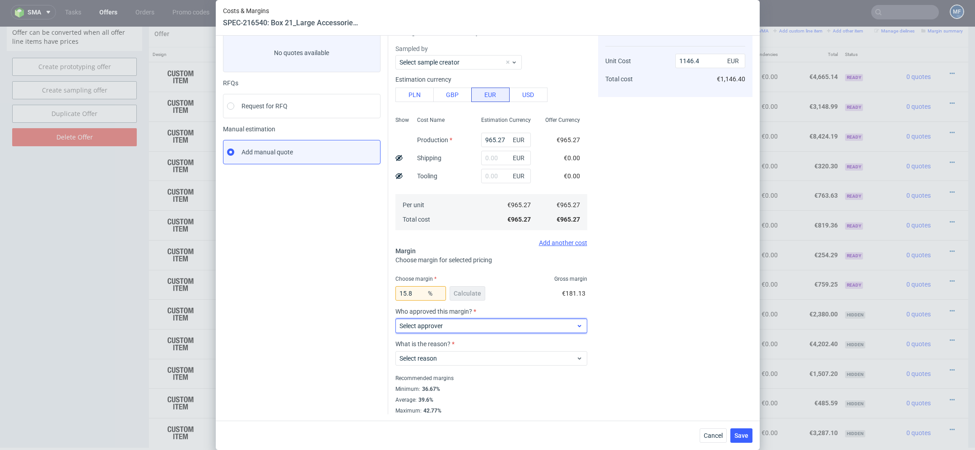
click at [448, 324] on span "Select approver" at bounding box center [488, 325] width 177 height 9
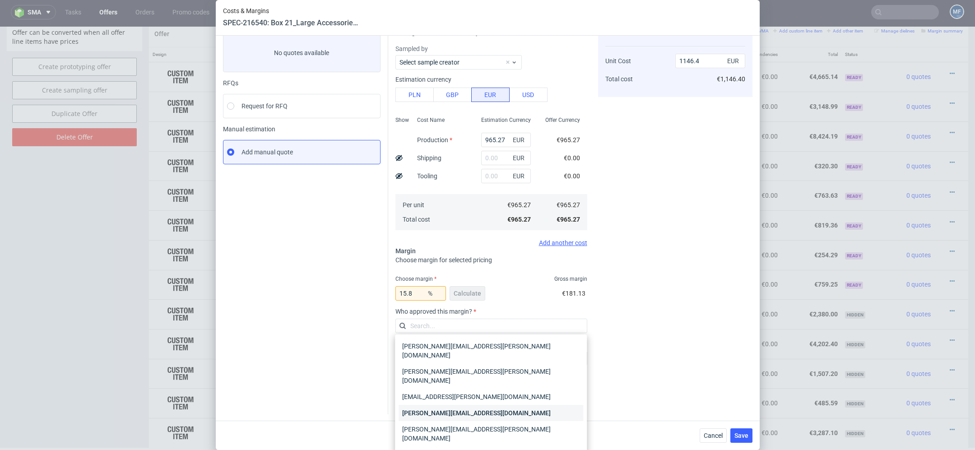
click at [458, 405] on div "[PERSON_NAME][EMAIL_ADDRESS][DOMAIN_NAME]" at bounding box center [491, 413] width 185 height 16
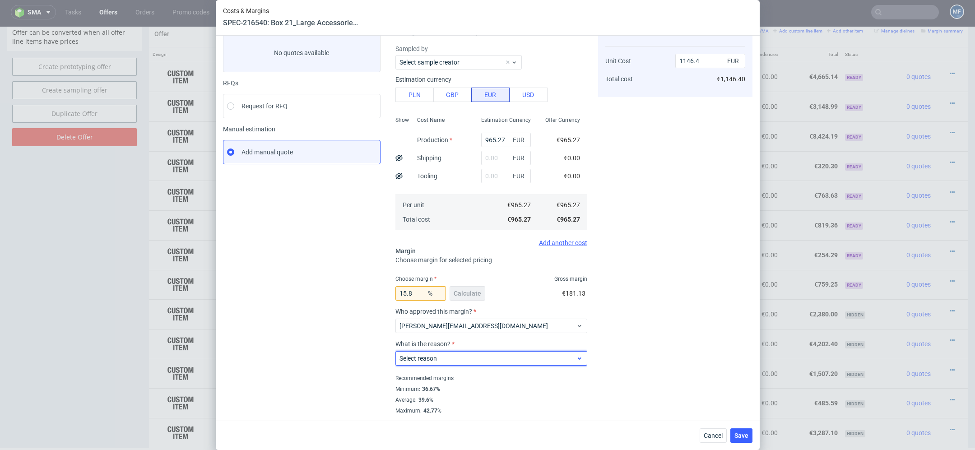
click at [454, 353] on div "Select reason" at bounding box center [491, 358] width 192 height 14
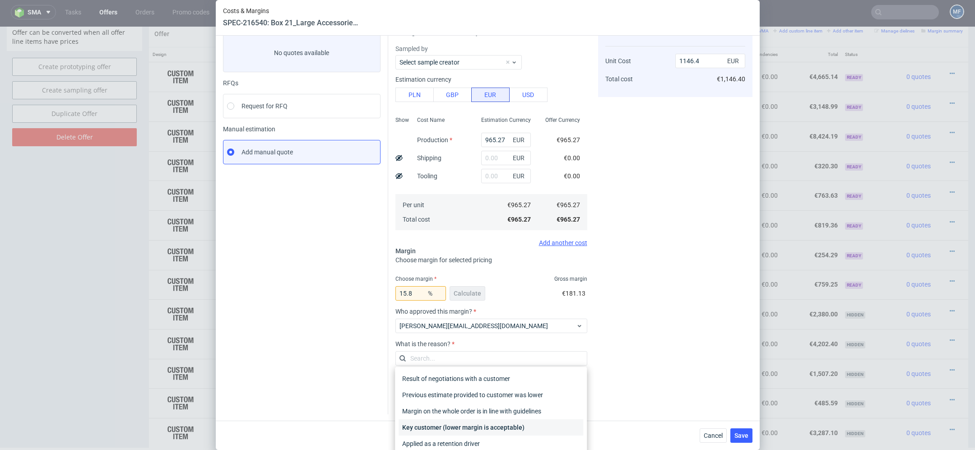
click at [456, 425] on div "Key customer (lower margin is acceptable)" at bounding box center [491, 427] width 185 height 16
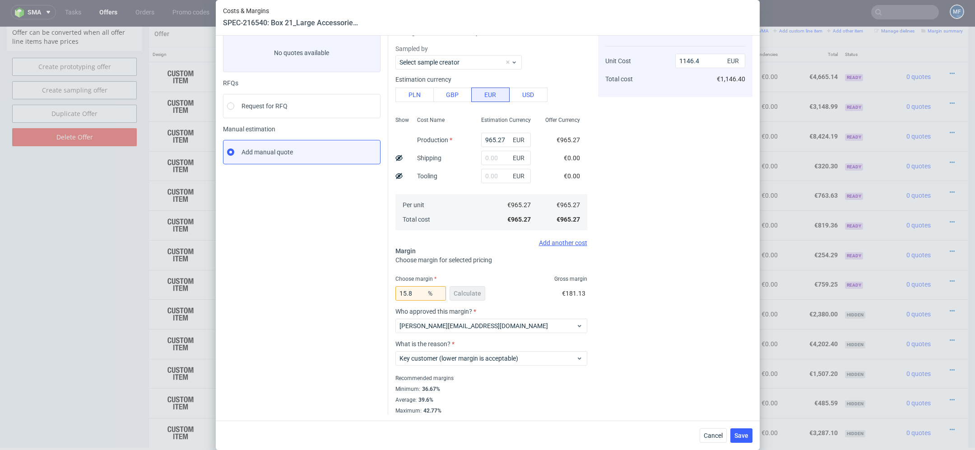
click at [631, 378] on div "Cost displayed to the customer Unit Cost Total cost 1146.4 EUR €1,146.40" at bounding box center [675, 216] width 154 height 395
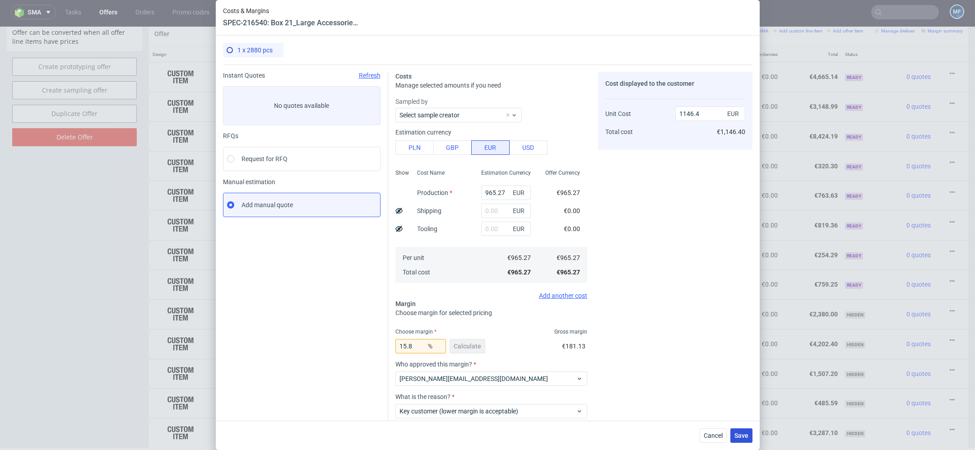
click at [743, 436] on span "Save" at bounding box center [742, 436] width 14 height 6
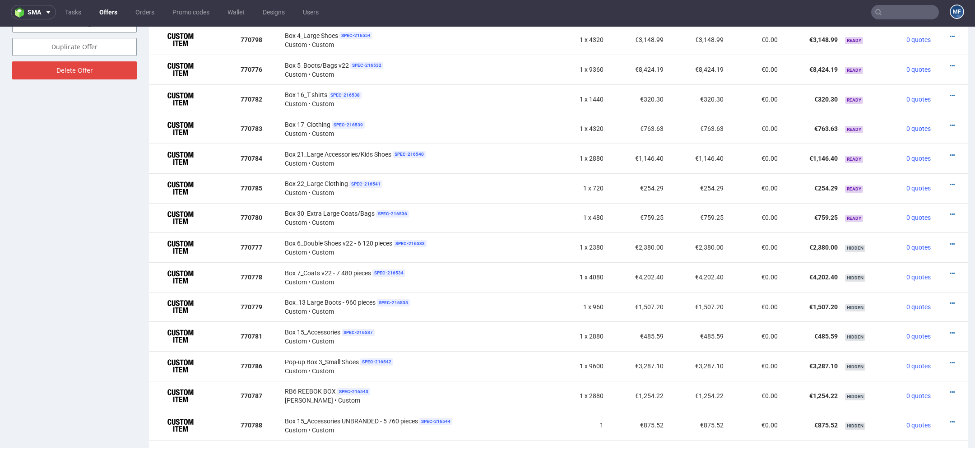
scroll to position [607, 0]
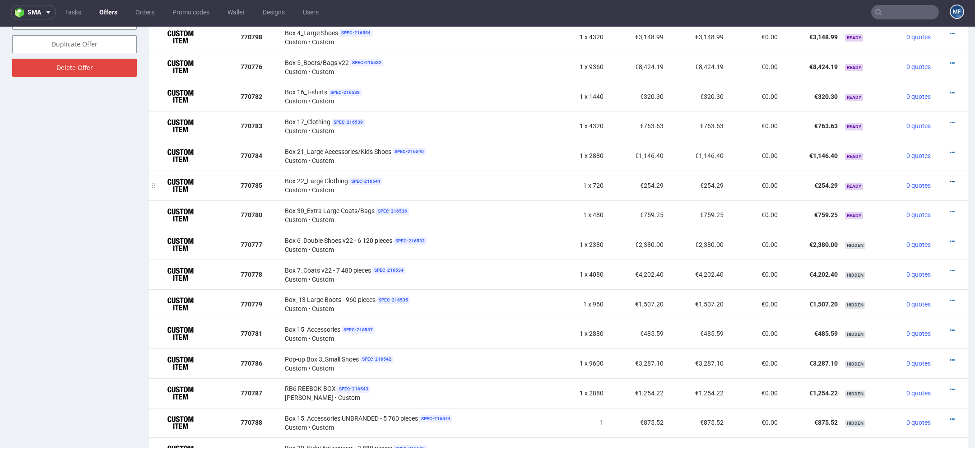
click at [950, 179] on icon at bounding box center [952, 182] width 5 height 6
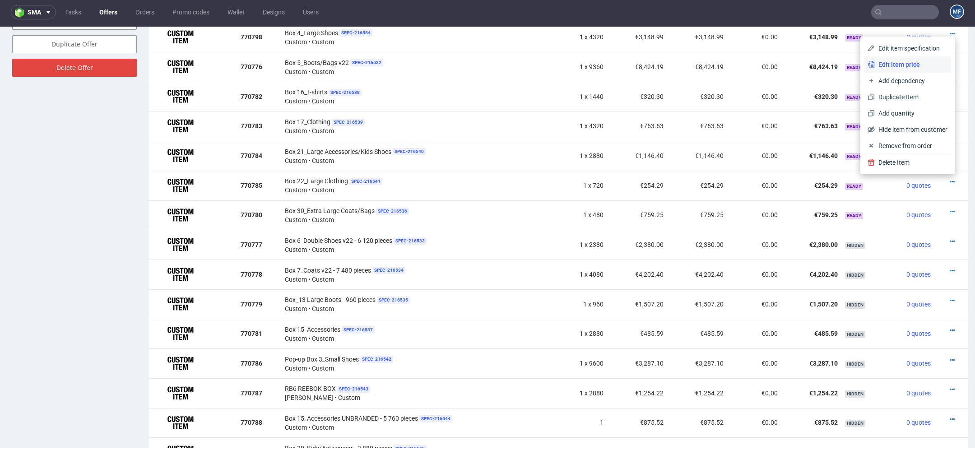
click at [880, 57] on li "Edit item price" at bounding box center [907, 64] width 87 height 16
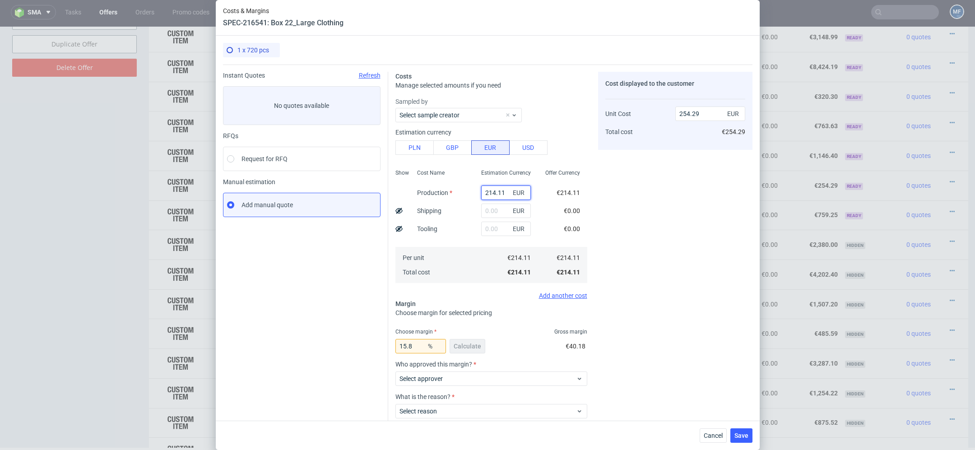
click at [497, 196] on input "214.11" at bounding box center [506, 193] width 50 height 14
paste input "€2 393,"
type input "€2 393,11"
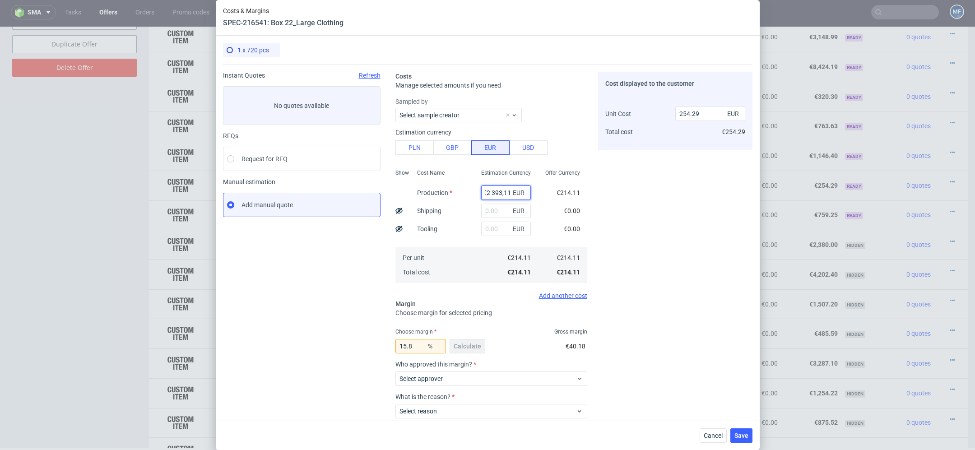
type input "0"
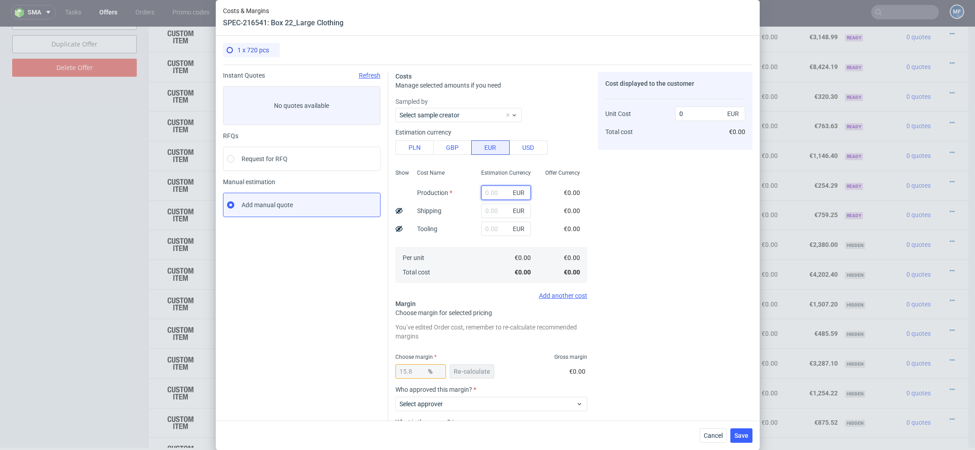
scroll to position [0, 0]
paste input "€2 393,11"
click at [492, 192] on input "€2 393,11" at bounding box center [506, 193] width 50 height 14
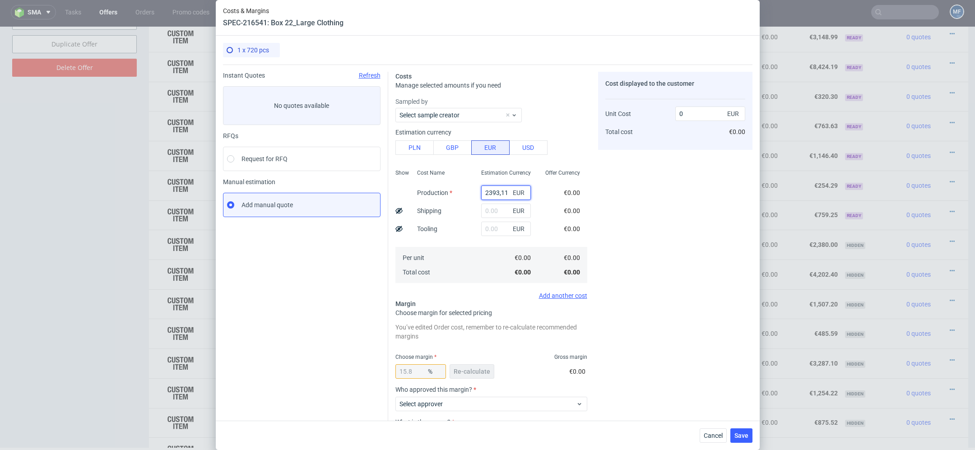
type input "2393.11"
type input "2842.17"
type input "2393.11"
click at [588, 216] on div "Costs Manage selected amounts if you need Sampled by Select sample creator Esti…" at bounding box center [570, 279] width 364 height 428
click at [476, 369] on span "Re-calculate" at bounding box center [472, 371] width 37 height 6
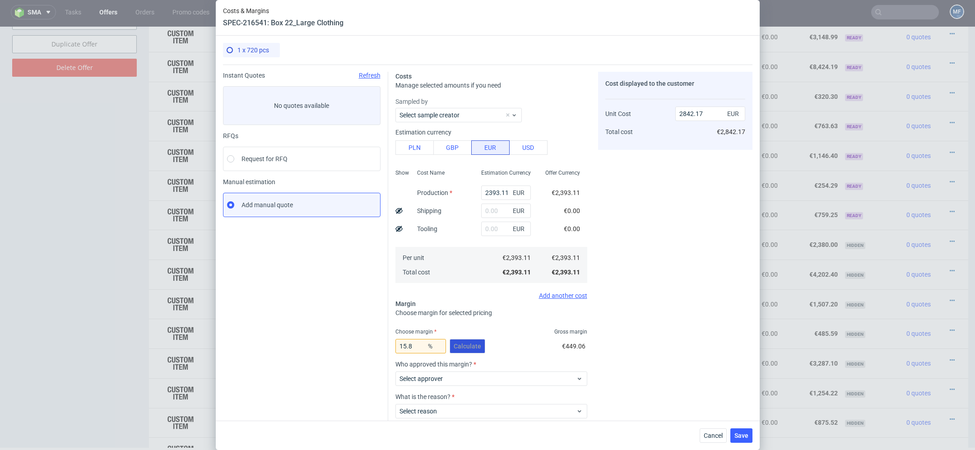
scroll to position [53, 0]
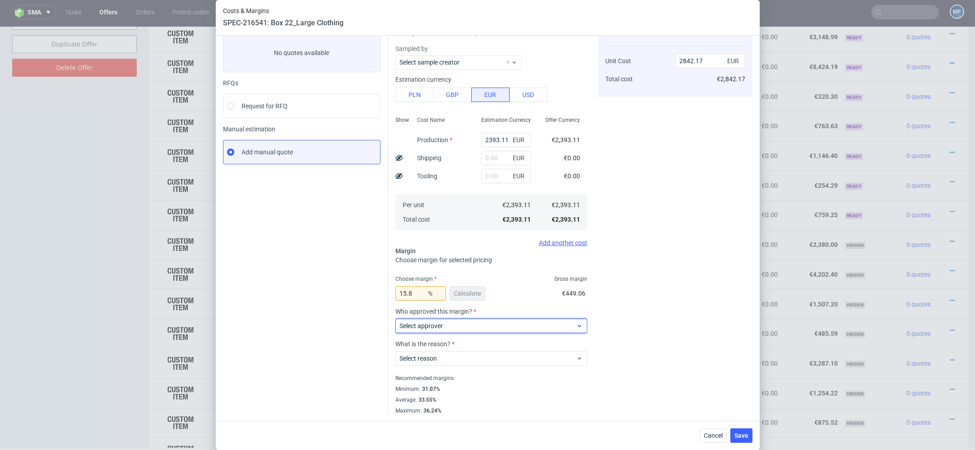
click at [458, 326] on span "Select approver" at bounding box center [488, 325] width 177 height 9
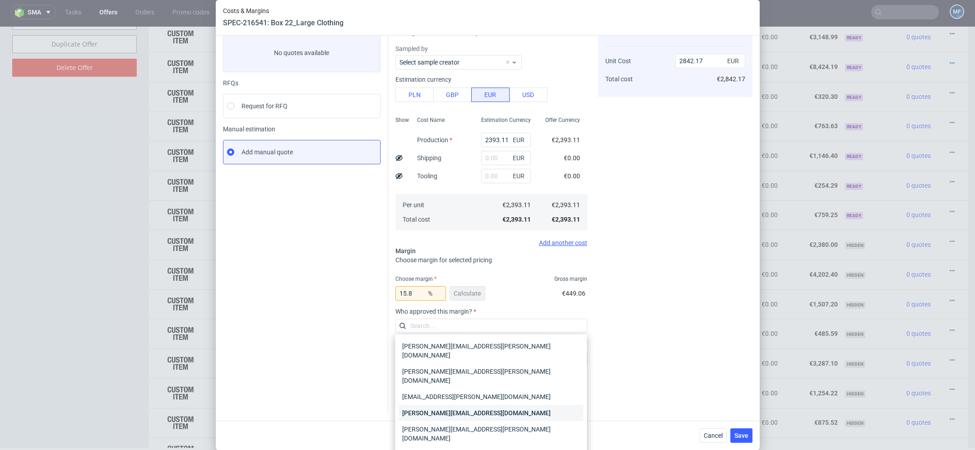
click at [461, 405] on div "[PERSON_NAME][EMAIL_ADDRESS][DOMAIN_NAME]" at bounding box center [491, 413] width 185 height 16
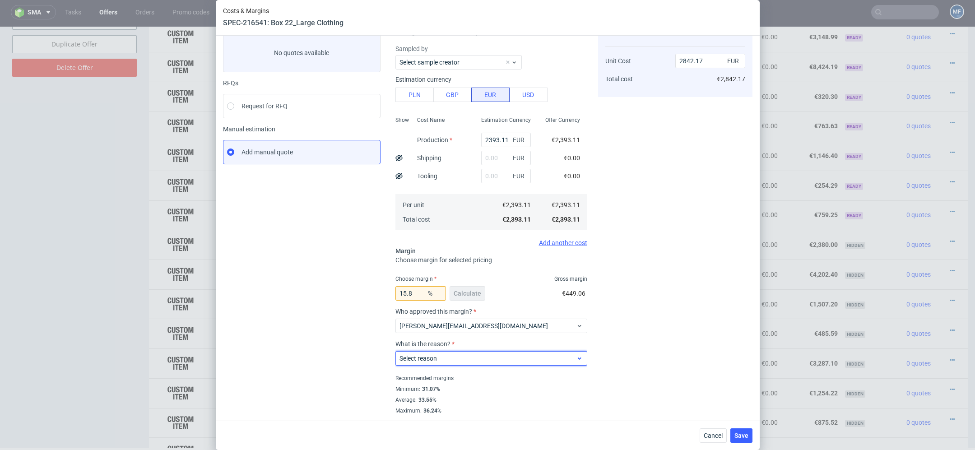
click at [458, 357] on span "Select reason" at bounding box center [488, 358] width 177 height 9
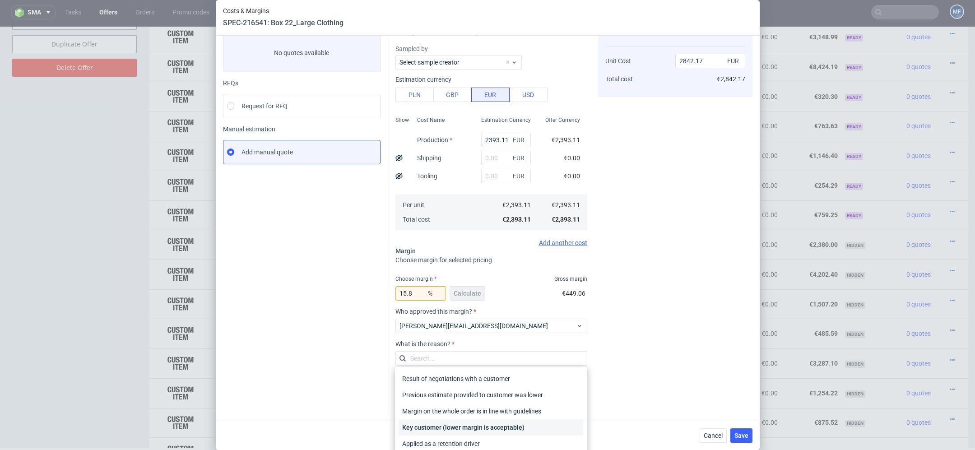
click at [471, 426] on div "Key customer (lower margin is acceptable)" at bounding box center [491, 427] width 185 height 16
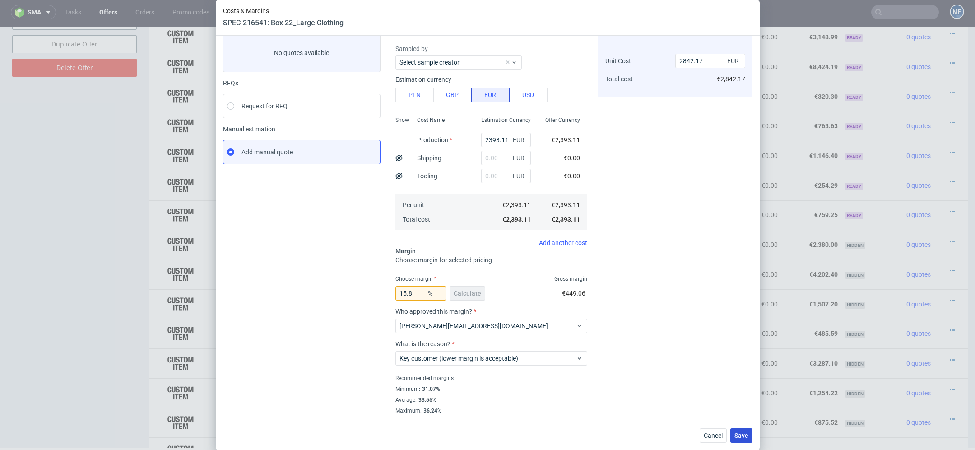
click at [740, 435] on span "Save" at bounding box center [742, 436] width 14 height 6
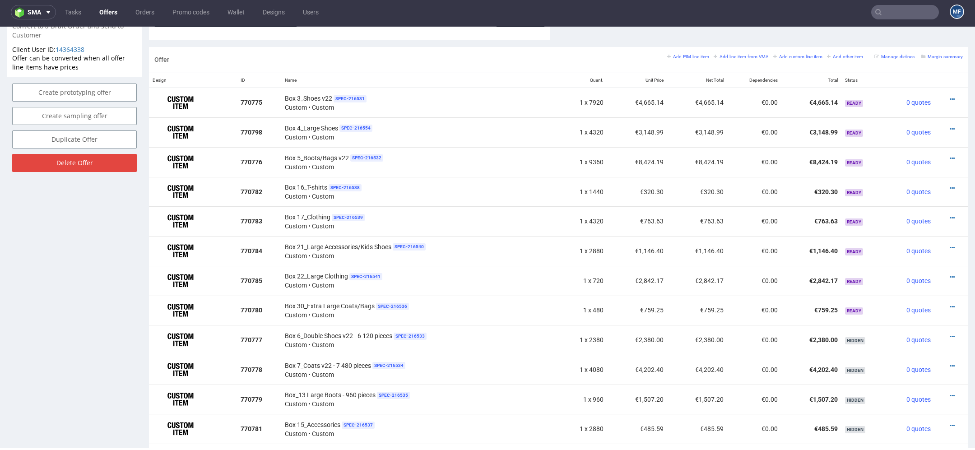
scroll to position [527, 0]
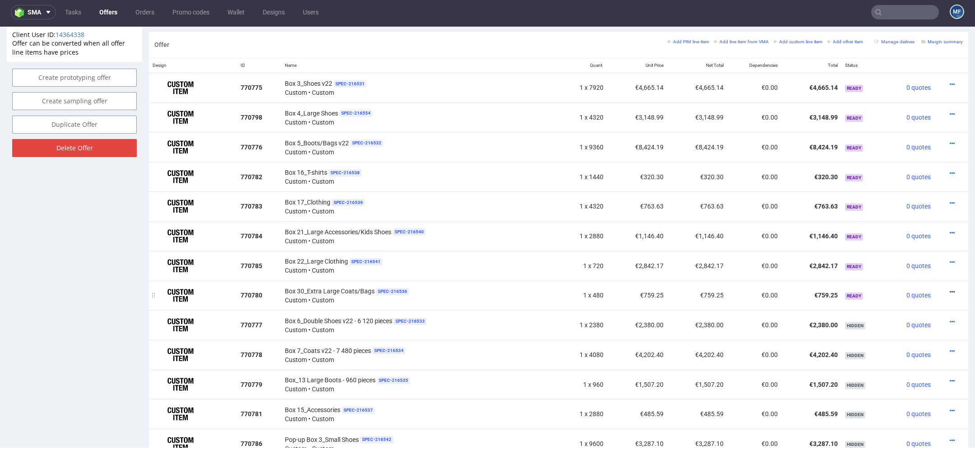
click at [950, 291] on icon at bounding box center [952, 292] width 5 height 6
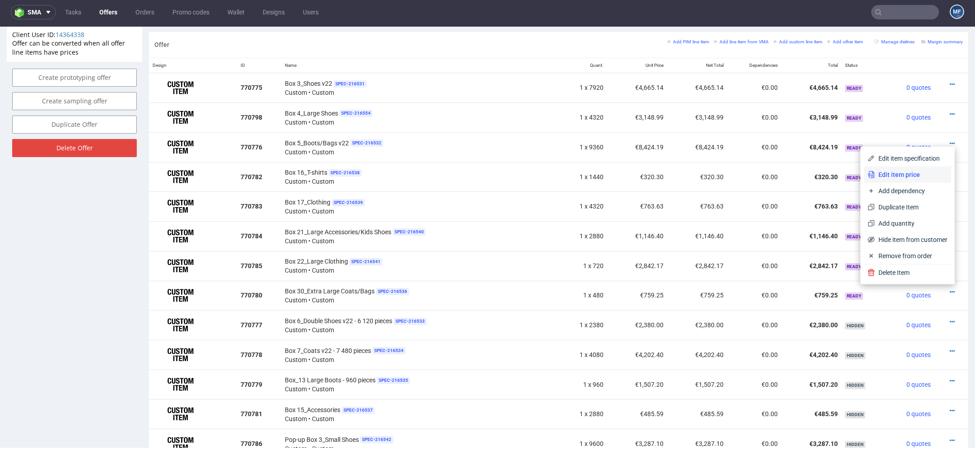
click at [904, 172] on span "Edit item price" at bounding box center [911, 174] width 73 height 9
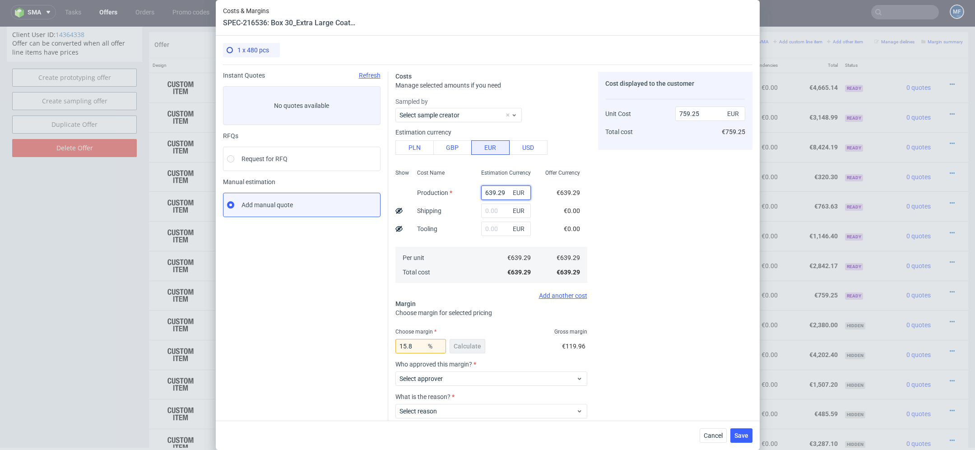
click at [498, 188] on input "639.29" at bounding box center [506, 193] width 50 height 14
click at [516, 192] on span "EUR" at bounding box center [520, 192] width 18 height 13
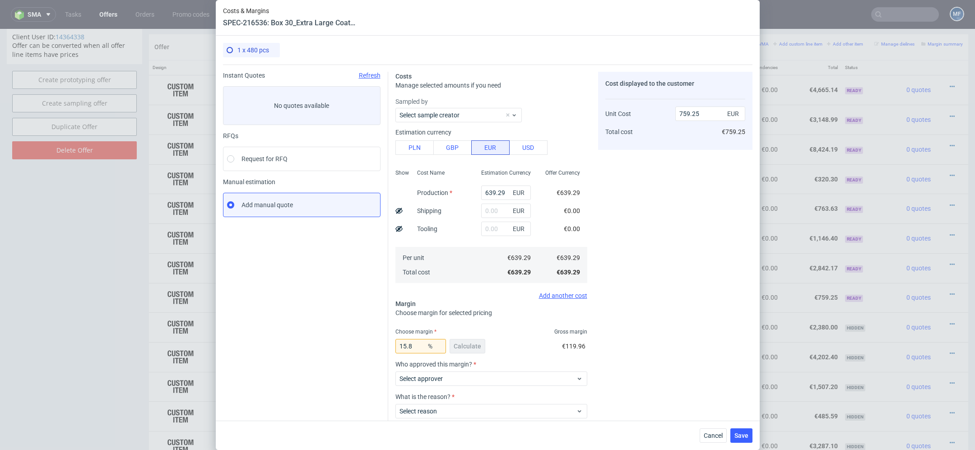
scroll to position [3, 0]
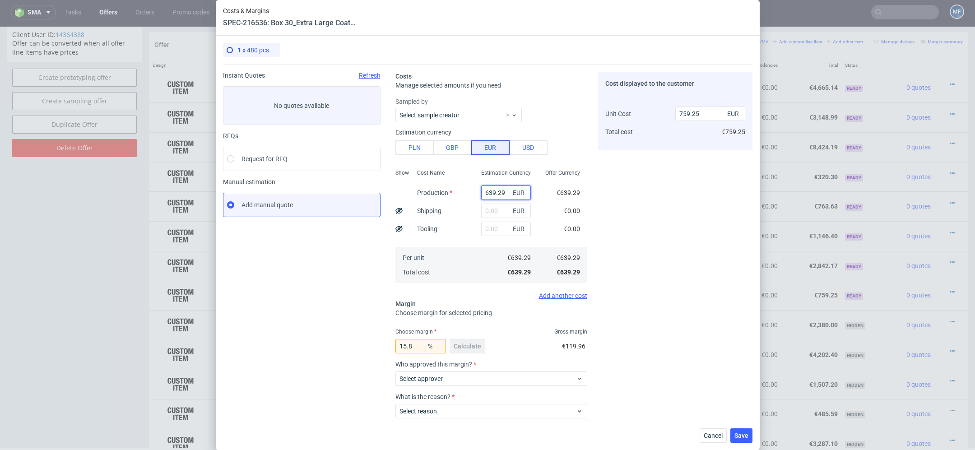
drag, startPoint x: 507, startPoint y: 192, endPoint x: 429, endPoint y: 189, distance: 77.3
click at [429, 189] on div "Show Cost Name Production Shipping Tooling Per unit Total cost Estimation Curre…" at bounding box center [491, 225] width 192 height 119
paste input "€277,01"
type input "€277,01"
type input "0"
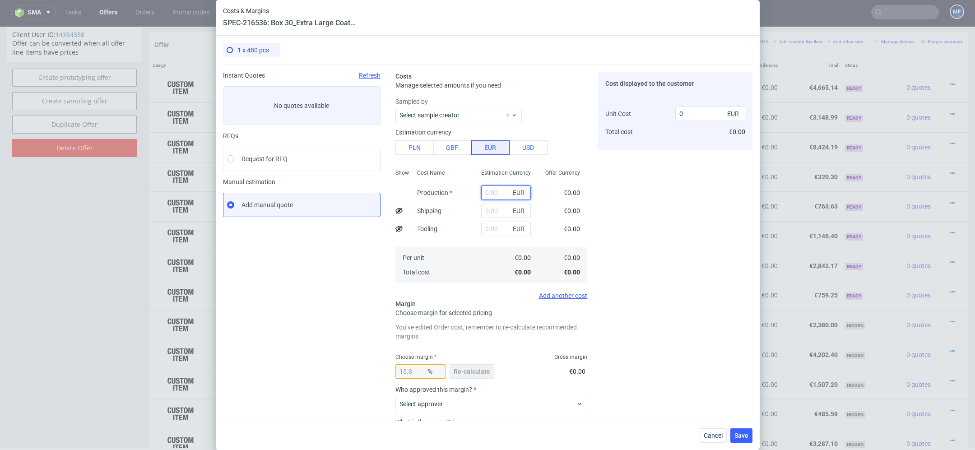
paste input "€277,01"
click at [489, 193] on input "€277,01" at bounding box center [506, 193] width 50 height 14
type input "277.01"
type input "328.99"
type input "277.01"
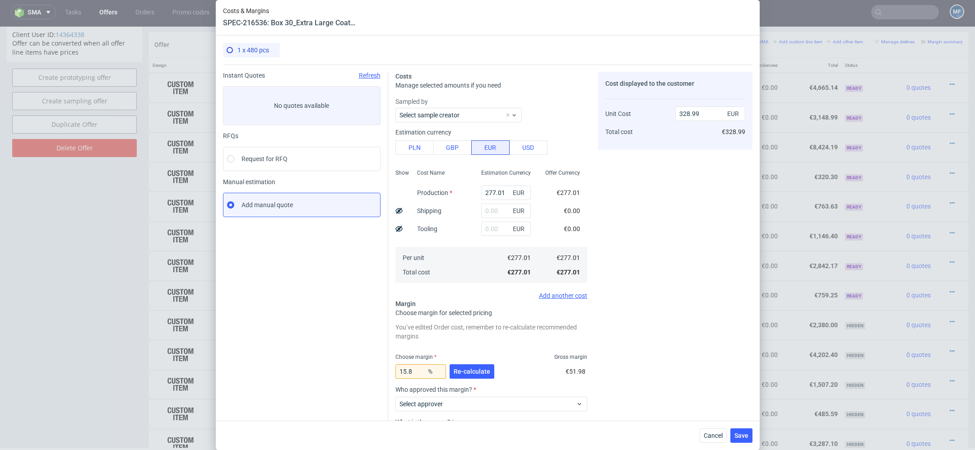
click at [595, 231] on div "Costs Manage selected amounts if you need Sampled by Select sample creator Esti…" at bounding box center [570, 279] width 364 height 428
click at [471, 371] on span "Re-calculate" at bounding box center [472, 371] width 37 height 6
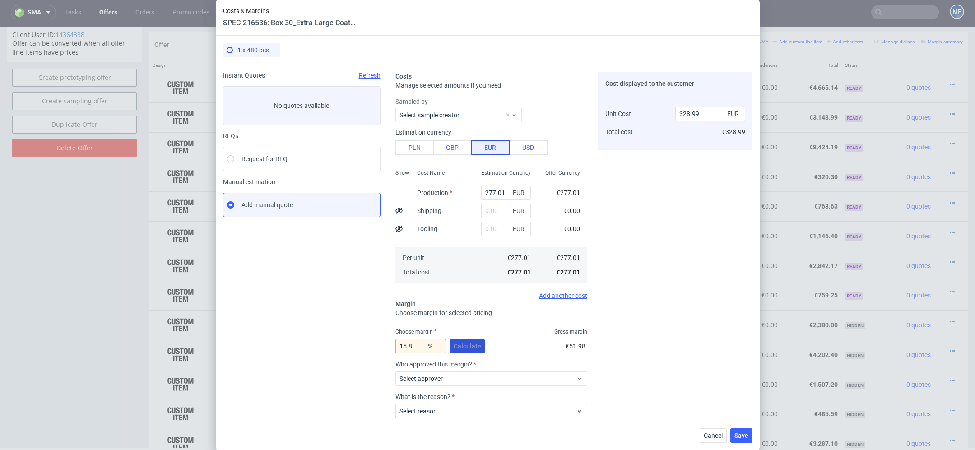
scroll to position [53, 0]
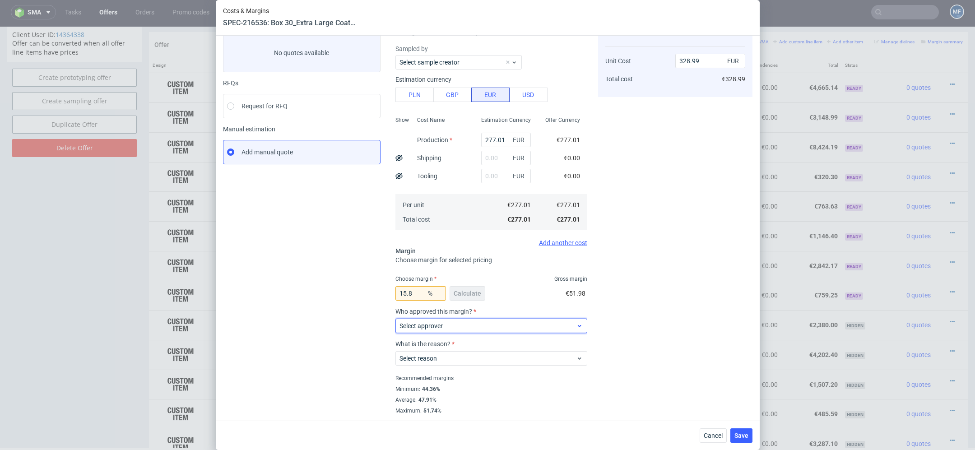
click at [453, 328] on span "Select approver" at bounding box center [488, 325] width 177 height 9
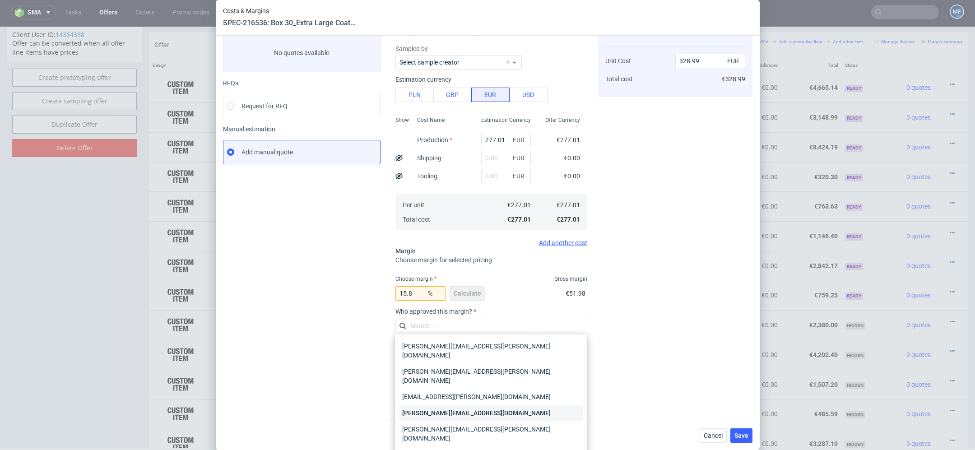
click at [459, 405] on div "[PERSON_NAME][EMAIL_ADDRESS][DOMAIN_NAME]" at bounding box center [491, 413] width 185 height 16
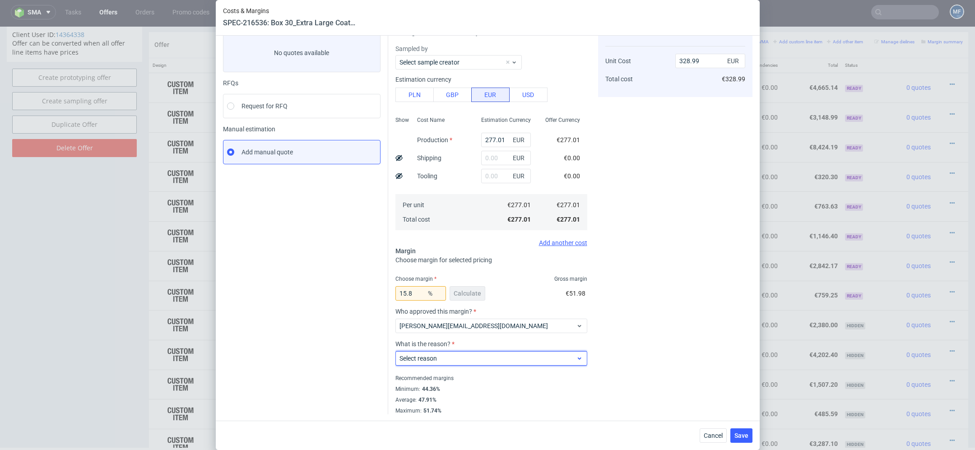
click at [486, 356] on span "Select reason" at bounding box center [488, 358] width 177 height 9
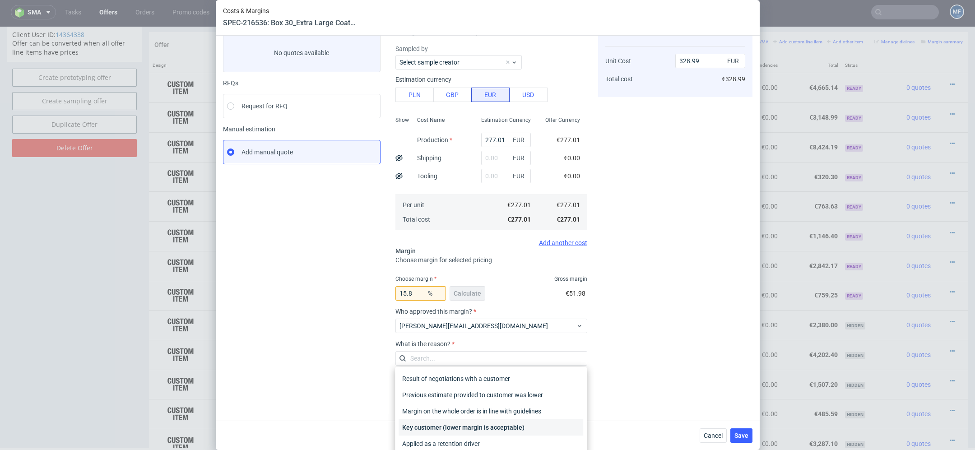
click at [484, 426] on div "Key customer (lower margin is acceptable)" at bounding box center [491, 427] width 185 height 16
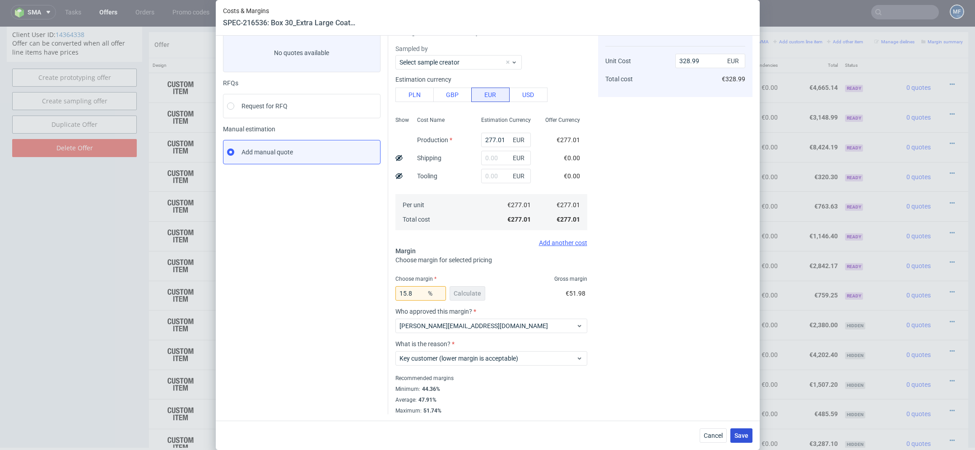
click at [740, 436] on span "Save" at bounding box center [742, 436] width 14 height 6
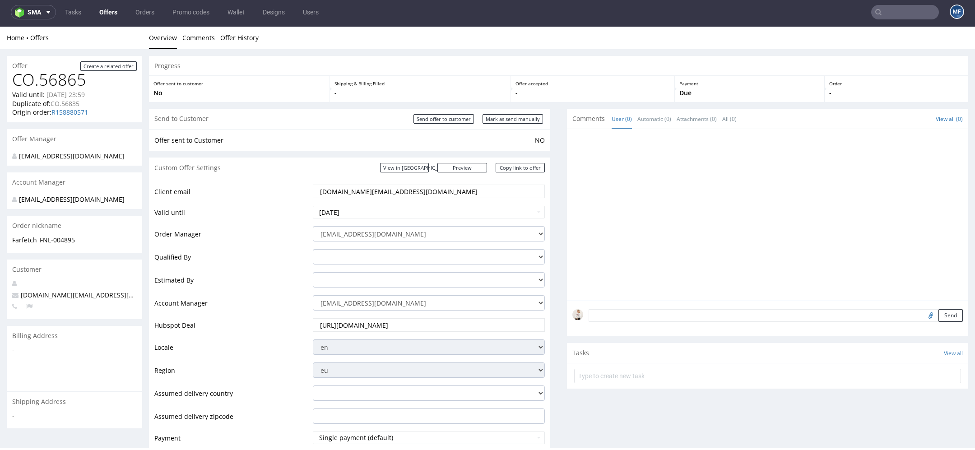
scroll to position [0, 0]
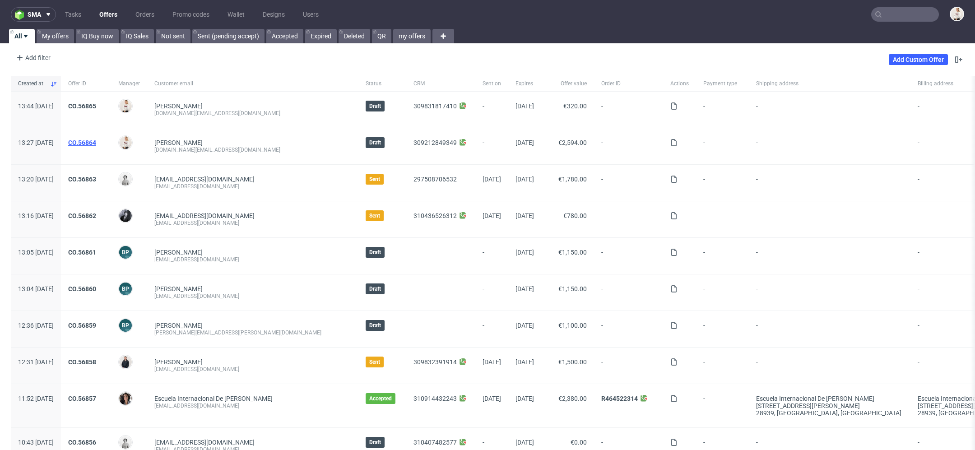
click at [96, 139] on link "CO.56864" at bounding box center [82, 142] width 28 height 7
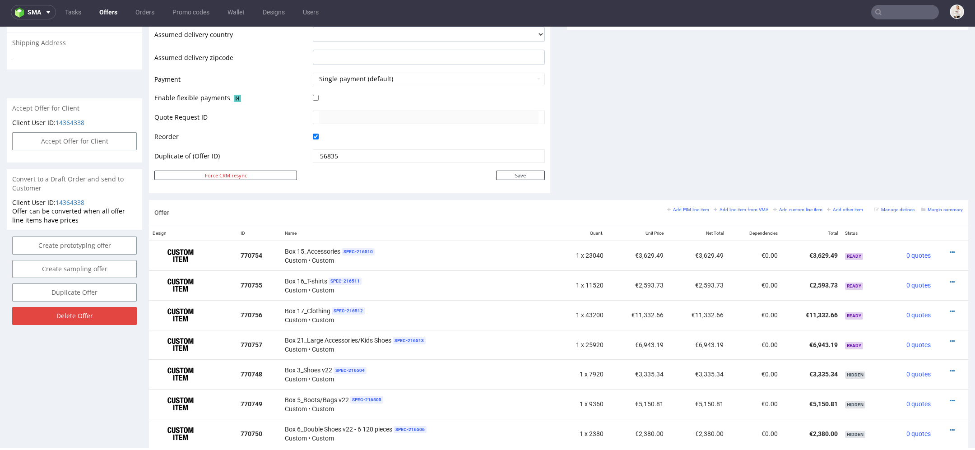
scroll to position [367, 0]
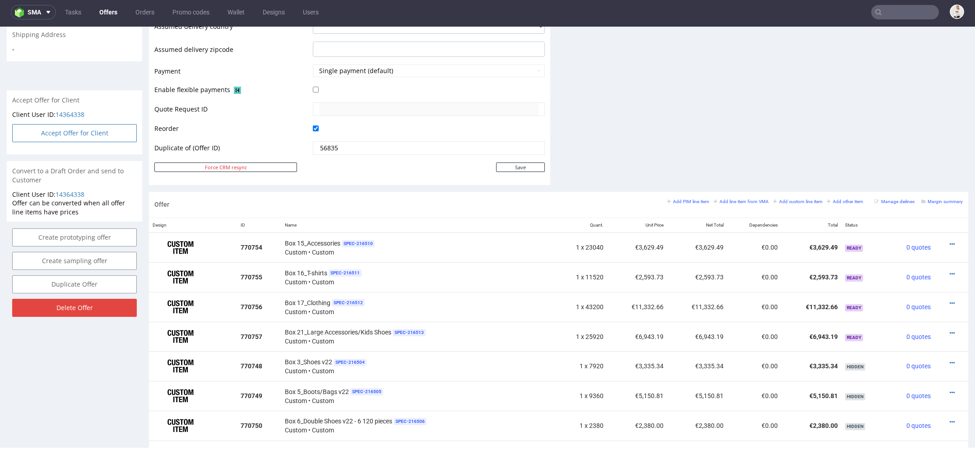
click at [109, 141] on button "Accept Offer for Client" at bounding box center [74, 133] width 125 height 18
select select "166"
select select "2380"
select select "b2b"
select select "110"
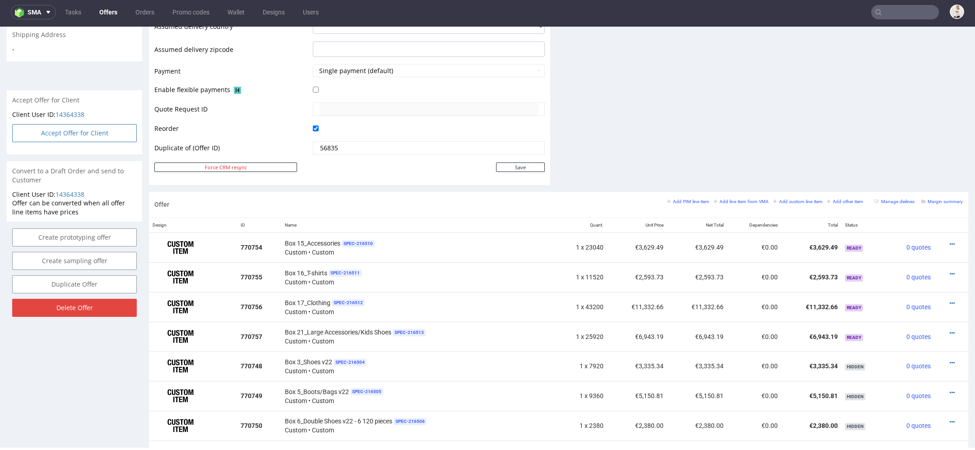
select select "1488"
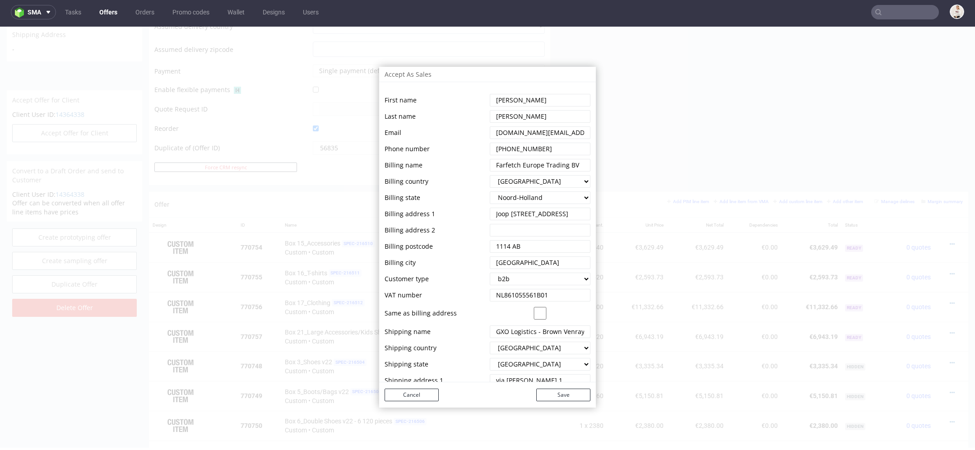
scroll to position [55, 0]
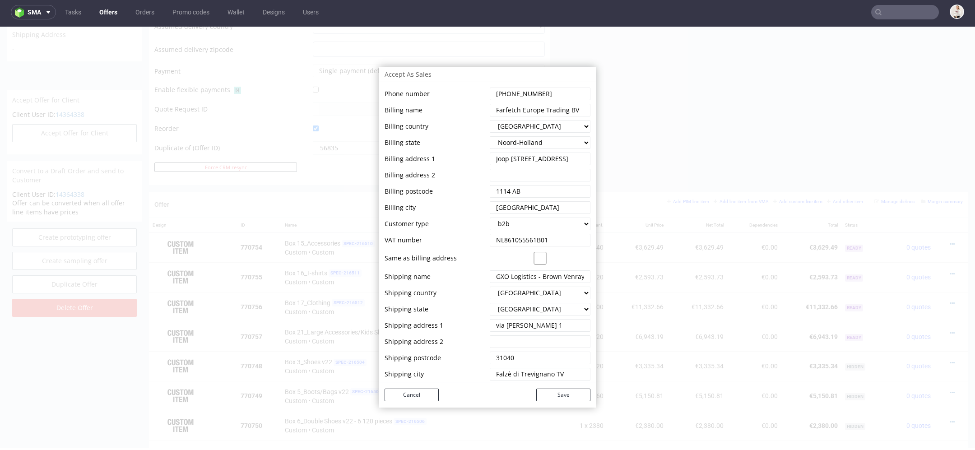
click at [533, 292] on select "--- [GEOGRAPHIC_DATA] [GEOGRAPHIC_DATA] [GEOGRAPHIC_DATA] [GEOGRAPHIC_DATA] [GE…" at bounding box center [540, 293] width 101 height 13
click at [490, 287] on select "--- [GEOGRAPHIC_DATA] [GEOGRAPHIC_DATA] [GEOGRAPHIC_DATA] [GEOGRAPHIC_DATA] [GE…" at bounding box center [540, 293] width 101 height 13
click at [525, 297] on select "--- [GEOGRAPHIC_DATA] [GEOGRAPHIC_DATA] [GEOGRAPHIC_DATA] [GEOGRAPHIC_DATA] [GE…" at bounding box center [540, 293] width 101 height 13
select select "183"
click at [490, 287] on select "--- [GEOGRAPHIC_DATA] [GEOGRAPHIC_DATA] [GEOGRAPHIC_DATA] [GEOGRAPHIC_DATA] [GE…" at bounding box center [540, 293] width 101 height 13
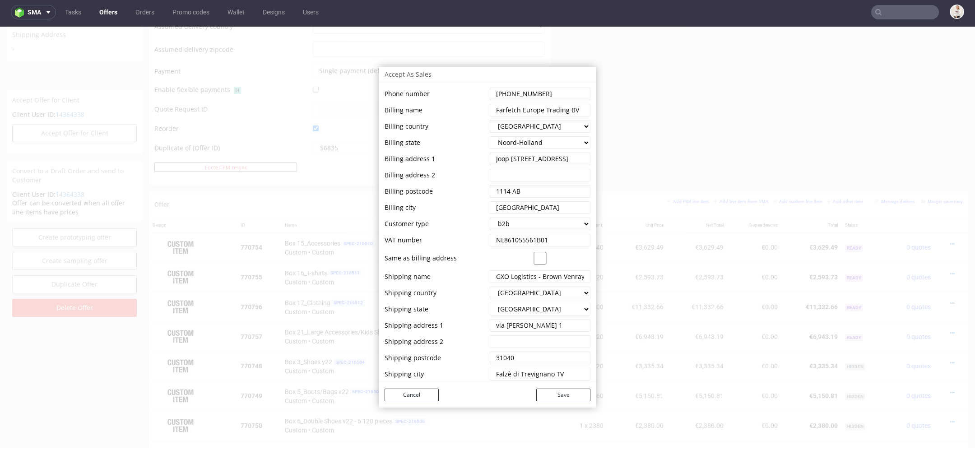
select select "---"
click at [535, 293] on select "--- [GEOGRAPHIC_DATA] [GEOGRAPHIC_DATA] [GEOGRAPHIC_DATA] [GEOGRAPHIC_DATA] [GE…" at bounding box center [540, 293] width 101 height 13
select select "110"
click at [490, 287] on select "--- [GEOGRAPHIC_DATA] [GEOGRAPHIC_DATA] [GEOGRAPHIC_DATA] [GEOGRAPHIC_DATA] [GE…" at bounding box center [540, 293] width 101 height 13
select select "1488"
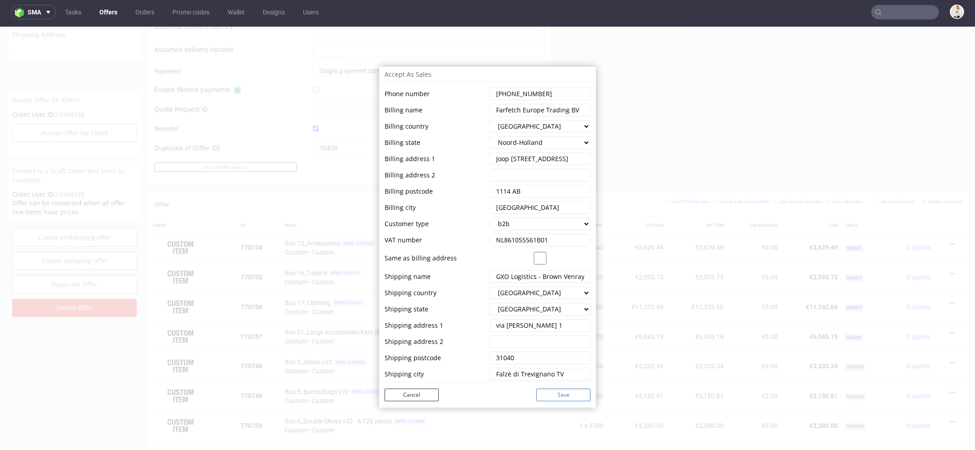
click at [561, 398] on button "Save" at bounding box center [563, 395] width 54 height 13
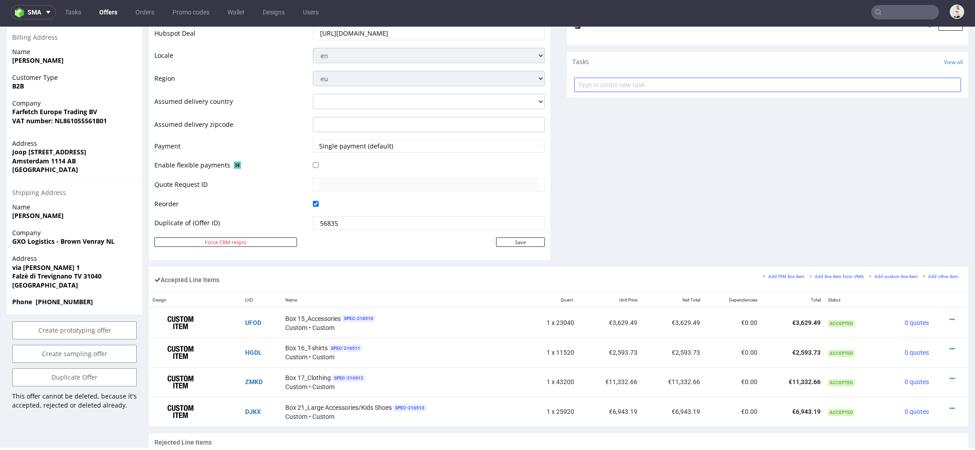
scroll to position [298, 0]
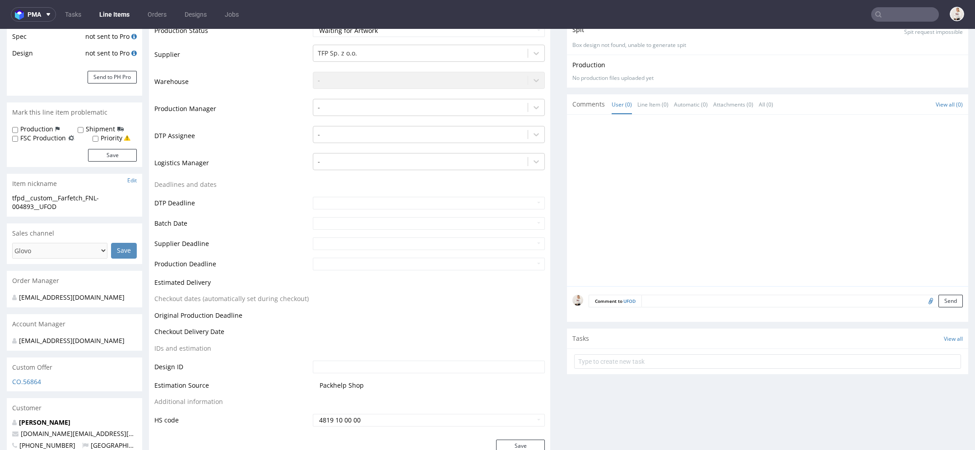
scroll to position [170, 0]
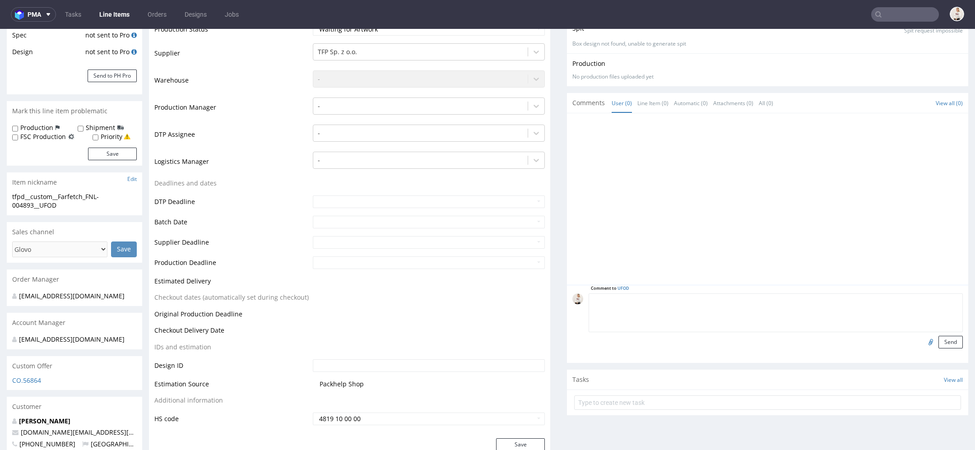
click at [675, 303] on textarea at bounding box center [776, 312] width 374 height 39
type textarea "S"
type textarea "dostawa: [GEOGRAPHIC_DATA]"
click at [939, 341] on button "Send" at bounding box center [951, 342] width 24 height 13
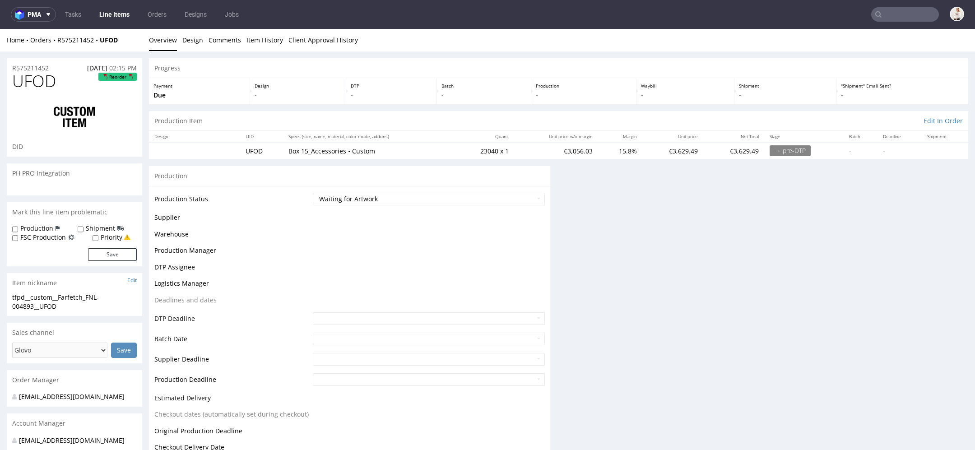
scroll to position [0, 0]
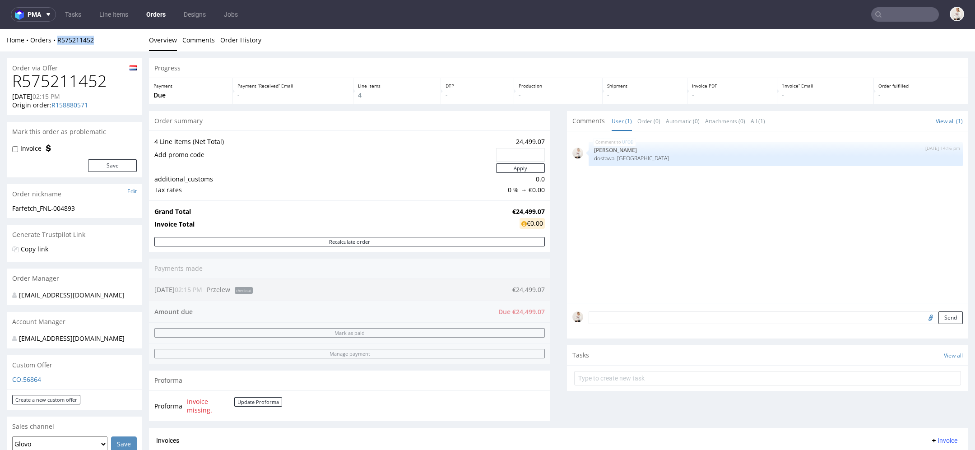
drag, startPoint x: 99, startPoint y: 42, endPoint x: 58, endPoint y: 44, distance: 41.1
click at [58, 44] on div "Home Orders R575211452" at bounding box center [74, 40] width 135 height 9
copy link "R575211452"
drag, startPoint x: 96, startPoint y: 38, endPoint x: 55, endPoint y: 42, distance: 41.7
click at [54, 42] on div "Home Orders R575211452" at bounding box center [74, 40] width 135 height 9
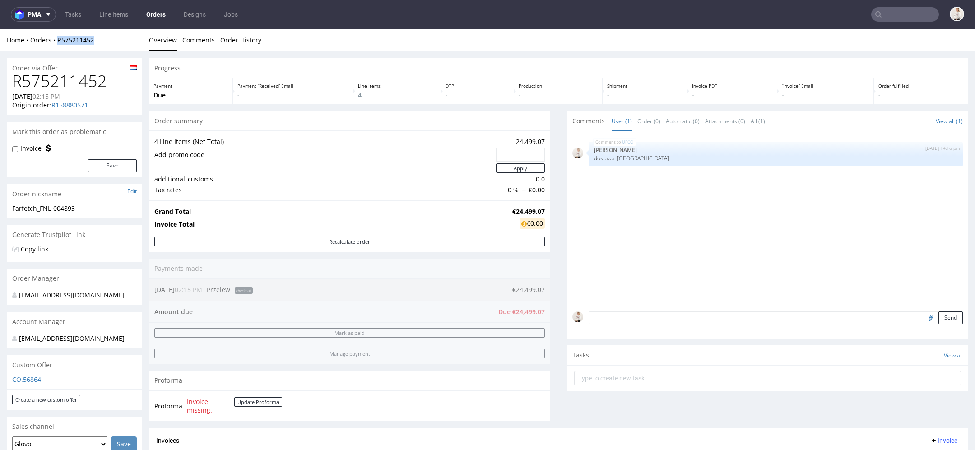
drag, startPoint x: 97, startPoint y: 43, endPoint x: 56, endPoint y: 44, distance: 41.1
click at [56, 44] on div "Home Orders R575211452" at bounding box center [74, 40] width 135 height 9
copy link "R575211452"
click at [891, 19] on input "text" at bounding box center [905, 14] width 68 height 14
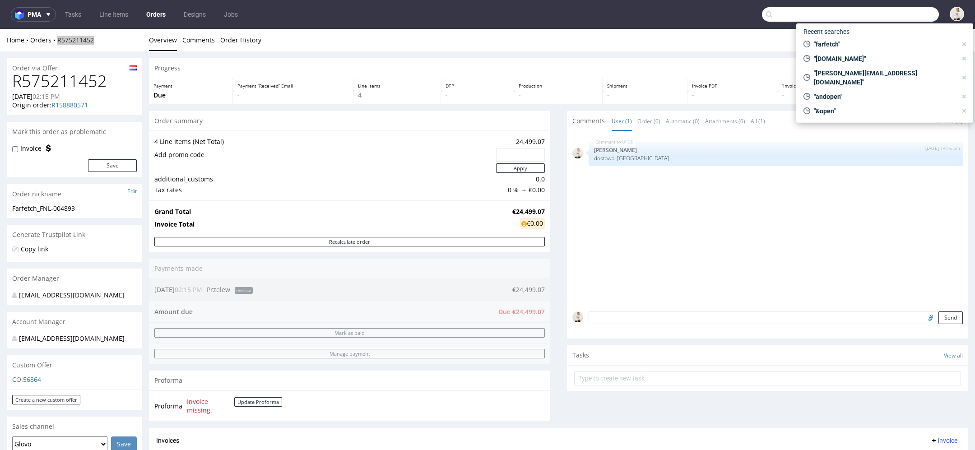
paste input "[PERSON_NAME][EMAIL_ADDRESS][DOMAIN_NAME]"
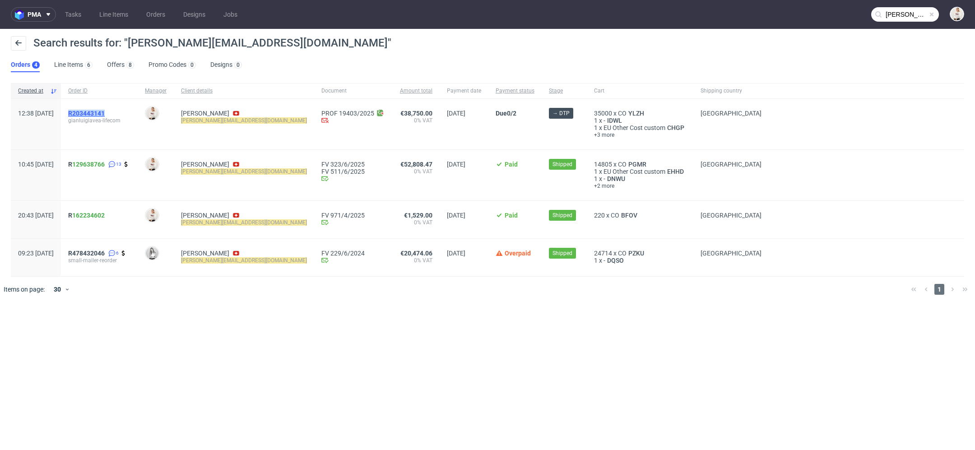
drag, startPoint x: 136, startPoint y: 112, endPoint x: 96, endPoint y: 112, distance: 40.2
click at [96, 112] on div "R203443141" at bounding box center [99, 113] width 62 height 7
copy span "R203443141"
click at [899, 24] on nav "pma Tasks Line Items Orders Designs Jobs [PERSON_NAME][EMAIL_ADDRESS][DOMAIN_NA…" at bounding box center [487, 14] width 975 height 29
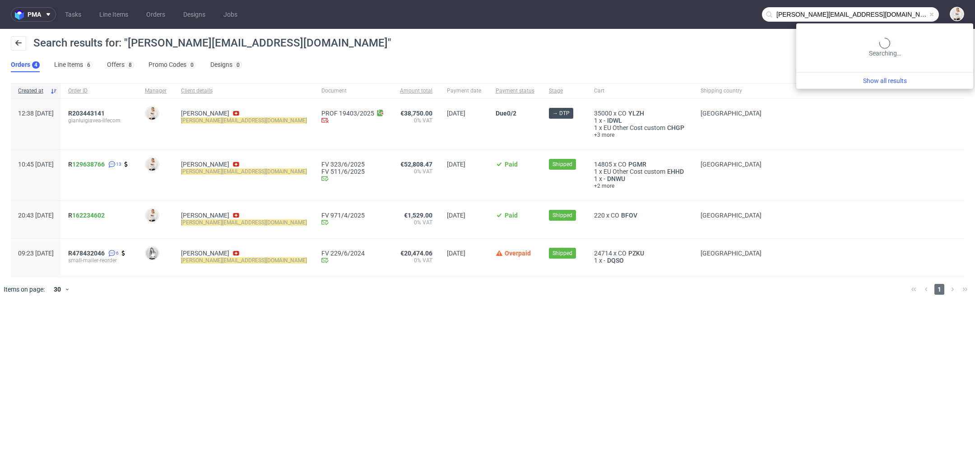
click at [894, 14] on input "[PERSON_NAME][EMAIL_ADDRESS][DOMAIN_NAME]" at bounding box center [850, 14] width 177 height 14
type input "puppystarts"
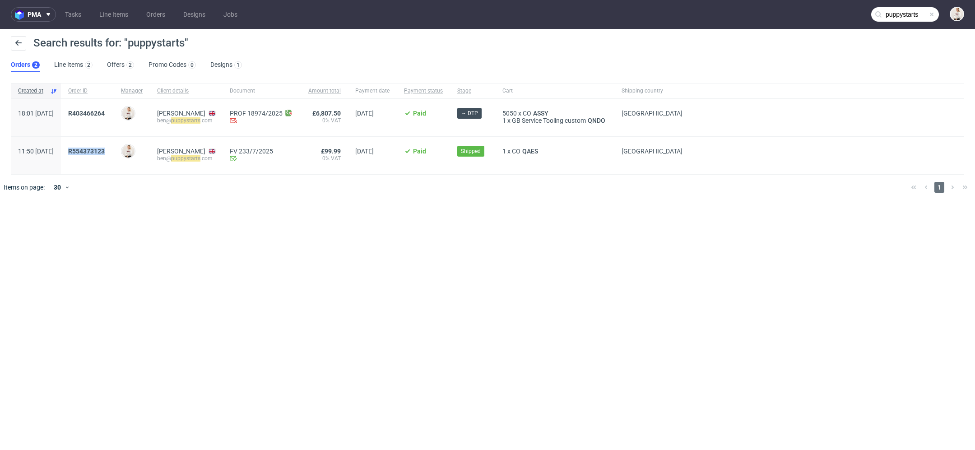
drag, startPoint x: 135, startPoint y: 152, endPoint x: 92, endPoint y: 152, distance: 43.3
click at [92, 152] on div "R554373123" at bounding box center [87, 155] width 53 height 37
copy span "R554373123"
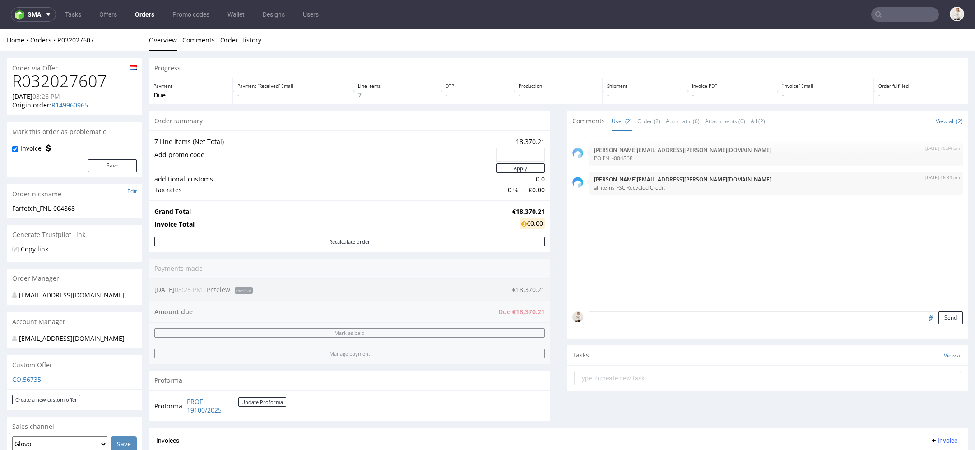
click at [885, 11] on input "text" at bounding box center [905, 14] width 68 height 14
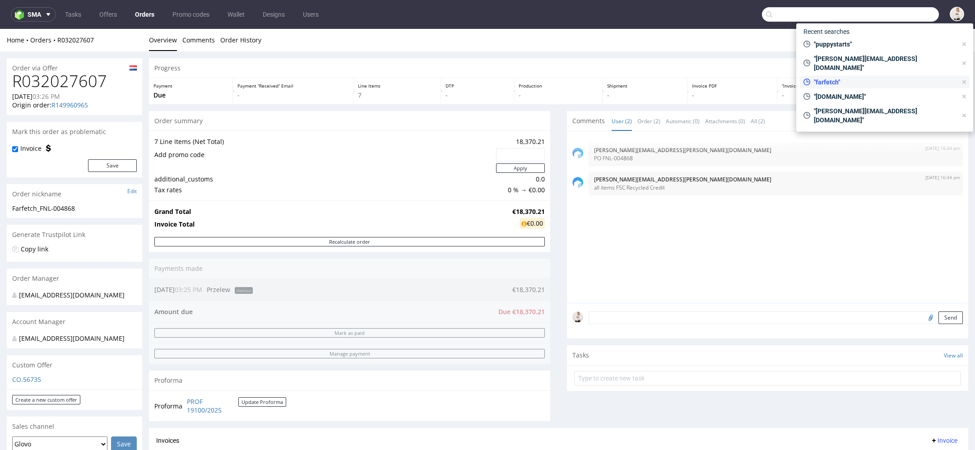
click at [862, 78] on span ""farfetch"" at bounding box center [883, 82] width 147 height 9
type input "farfetch"
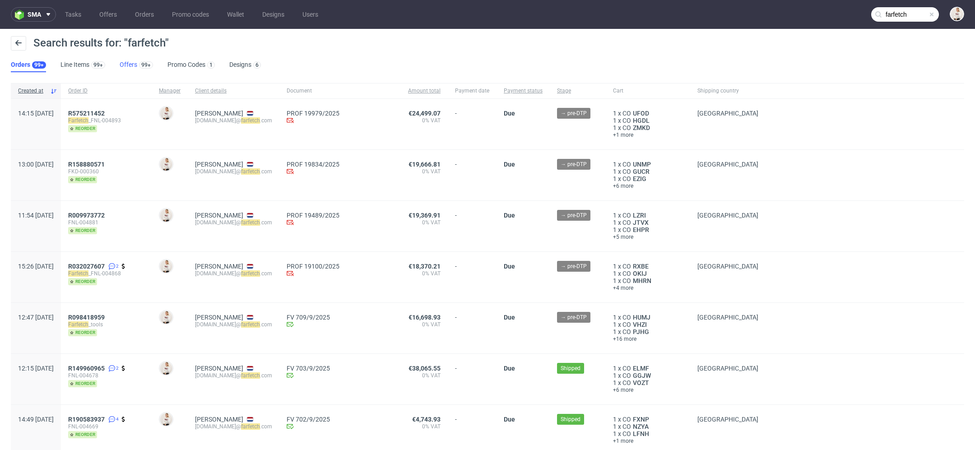
click at [126, 67] on link "Offers 99+" at bounding box center [136, 65] width 33 height 14
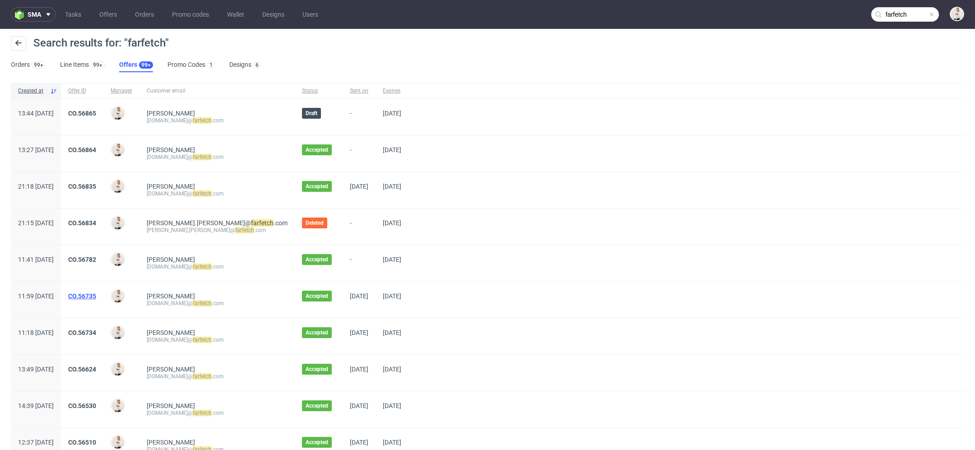
click at [96, 294] on link "CO.56735" at bounding box center [82, 296] width 28 height 7
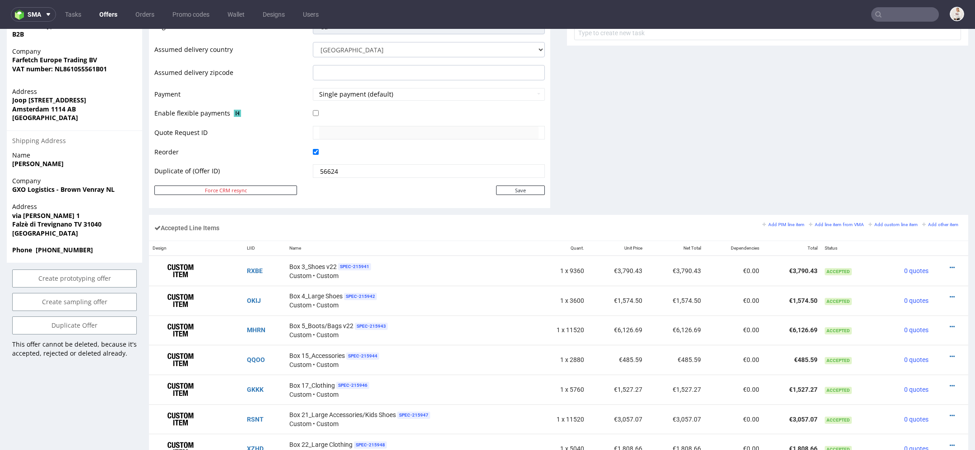
scroll to position [386, 0]
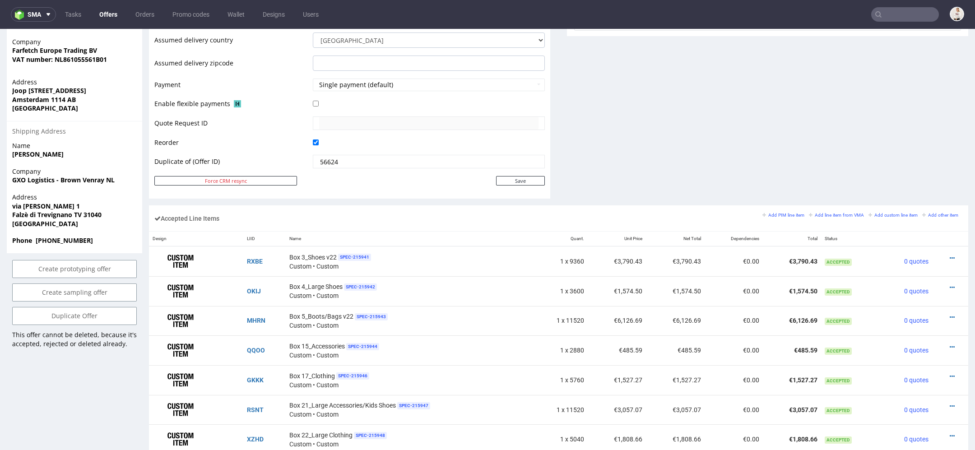
click at [950, 284] on icon at bounding box center [952, 287] width 5 height 6
click at [903, 190] on span "Edit item price" at bounding box center [915, 186] width 65 height 9
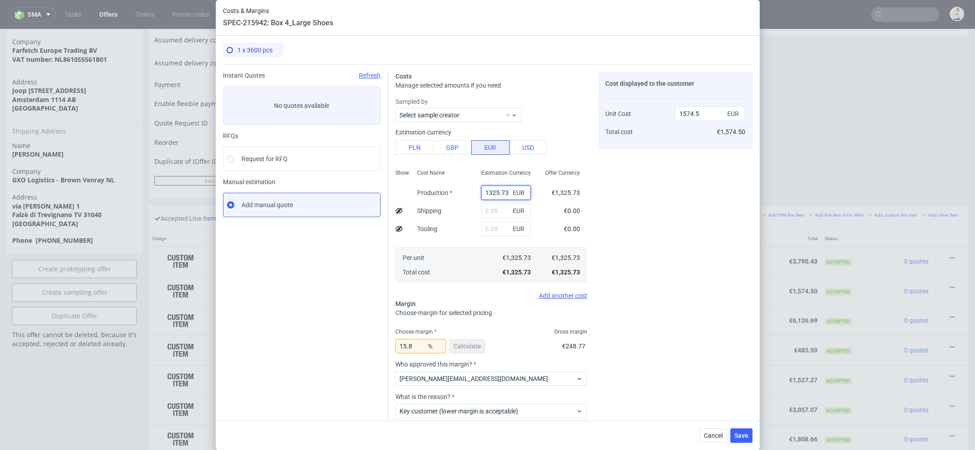
click at [500, 196] on input "1325.73" at bounding box center [506, 193] width 50 height 14
paste input "€2 386,31"
type input "€2 386,31"
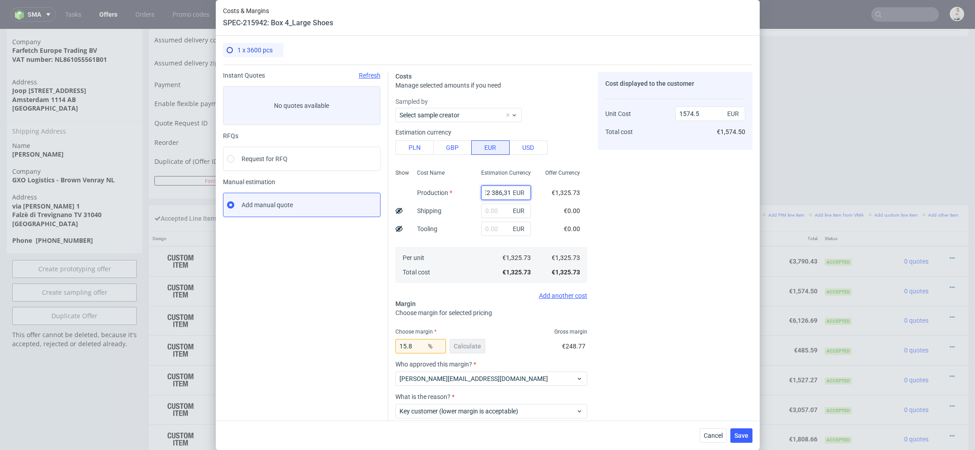
type input "0"
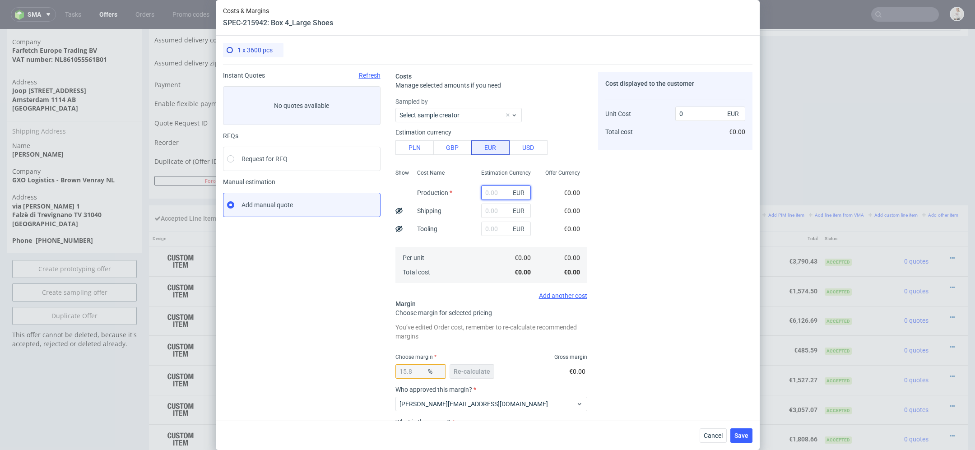
paste input "€2 386,31"
click at [493, 193] on input "€2 386,31" at bounding box center [506, 193] width 50 height 14
type input "2386.31"
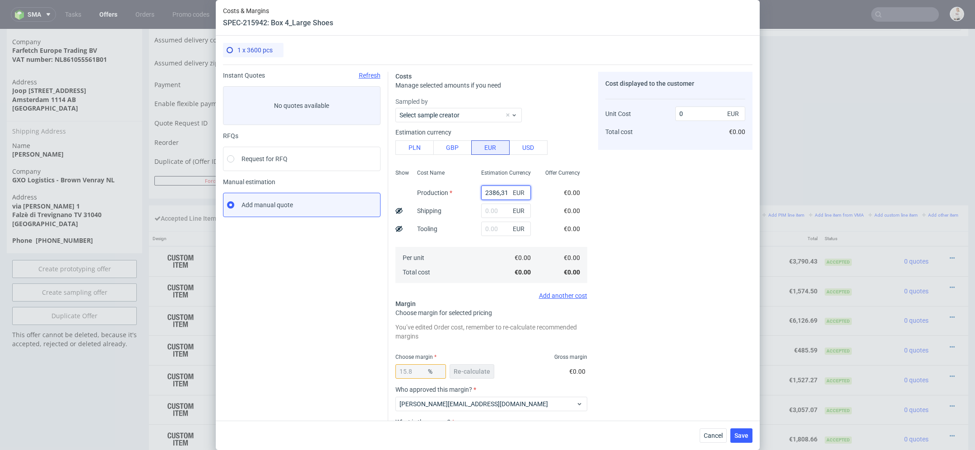
type input "2834.1"
type input "2386.31"
click at [605, 235] on div "Cost displayed to the customer Unit Cost Total cost 2834.1 EUR €2,834.10" at bounding box center [675, 282] width 154 height 421
click at [468, 374] on span "Re-calculate" at bounding box center [472, 371] width 37 height 6
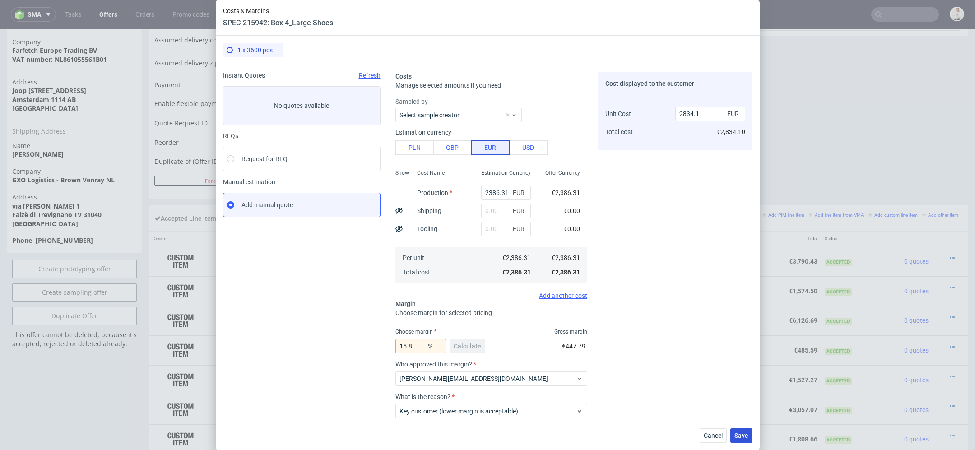
click at [738, 435] on span "Save" at bounding box center [742, 436] width 14 height 6
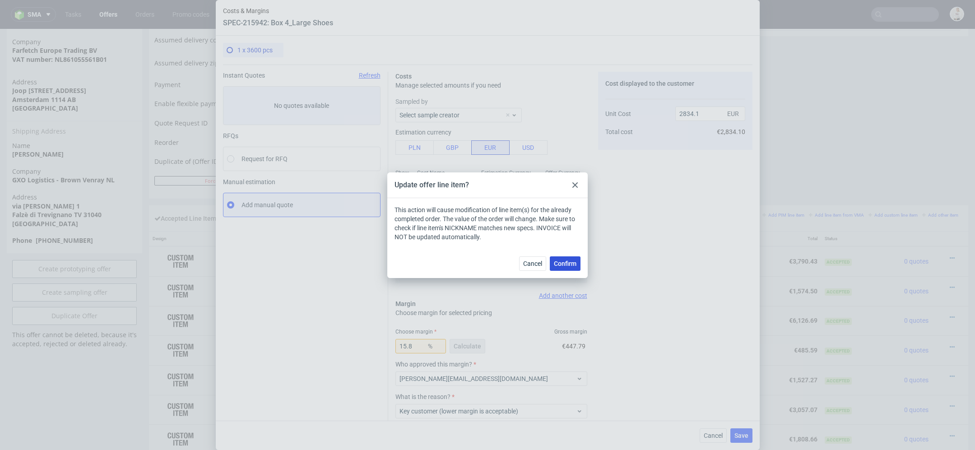
click at [570, 265] on span "Confirm" at bounding box center [565, 264] width 23 height 6
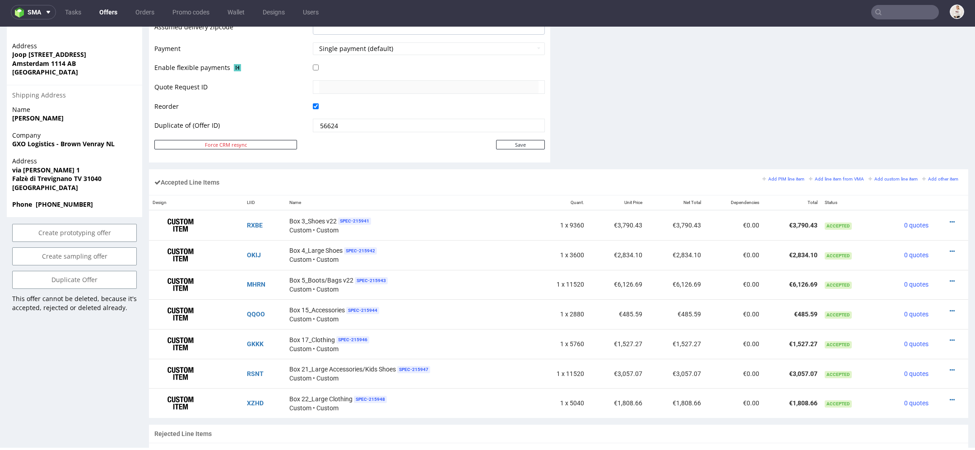
scroll to position [422, 0]
click at [950, 247] on icon at bounding box center [952, 250] width 5 height 6
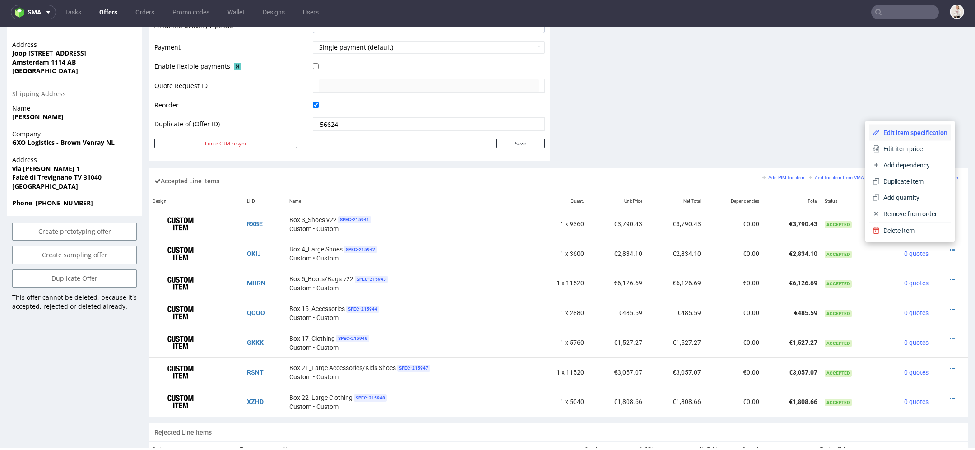
click at [908, 136] on span "Edit item specification" at bounding box center [914, 132] width 68 height 9
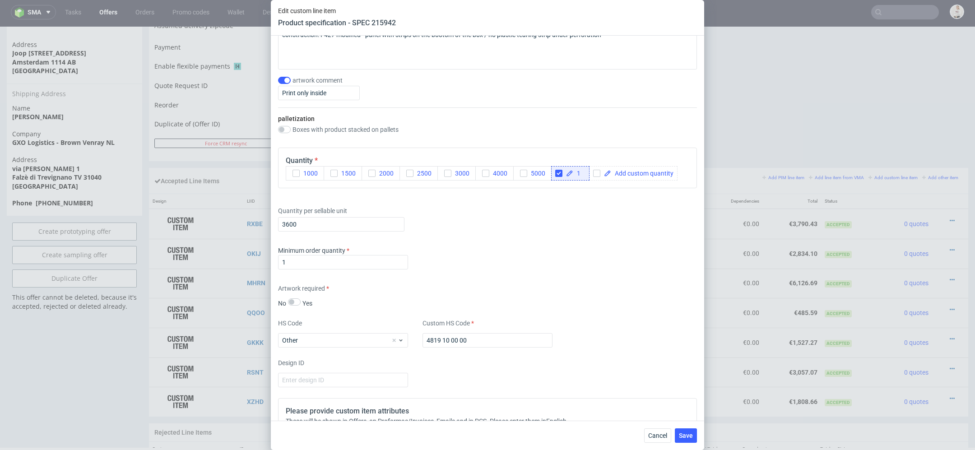
scroll to position [1104, 0]
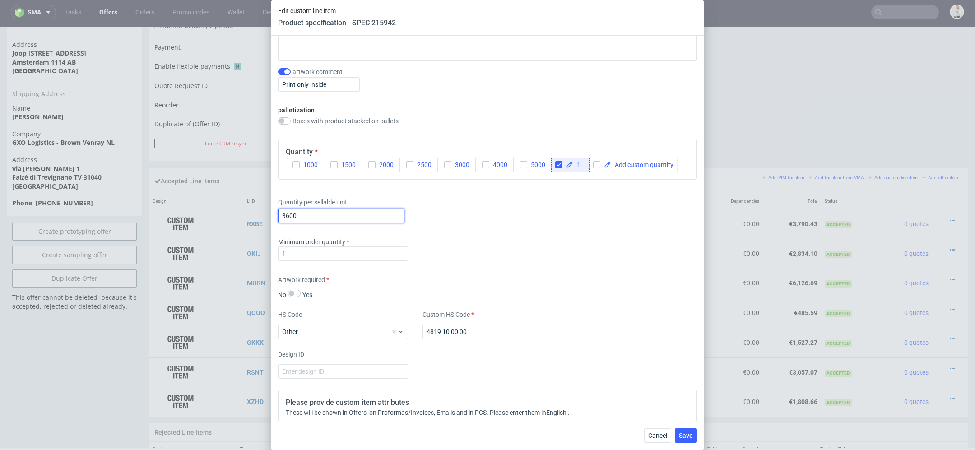
drag, startPoint x: 311, startPoint y: 217, endPoint x: 196, endPoint y: 214, distance: 114.2
click at [196, 214] on div "Edit custom line item Product specification - SPEC 215942 Supplier TFP Sp. z o.…" at bounding box center [487, 225] width 975 height 450
type input "6480"
click at [520, 248] on div "Minimum order quantity 1" at bounding box center [487, 250] width 419 height 27
click at [683, 437] on span "Save" at bounding box center [686, 436] width 14 height 6
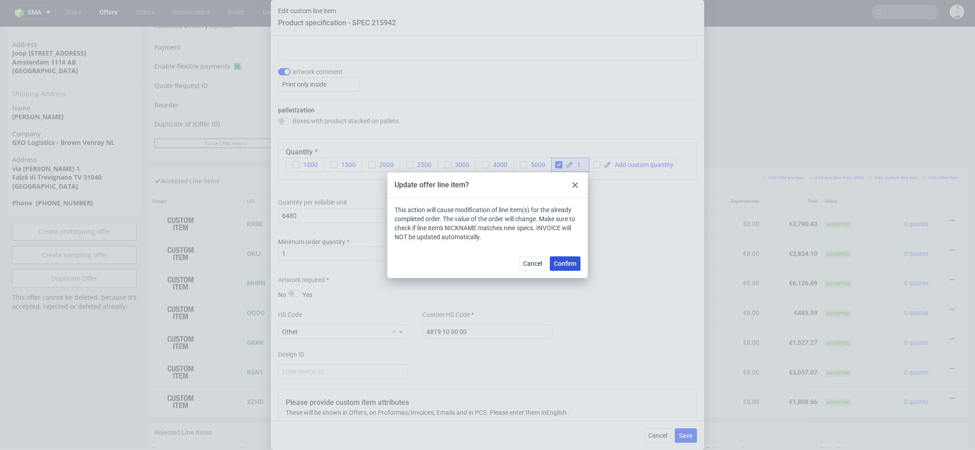
click at [574, 265] on span "Confirm" at bounding box center [565, 264] width 23 height 6
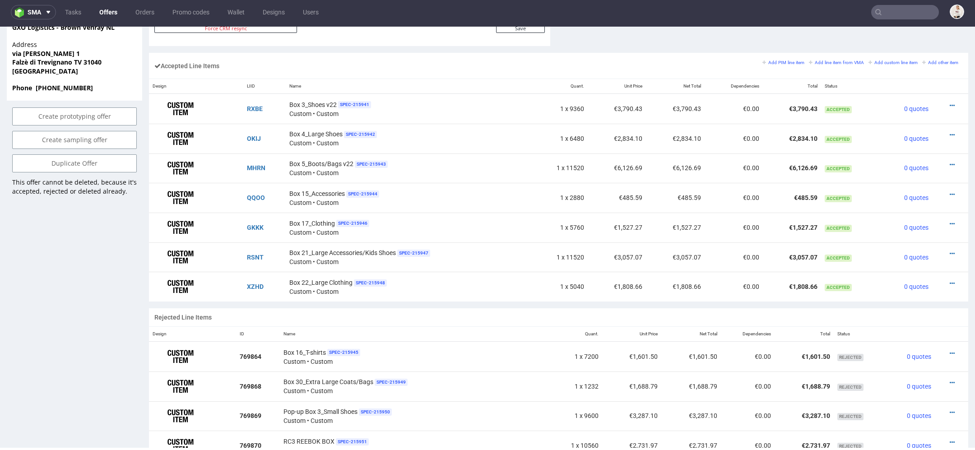
scroll to position [542, 0]
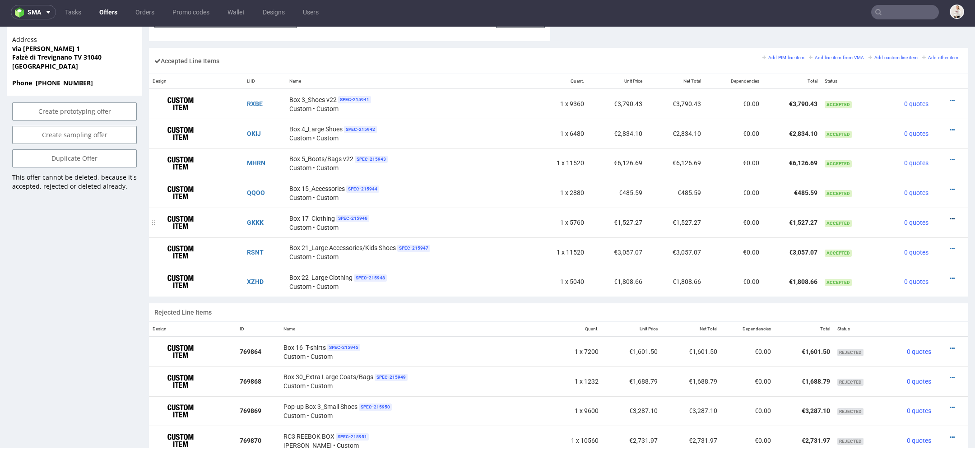
click at [950, 217] on icon at bounding box center [952, 219] width 5 height 6
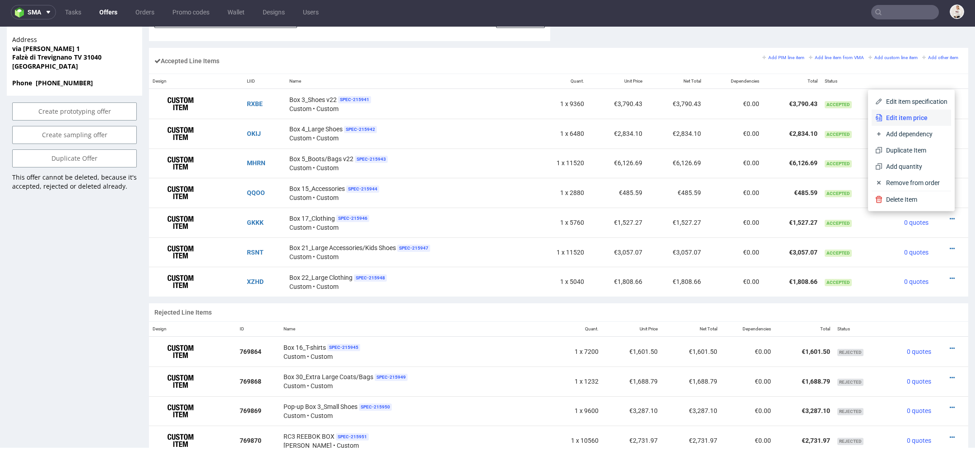
click at [899, 119] on span "Edit item price" at bounding box center [915, 117] width 65 height 9
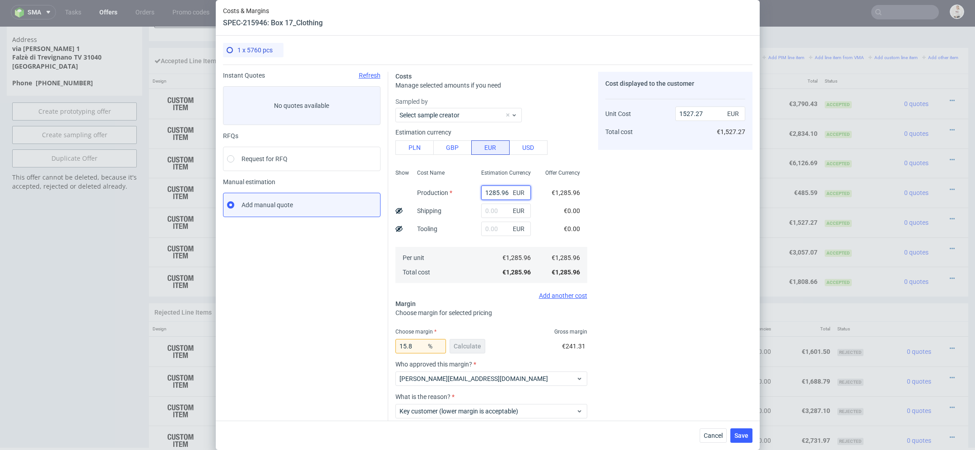
click at [491, 193] on input "1285.96" at bounding box center [506, 193] width 50 height 14
paste input "€1 607,45"
type input "€1 607,45"
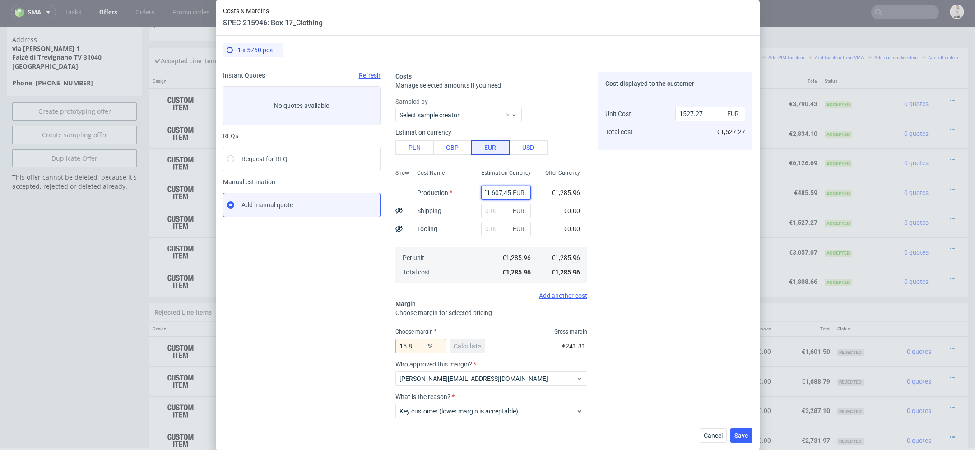
type input "0"
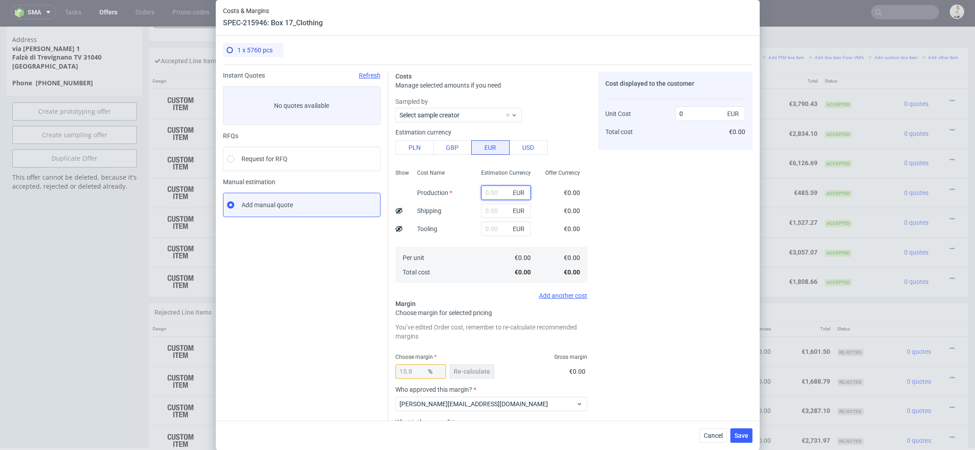
scroll to position [0, 0]
paste input "€1 607,45"
click at [491, 191] on input "€1 607,45" at bounding box center [506, 193] width 50 height 14
type input "1607.45"
type input "1909.09"
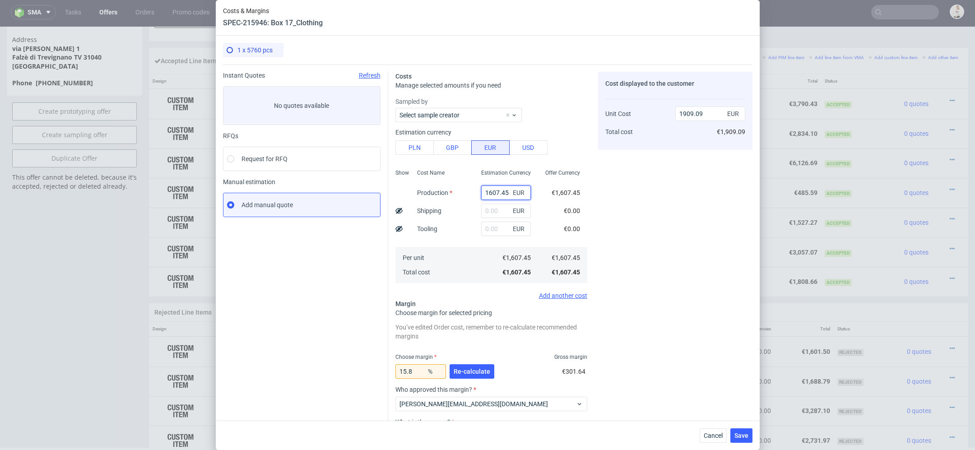
type input "1607.45"
click at [625, 199] on div "Cost displayed to the customer Unit Cost Total cost 1909.09 EUR €1,909.09" at bounding box center [675, 282] width 154 height 421
click at [481, 377] on button "Re-calculate" at bounding box center [472, 371] width 45 height 14
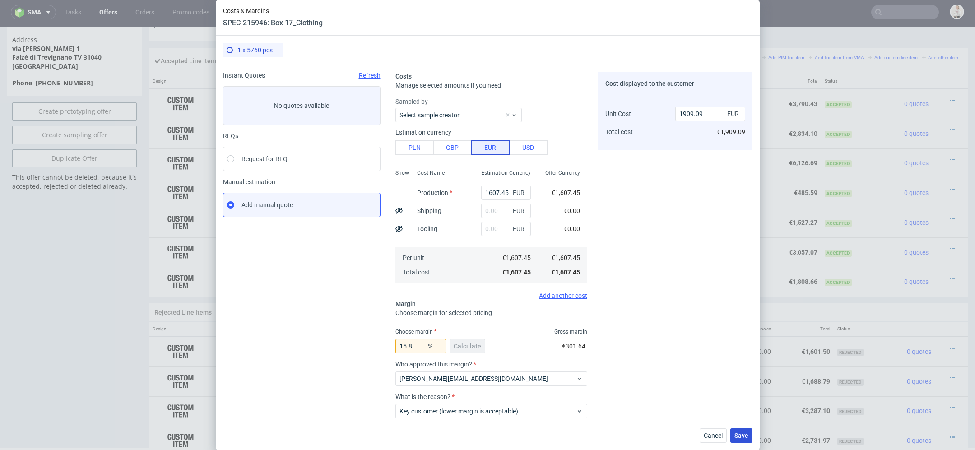
click at [740, 434] on span "Save" at bounding box center [742, 436] width 14 height 6
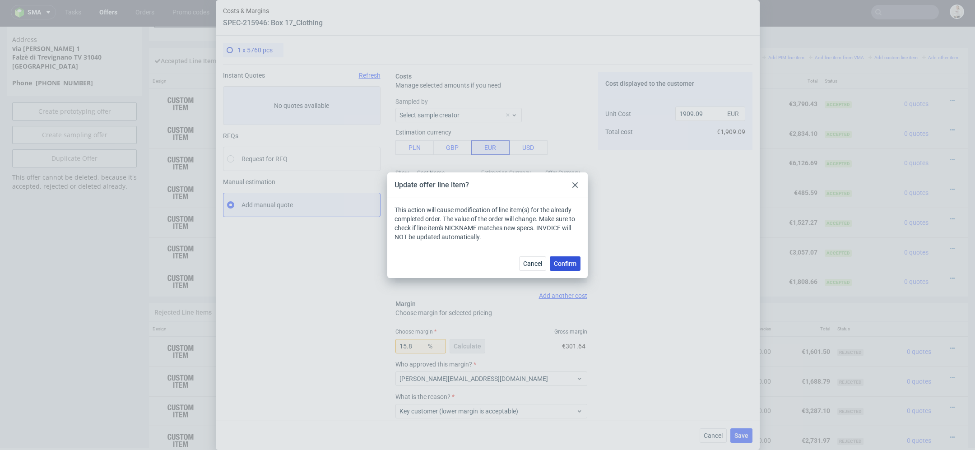
click at [564, 261] on span "Confirm" at bounding box center [565, 264] width 23 height 6
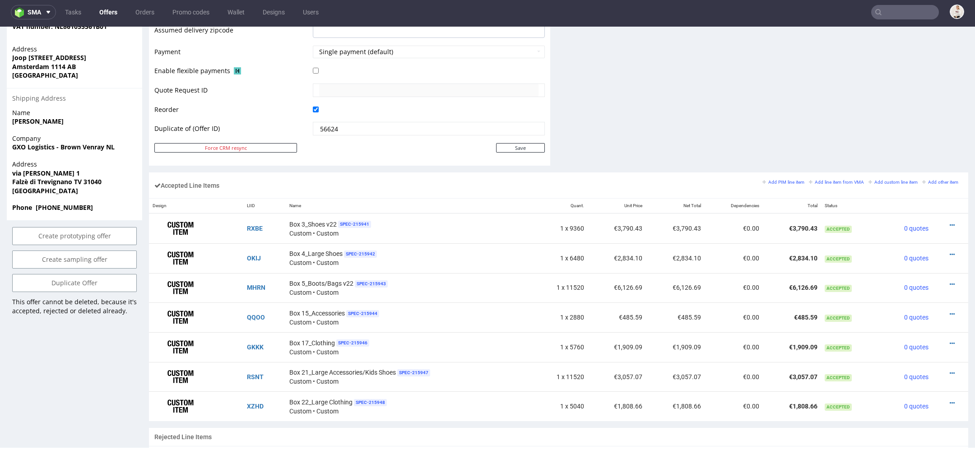
scroll to position [419, 0]
click at [950, 339] on icon at bounding box center [952, 342] width 5 height 6
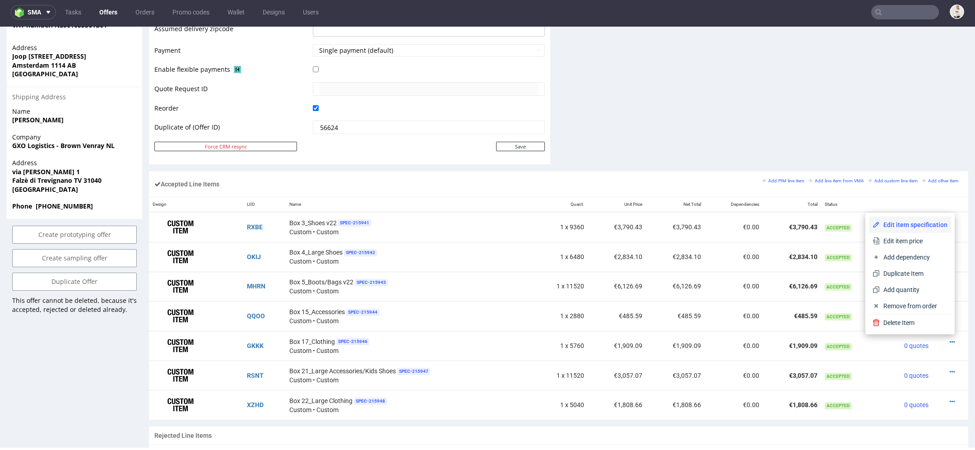
click at [907, 226] on span "Edit item specification" at bounding box center [914, 224] width 68 height 9
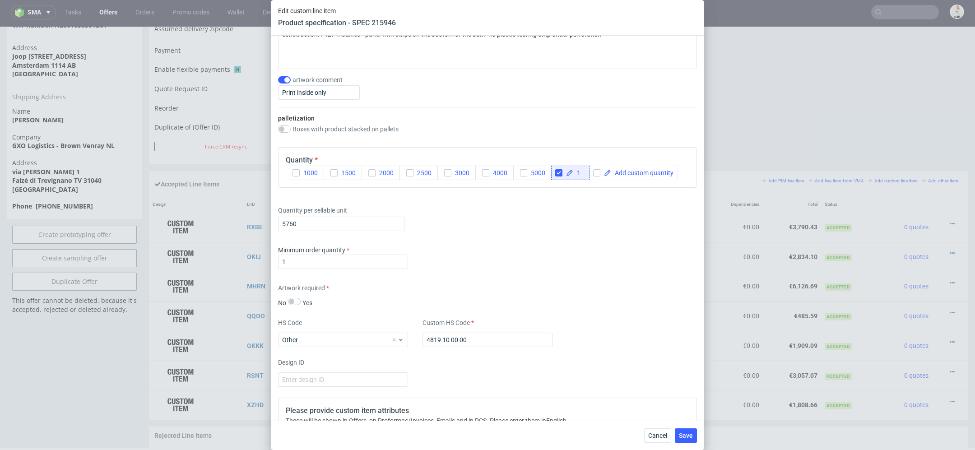
scroll to position [1153, 0]
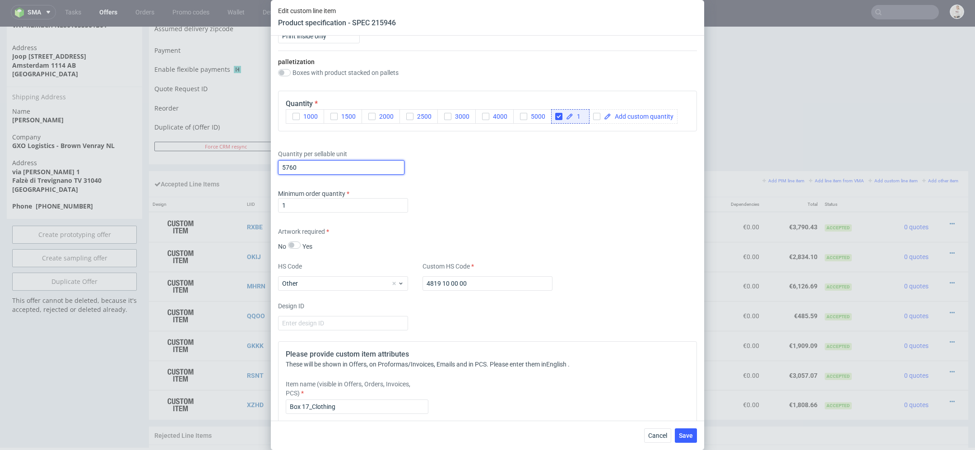
drag, startPoint x: 302, startPoint y: 168, endPoint x: 206, endPoint y: 167, distance: 95.3
click at [206, 167] on div "Edit custom line item Product specification - SPEC 215946 Supplier TFP Sp. z o.…" at bounding box center [487, 225] width 975 height 450
type input "7200"
click at [520, 230] on div "Artwork required No Yes" at bounding box center [487, 239] width 419 height 24
click at [688, 439] on span "Save" at bounding box center [686, 436] width 14 height 6
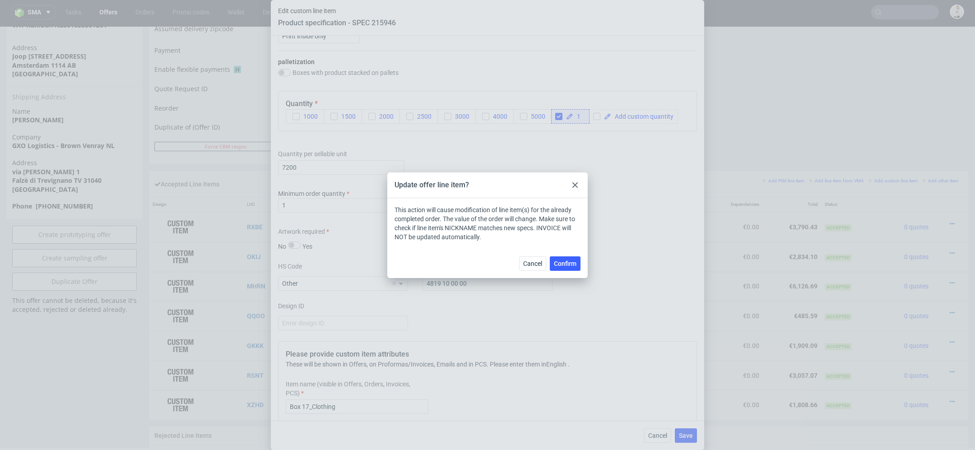
click at [568, 254] on div "Cancel Confirm" at bounding box center [487, 263] width 200 height 29
click at [571, 265] on span "Confirm" at bounding box center [565, 264] width 23 height 6
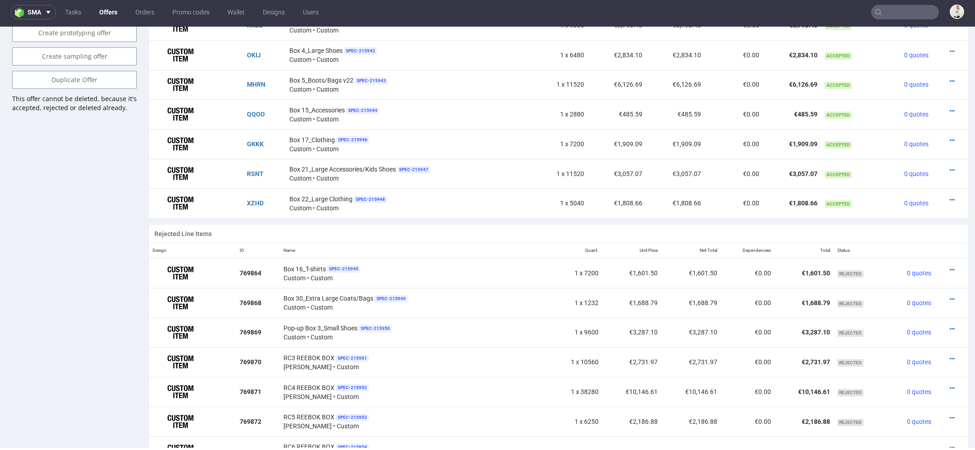
scroll to position [634, 0]
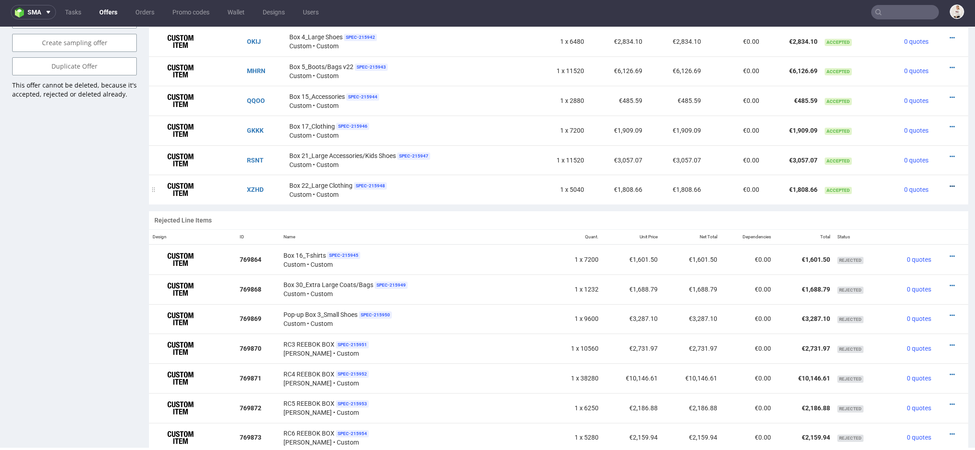
click at [950, 183] on icon at bounding box center [952, 186] width 5 height 6
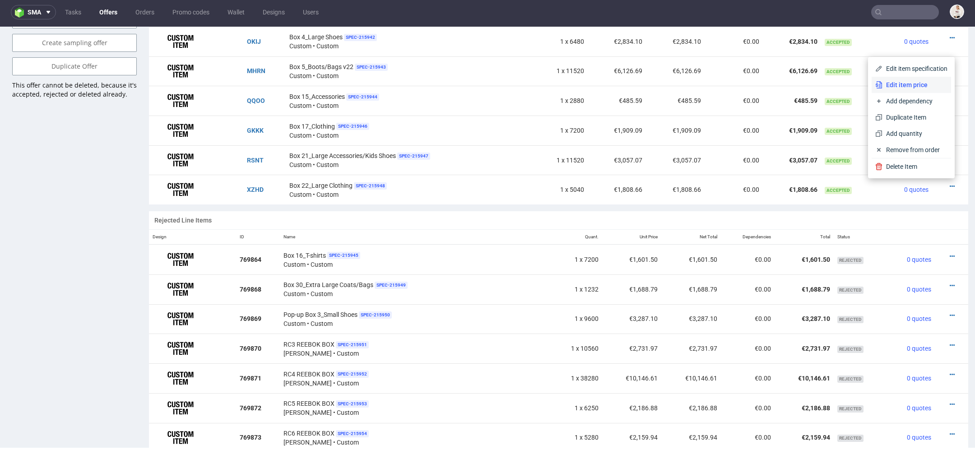
click at [901, 85] on span "Edit item price" at bounding box center [915, 84] width 65 height 9
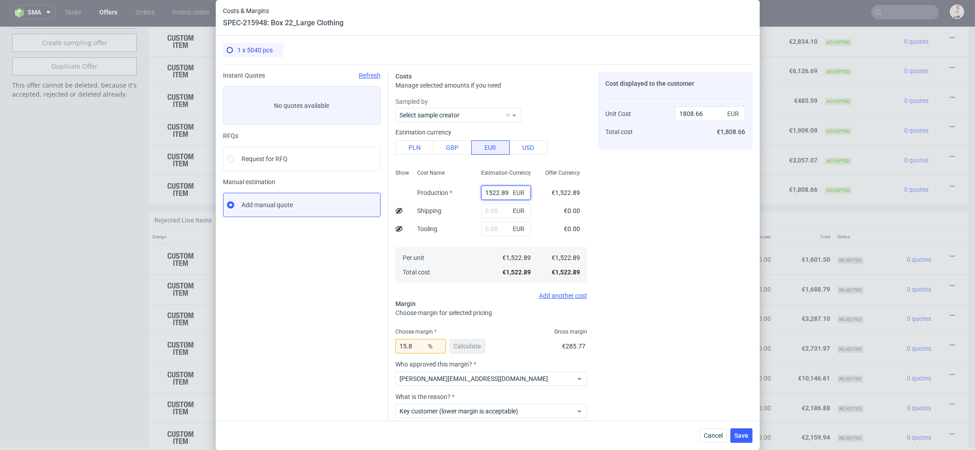
click at [492, 187] on input "1522.89" at bounding box center [506, 193] width 50 height 14
paste input "€1 740,44"
type input "€1 740,44"
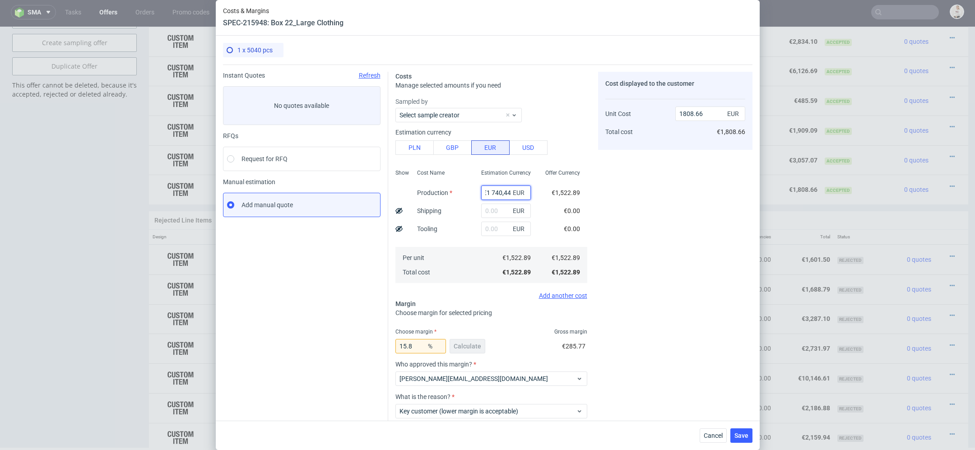
type input "0"
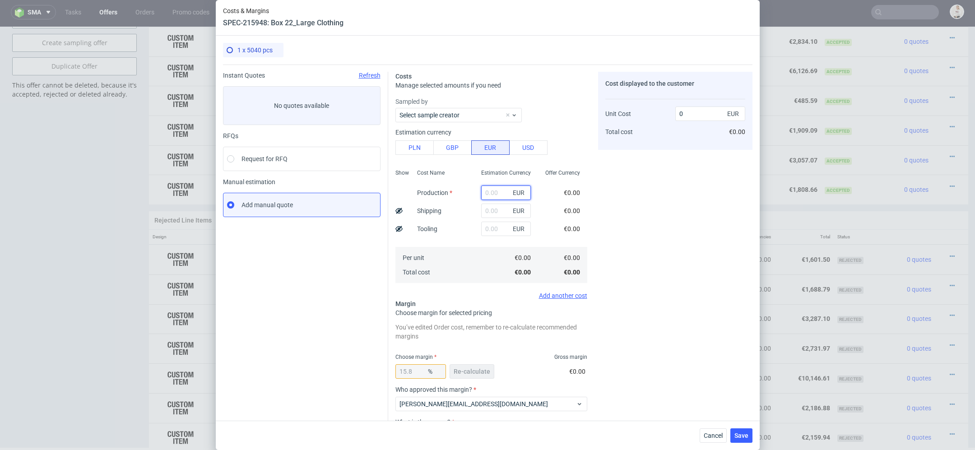
paste input "€1 740,44"
click at [492, 193] on input "€1 740,44" at bounding box center [506, 193] width 50 height 14
type input "1740.44"
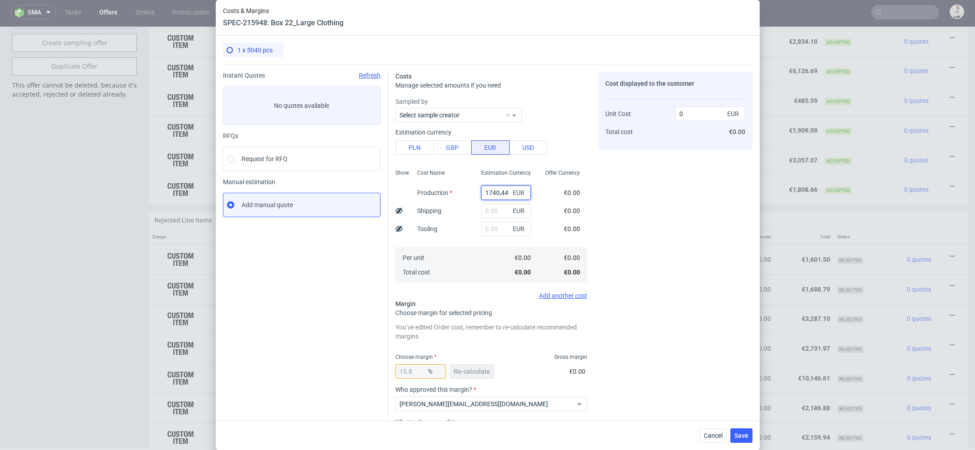
type input "2067.03"
type input "1740.44"
click at [628, 229] on div "Cost displayed to the customer Unit Cost Total cost 2067.03 EUR €2,067.03" at bounding box center [675, 282] width 154 height 421
click at [479, 373] on span "Re-calculate" at bounding box center [472, 371] width 37 height 6
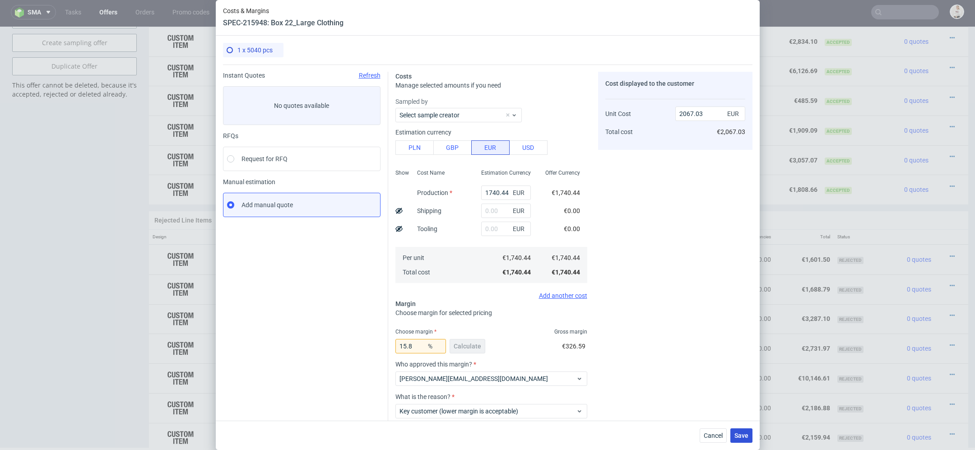
click at [740, 436] on span "Save" at bounding box center [742, 436] width 14 height 6
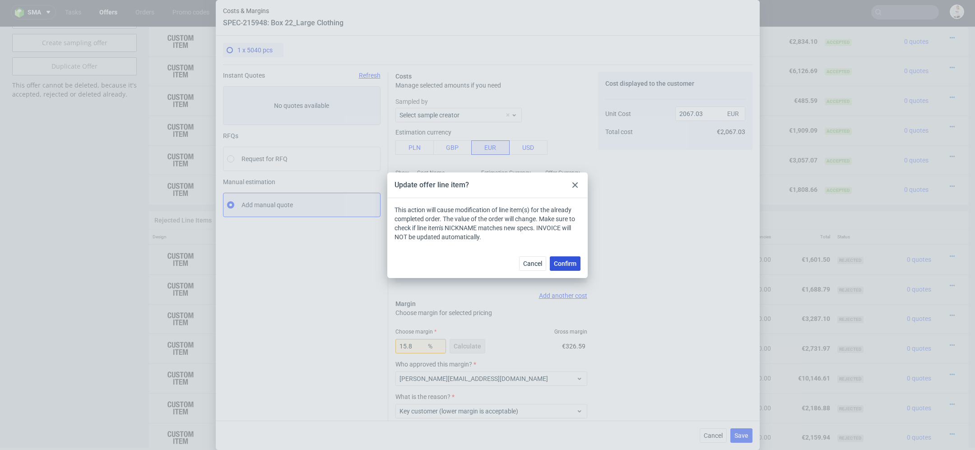
click at [568, 261] on span "Confirm" at bounding box center [565, 264] width 23 height 6
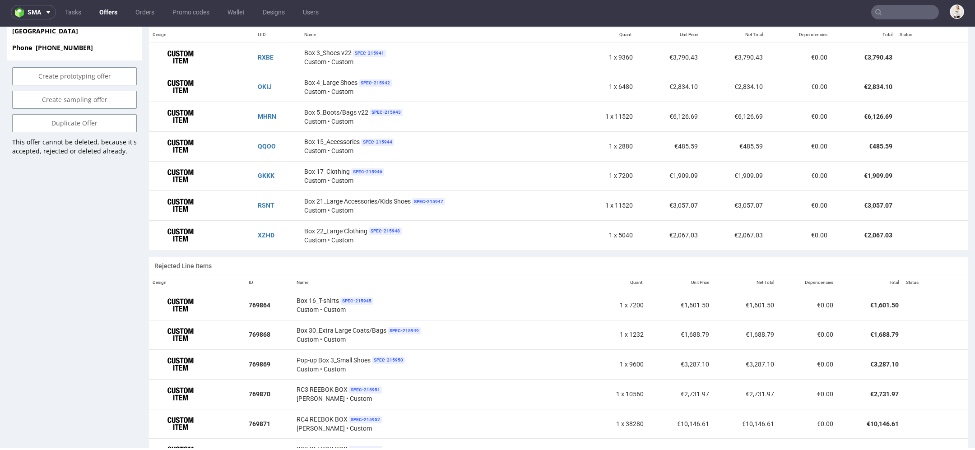
scroll to position [576, 0]
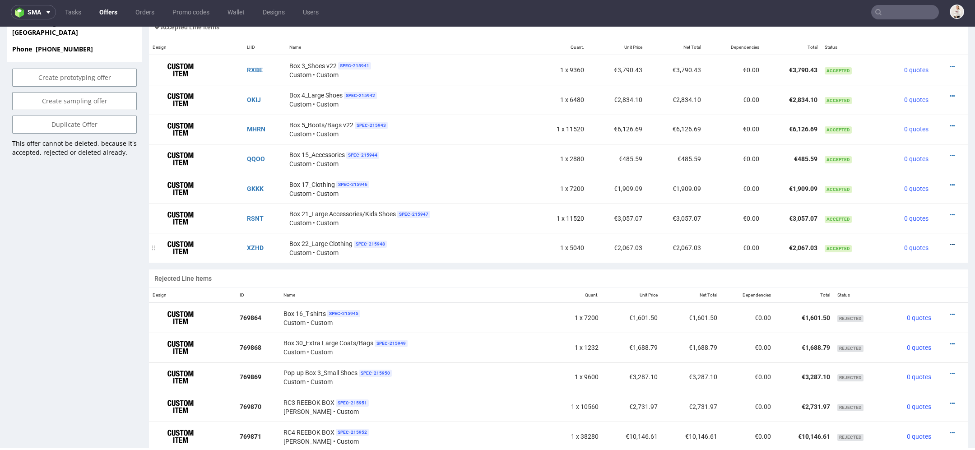
click at [950, 242] on icon at bounding box center [952, 245] width 5 height 6
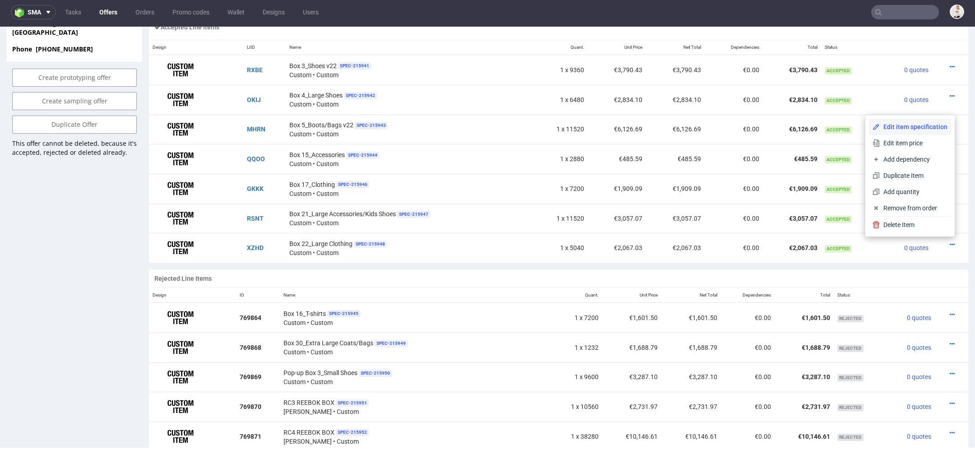
click at [910, 125] on span "Edit item specification" at bounding box center [914, 126] width 68 height 9
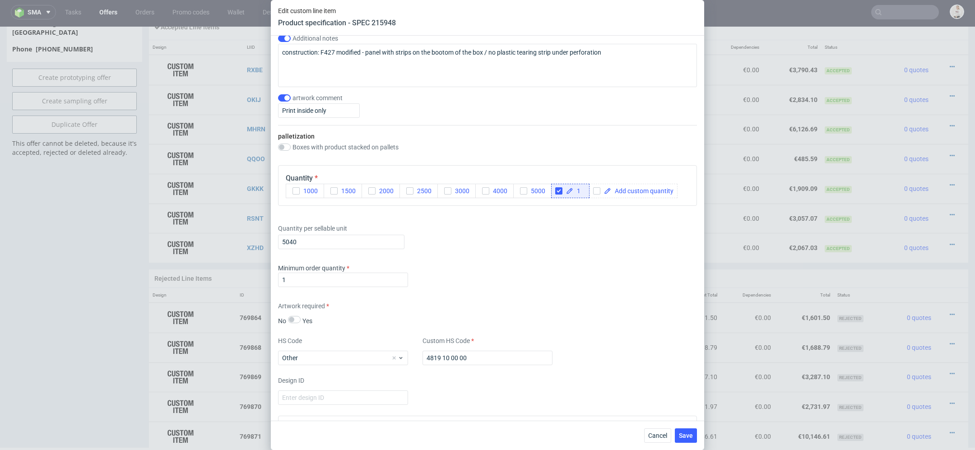
scroll to position [1121, 0]
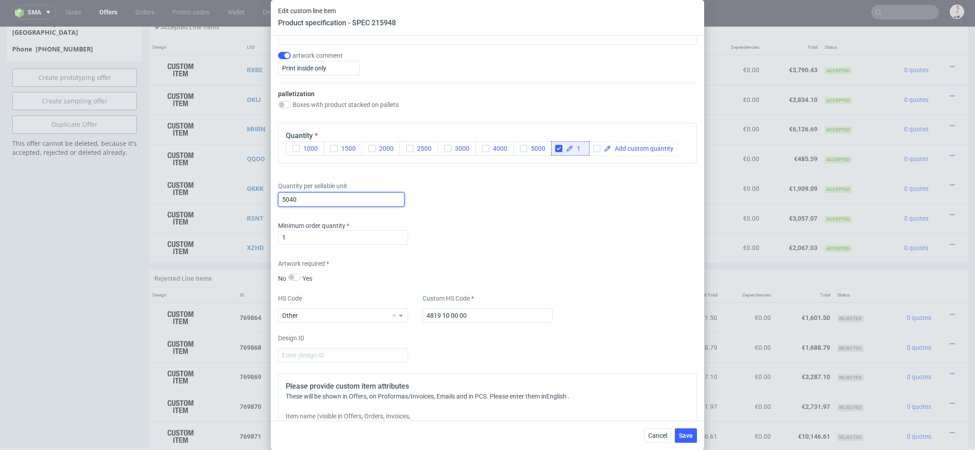
click at [329, 203] on input "5040" at bounding box center [341, 199] width 126 height 14
type input "5760"
click at [530, 234] on div "Minimum order quantity 1" at bounding box center [487, 234] width 419 height 27
click at [683, 435] on span "Save" at bounding box center [686, 436] width 14 height 6
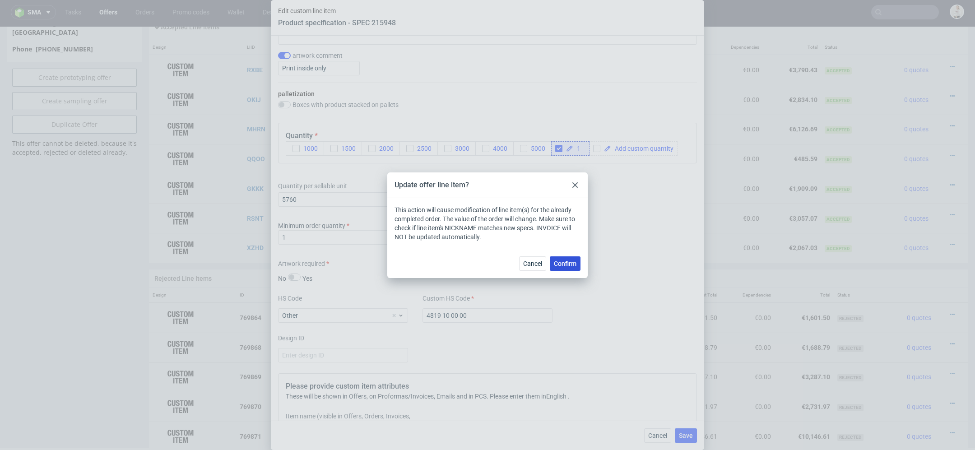
click at [569, 263] on span "Confirm" at bounding box center [565, 264] width 23 height 6
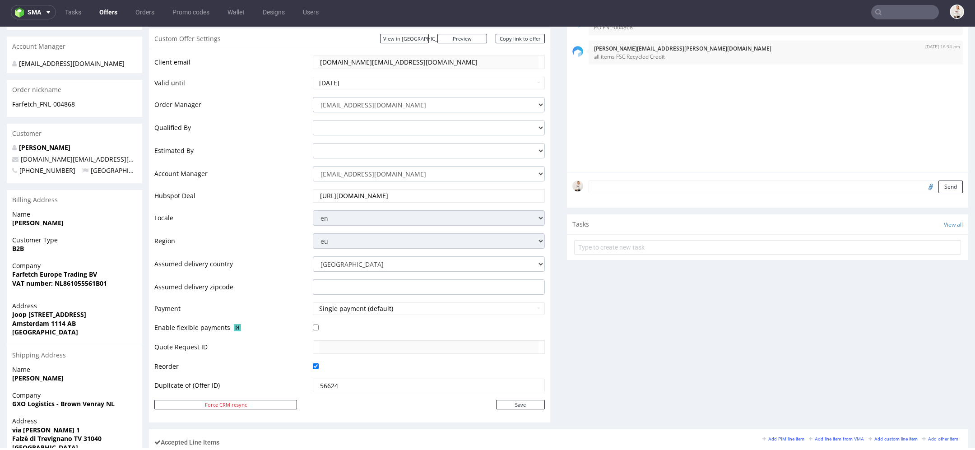
scroll to position [87, 0]
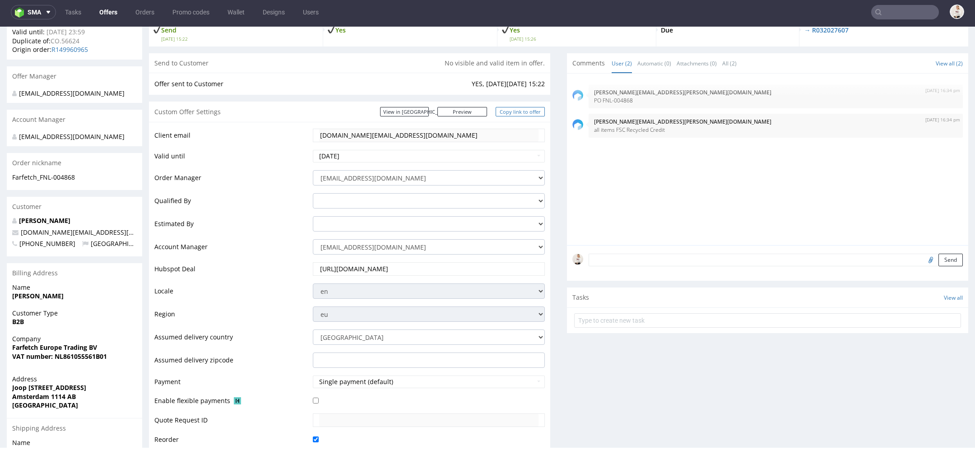
click at [523, 111] on link "Copy link to offer" at bounding box center [521, 111] width 50 height 9
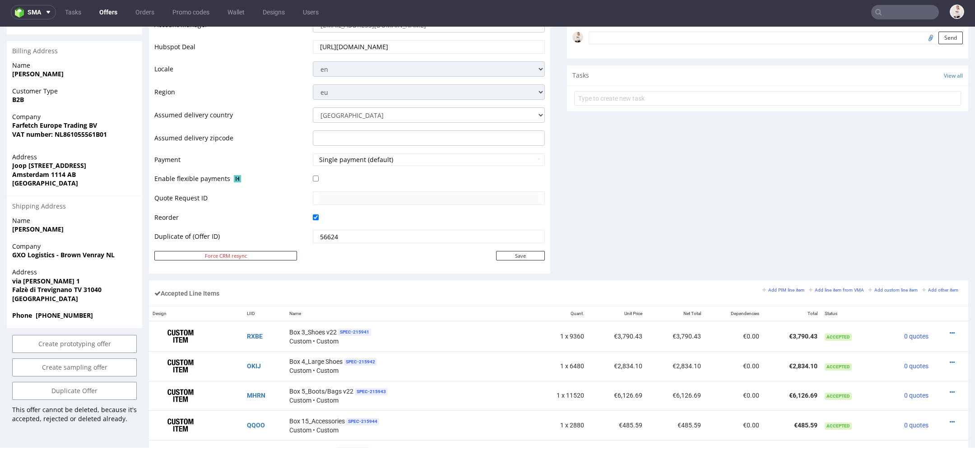
scroll to position [296, 0]
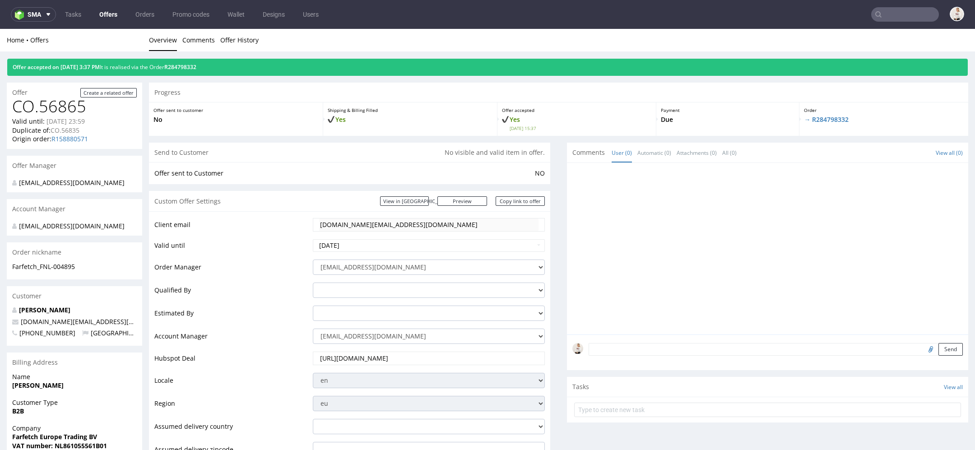
scroll to position [47, 0]
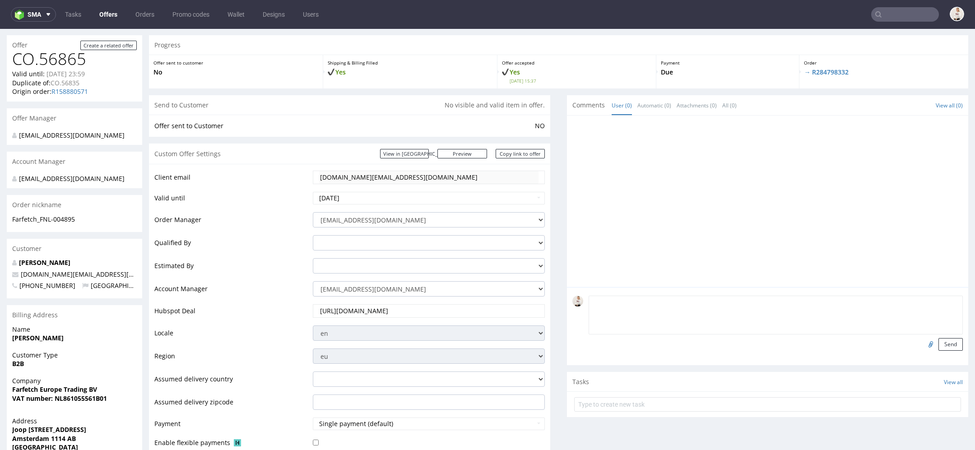
click at [717, 305] on textarea at bounding box center [776, 315] width 374 height 39
type textarea "Wysylka: [GEOGRAPHIC_DATA]"
click at [939, 344] on button "Send" at bounding box center [951, 344] width 24 height 13
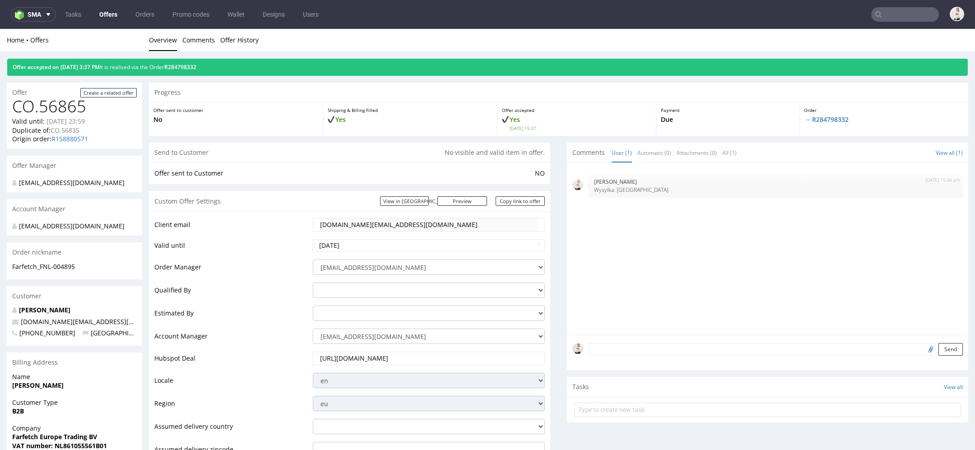
scroll to position [0, 0]
drag, startPoint x: 227, startPoint y: 69, endPoint x: 184, endPoint y: 68, distance: 42.9
click at [184, 68] on div "Offer accepted on [DATE] 3:37 PM It is realised via the Order R284798332" at bounding box center [487, 67] width 961 height 17
drag, startPoint x: 223, startPoint y: 68, endPoint x: 186, endPoint y: 70, distance: 37.1
click at [186, 70] on div "Offer accepted on [DATE] 3:37 PM It is realised via the Order R284798332" at bounding box center [487, 67] width 961 height 17
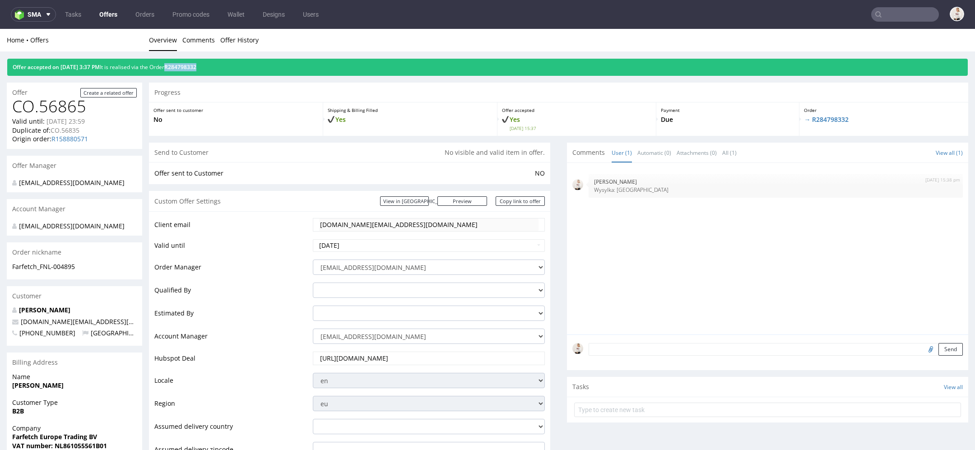
copy link "R284798332"
drag, startPoint x: 231, startPoint y: 67, endPoint x: 185, endPoint y: 70, distance: 45.7
click at [185, 70] on div "Offer accepted on [DATE] 3:37 PM It is realised via the Order R284798332" at bounding box center [487, 67] width 961 height 17
copy link "R284798332"
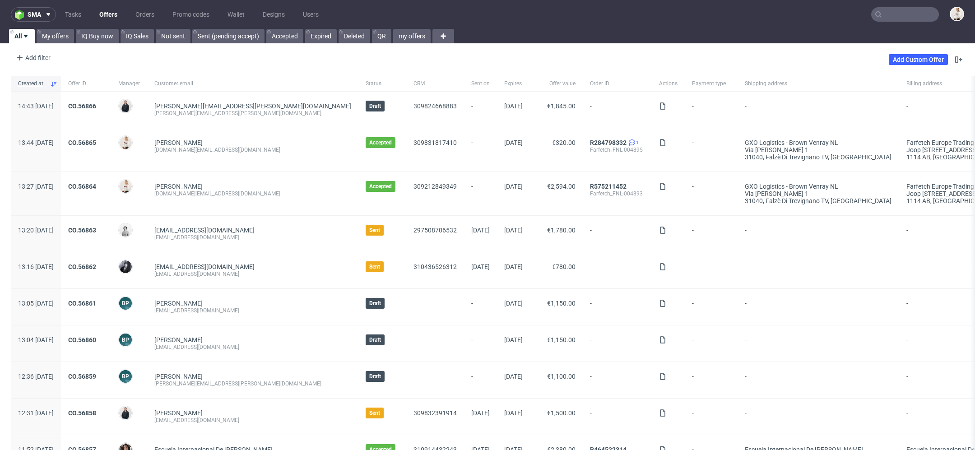
click at [904, 11] on input "text" at bounding box center [905, 14] width 68 height 14
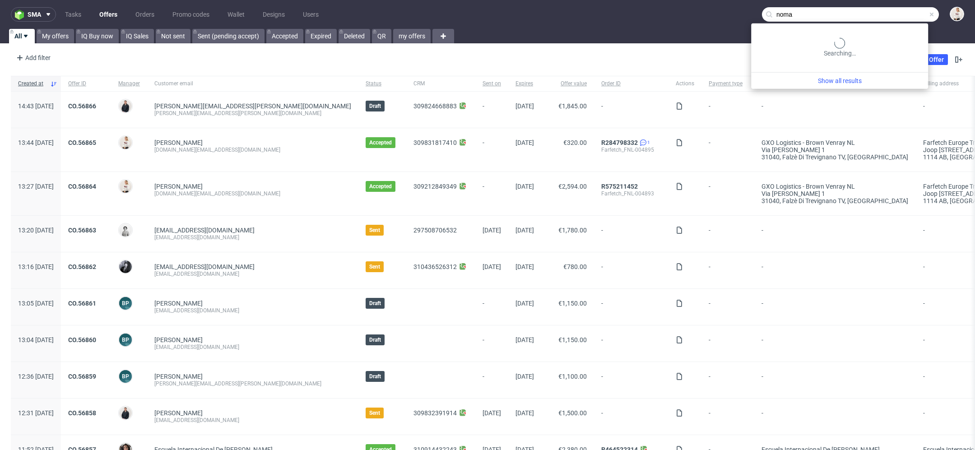
type input "noma"
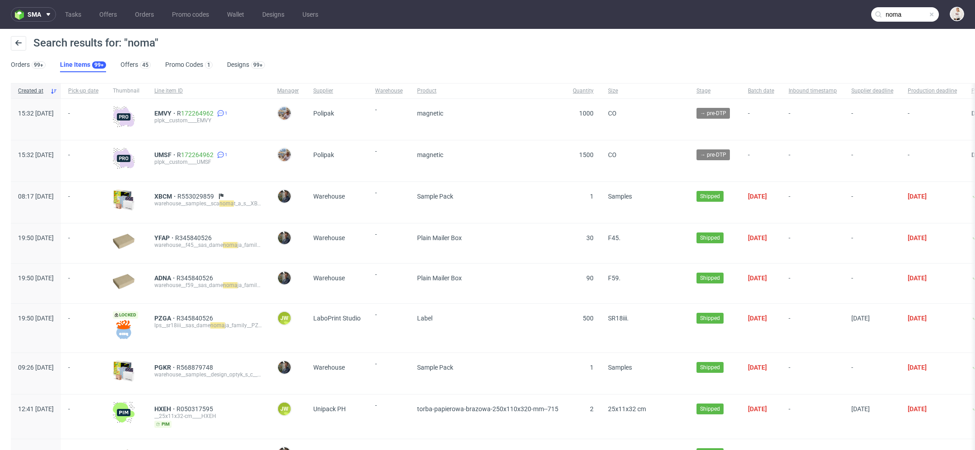
click at [138, 55] on div "Search results for: "noma"" at bounding box center [488, 47] width 954 height 22
click at [140, 66] on div "45" at bounding box center [145, 64] width 11 height 7
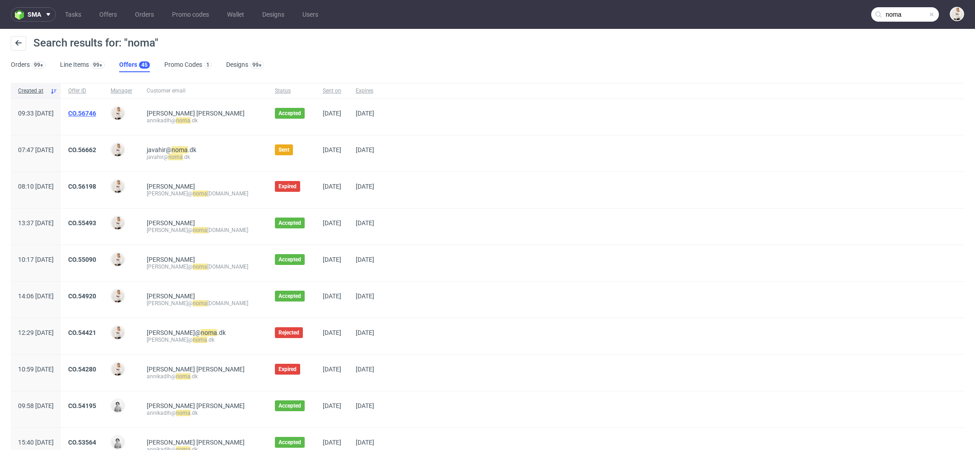
click at [96, 111] on link "CO.56746" at bounding box center [82, 113] width 28 height 7
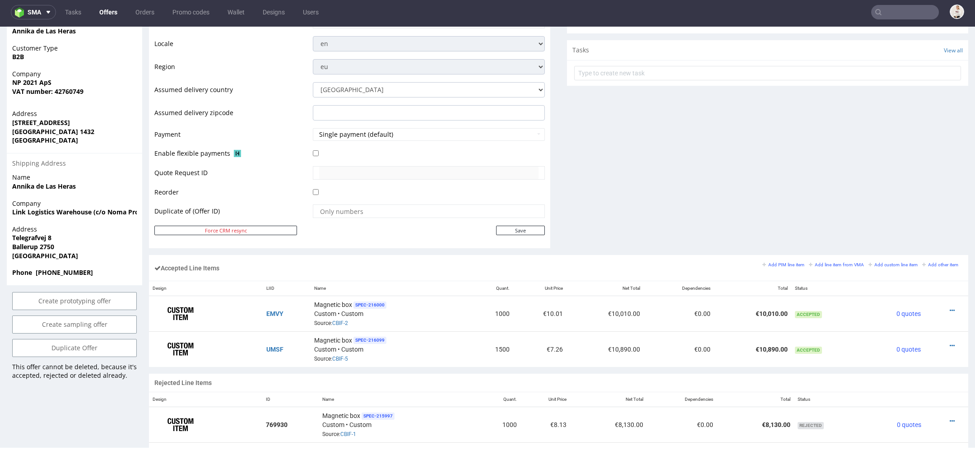
scroll to position [446, 0]
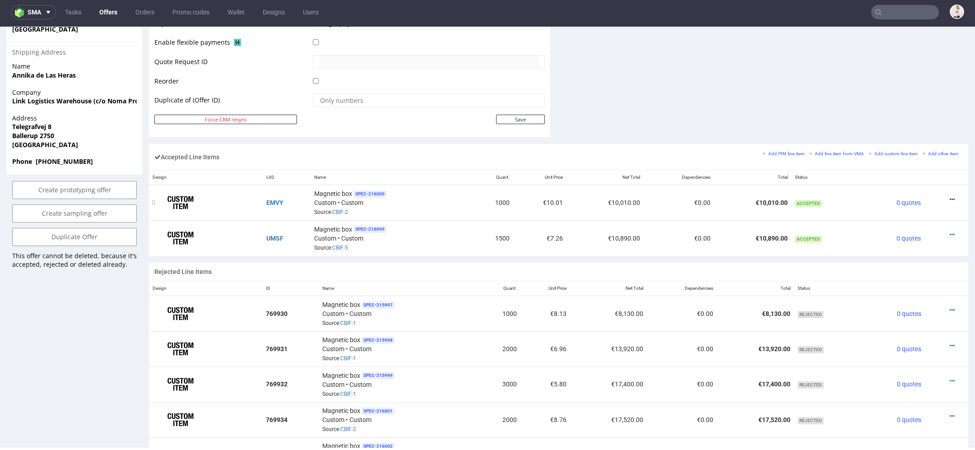
click at [950, 196] on icon at bounding box center [952, 199] width 5 height 6
click at [898, 98] on span "Edit item price" at bounding box center [915, 97] width 65 height 9
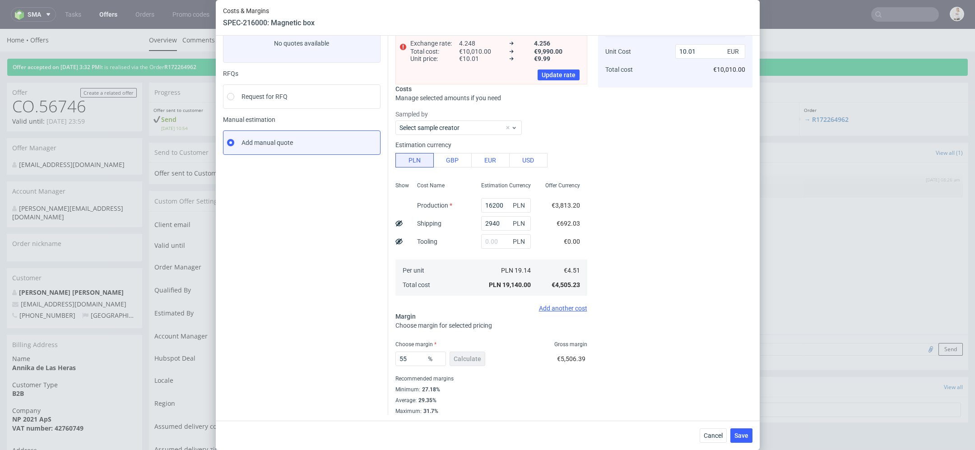
scroll to position [59, 0]
click at [661, 285] on div "Cost displayed to the customer Unit Cost Total cost 10.01 EUR €10,010.00" at bounding box center [675, 215] width 154 height 405
drag, startPoint x: 503, startPoint y: 209, endPoint x: 398, endPoint y: 209, distance: 105.6
click at [398, 209] on div "Show Cost Name Production Shipping Tooling Per unit Total cost Estimation Curre…" at bounding box center [491, 240] width 192 height 119
type input "1"
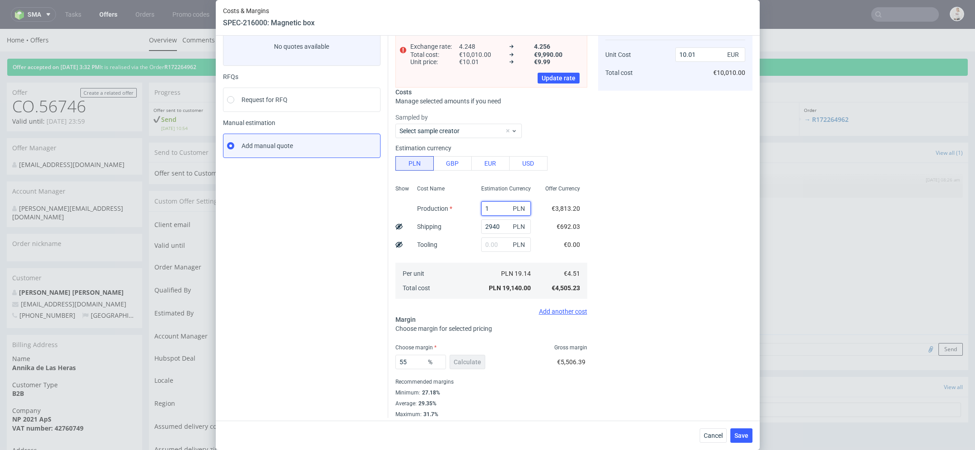
type input "1.54"
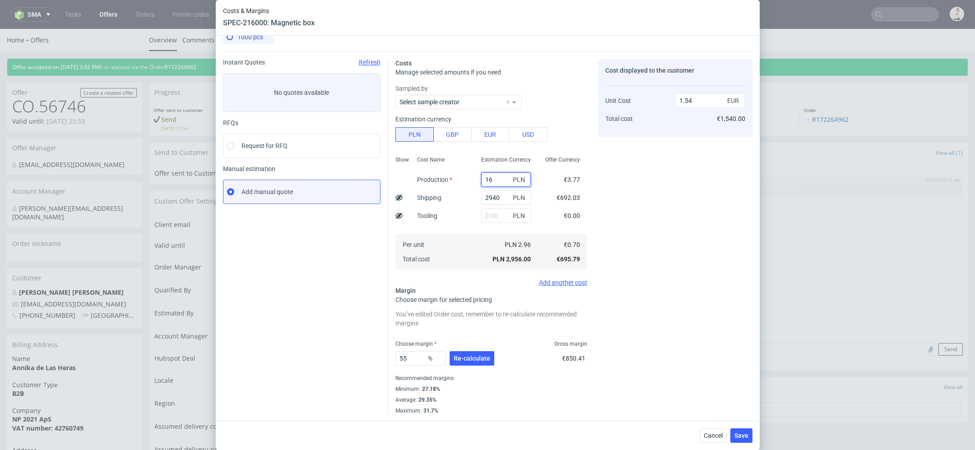
type input "164"
type input "1.62"
type input "16420"
type input "10.12"
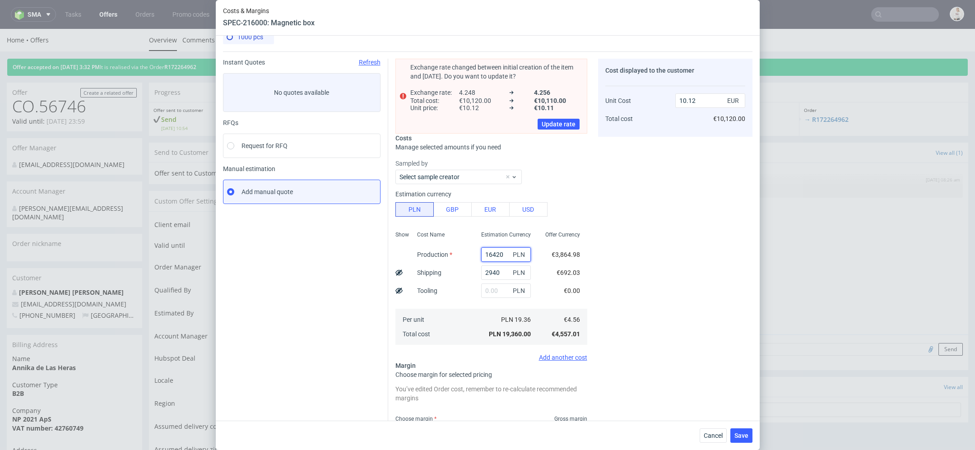
scroll to position [59, 0]
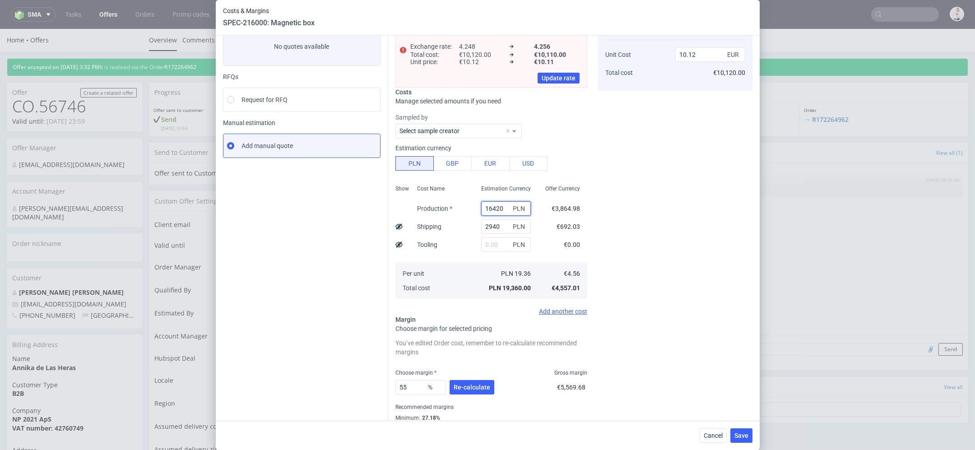
type input "16420"
click at [611, 257] on div "Cost displayed to the customer Unit Cost Total cost 10.12 EUR €10,120.00" at bounding box center [675, 228] width 154 height 431
click at [489, 246] on input "text" at bounding box center [506, 244] width 50 height 14
type input "1400"
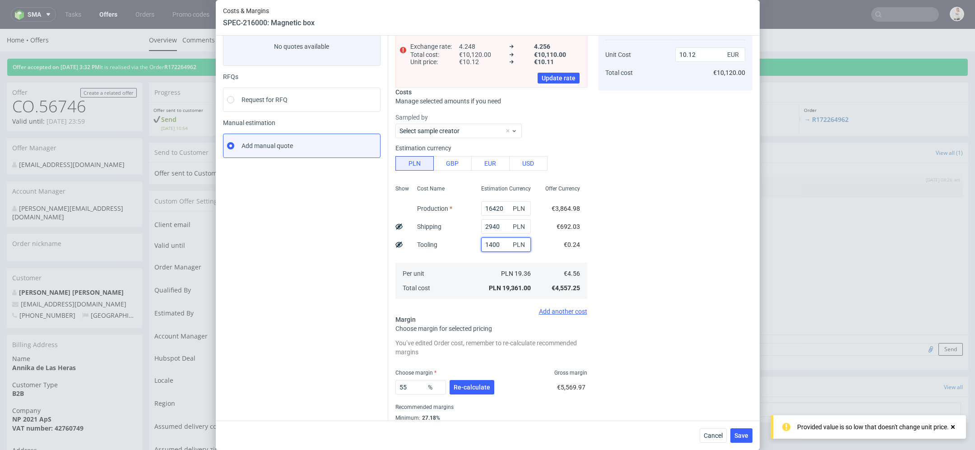
type input "10.86"
type input "1400"
click at [655, 245] on div "Cost displayed to the customer Unit Cost Total cost 10.86 EUR €10,860.00" at bounding box center [675, 228] width 154 height 431
click at [482, 390] on span "Re-calculate" at bounding box center [472, 387] width 37 height 6
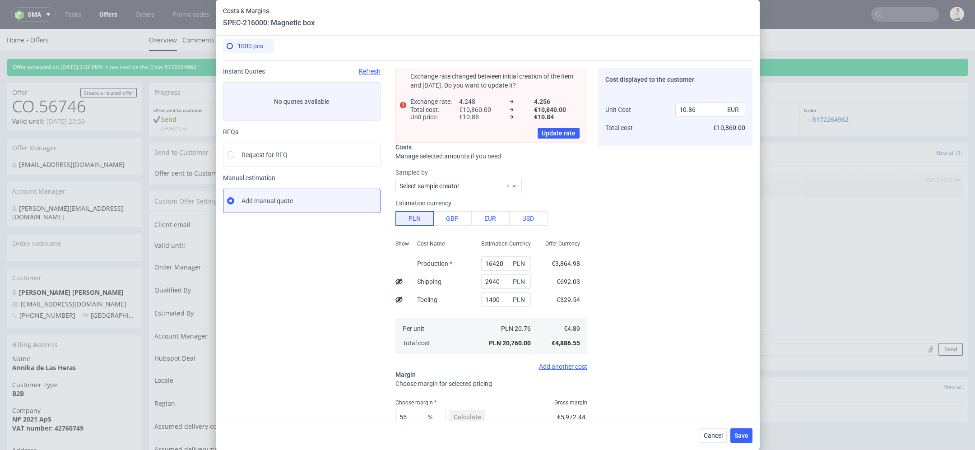
scroll to position [4, 0]
drag, startPoint x: 712, startPoint y: 127, endPoint x: 754, endPoint y: 127, distance: 42.9
click at [754, 127] on div "1000 pcs Instant Quotes Refresh No quotes available RFQs Request for RFQ Manual…" at bounding box center [488, 228] width 544 height 385
copy span "€10,860.00"
click at [715, 430] on button "Cancel" at bounding box center [713, 435] width 27 height 14
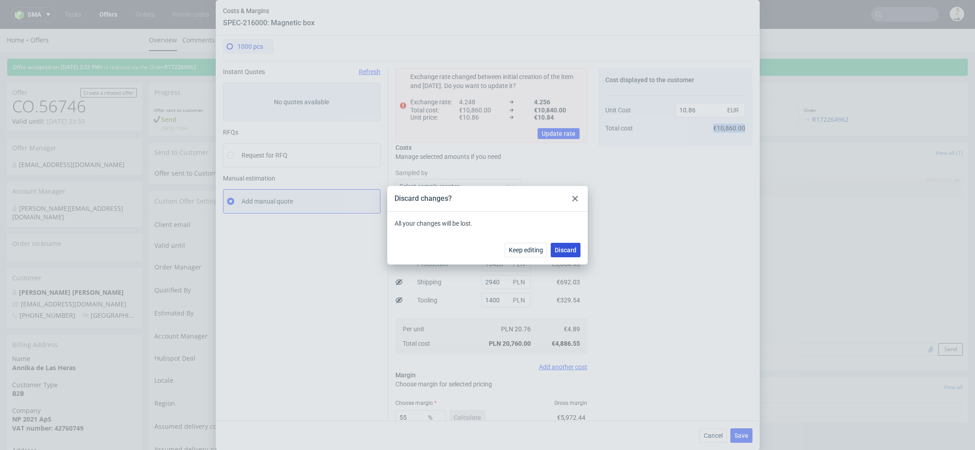
click at [564, 250] on span "Discard" at bounding box center [566, 250] width 22 height 6
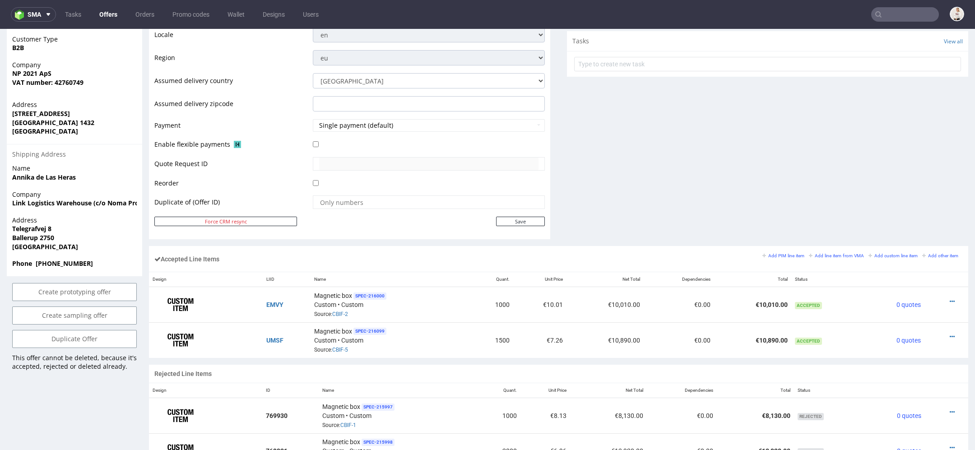
scroll to position [348, 0]
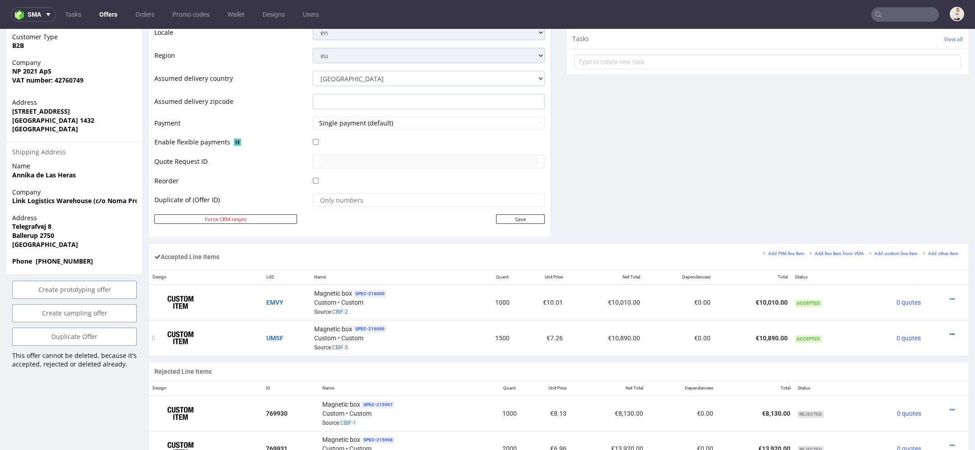
click at [950, 331] on icon at bounding box center [952, 334] width 5 height 6
click at [907, 232] on span "Edit item price" at bounding box center [915, 232] width 65 height 9
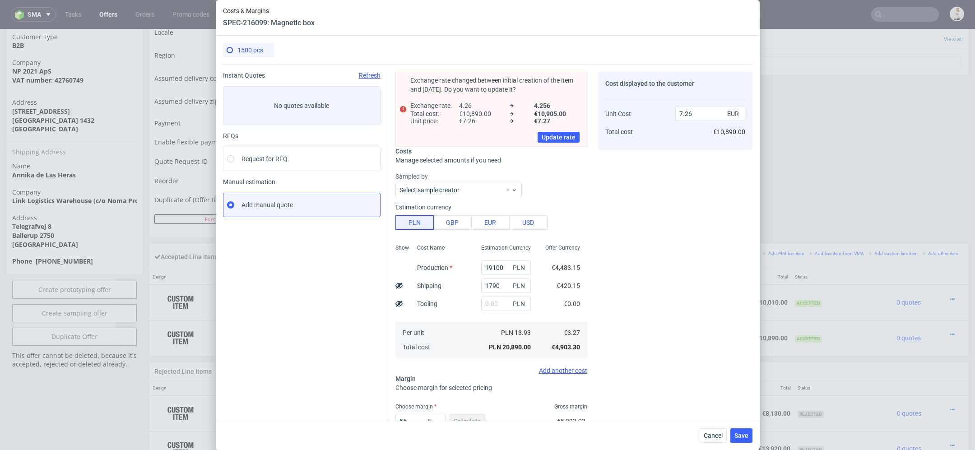
scroll to position [62, 0]
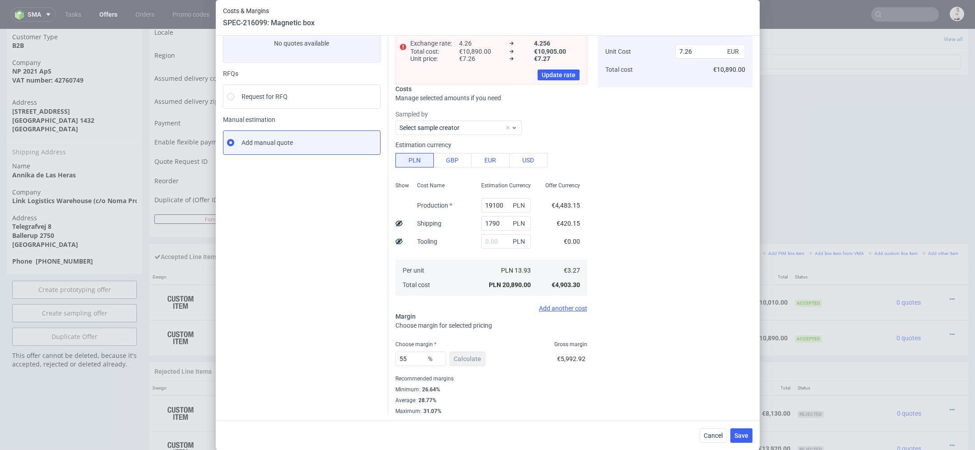
click at [671, 327] on div "Cost displayed to the customer Unit Cost Total cost 7.26 EUR €10,890.00" at bounding box center [675, 211] width 154 height 405
drag, startPoint x: 503, startPoint y: 205, endPoint x: 407, endPoint y: 205, distance: 95.7
click at [407, 205] on div "Show Cost Name Production Shipping Tooling Per unit Total cost Estimation Curre…" at bounding box center [491, 237] width 192 height 119
type input "202"
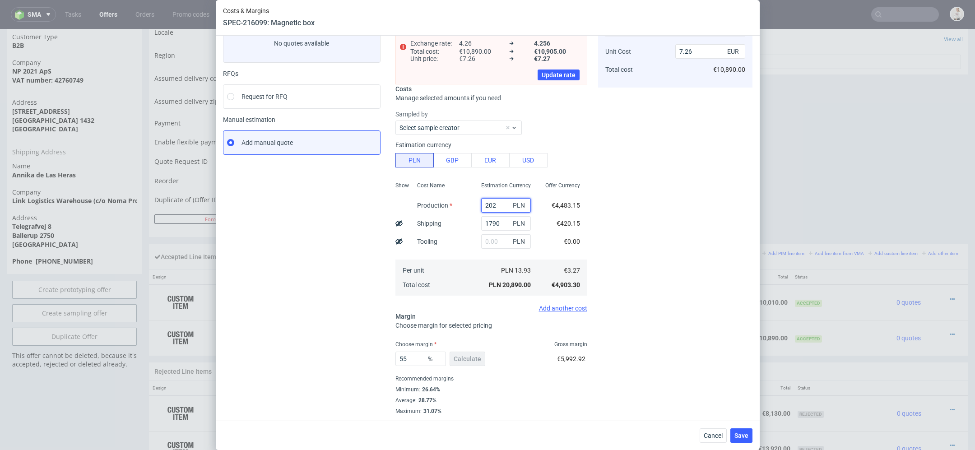
type input "0.69"
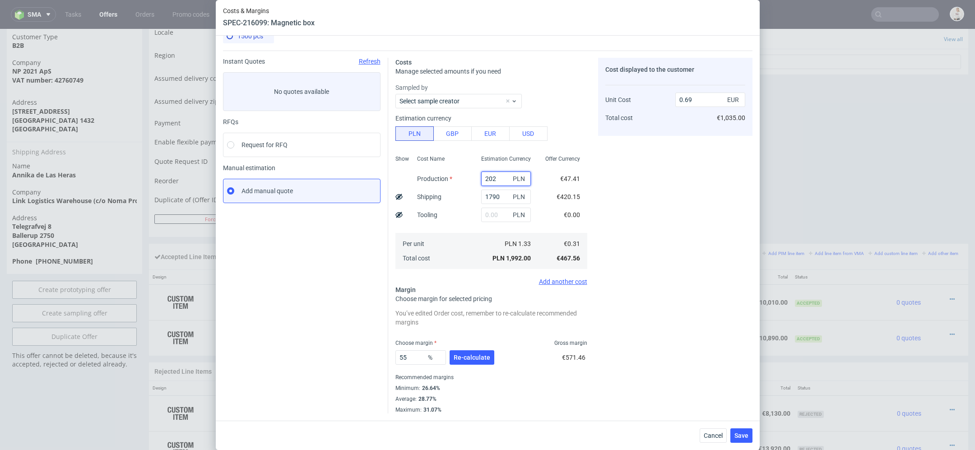
scroll to position [13, 0]
type input "2020"
type input "1.32"
type input "20205"
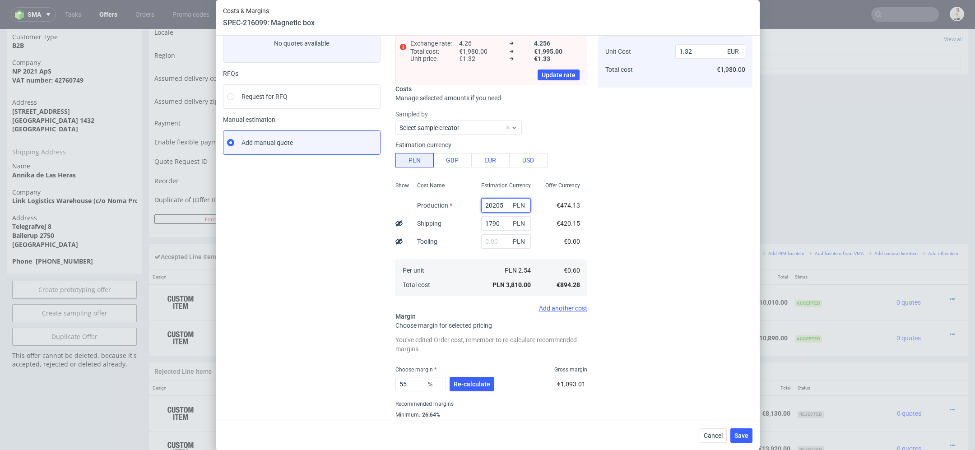
type input "7.65"
type input "20205"
click at [640, 239] on div "Cost displayed to the customer Unit Cost Total cost 7.65 EUR €11,475.00" at bounding box center [675, 224] width 154 height 431
click at [499, 242] on input "text" at bounding box center [506, 241] width 50 height 14
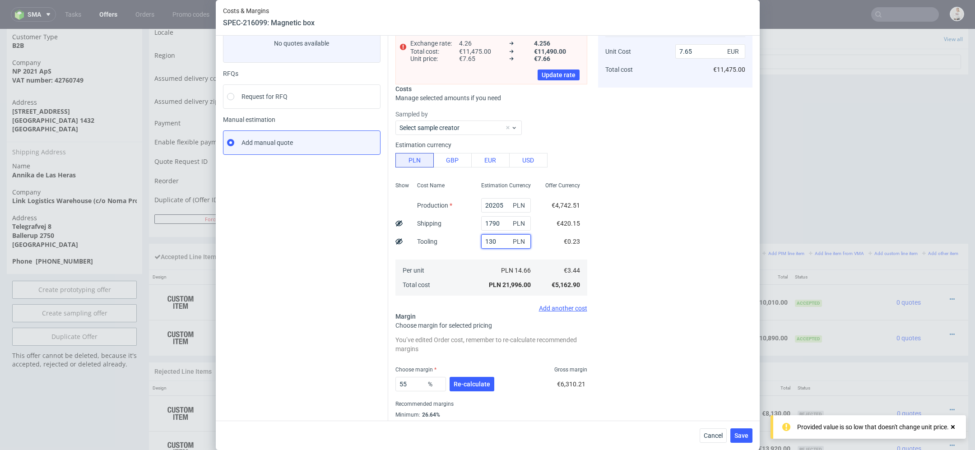
type input "1300"
type input "8.1"
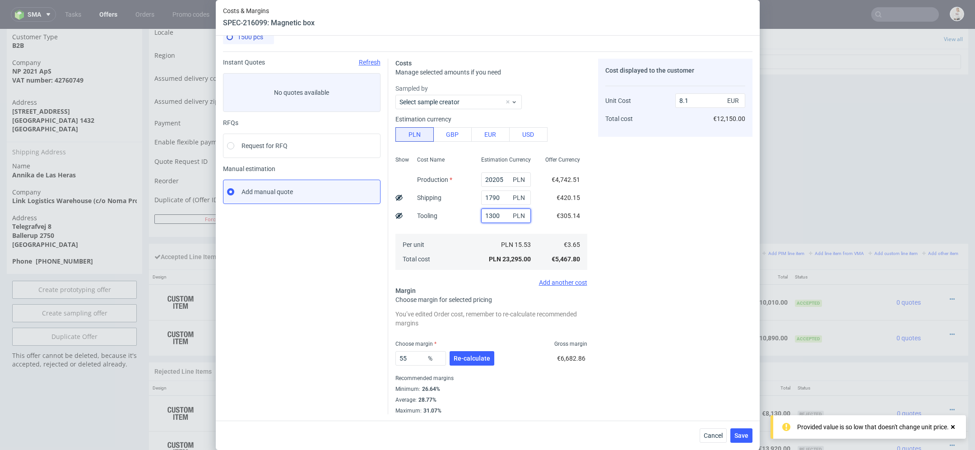
type input "1300"
click at [627, 258] on div "Cost displayed to the customer Unit Cost Total cost 8.1 EUR €12,150.00" at bounding box center [675, 237] width 154 height 356
click at [479, 359] on span "Re-calculate" at bounding box center [472, 358] width 37 height 6
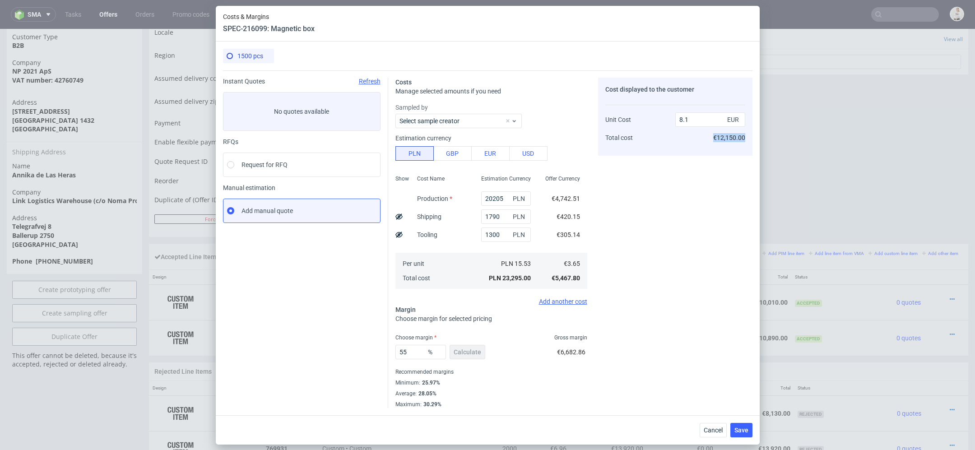
drag, startPoint x: 714, startPoint y: 136, endPoint x: 757, endPoint y: 137, distance: 43.4
click at [757, 137] on div "1500 pcs Instant Quotes Refresh No quotes available RFQs Request for RFQ Manual…" at bounding box center [488, 229] width 544 height 374
copy span "€12,150.00"
click at [727, 139] on span "€12,150.00" at bounding box center [729, 137] width 32 height 7
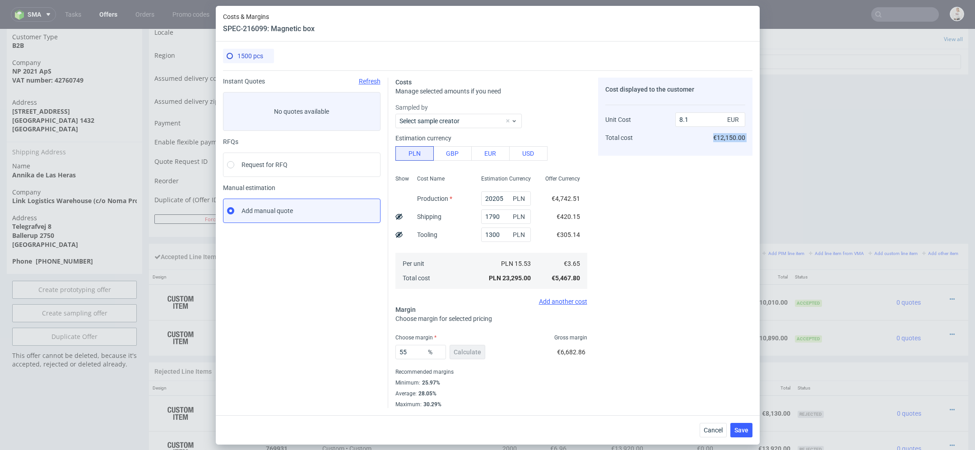
click at [727, 139] on span "€12,150.00" at bounding box center [729, 137] width 32 height 7
copy div "€12,150.00"
click at [710, 427] on span "Cancel" at bounding box center [713, 430] width 19 height 6
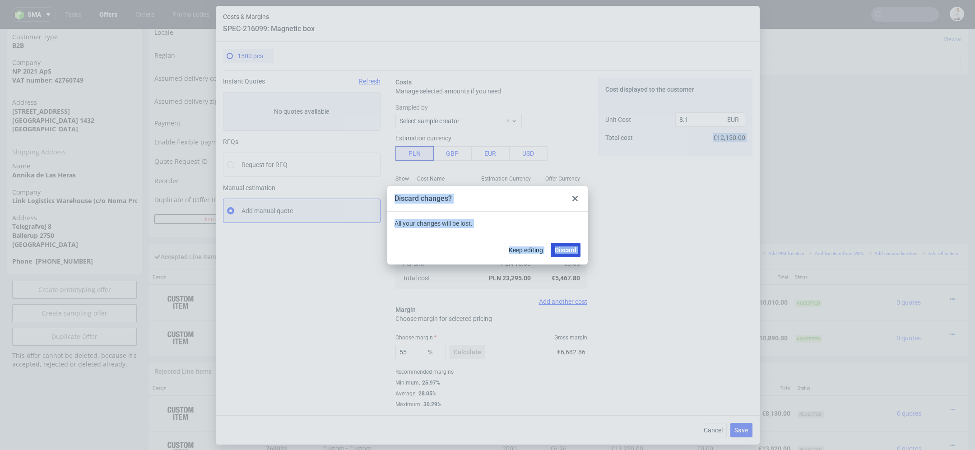
click at [571, 250] on span "Discard" at bounding box center [566, 250] width 22 height 6
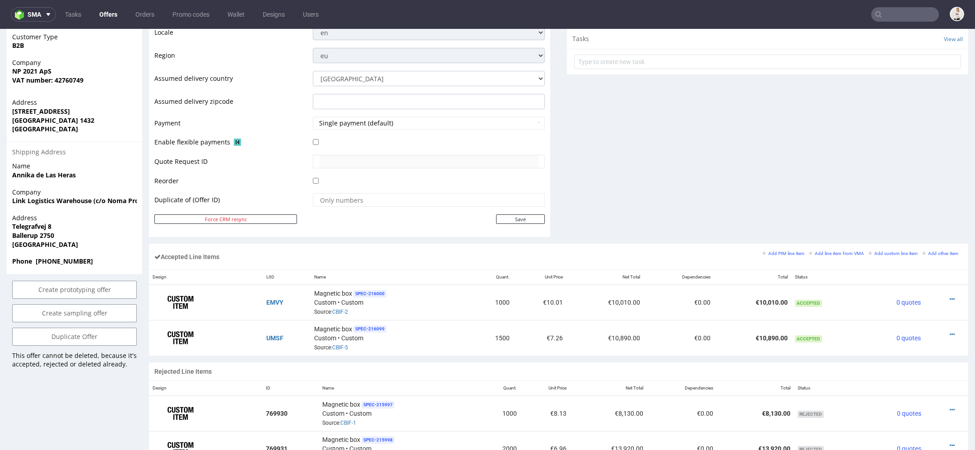
click at [651, 195] on div "Comments User (1) Automatic (0) Attachments (0) All (1) View all (1) 15th Sep 2…" at bounding box center [767, 19] width 401 height 449
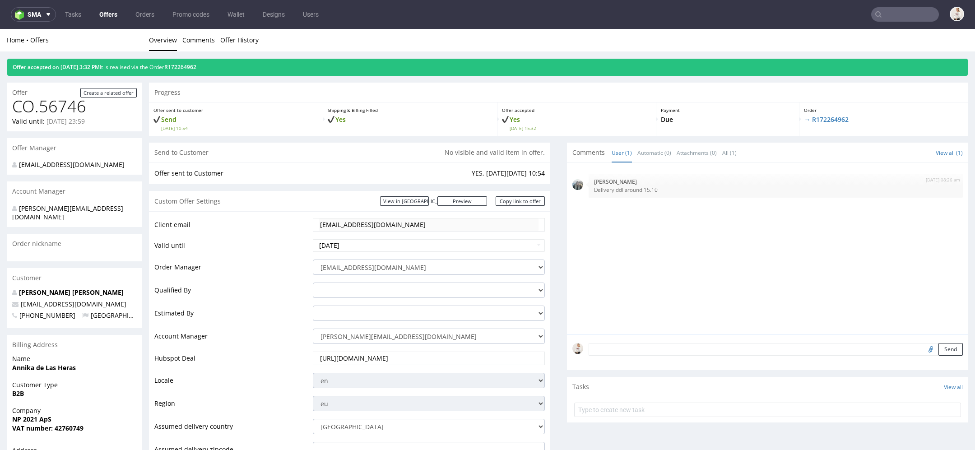
click at [106, 16] on link "Offers" at bounding box center [108, 14] width 29 height 14
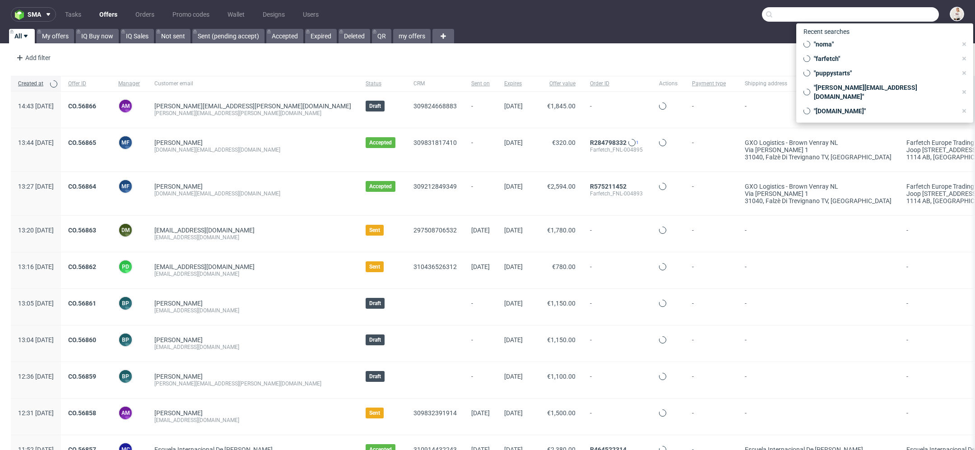
click at [888, 13] on input "text" at bounding box center [850, 14] width 177 height 14
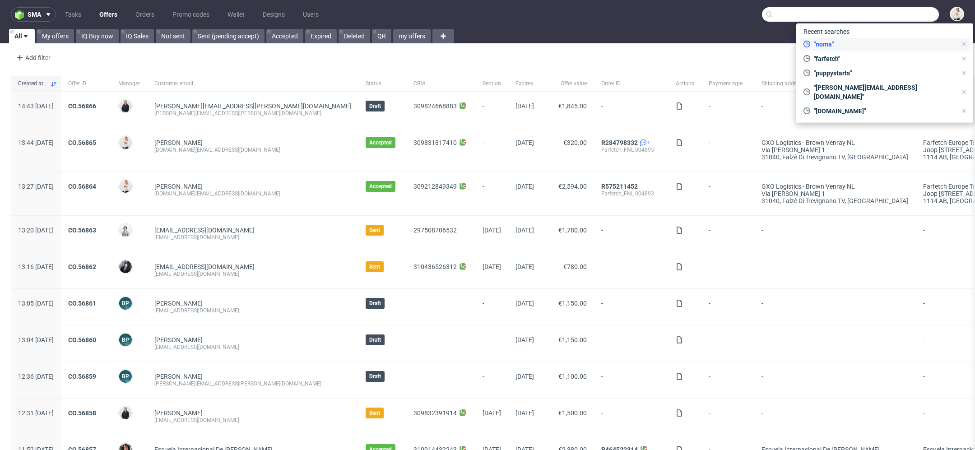
click at [864, 38] on div ""noma"" at bounding box center [880, 44] width 161 height 13
type input "noma"
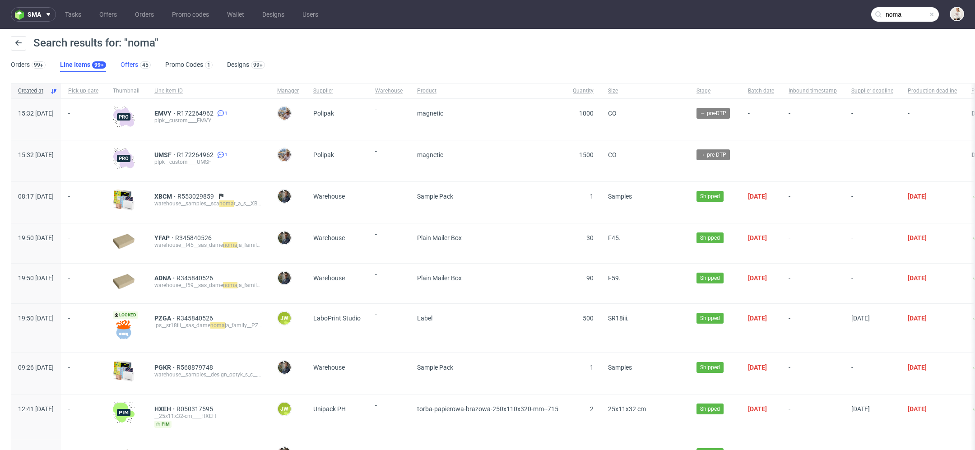
click at [127, 65] on link "Offers 45" at bounding box center [136, 65] width 30 height 14
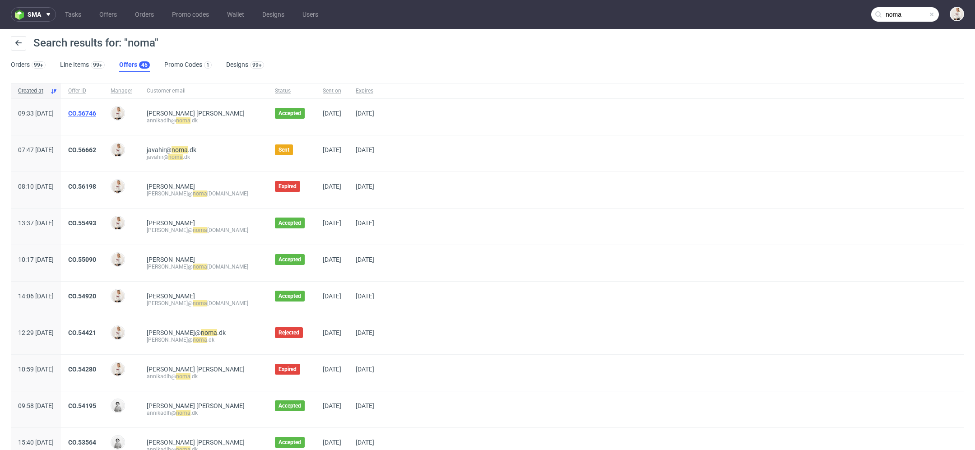
click at [96, 113] on link "CO.56746" at bounding box center [82, 113] width 28 height 7
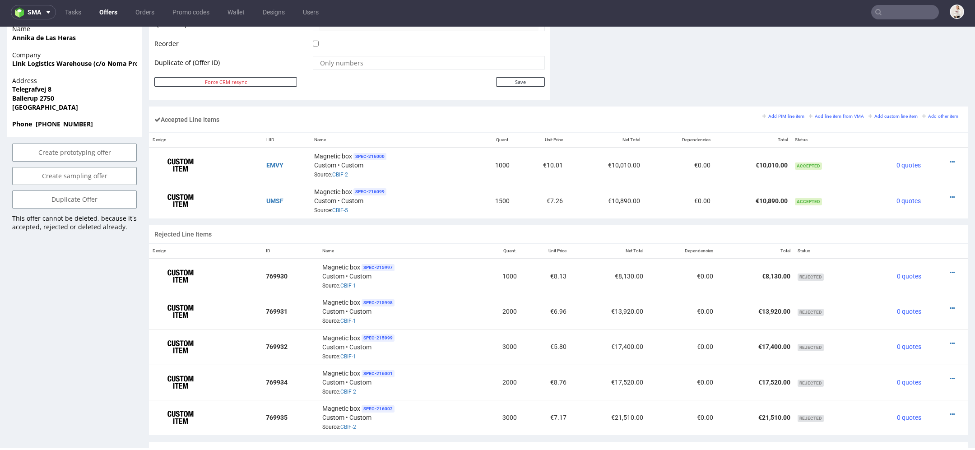
scroll to position [482, 0]
click at [950, 160] on icon at bounding box center [952, 163] width 5 height 6
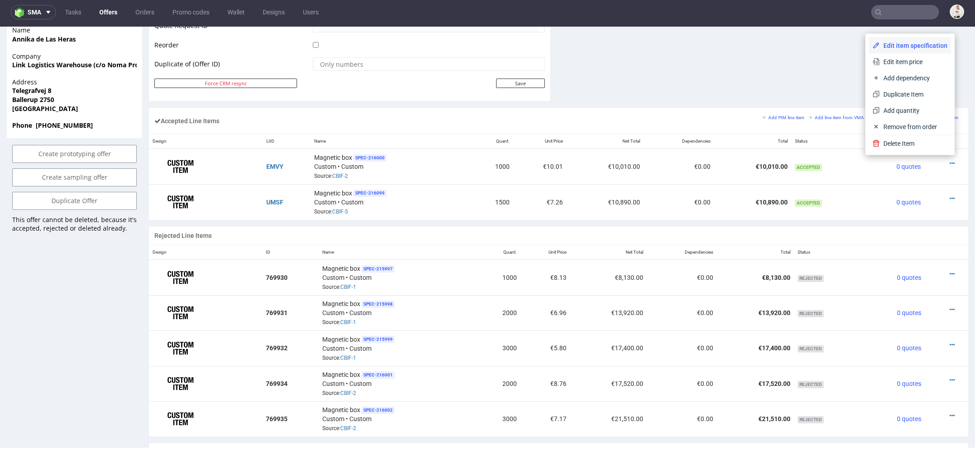
click at [905, 42] on span "Edit item specification" at bounding box center [914, 45] width 68 height 9
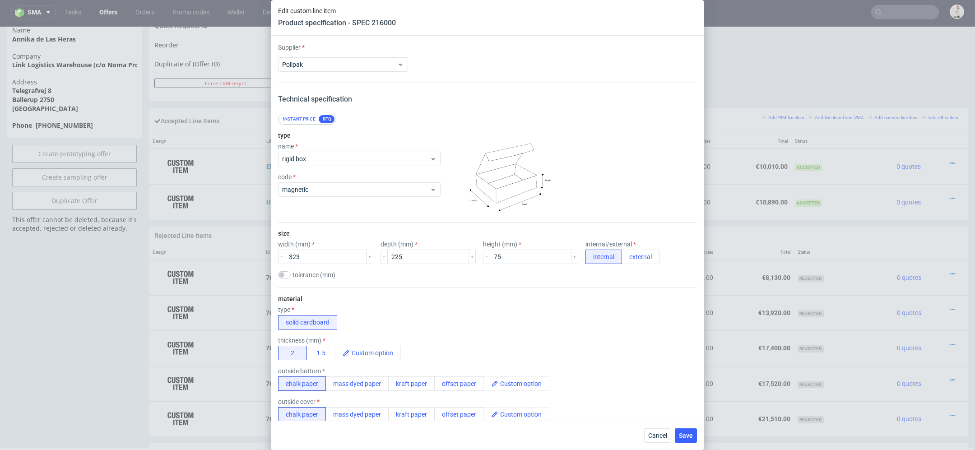
scroll to position [11, 0]
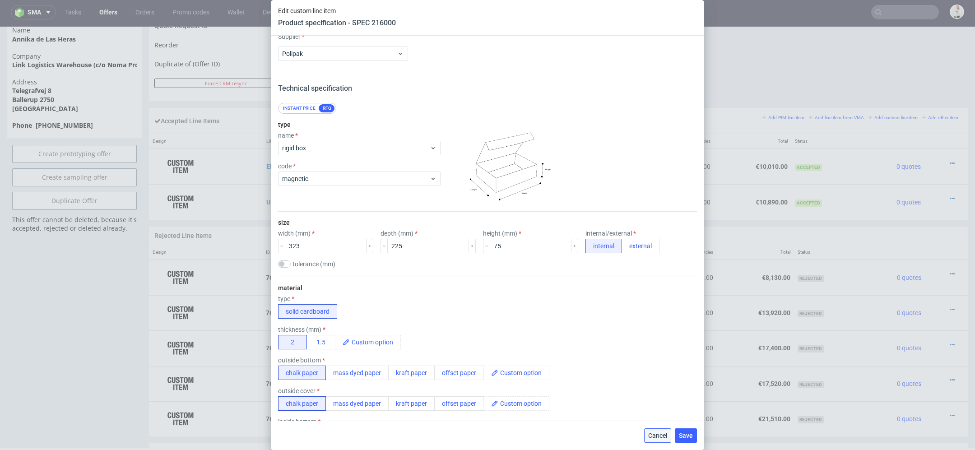
click at [649, 434] on span "Cancel" at bounding box center [657, 436] width 19 height 6
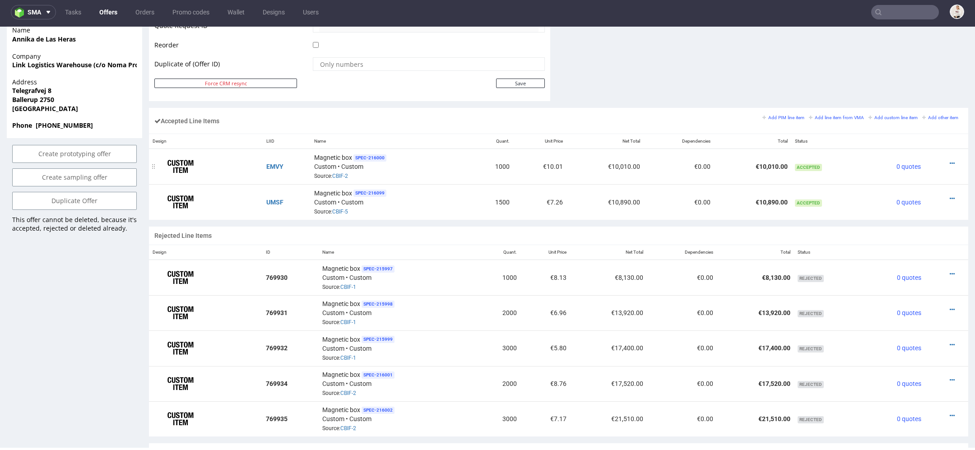
scroll to position [0, 0]
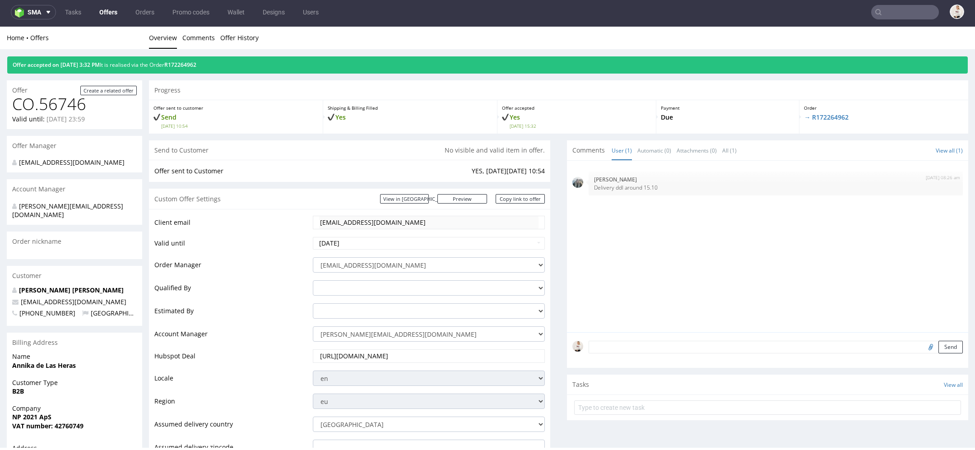
click at [105, 11] on link "Offers" at bounding box center [108, 12] width 29 height 14
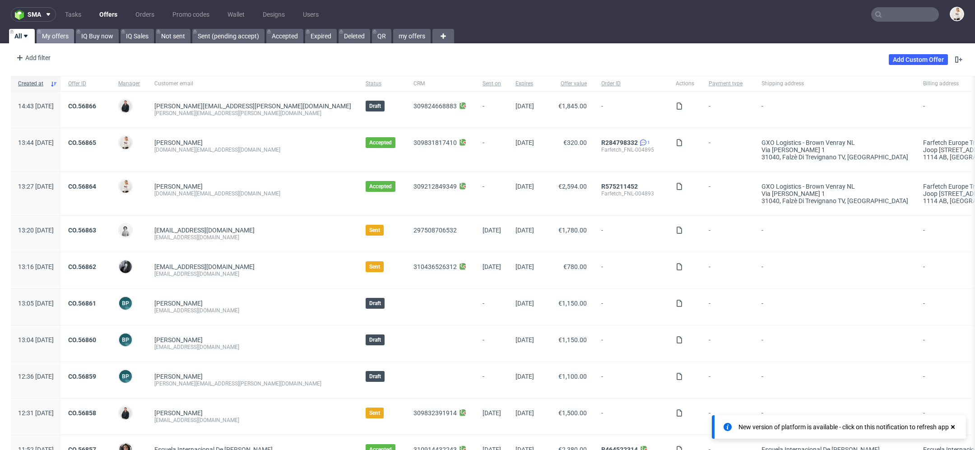
click at [52, 32] on link "My offers" at bounding box center [55, 36] width 37 height 14
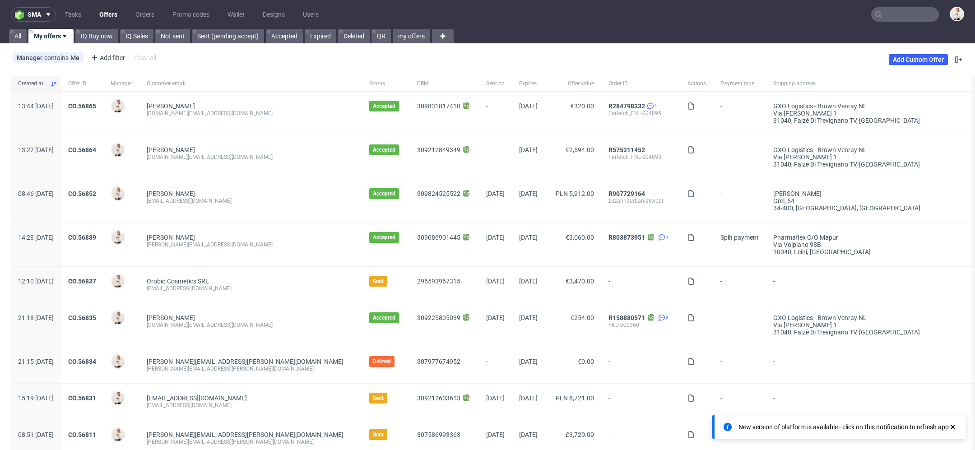
click at [901, 11] on input "text" at bounding box center [905, 14] width 68 height 14
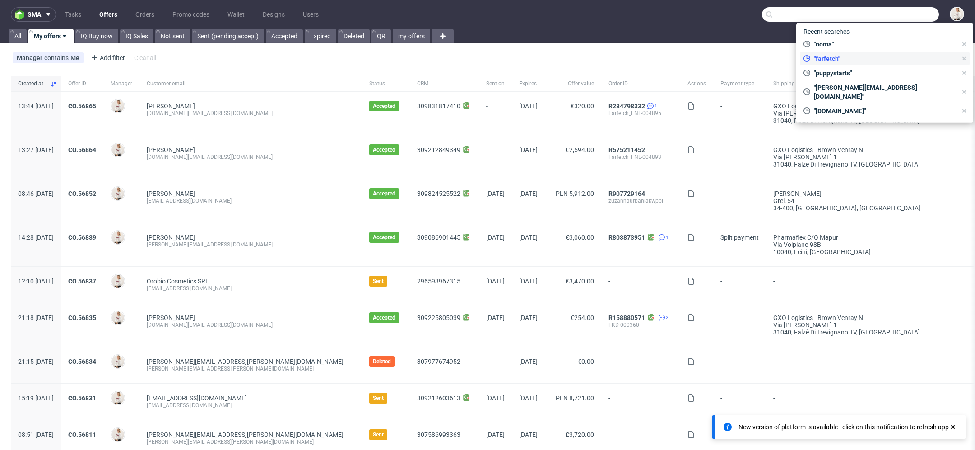
click at [865, 59] on span ""farfetch"" at bounding box center [883, 58] width 147 height 9
type input "farfetch"
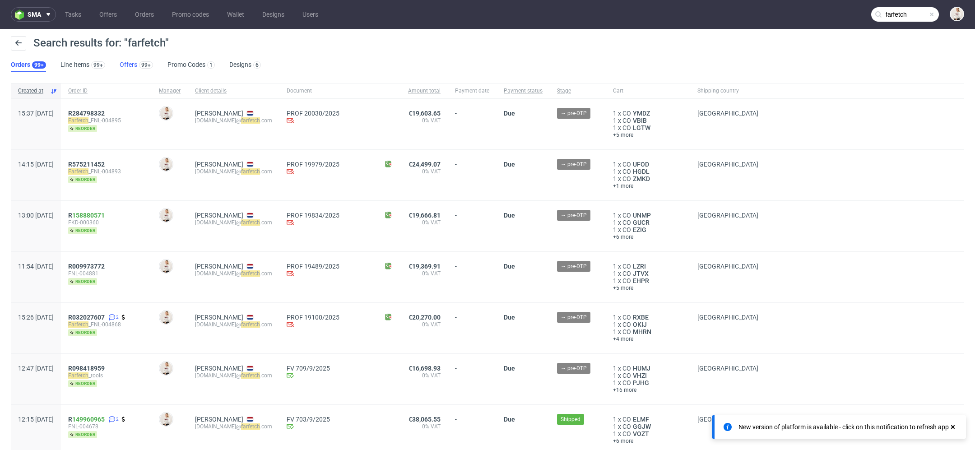
click at [127, 68] on link "Offers 99+" at bounding box center [136, 65] width 33 height 14
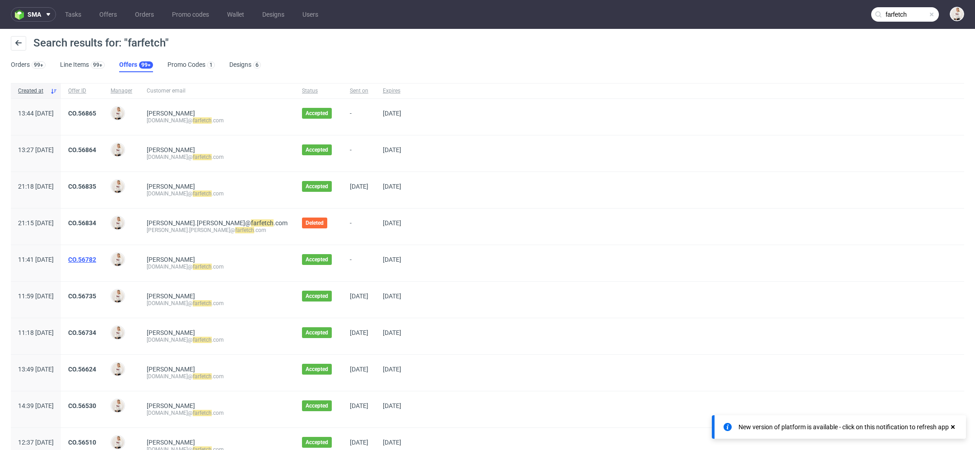
click at [96, 260] on link "CO.56782" at bounding box center [82, 259] width 28 height 7
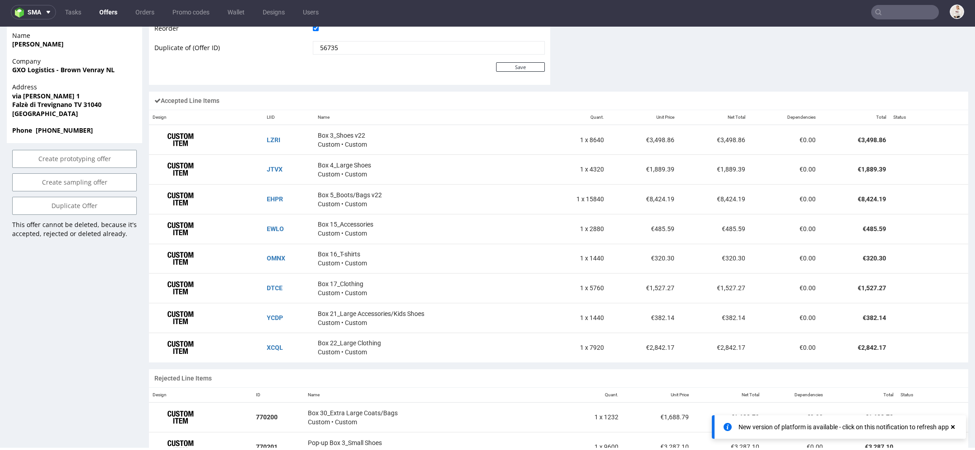
scroll to position [502, 0]
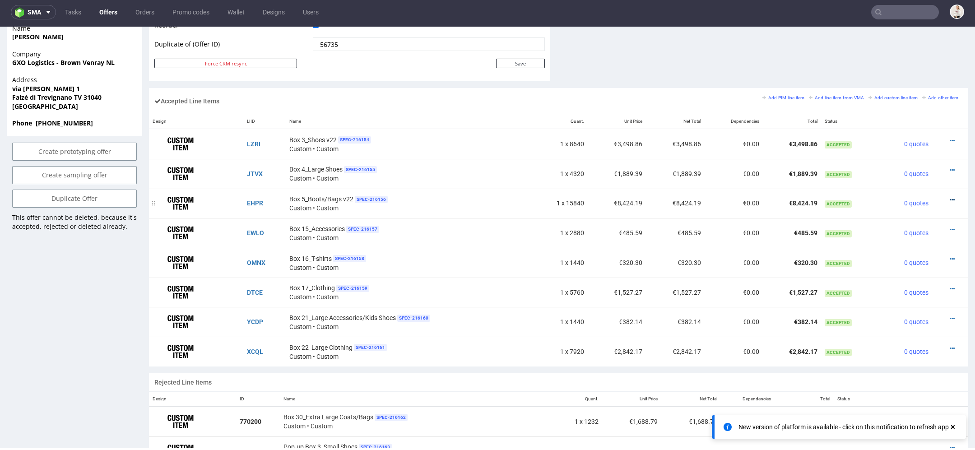
click at [950, 197] on icon at bounding box center [952, 200] width 5 height 6
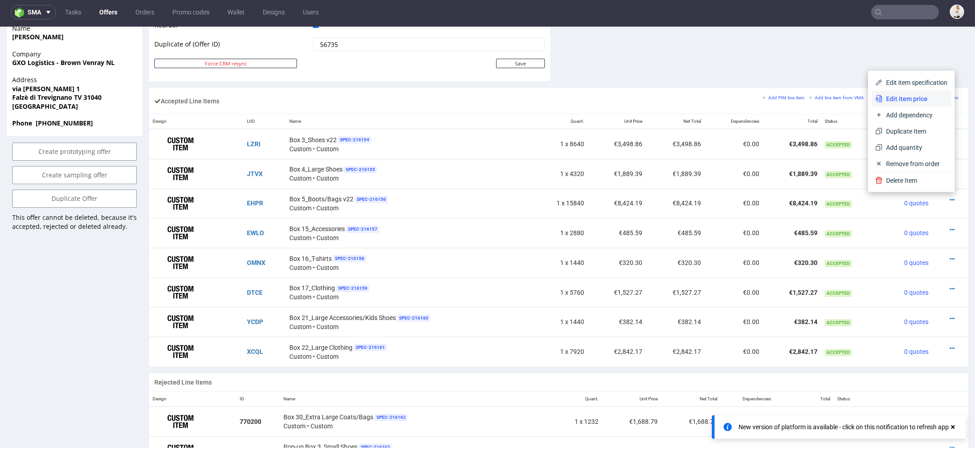
click at [914, 101] on span "Edit item price" at bounding box center [915, 98] width 65 height 9
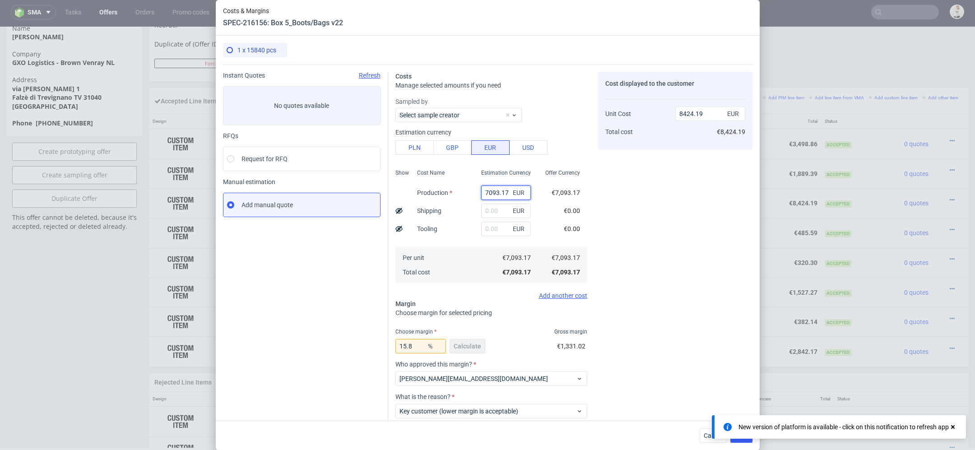
click at [499, 188] on input "7093.17" at bounding box center [506, 193] width 50 height 14
paste input "€4 626,11"
type input "€4 626,11"
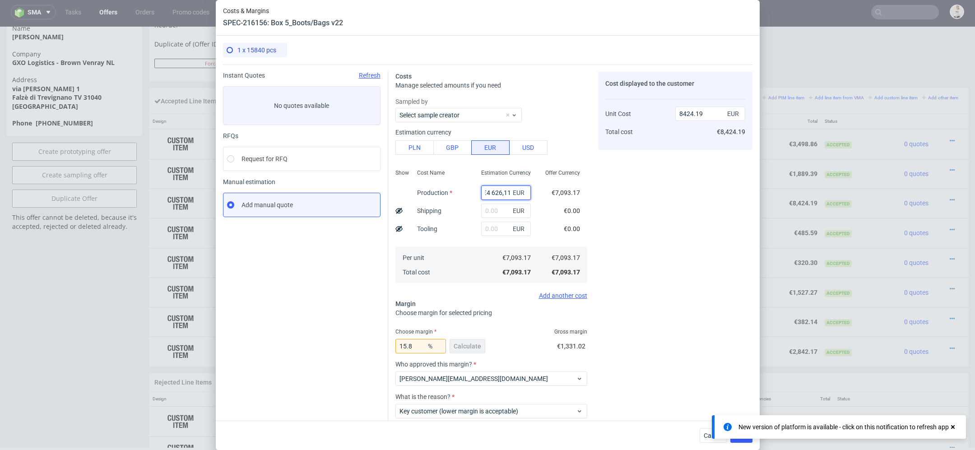
type input "0"
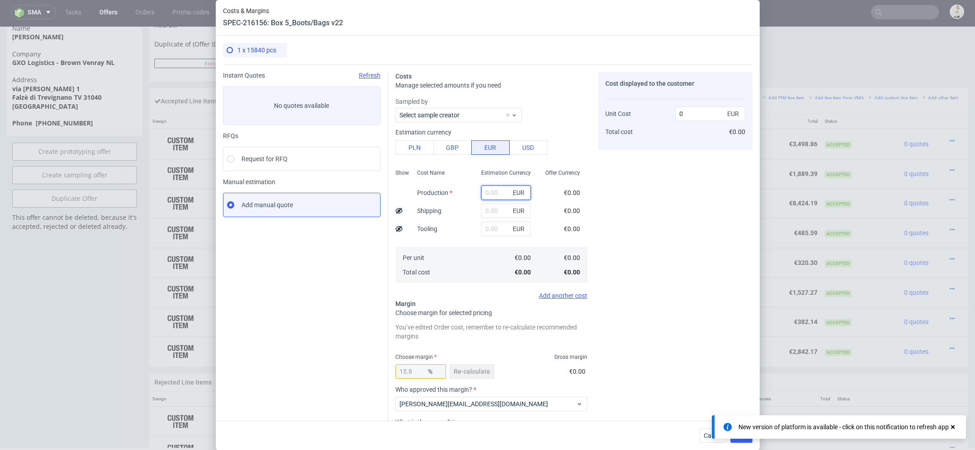
scroll to position [0, 0]
paste input "€4 626,11"
click at [494, 193] on input "€4 626,11" at bounding box center [506, 193] width 50 height 14
type input "4626.11"
type input "5494.19"
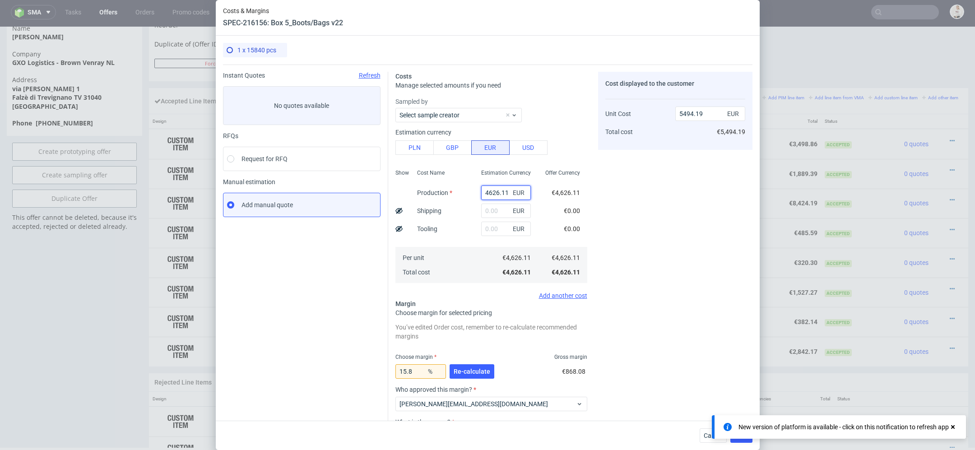
type input "4626.11"
click at [635, 239] on div "Cost displayed to the customer Unit Cost Total cost 5494.19 EUR €5,494.19" at bounding box center [675, 282] width 154 height 421
click at [470, 369] on span "Re-calculate" at bounding box center [472, 371] width 37 height 6
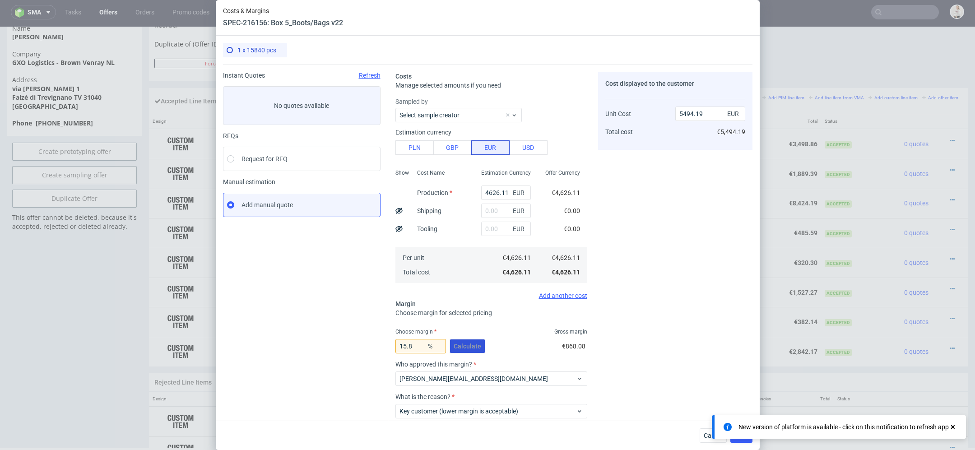
scroll to position [53, 0]
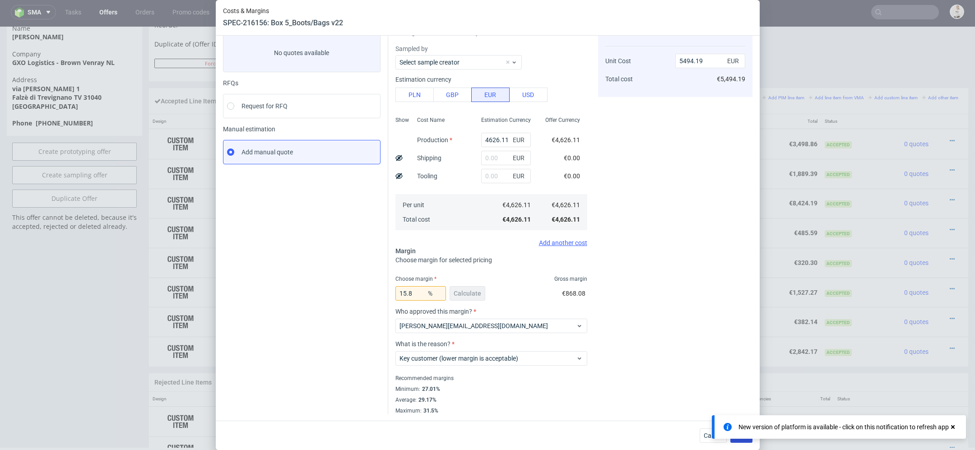
click at [743, 441] on button "Save" at bounding box center [741, 435] width 22 height 14
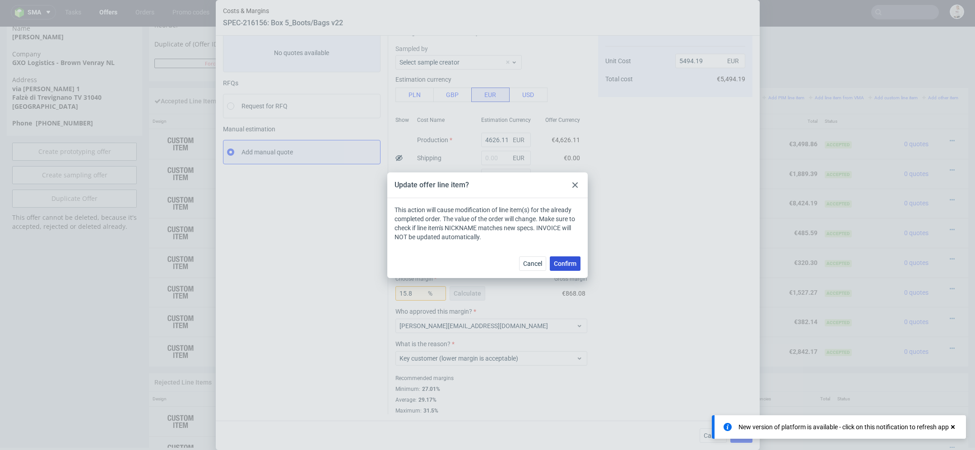
click at [563, 263] on span "Confirm" at bounding box center [565, 264] width 23 height 6
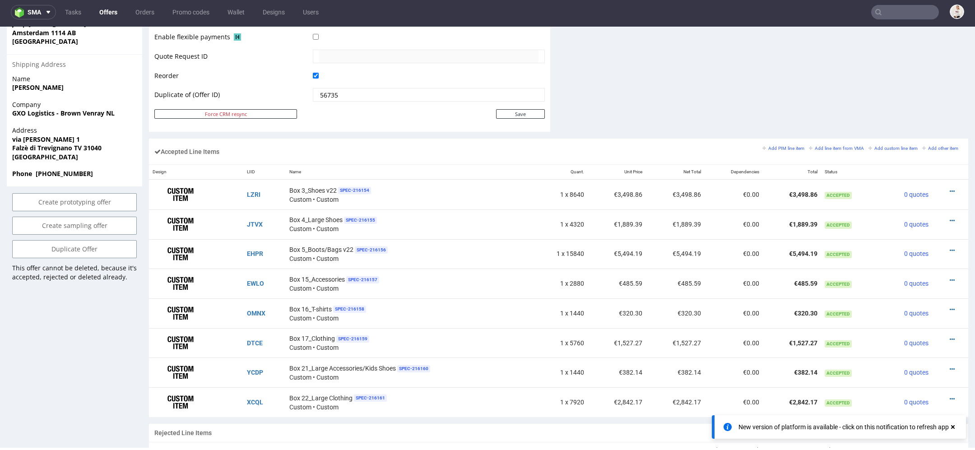
scroll to position [454, 0]
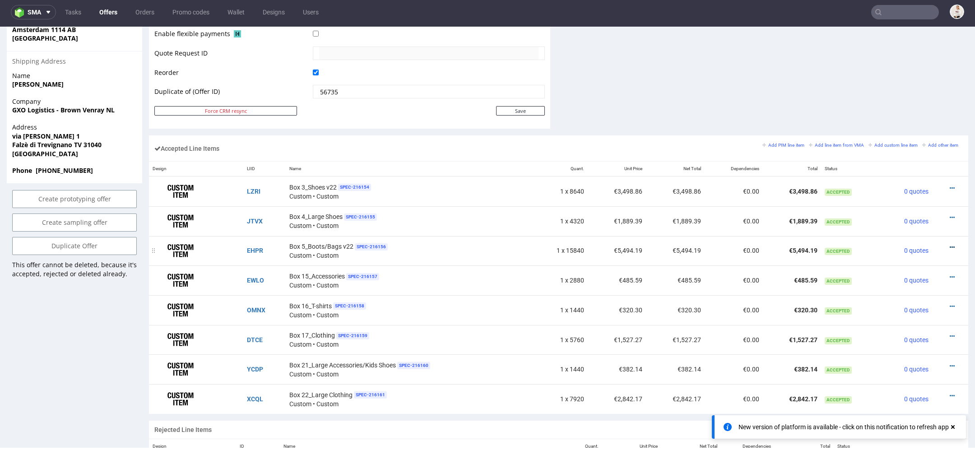
click at [950, 244] on icon at bounding box center [952, 247] width 5 height 6
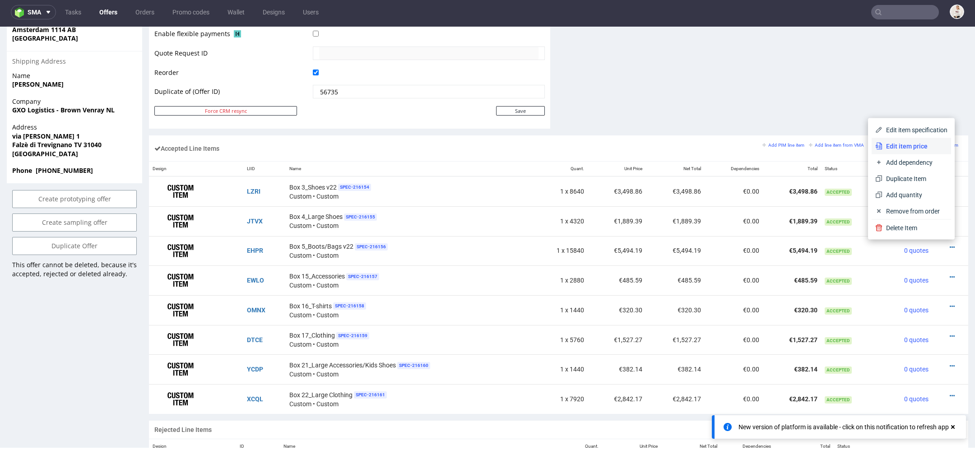
click at [918, 149] on span "Edit item price" at bounding box center [915, 146] width 65 height 9
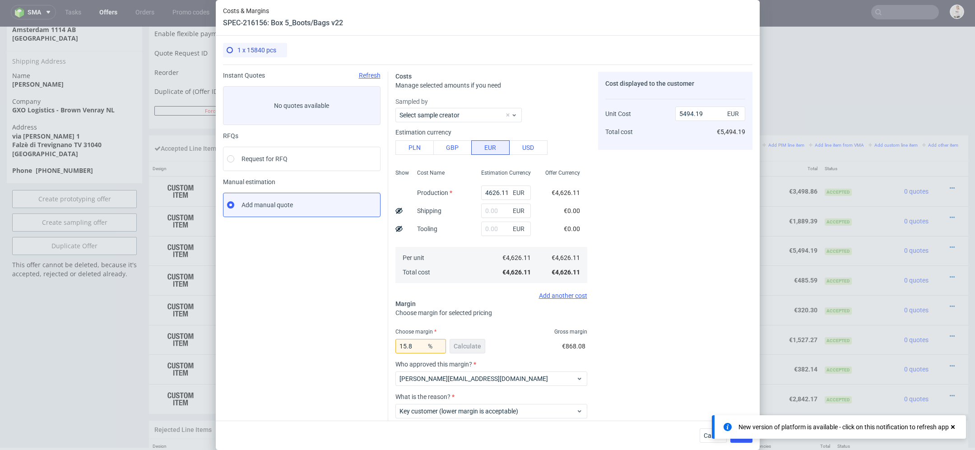
click at [712, 438] on div "New version of platform is available - click on this notification to refresh app" at bounding box center [839, 426] width 254 height 23
click at [705, 435] on span "Cancel" at bounding box center [713, 436] width 19 height 6
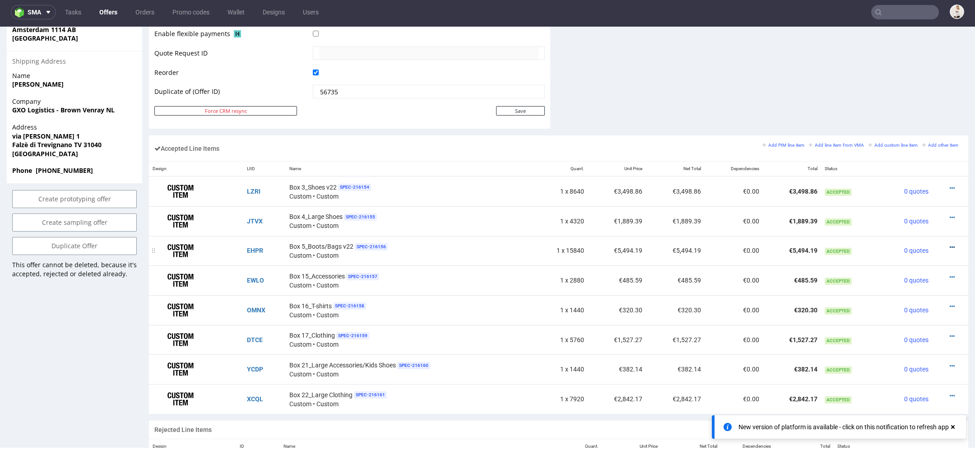
click at [950, 244] on icon at bounding box center [952, 247] width 5 height 6
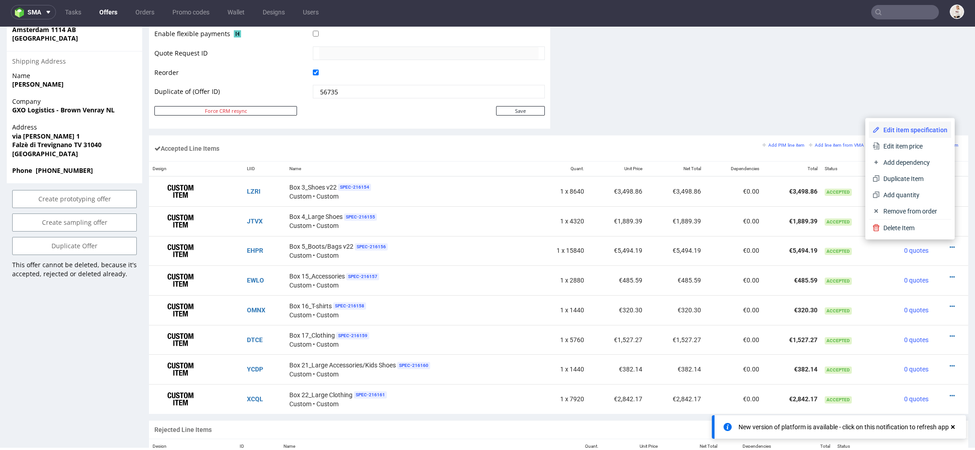
click at [913, 131] on span "Edit item specification" at bounding box center [914, 130] width 68 height 9
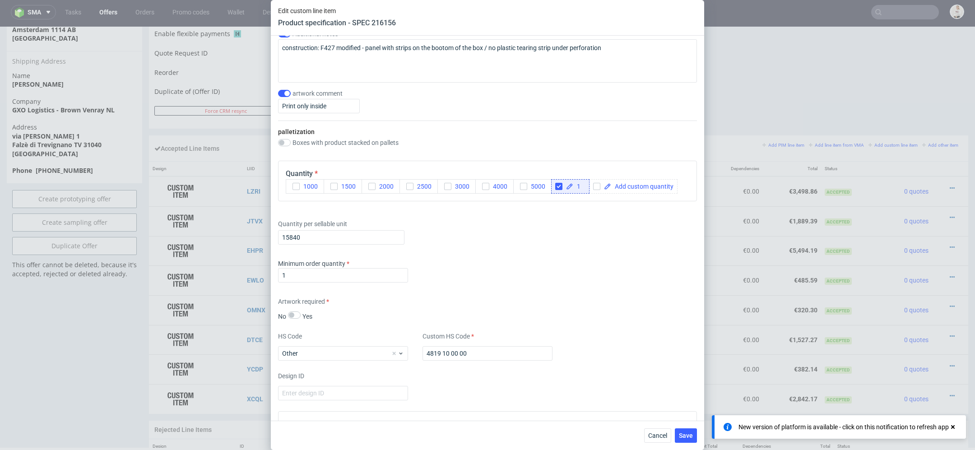
scroll to position [1158, 0]
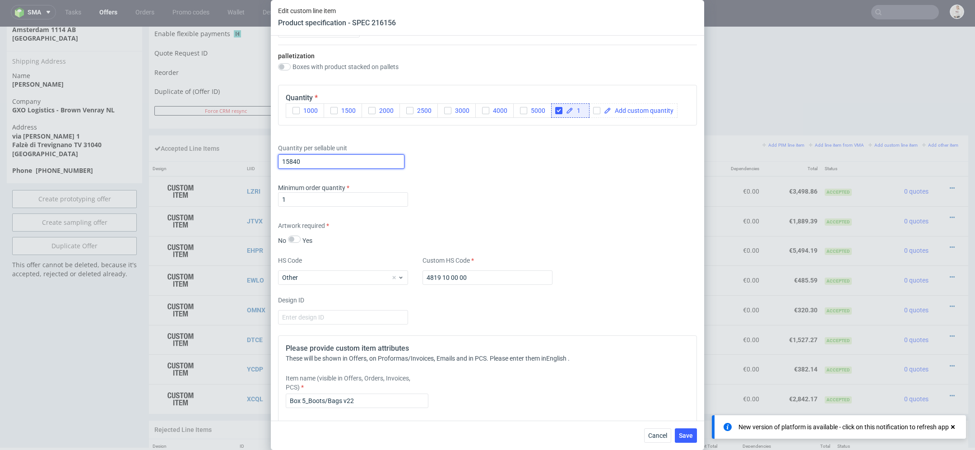
click at [322, 163] on input "15840" at bounding box center [341, 161] width 126 height 14
drag, startPoint x: 305, startPoint y: 158, endPoint x: 233, endPoint y: 158, distance: 72.2
click at [233, 158] on div "Edit custom line item Product specification - SPEC 216156 Supplier TFP Sp. z o.…" at bounding box center [487, 225] width 975 height 450
type input "9984"
click at [579, 214] on div "Supplier TFP Sp. z o.o. Technical specification Instant price RFQ Type Product …" at bounding box center [487, 228] width 433 height 385
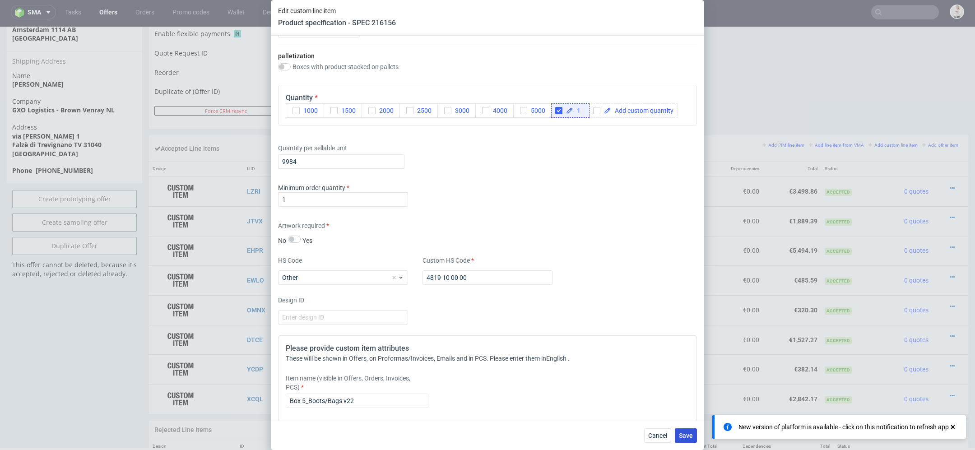
click at [682, 434] on span "Save" at bounding box center [686, 436] width 14 height 6
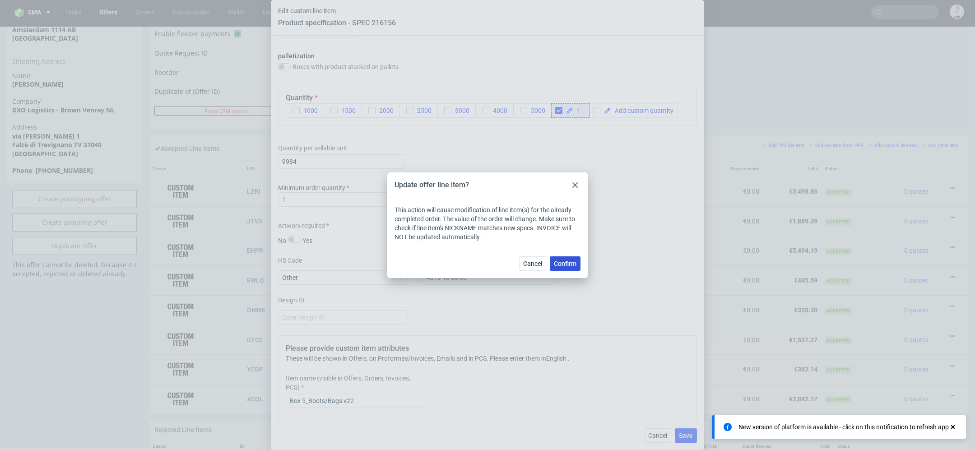
click at [565, 262] on span "Confirm" at bounding box center [565, 264] width 23 height 6
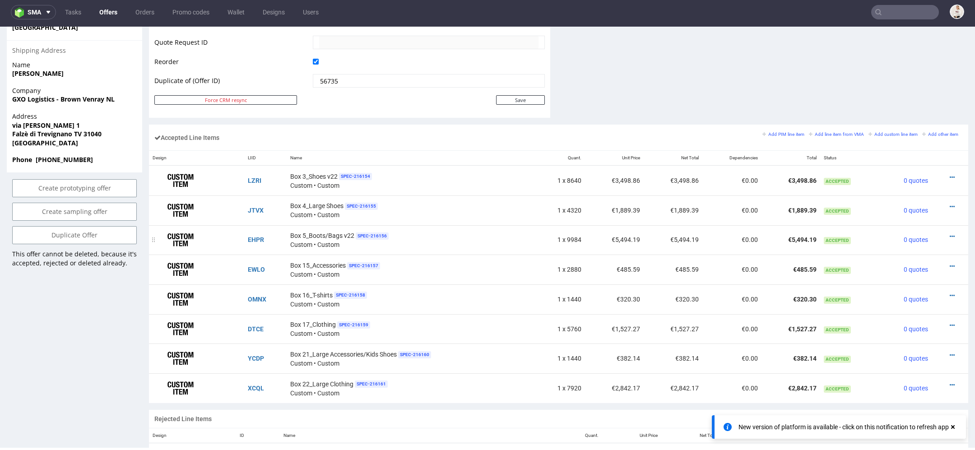
scroll to position [466, 0]
click at [950, 233] on icon at bounding box center [952, 236] width 5 height 6
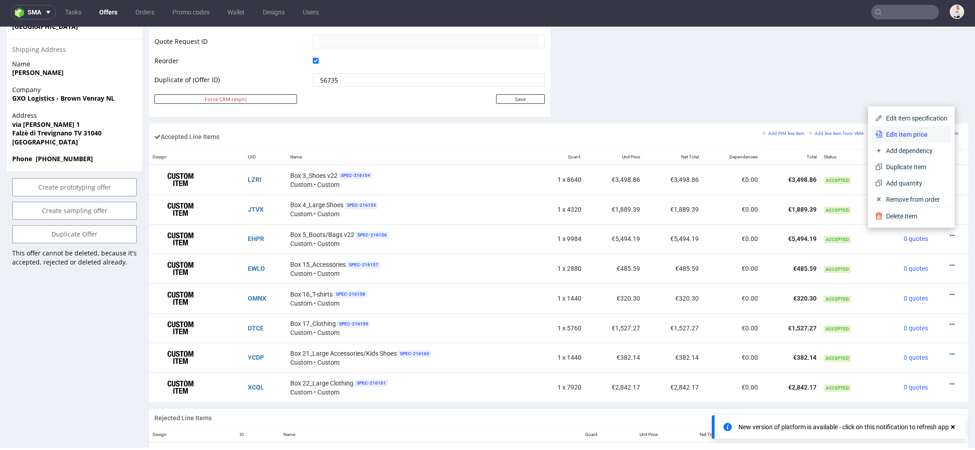
click at [908, 135] on span "Edit item price" at bounding box center [915, 134] width 65 height 9
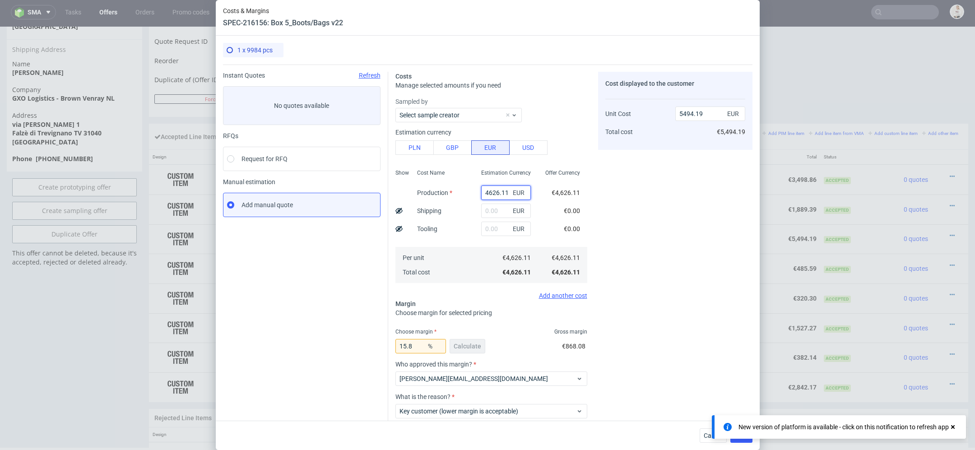
click at [490, 193] on input "4626.11" at bounding box center [506, 193] width 50 height 14
paste input "€7 093,17"
type input "€7 093,17"
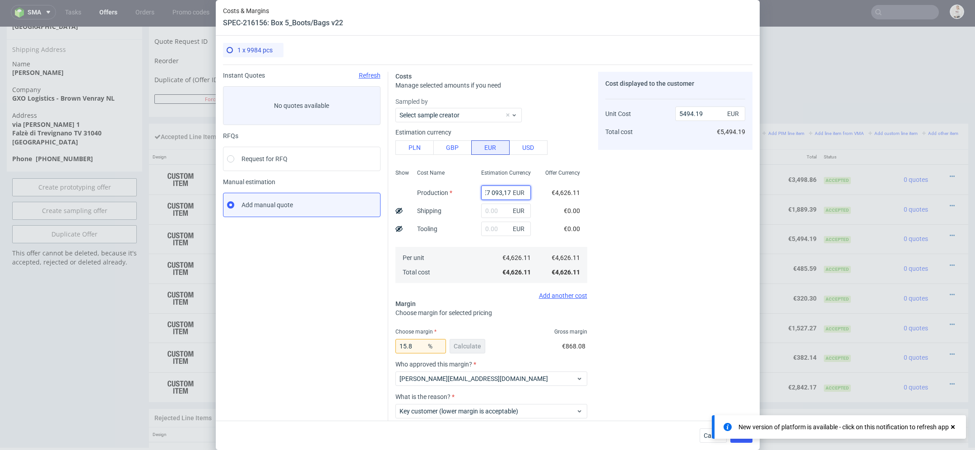
type input "0"
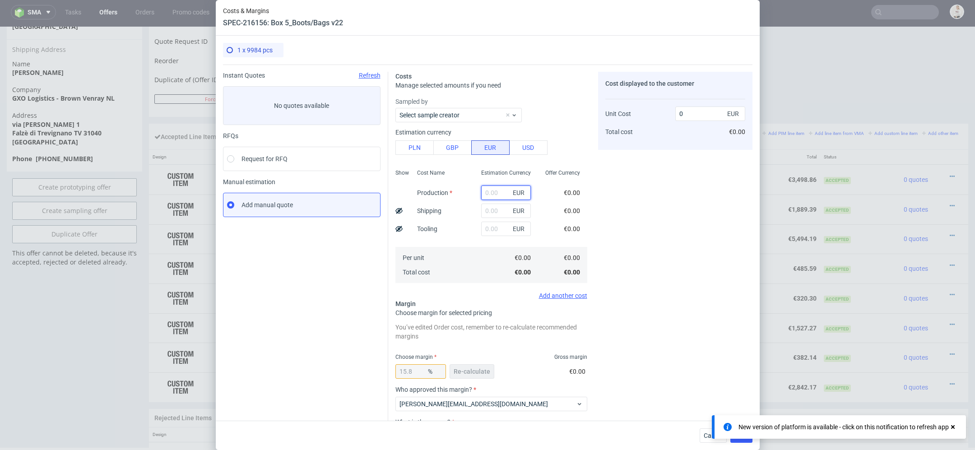
scroll to position [0, 0]
paste input "€7 093,17"
click at [491, 192] on input "€7 093,17" at bounding box center [506, 193] width 50 height 14
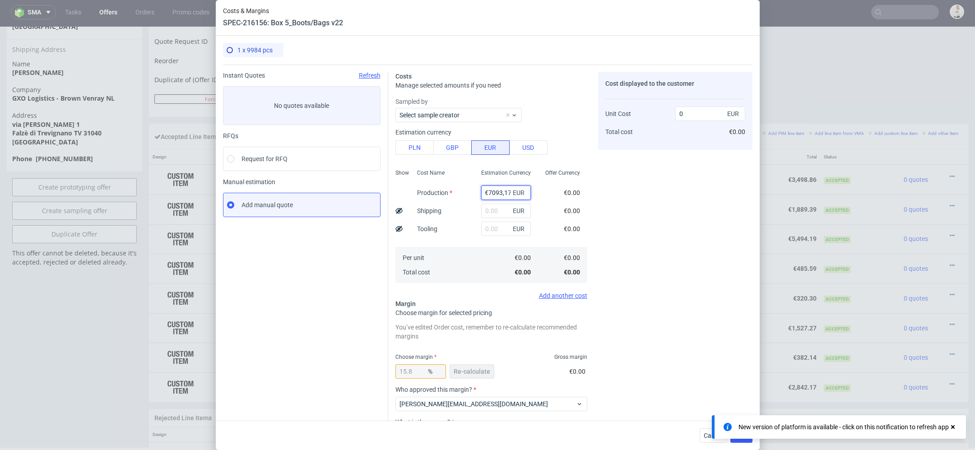
click at [487, 194] on input "€7093,17" at bounding box center [506, 193] width 50 height 14
type input "7093.17"
type input "8424.19"
click at [646, 241] on div "Cost displayed to the customer Unit Cost Total cost 8424.19 EUR €8,424.19" at bounding box center [675, 282] width 154 height 421
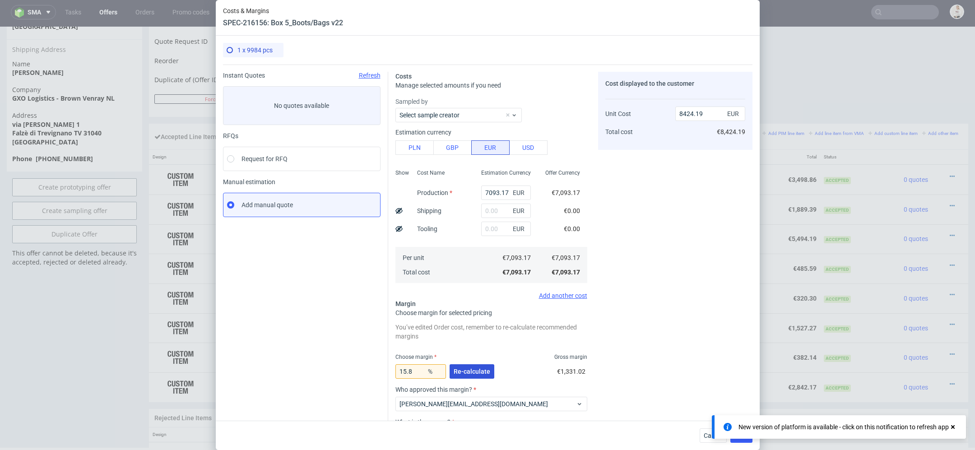
click at [475, 369] on span "Re-calculate" at bounding box center [472, 371] width 37 height 6
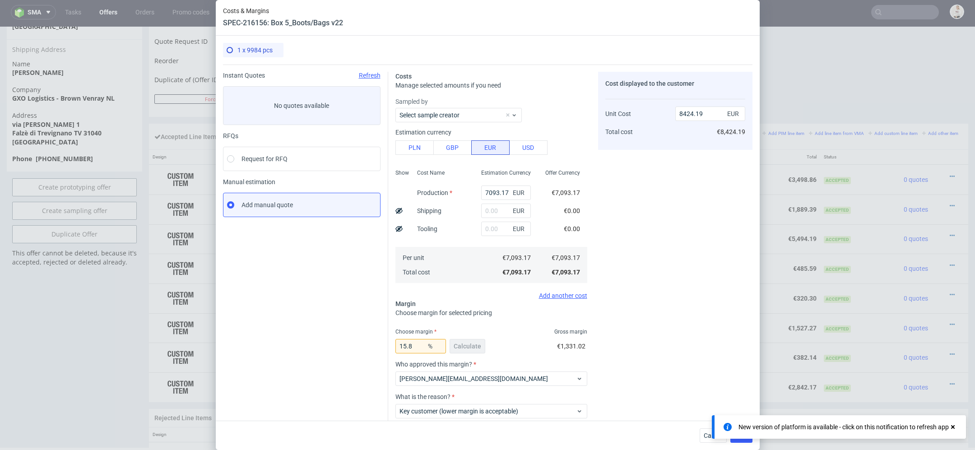
click at [738, 438] on div "New version of platform is available - click on this notification to refresh app" at bounding box center [839, 426] width 254 height 23
click at [740, 441] on button "Save" at bounding box center [741, 435] width 22 height 14
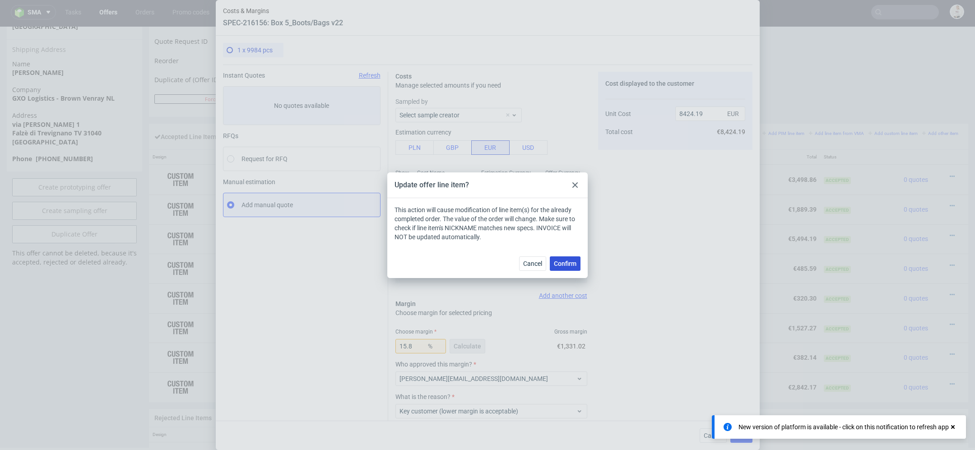
click at [569, 268] on button "Confirm" at bounding box center [565, 263] width 31 height 14
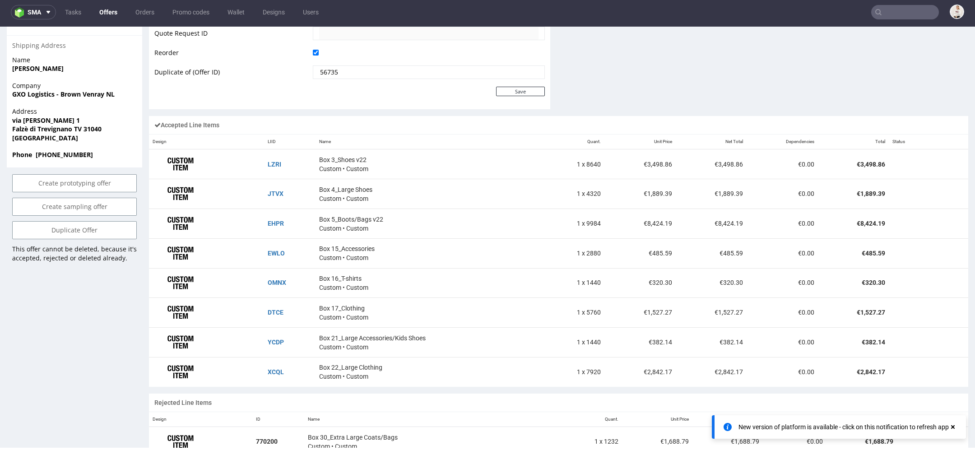
scroll to position [473, 0]
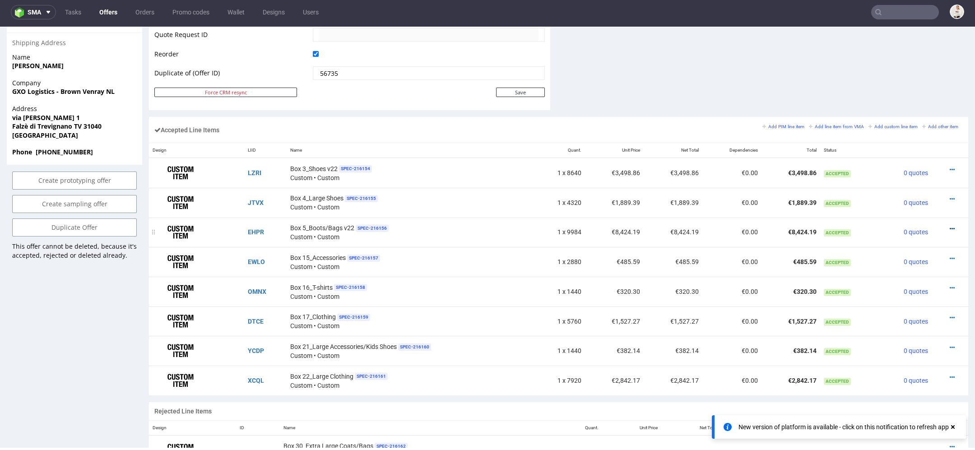
click at [950, 226] on icon at bounding box center [952, 229] width 5 height 6
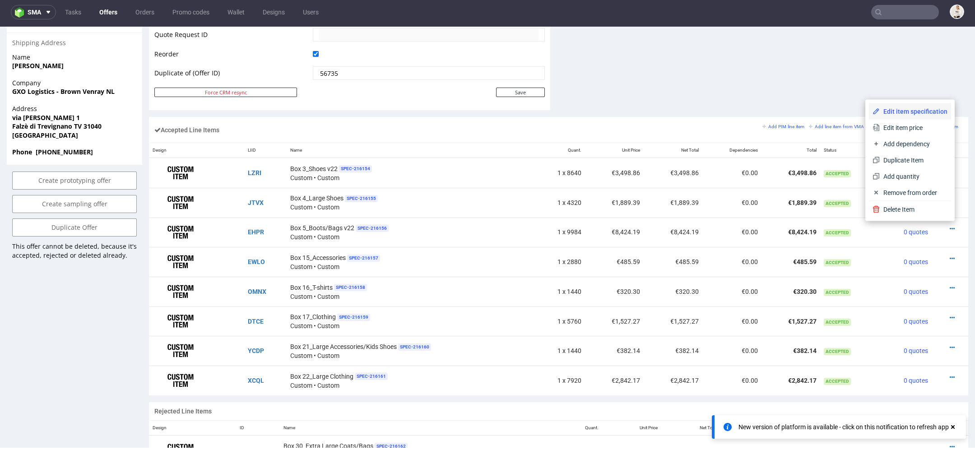
click at [900, 112] on span "Edit item specification" at bounding box center [914, 111] width 68 height 9
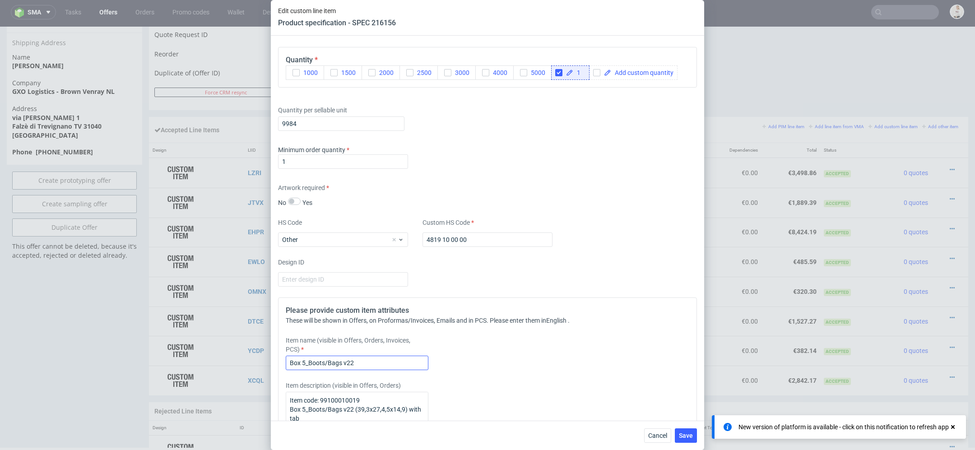
scroll to position [1196, 0]
drag, startPoint x: 297, startPoint y: 122, endPoint x: 227, endPoint y: 122, distance: 70.0
click at [227, 122] on div "Edit custom line item Product specification - SPEC 216156 Supplier TFP Sp. z o.…" at bounding box center [487, 225] width 975 height 450
type input "1"
type input "15840"
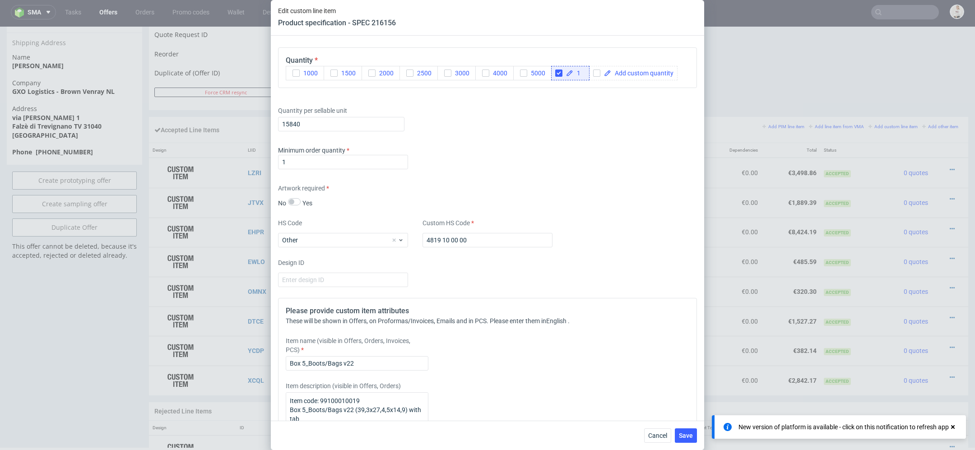
click at [516, 132] on div "Quantity per sellable unit 15840" at bounding box center [487, 117] width 419 height 36
click at [689, 430] on button "Save" at bounding box center [686, 435] width 22 height 14
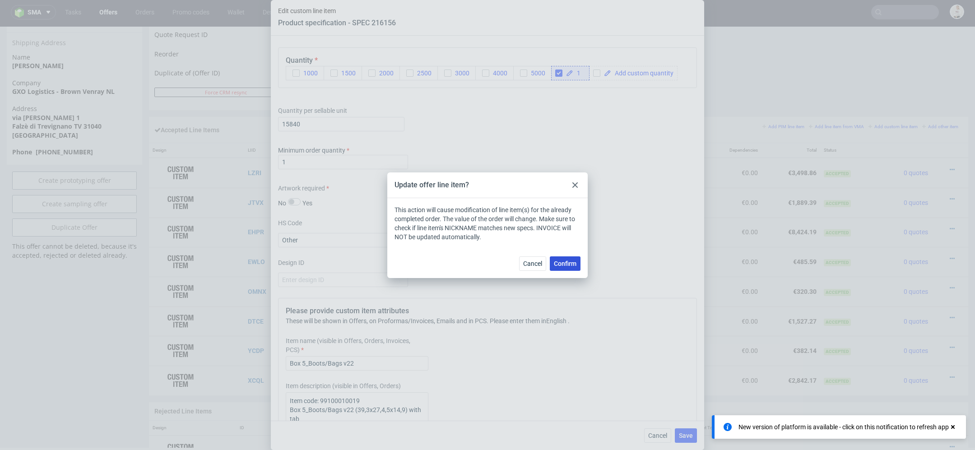
click at [561, 261] on span "Confirm" at bounding box center [565, 264] width 23 height 6
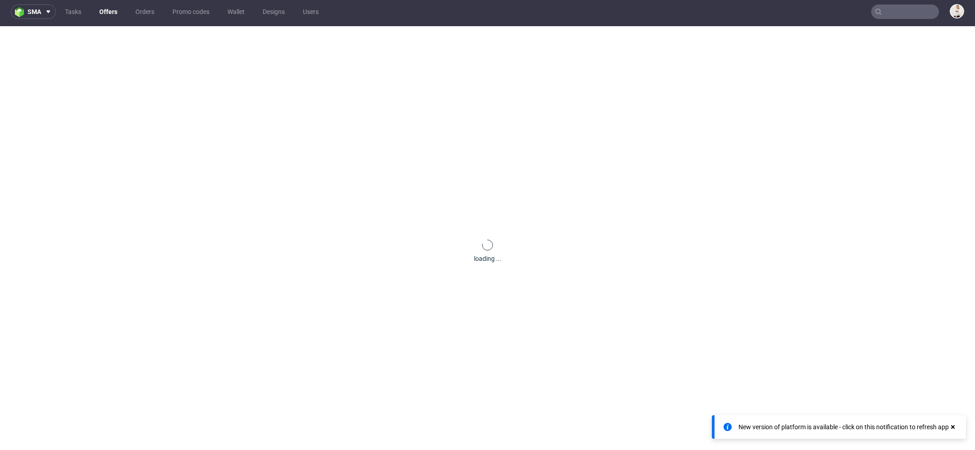
scroll to position [0, 0]
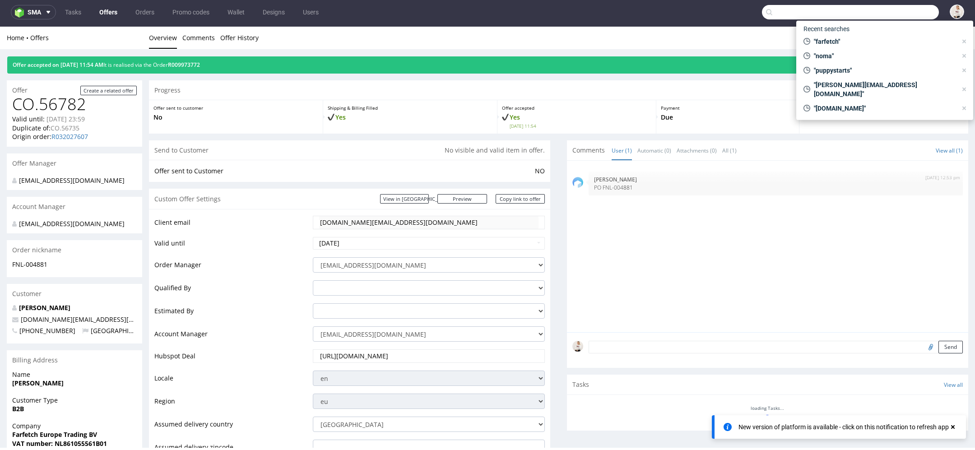
click at [890, 15] on input "text" at bounding box center [850, 12] width 177 height 14
click at [855, 40] on span ""farfetch"" at bounding box center [883, 41] width 147 height 9
type input "farfetch"
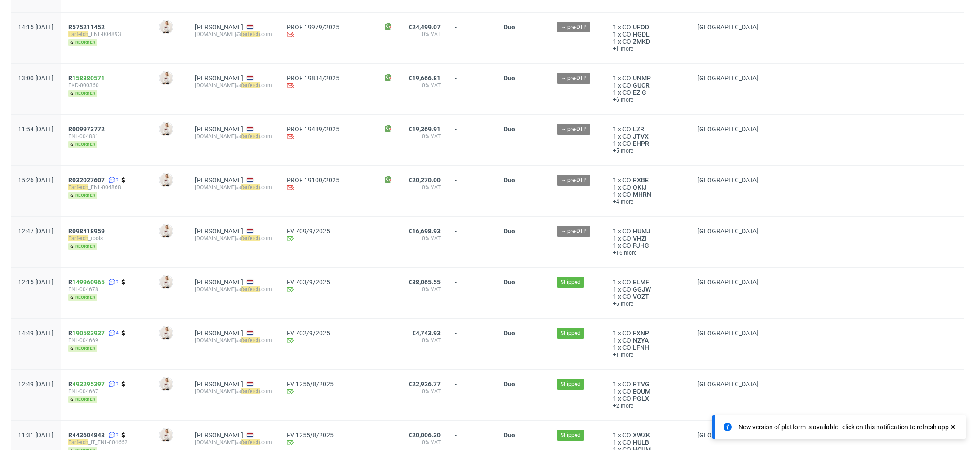
scroll to position [140, 0]
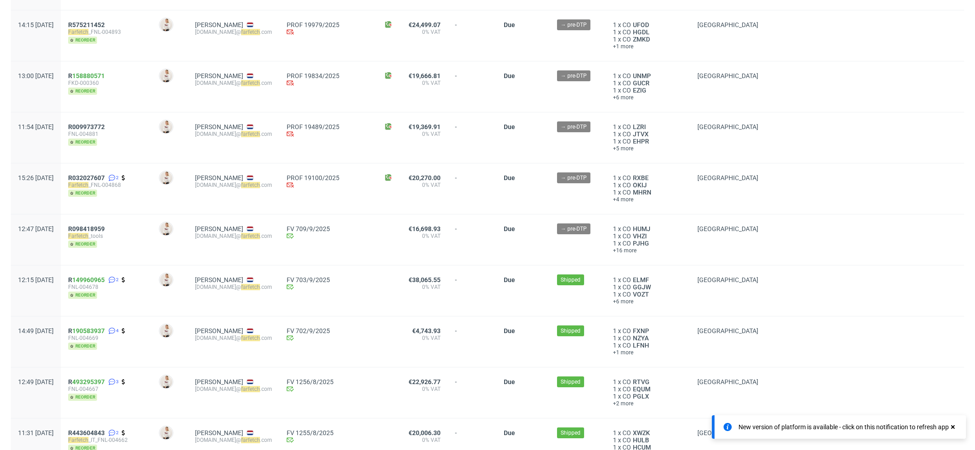
click at [146, 206] on div "R032027607 2 Farfetch _FNL-004868 reorder" at bounding box center [106, 188] width 91 height 51
click at [144, 95] on span "R 158880571 FKD-000360 reorder" at bounding box center [106, 86] width 76 height 29
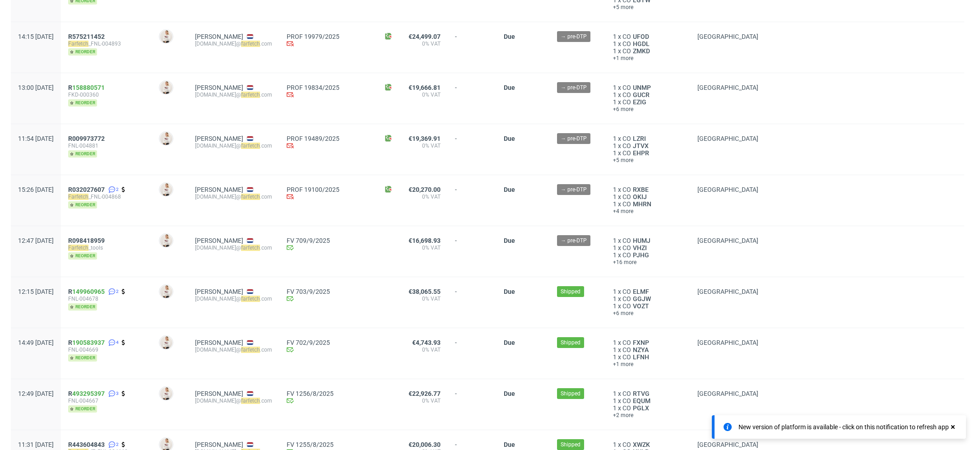
scroll to position [0, 0]
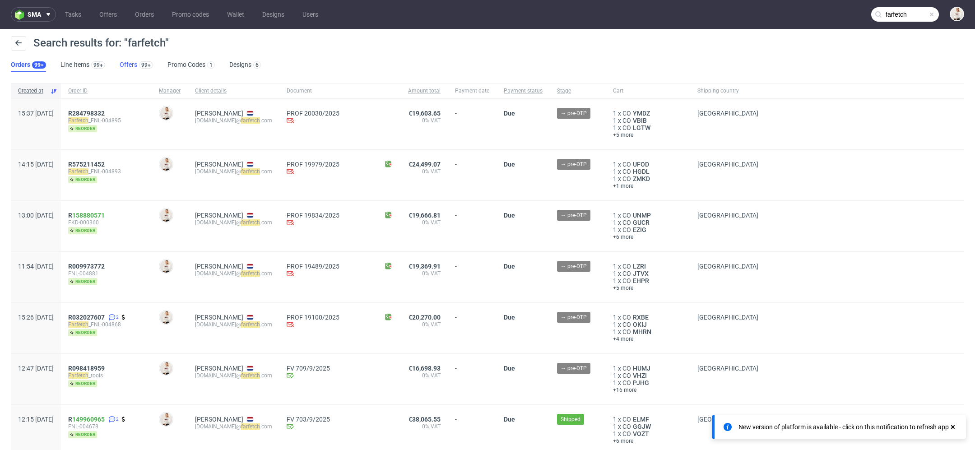
click at [137, 61] on div "99+" at bounding box center [145, 64] width 16 height 9
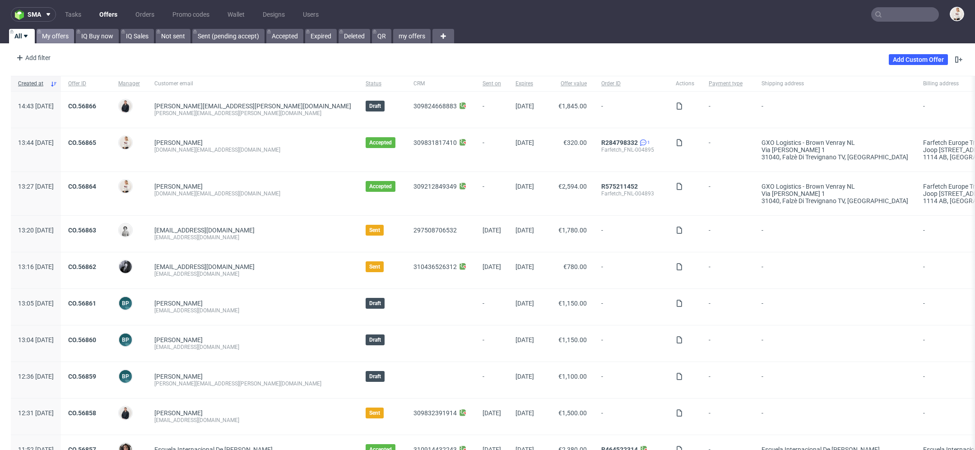
click at [58, 38] on link "My offers" at bounding box center [55, 36] width 37 height 14
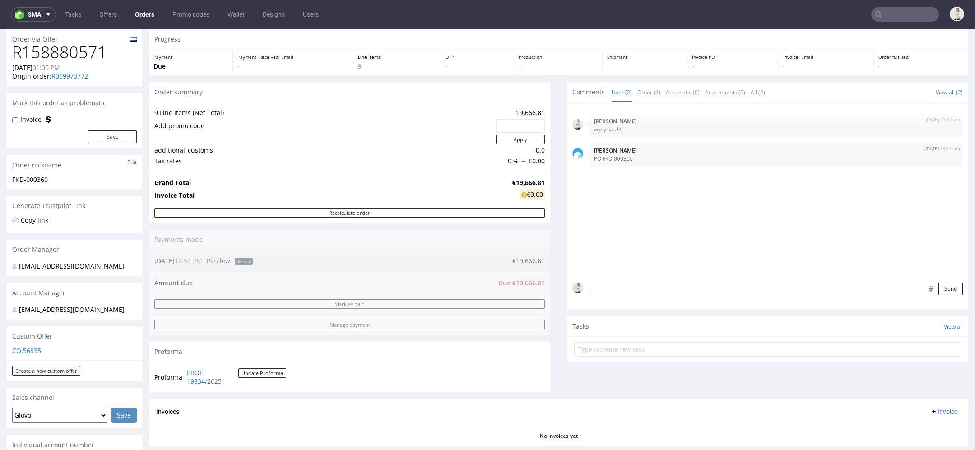
scroll to position [13, 0]
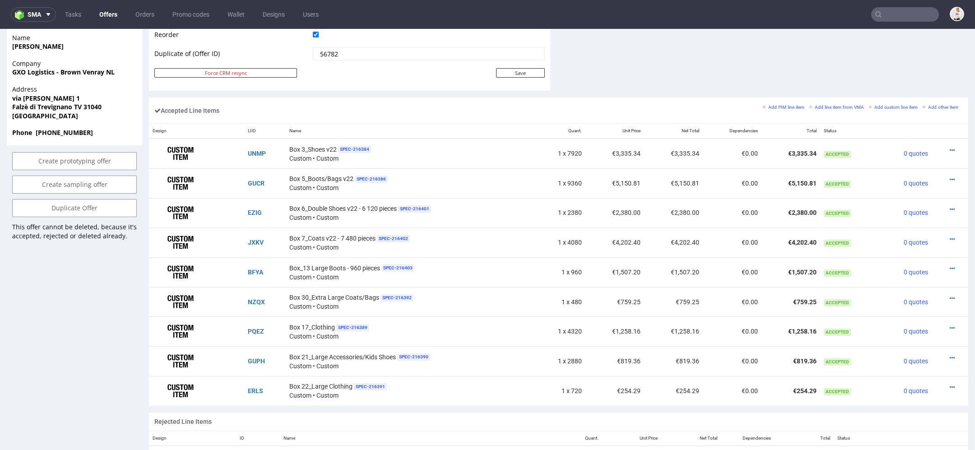
scroll to position [496, 0]
click at [950, 176] on icon at bounding box center [952, 178] width 5 height 6
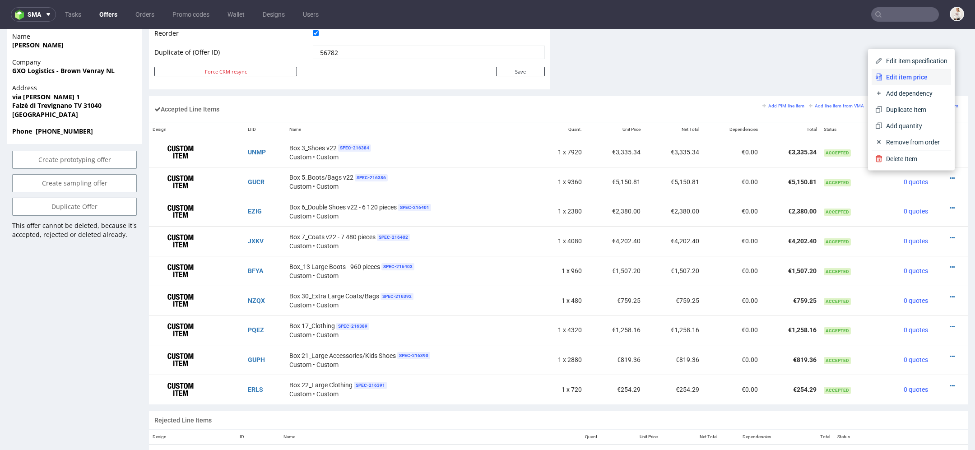
click at [905, 72] on li "Edit item price" at bounding box center [911, 77] width 79 height 16
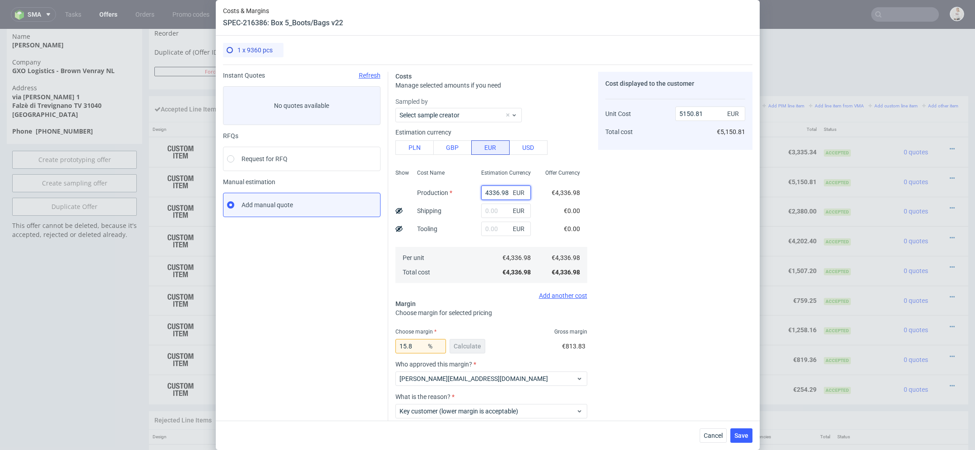
click at [497, 191] on input "4336.98" at bounding box center [506, 193] width 50 height 14
paste input "€4 626,11"
type input "€4 626,11"
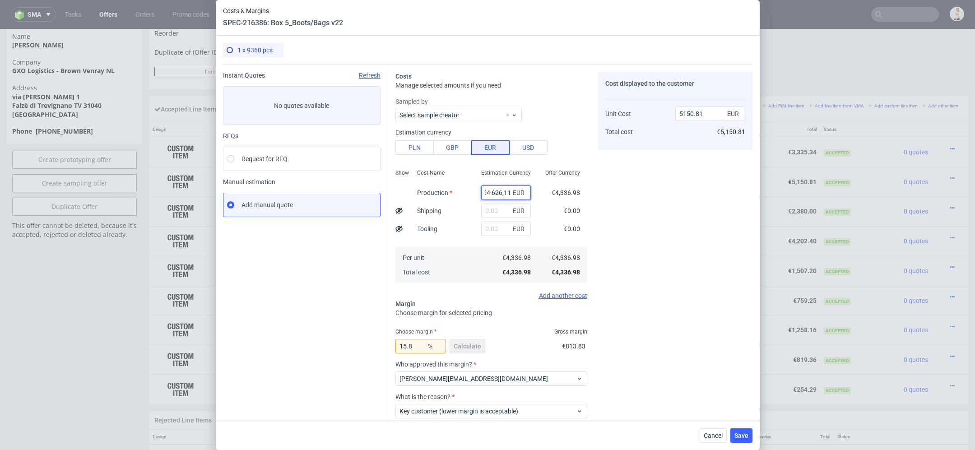
type input "0"
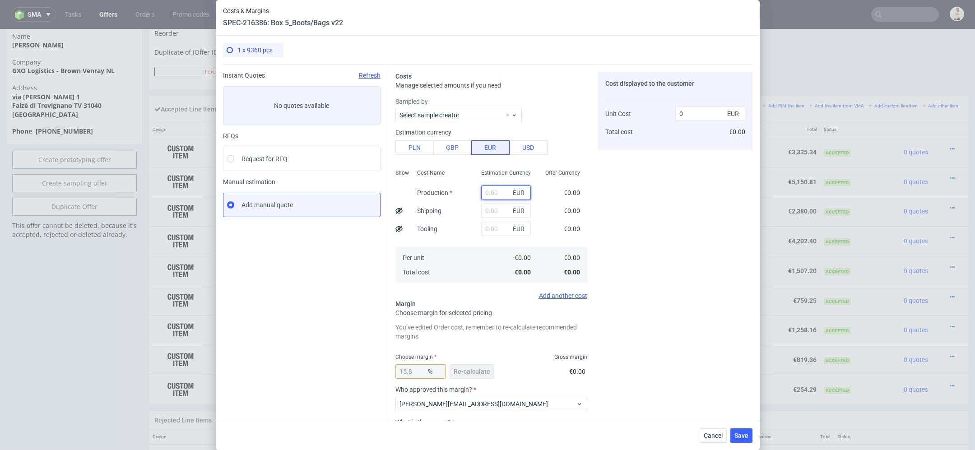
paste input "€4 626,11"
click at [491, 192] on input "€4 626,11" at bounding box center [506, 193] width 50 height 14
type input "4626.11"
type input "5494.19"
type input "4626.11"
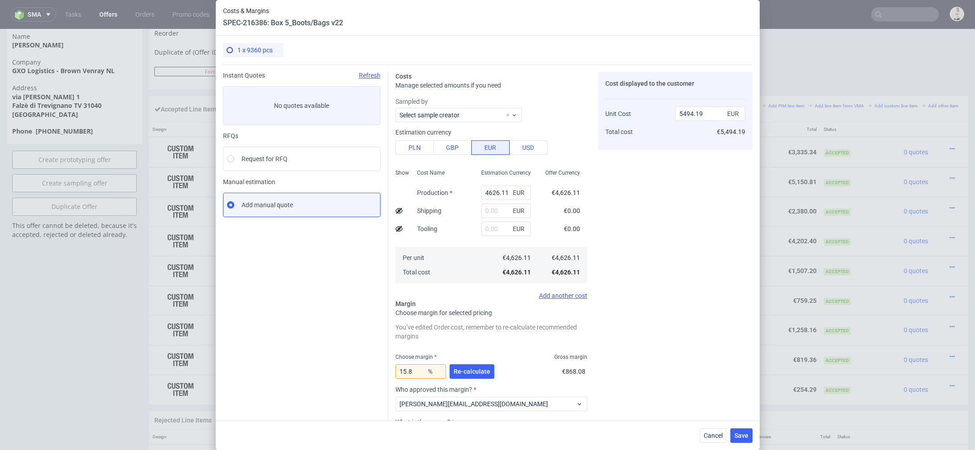
click at [661, 248] on div "Cost displayed to the customer Unit Cost Total cost 5494.19 EUR €5,494.19" at bounding box center [675, 282] width 154 height 421
click at [475, 368] on span "Re-calculate" at bounding box center [472, 371] width 37 height 6
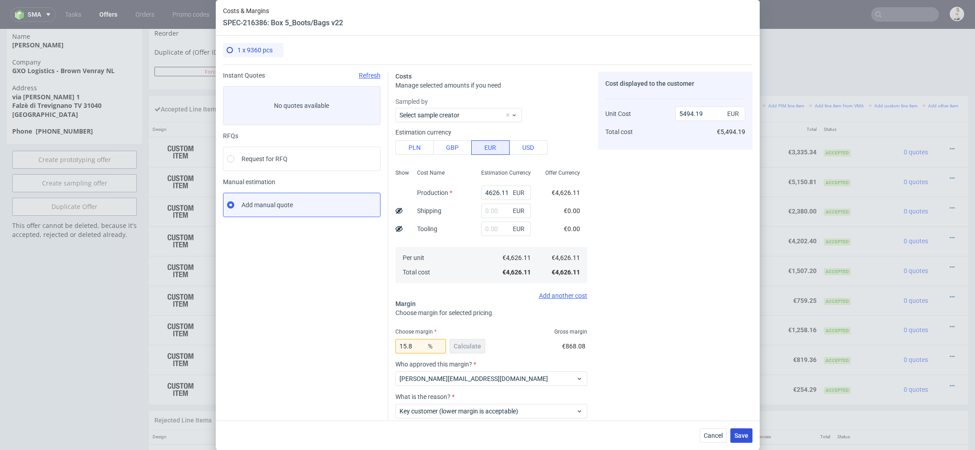
click at [740, 433] on span "Save" at bounding box center [742, 436] width 14 height 6
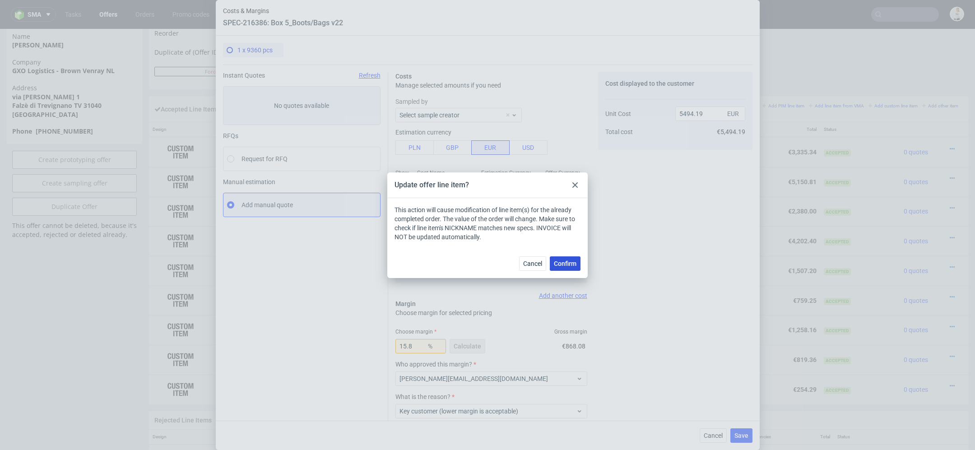
click at [565, 262] on span "Confirm" at bounding box center [565, 264] width 23 height 6
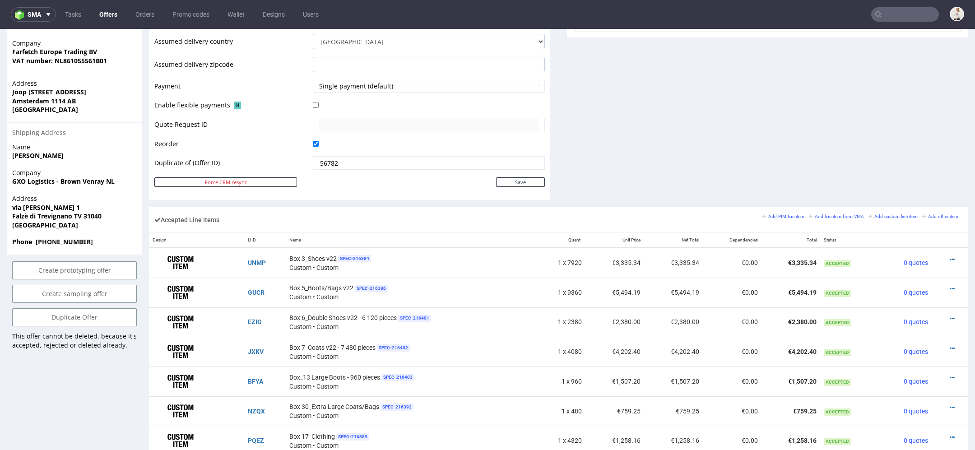
scroll to position [386, 0]
click at [950, 284] on icon at bounding box center [952, 287] width 5 height 6
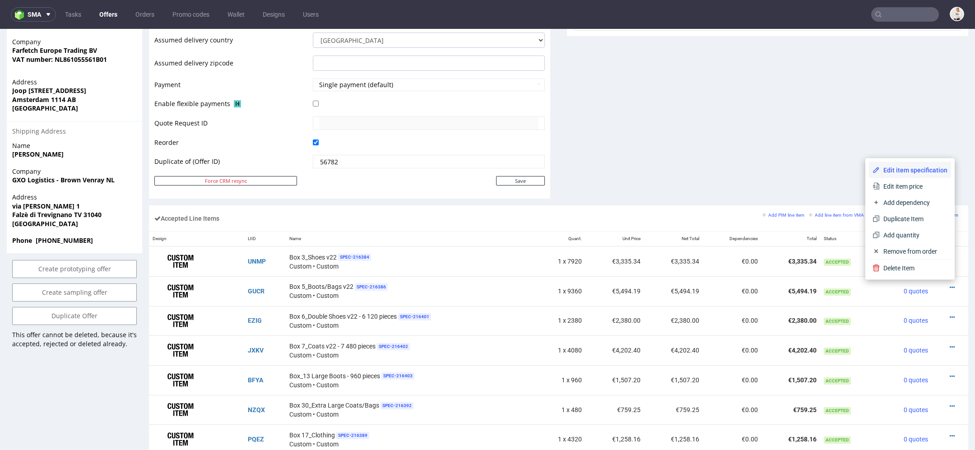
click at [915, 171] on span "Edit item specification" at bounding box center [914, 170] width 68 height 9
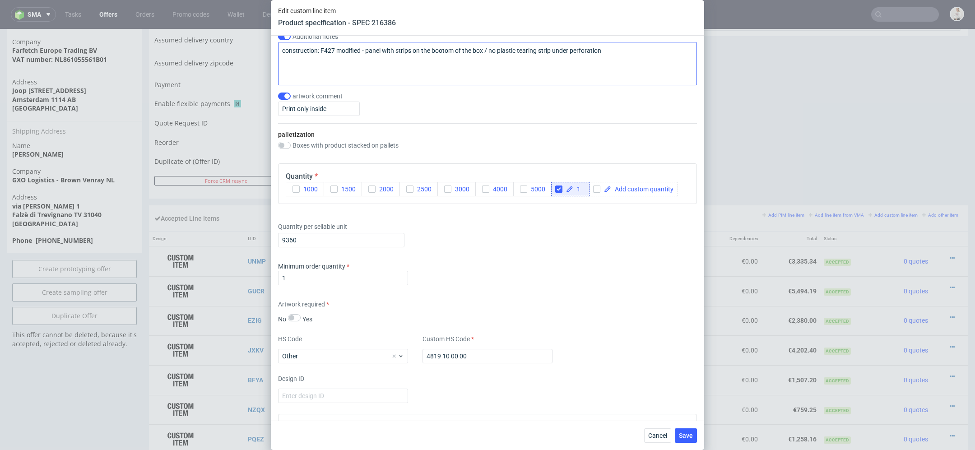
scroll to position [1119, 0]
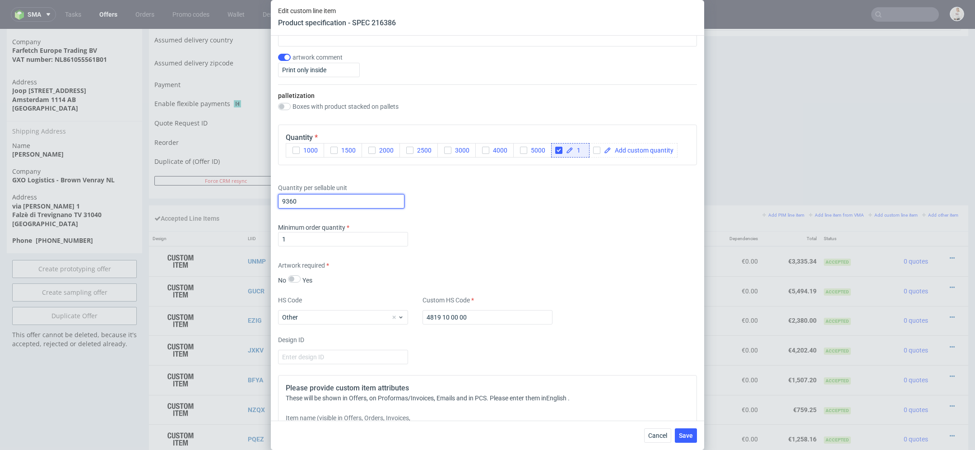
click at [303, 199] on input "9360" at bounding box center [341, 201] width 126 height 14
type input "9984"
click at [682, 437] on span "Save" at bounding box center [686, 436] width 14 height 6
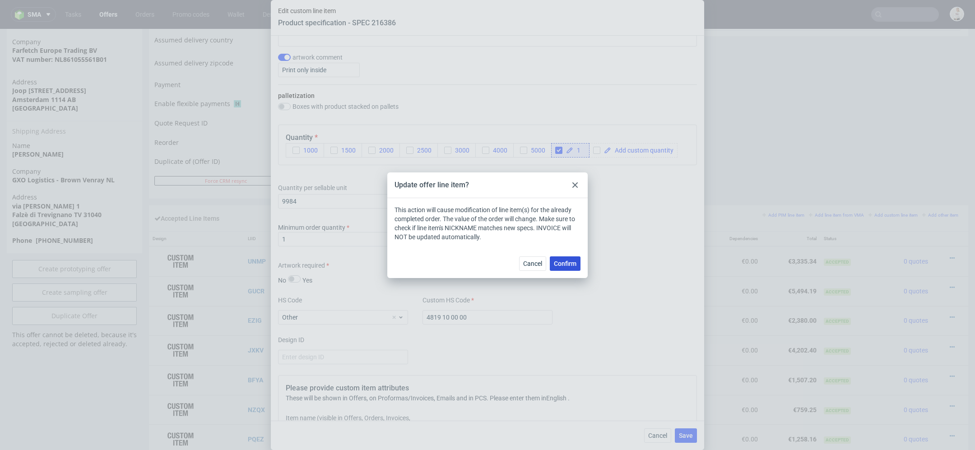
click at [563, 263] on span "Confirm" at bounding box center [565, 264] width 23 height 6
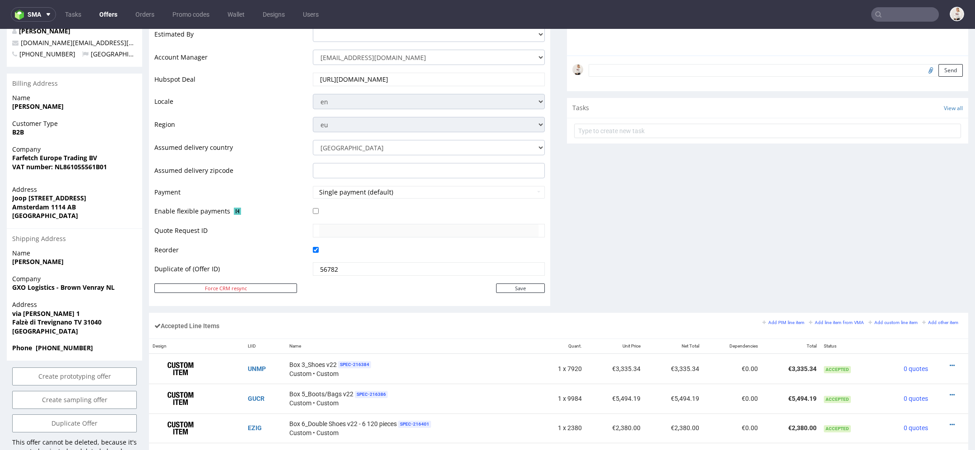
scroll to position [18, 0]
